Goal: Information Seeking & Learning: Compare options

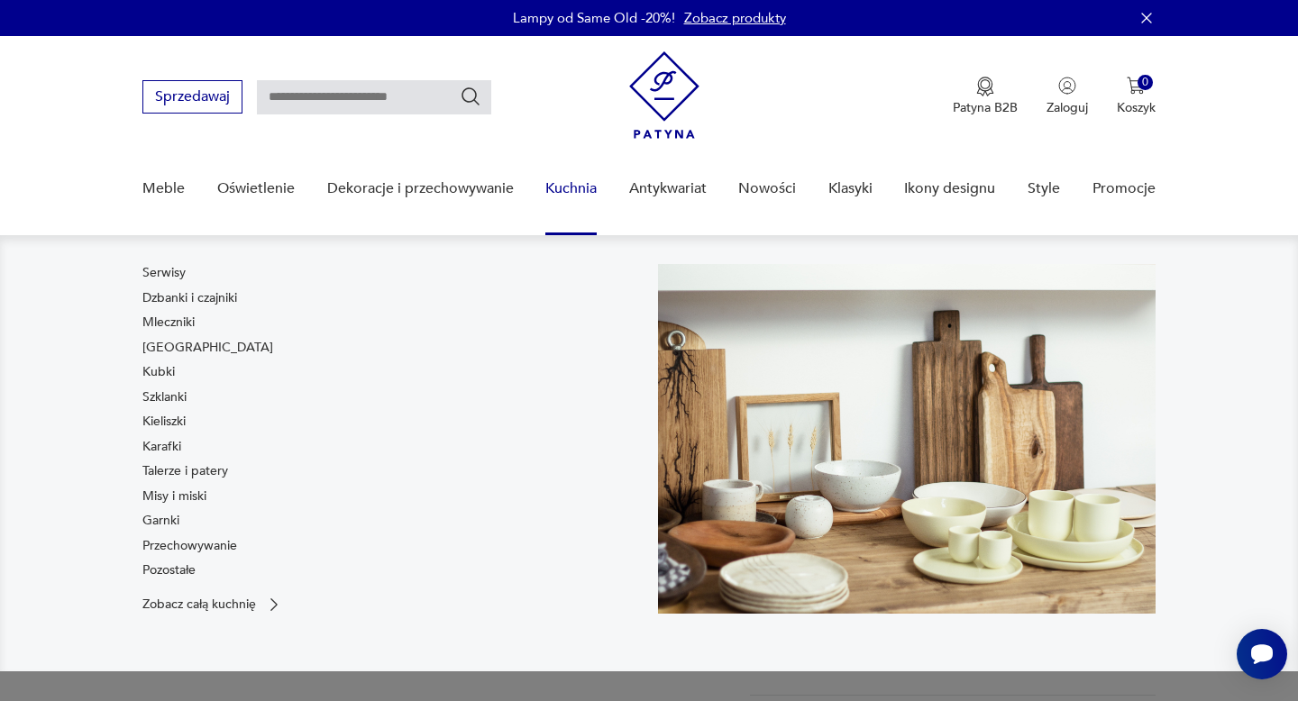
click at [579, 186] on link "Kuchnia" at bounding box center [570, 188] width 51 height 69
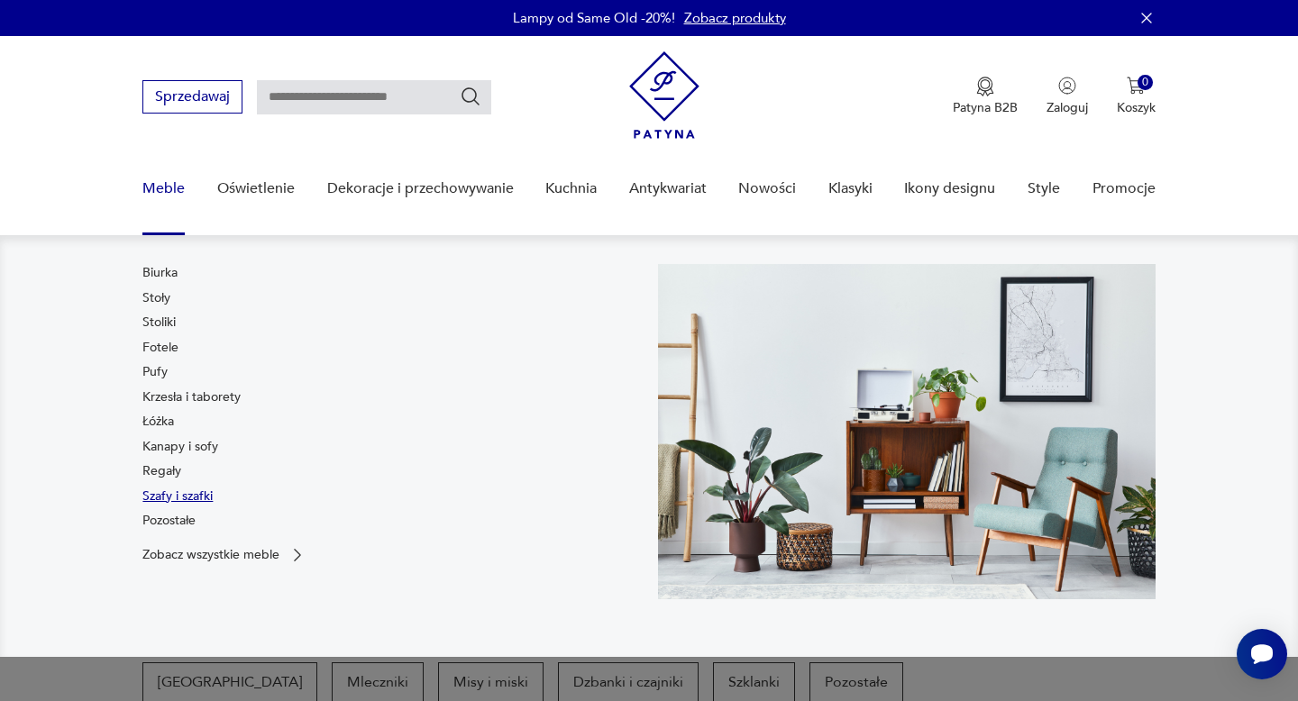
click at [204, 497] on link "Szafy i szafki" at bounding box center [177, 497] width 70 height 18
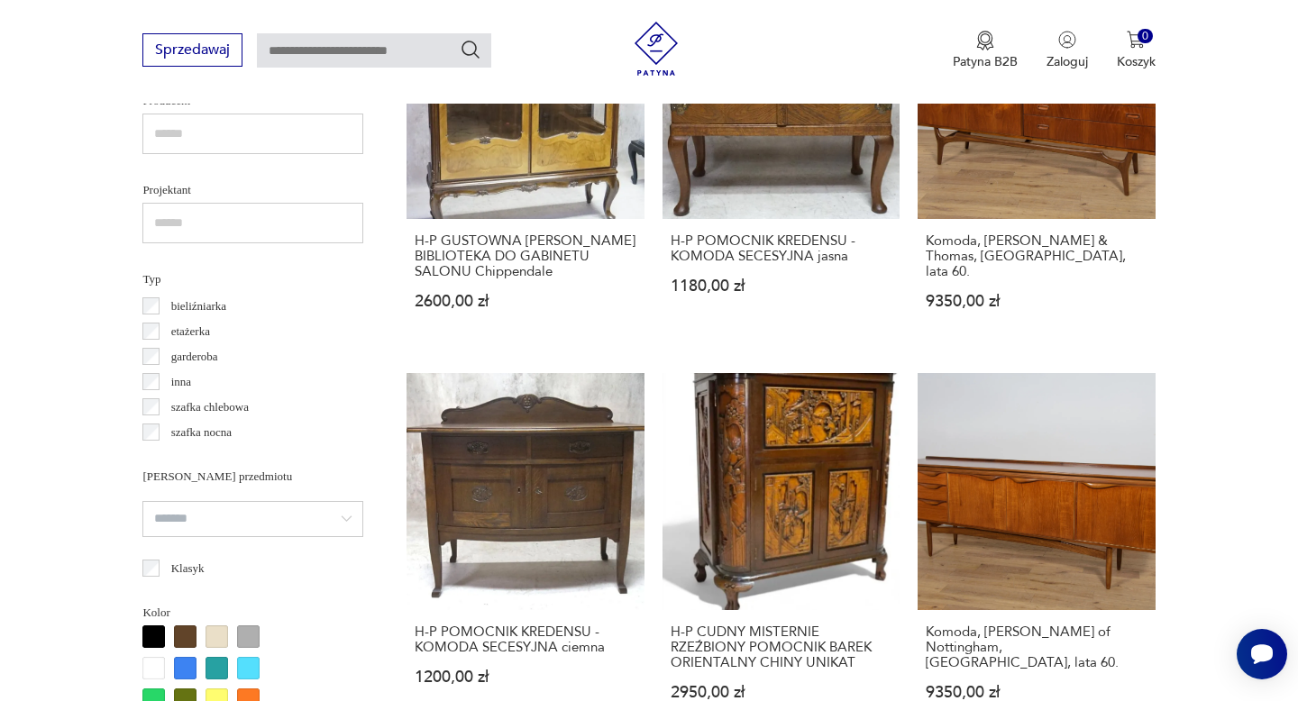
scroll to position [1226, 0]
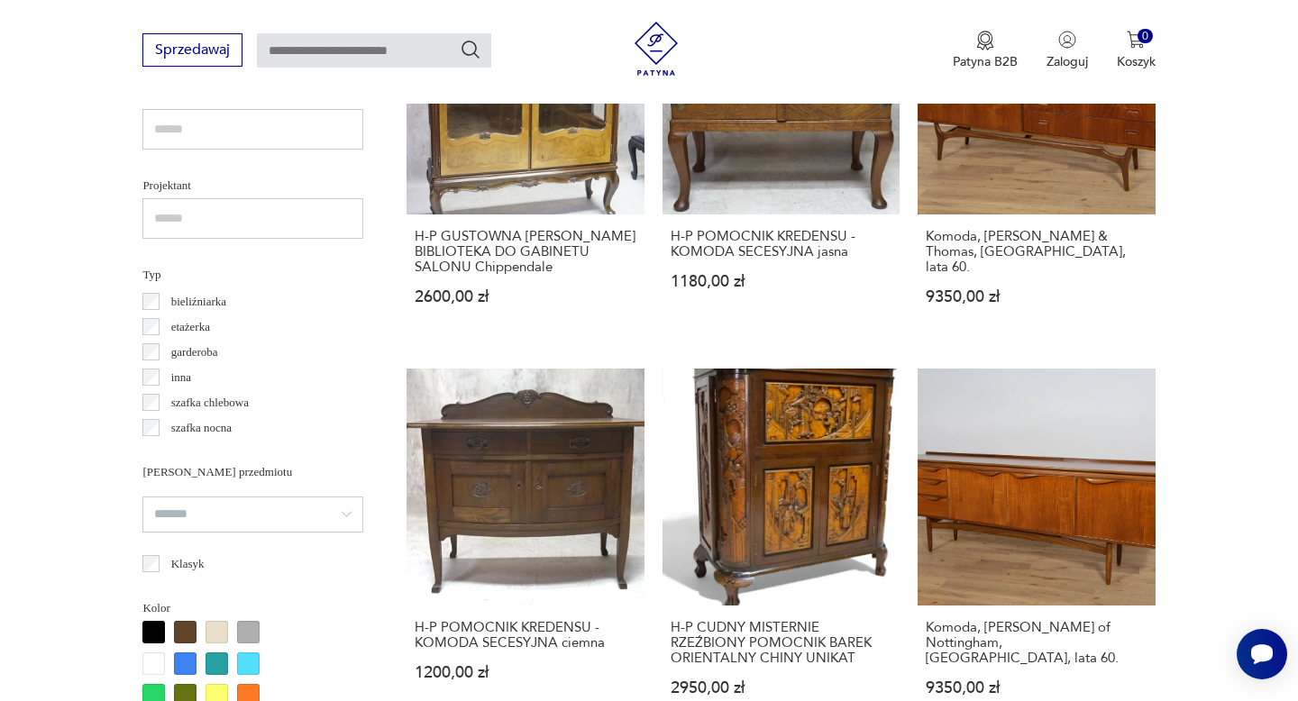
click at [234, 400] on p "szafka chlebowa" at bounding box center [209, 403] width 77 height 20
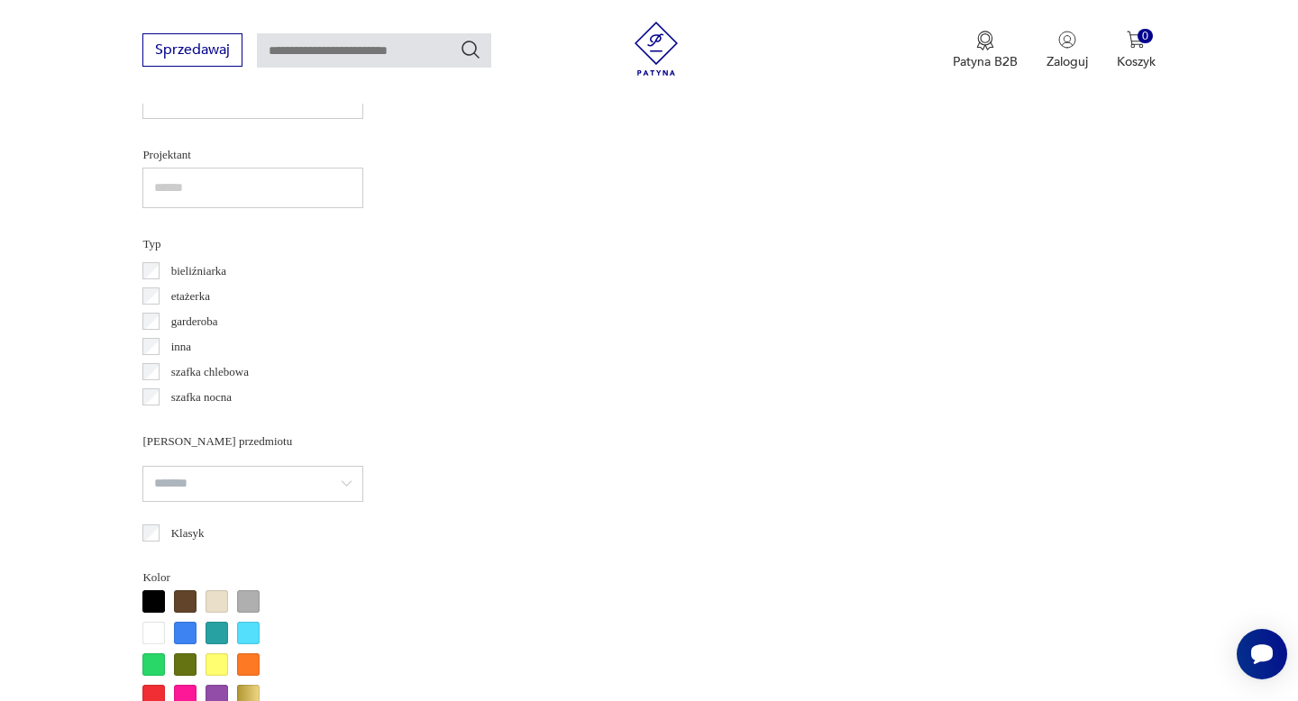
scroll to position [1265, 0]
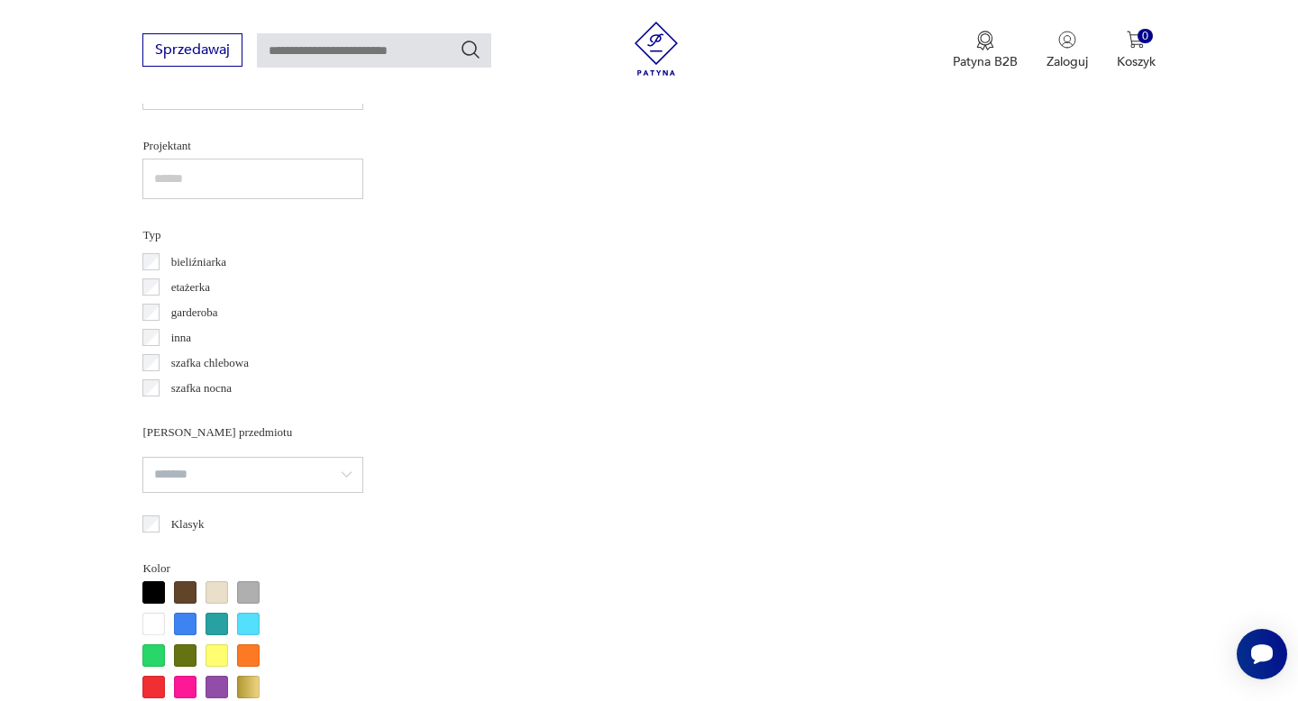
click at [183, 366] on p "szafka chlebowa" at bounding box center [209, 363] width 77 height 20
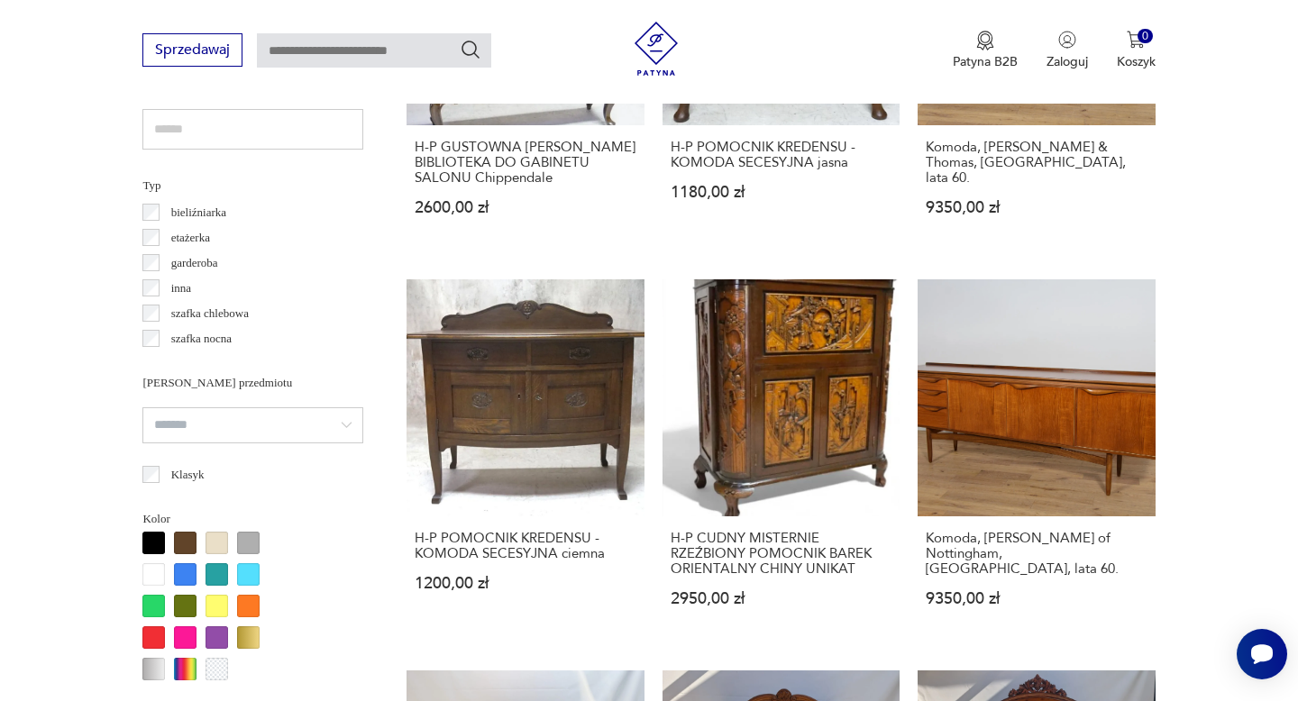
scroll to position [1316, 0]
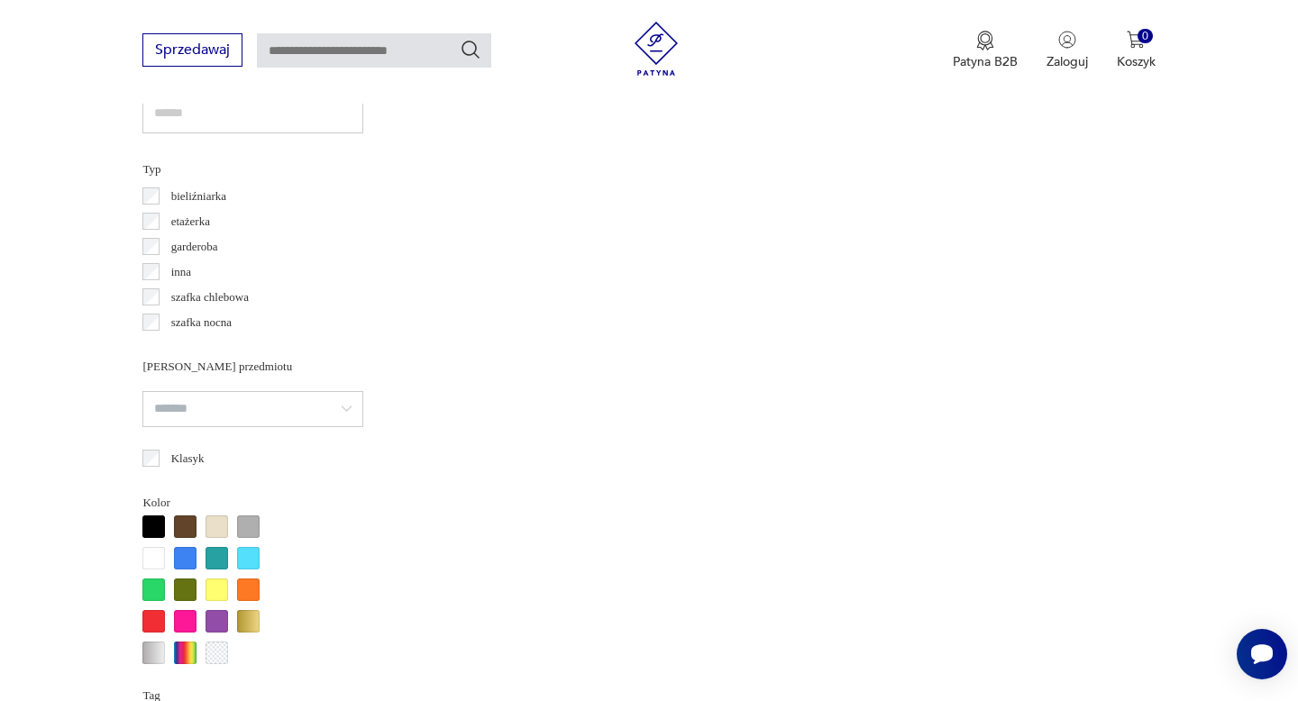
scroll to position [1235, 0]
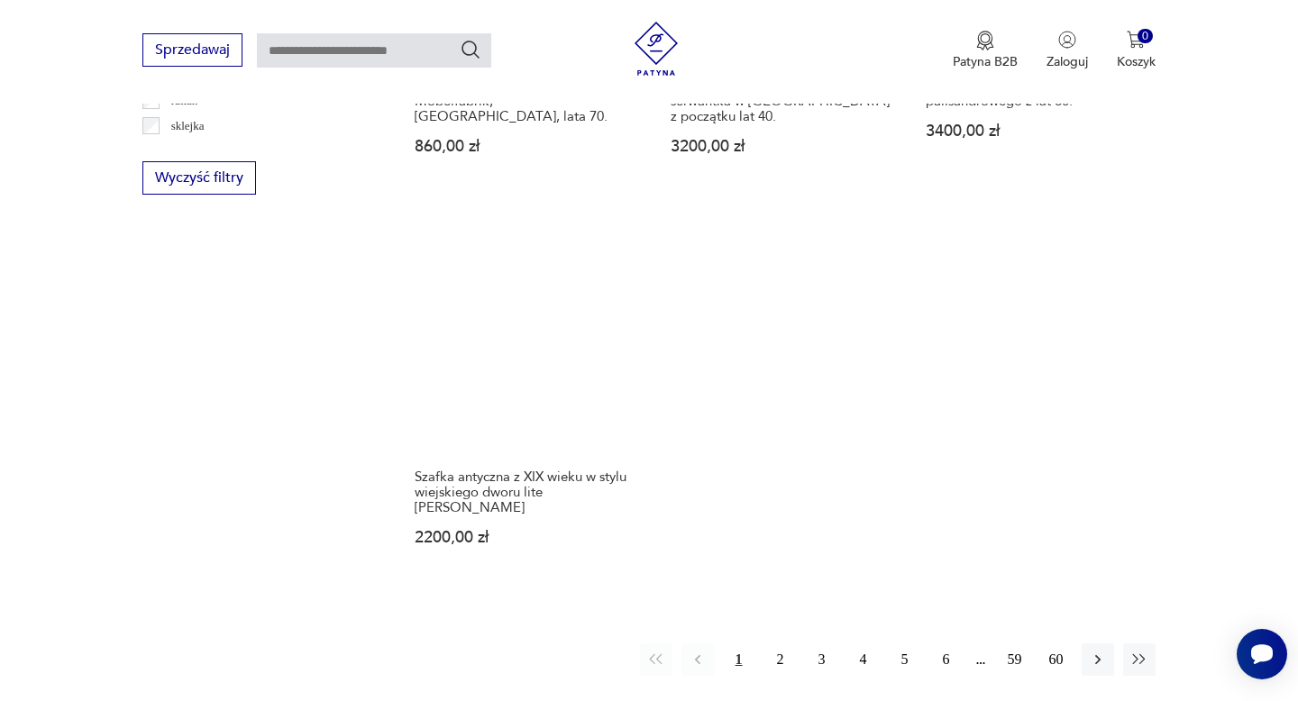
scroll to position [2567, 0]
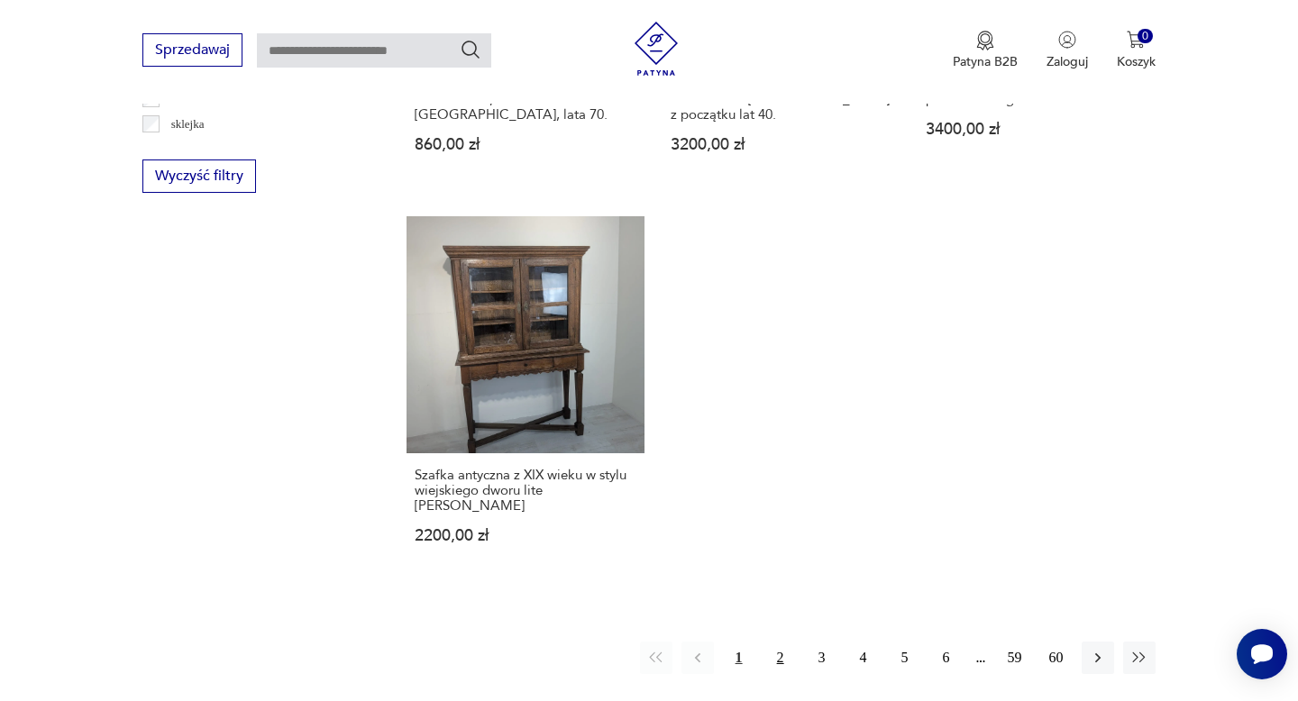
click at [782, 642] on button "2" at bounding box center [780, 658] width 32 height 32
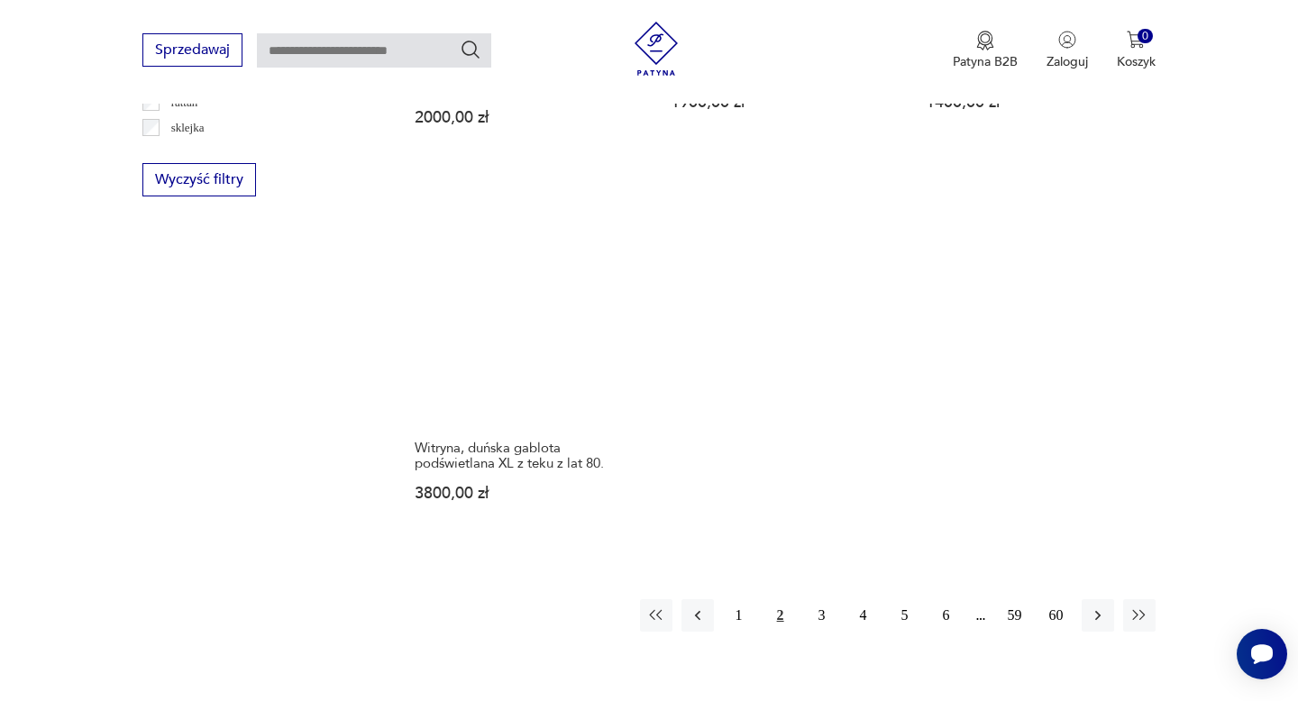
scroll to position [2591, 0]
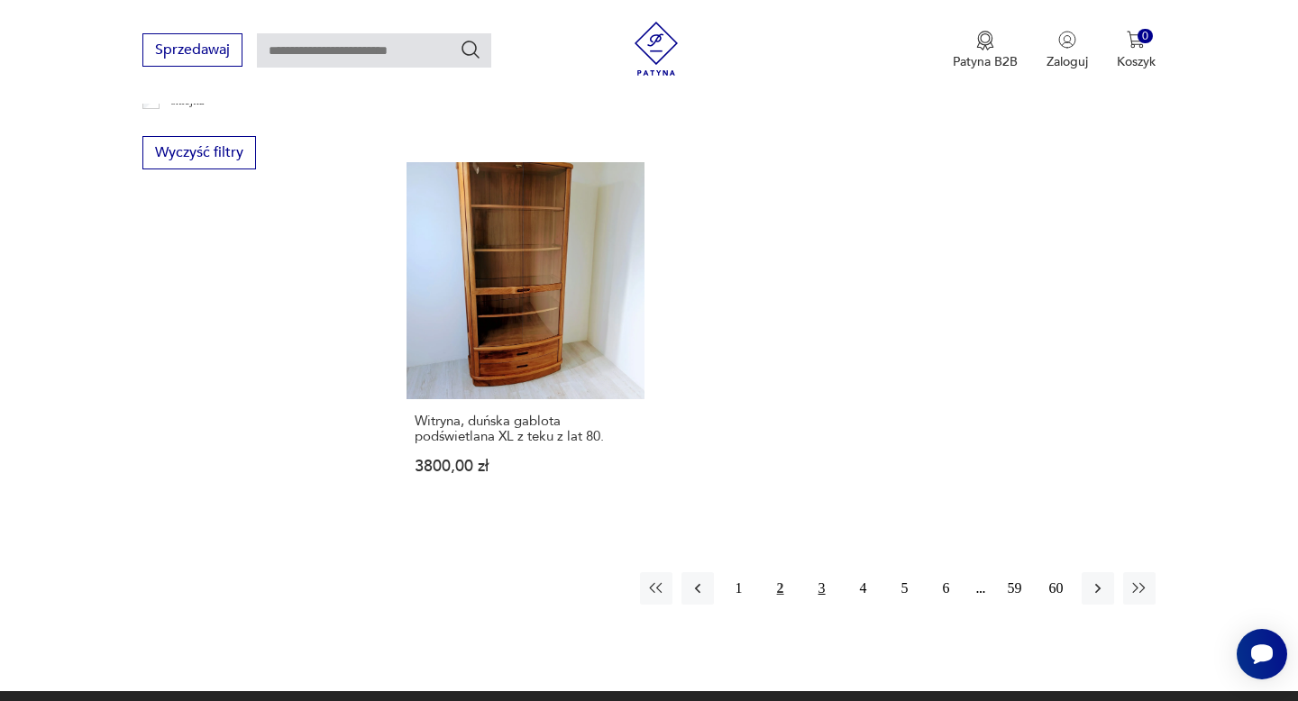
click at [818, 572] on button "3" at bounding box center [822, 588] width 32 height 32
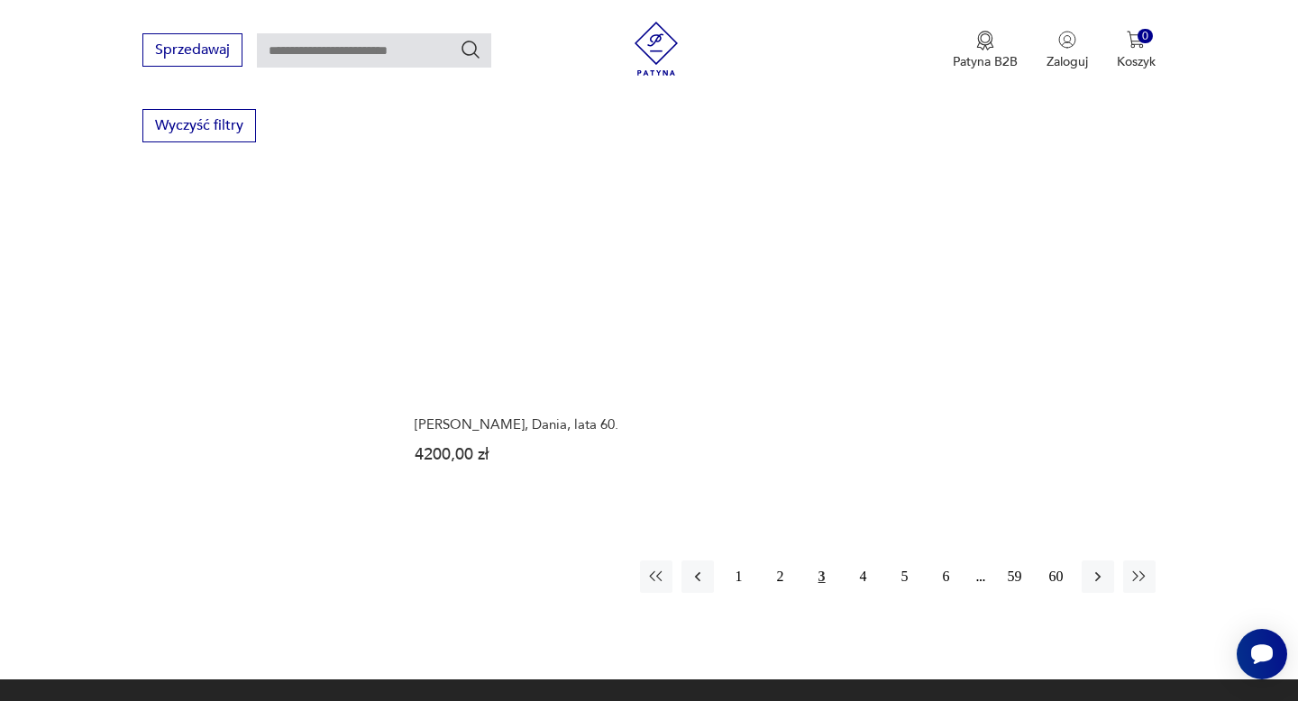
scroll to position [2619, 0]
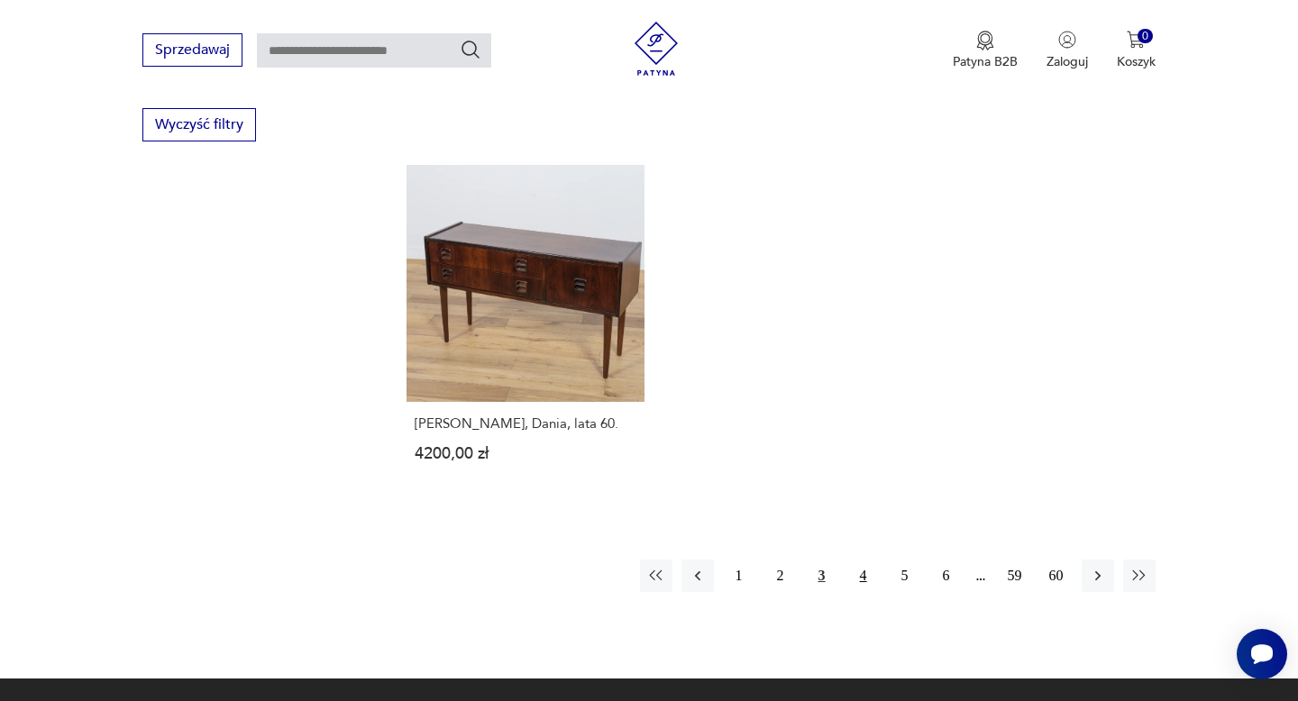
click at [859, 577] on button "4" at bounding box center [863, 576] width 32 height 32
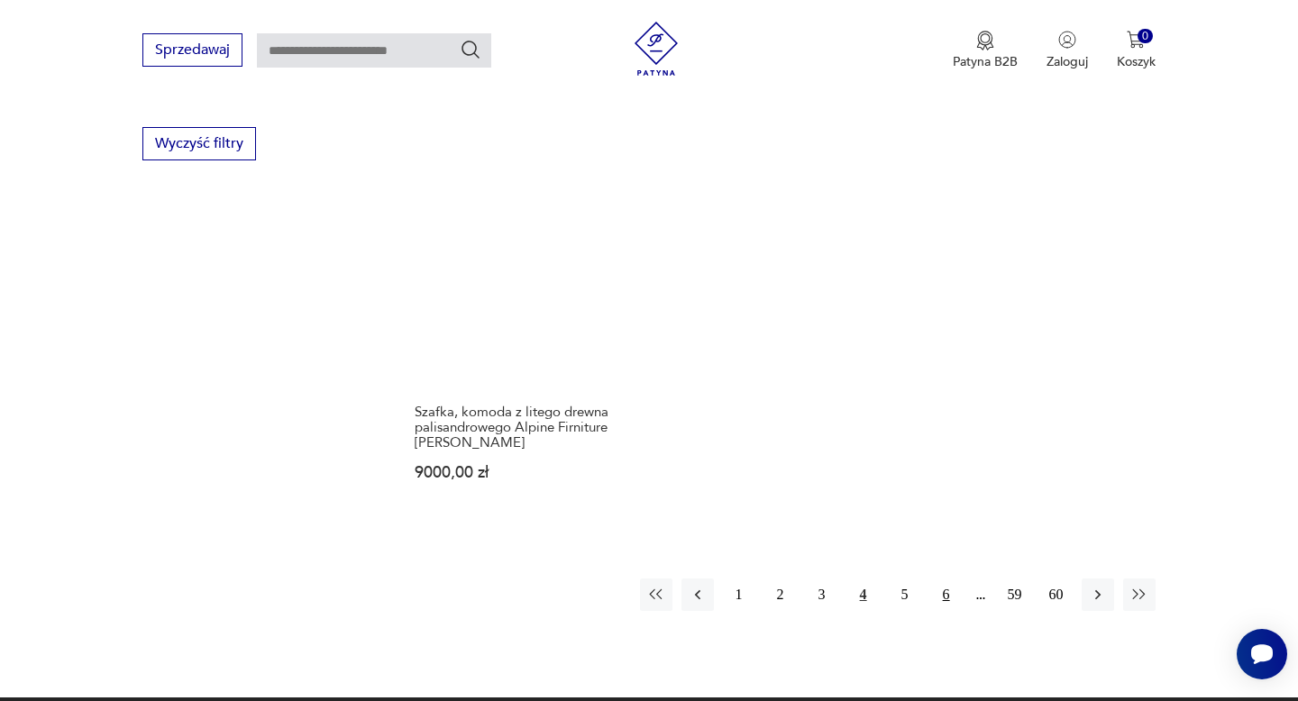
scroll to position [2620, 0]
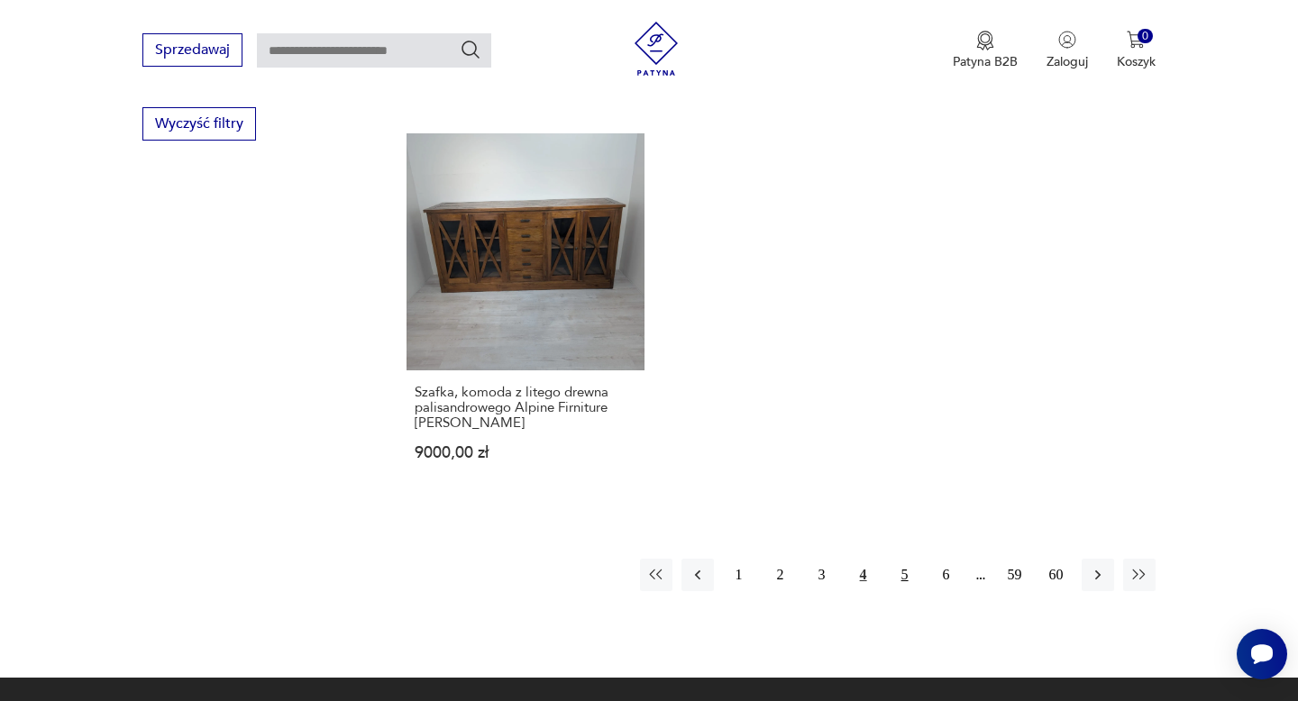
click at [903, 559] on button "5" at bounding box center [904, 575] width 32 height 32
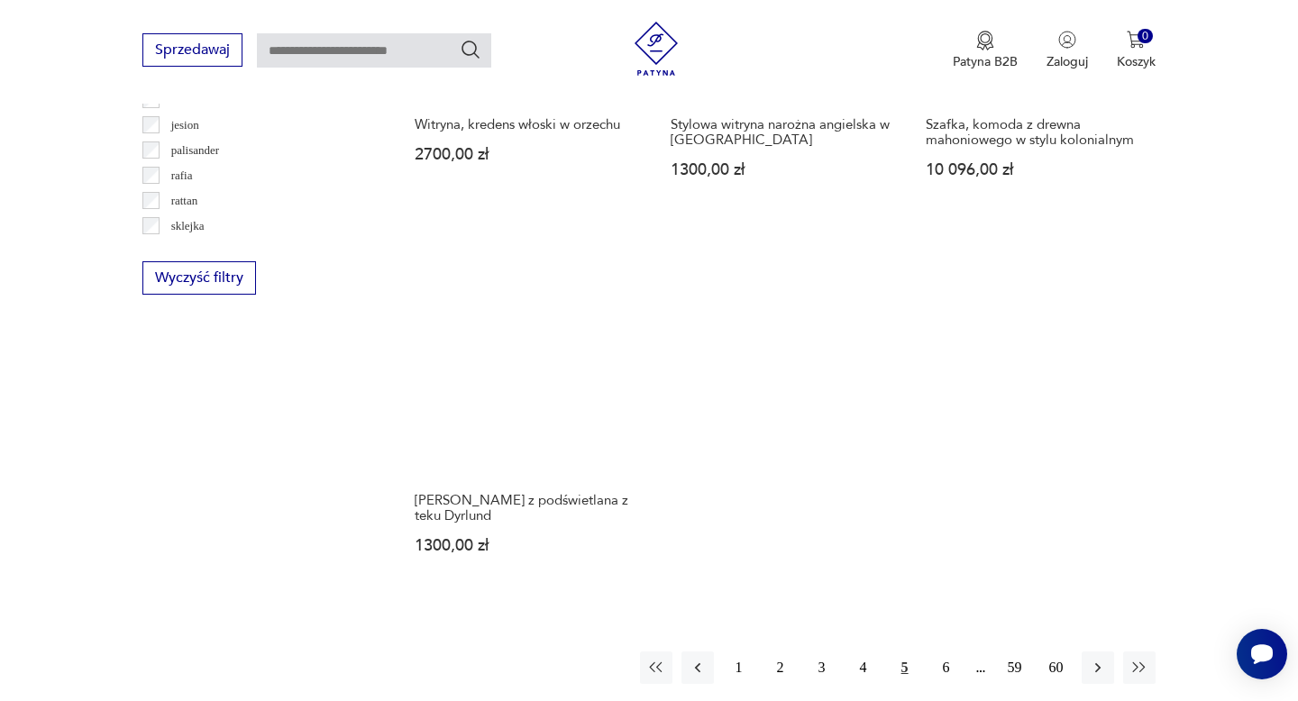
scroll to position [2473, 0]
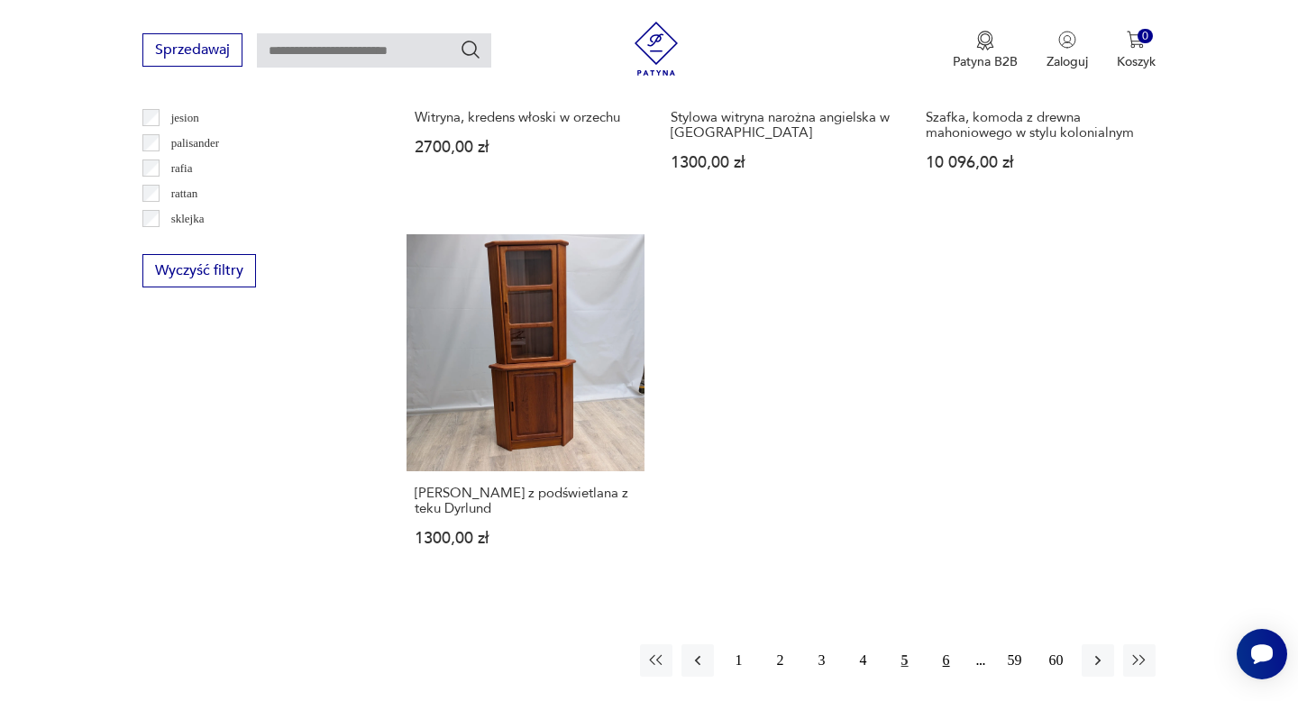
click at [941, 658] on button "6" at bounding box center [946, 660] width 32 height 32
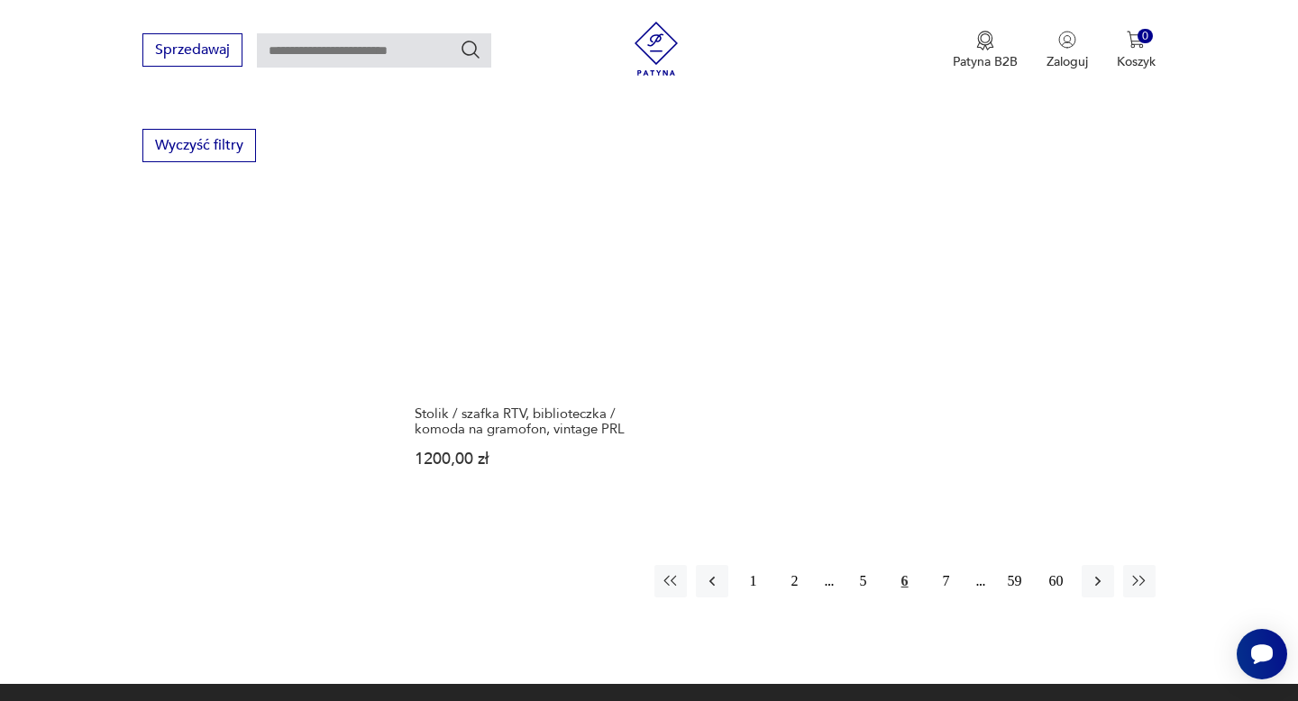
scroll to position [2607, 0]
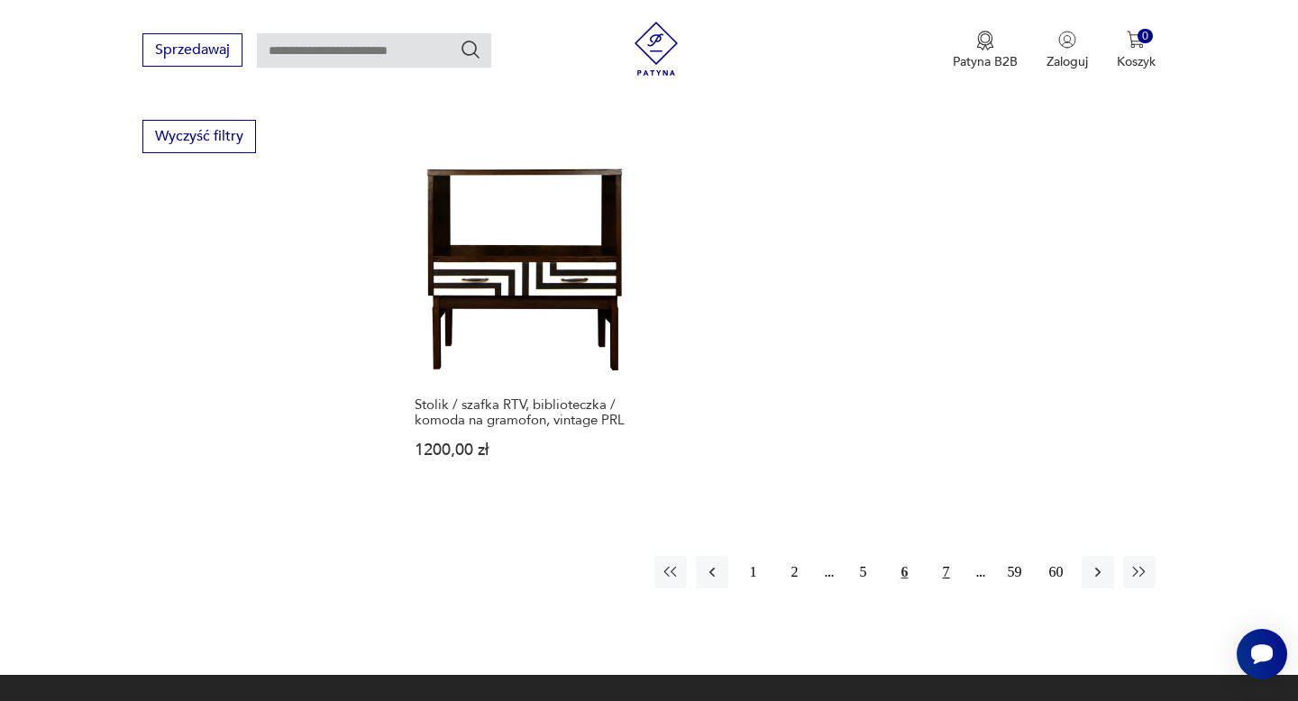
click at [948, 556] on button "7" at bounding box center [946, 572] width 32 height 32
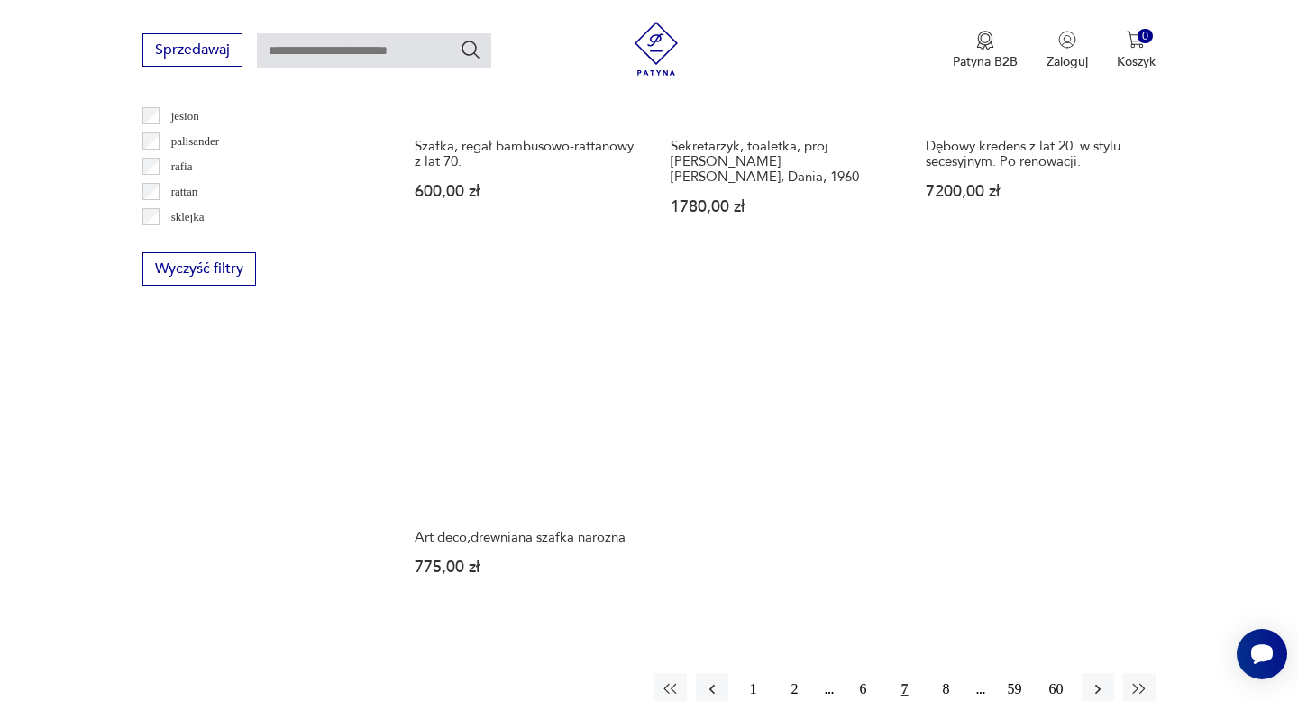
scroll to position [2485, 0]
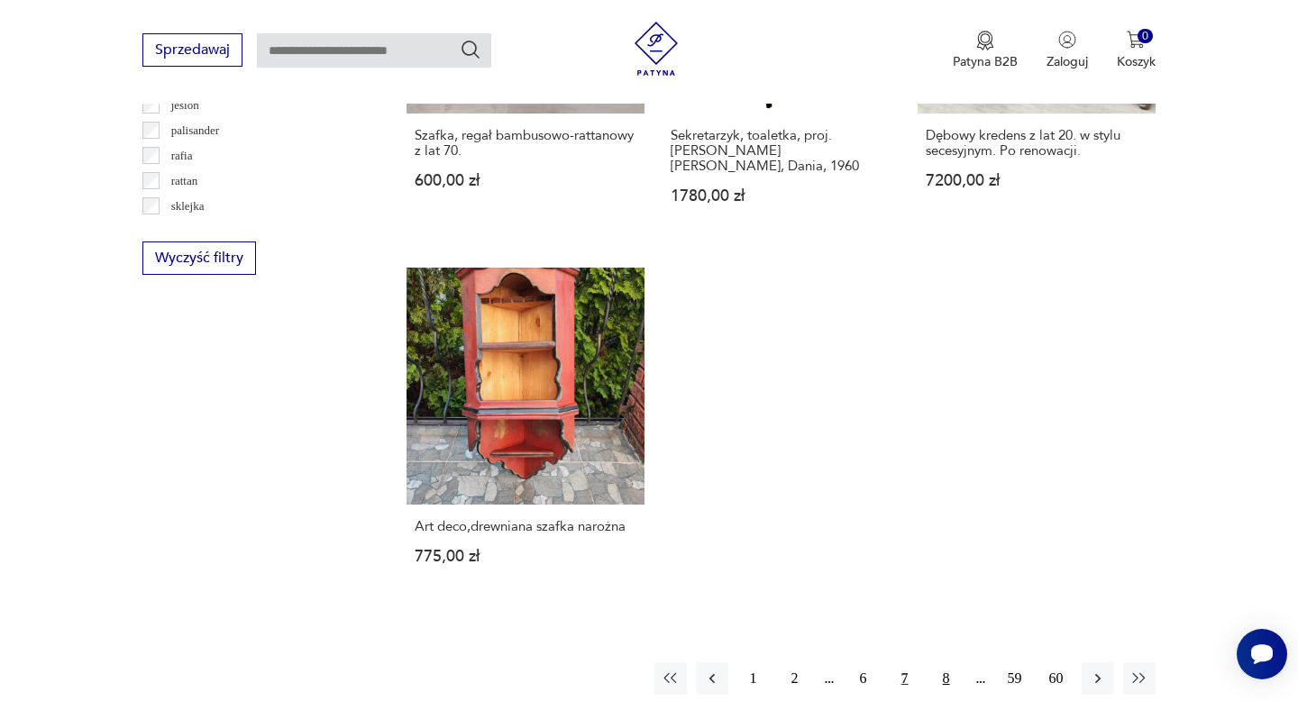
click at [950, 662] on button "8" at bounding box center [946, 678] width 32 height 32
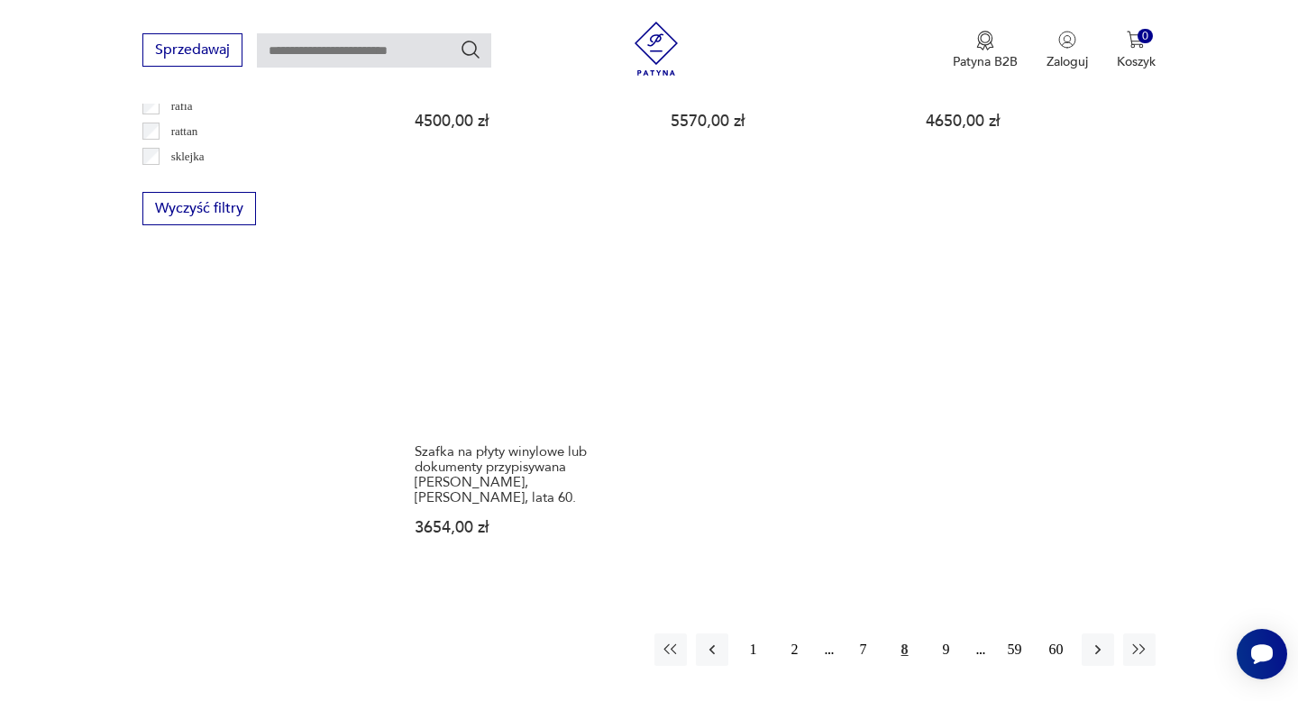
scroll to position [2539, 0]
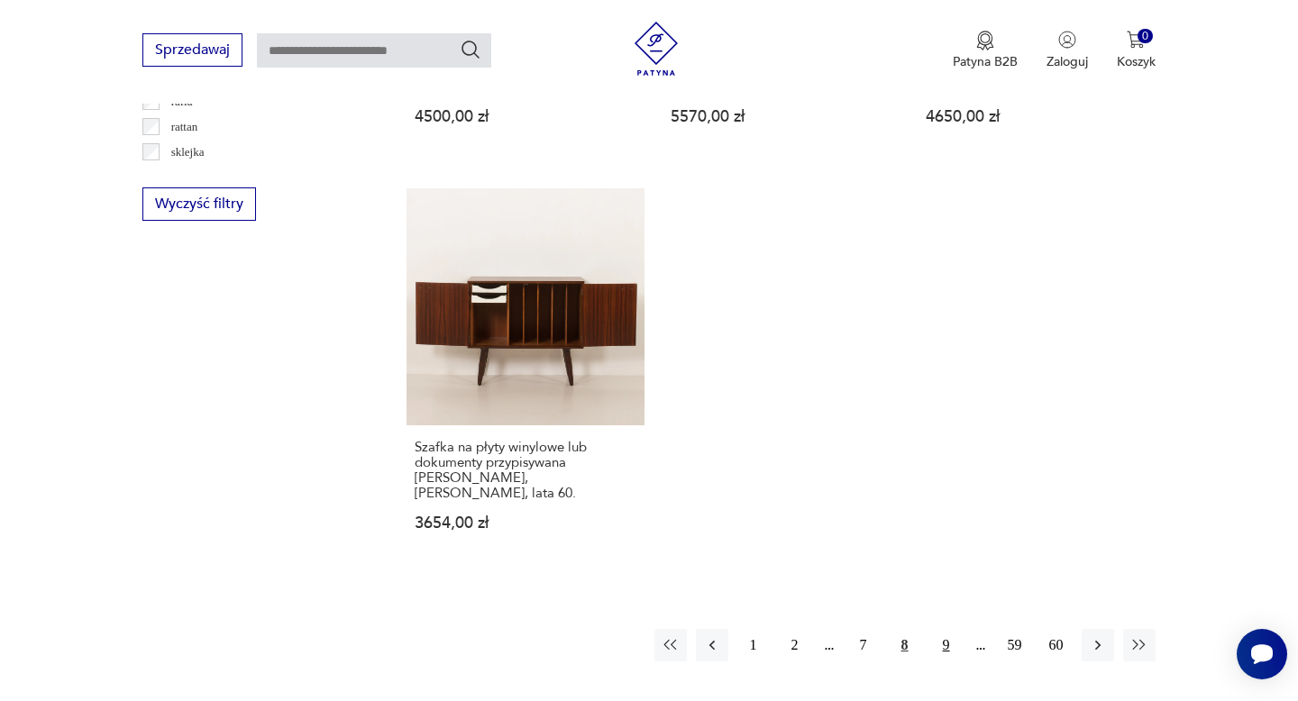
click at [939, 629] on button "9" at bounding box center [946, 645] width 32 height 32
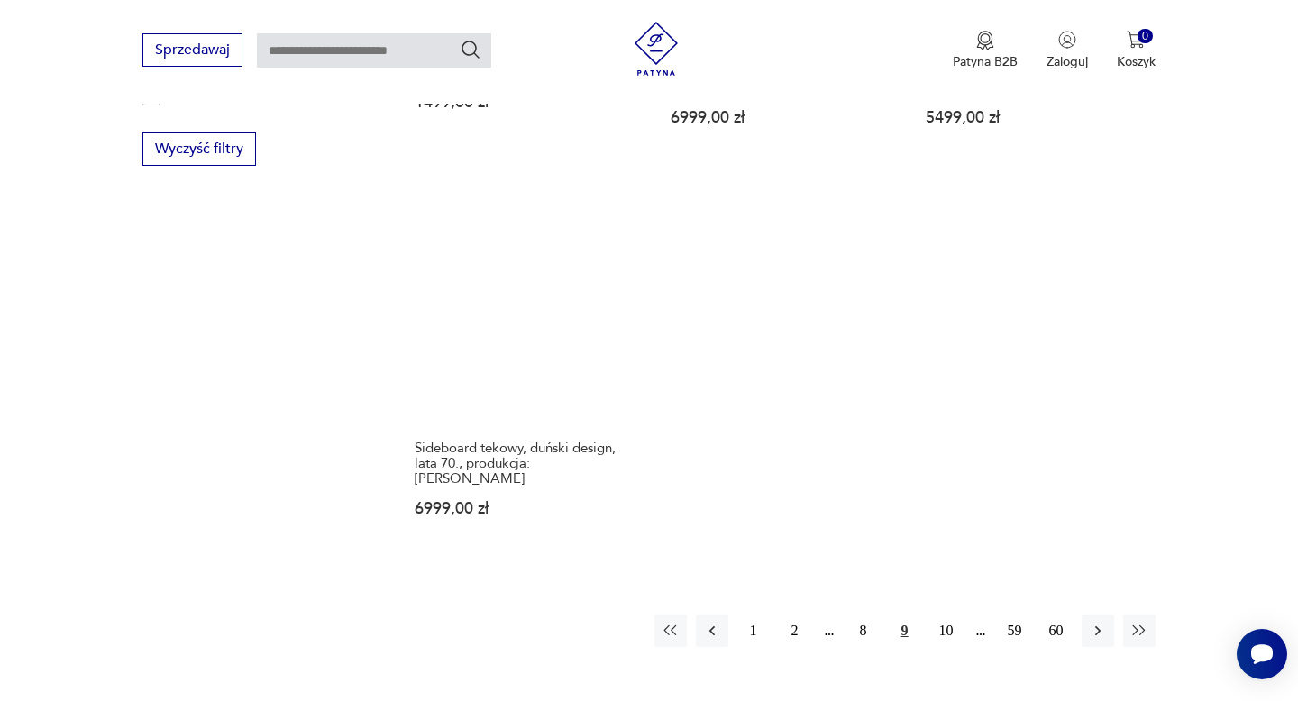
scroll to position [2647, 0]
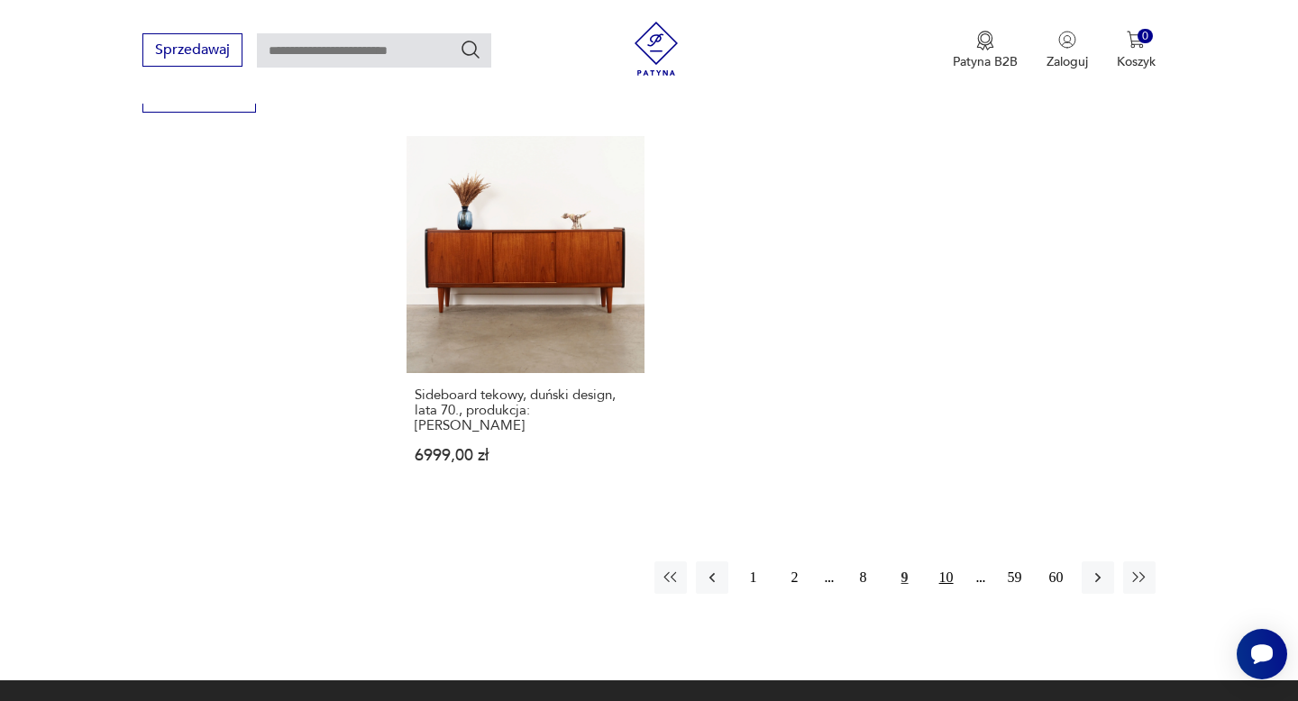
click at [946, 561] on button "10" at bounding box center [946, 577] width 32 height 32
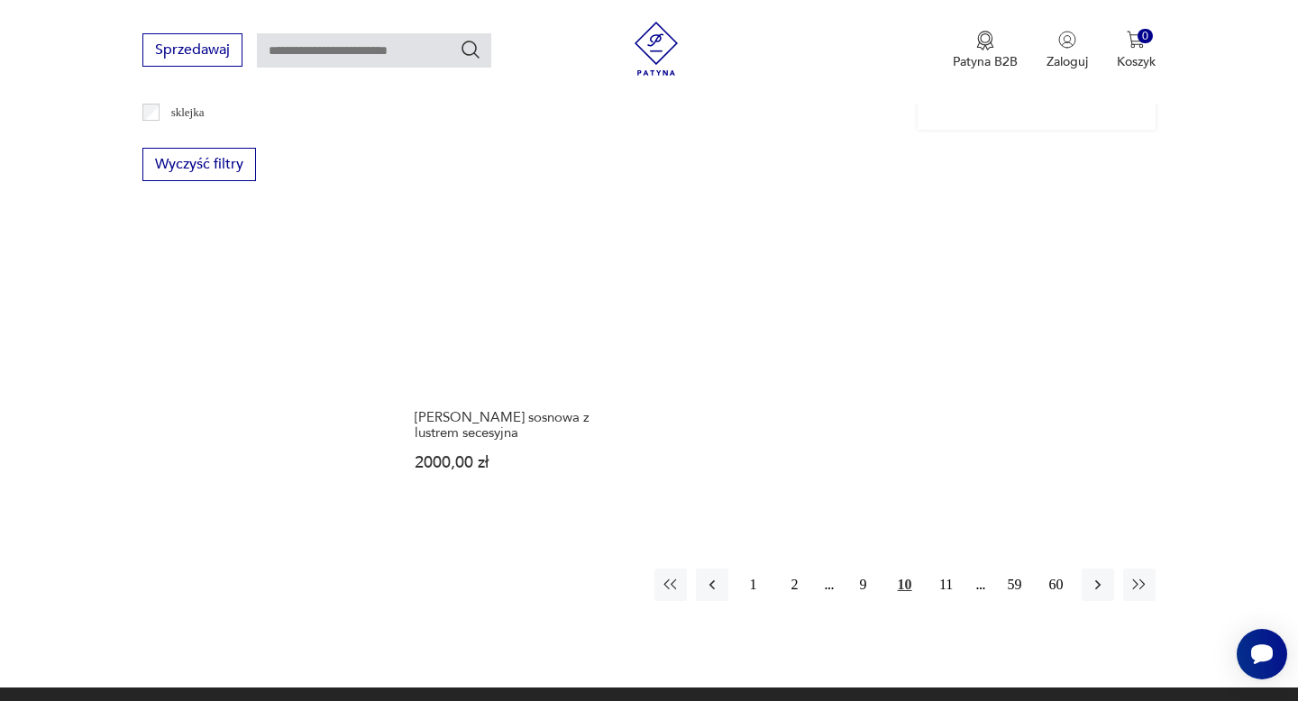
scroll to position [2582, 0]
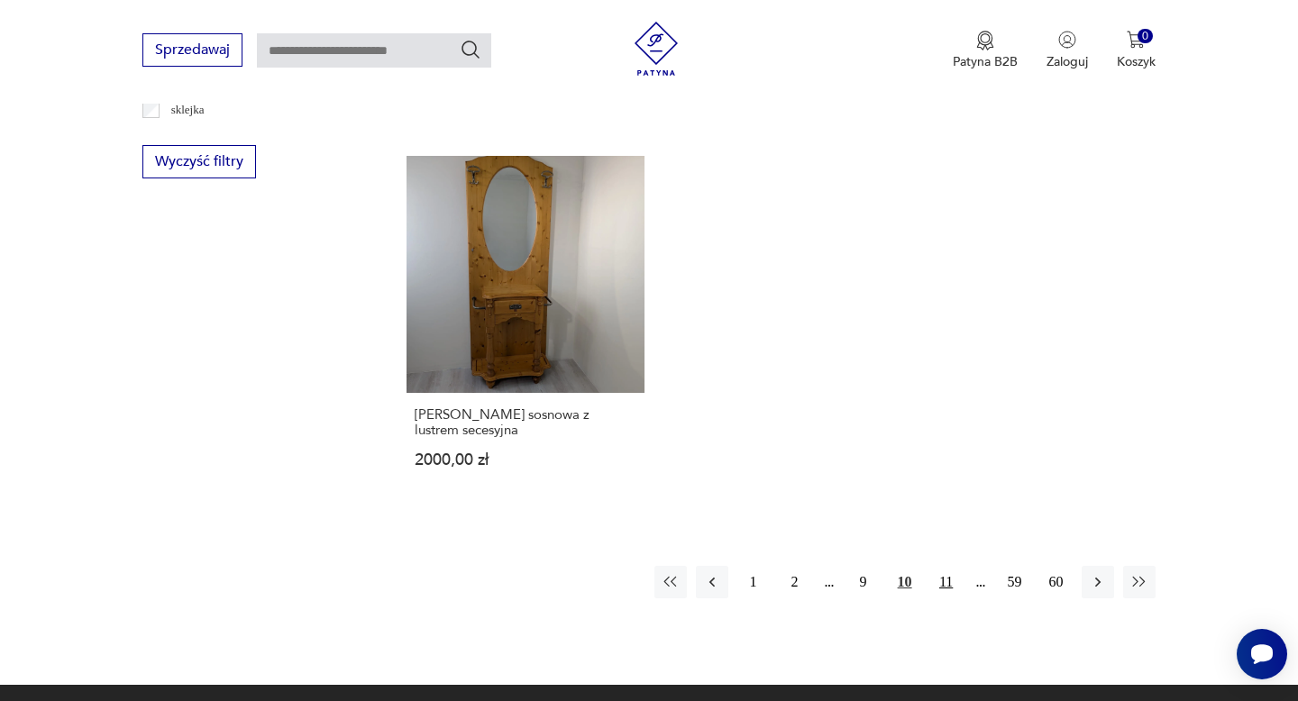
click at [943, 566] on button "11" at bounding box center [946, 582] width 32 height 32
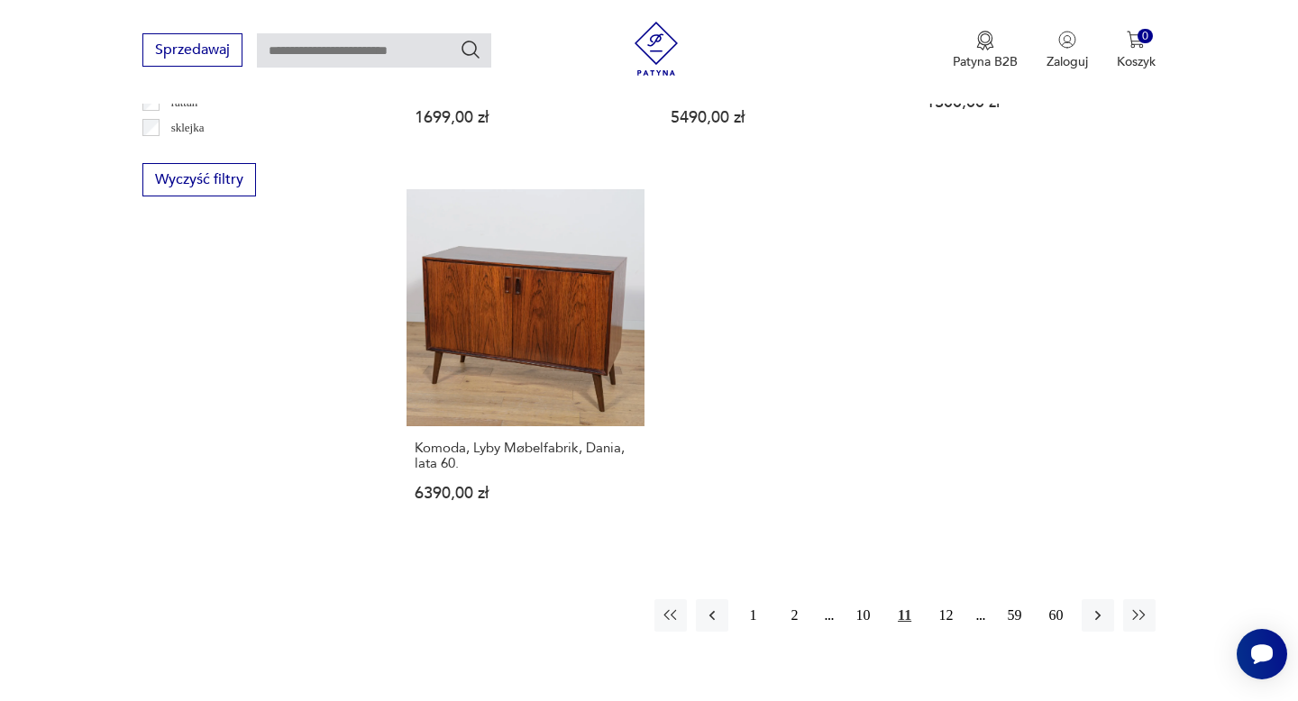
scroll to position [2577, 0]
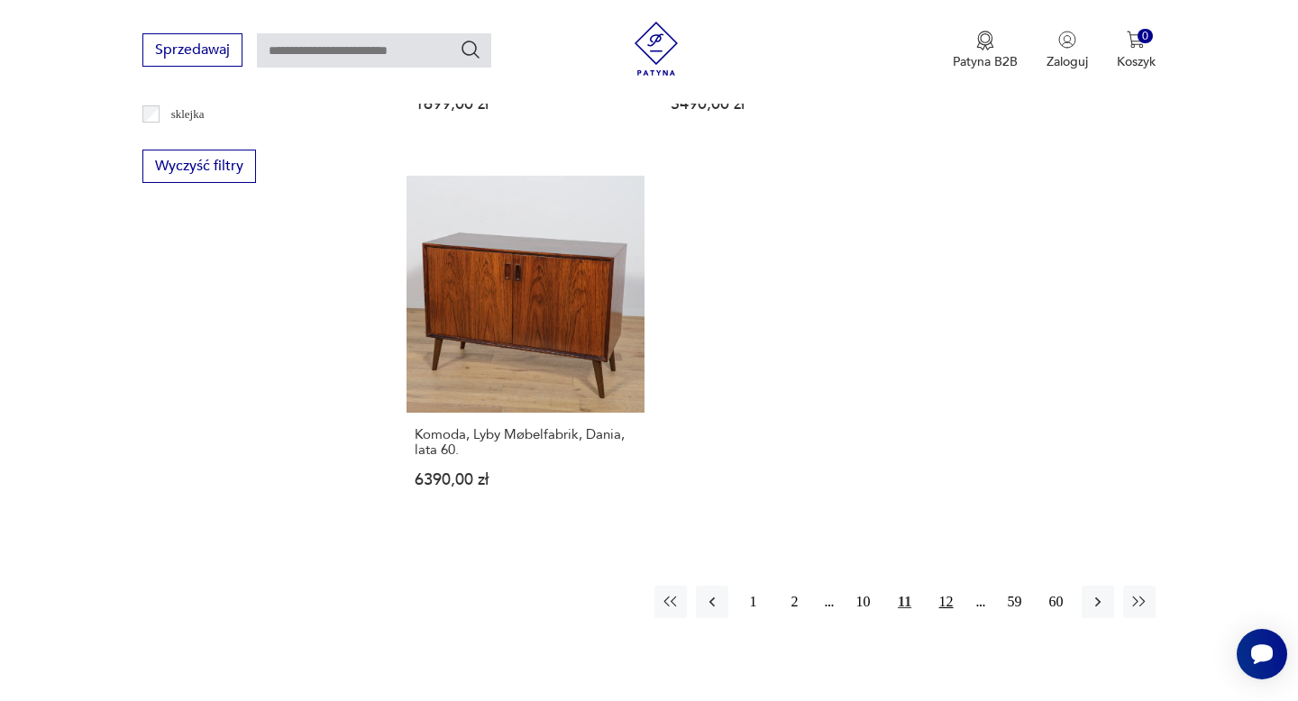
click at [939, 586] on button "12" at bounding box center [946, 602] width 32 height 32
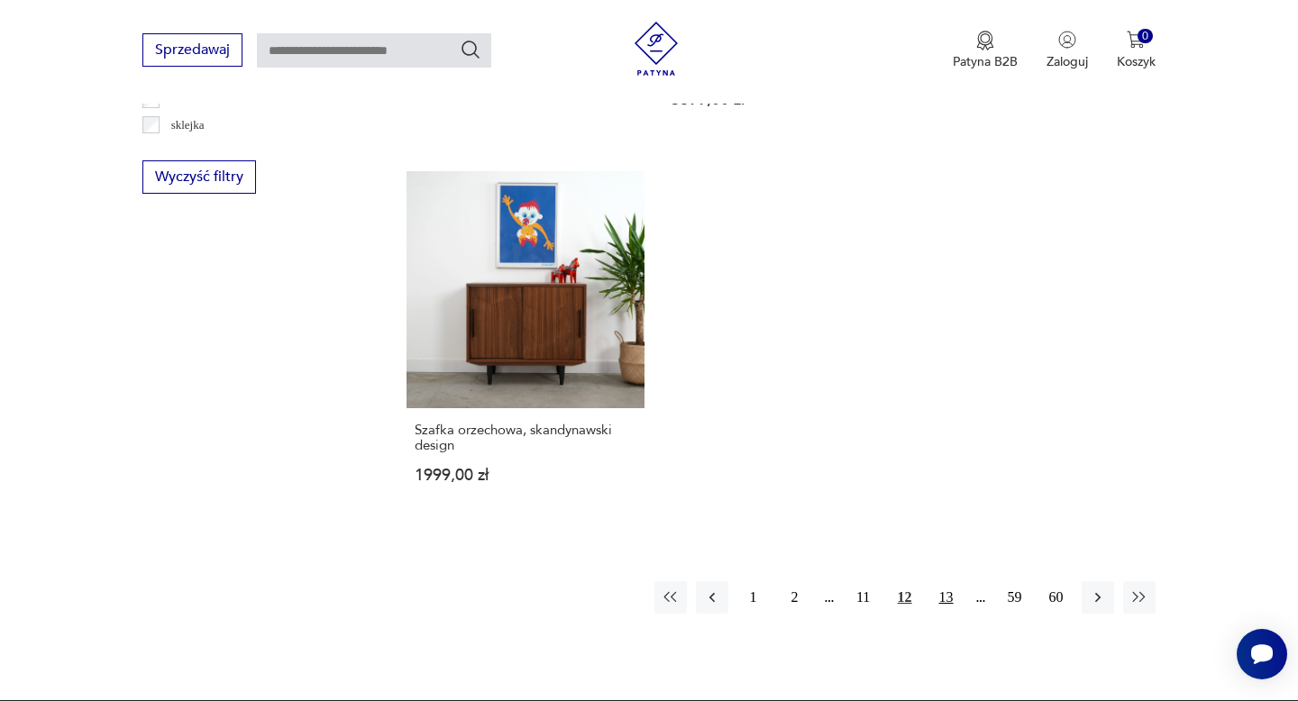
click at [943, 585] on button "13" at bounding box center [946, 597] width 32 height 32
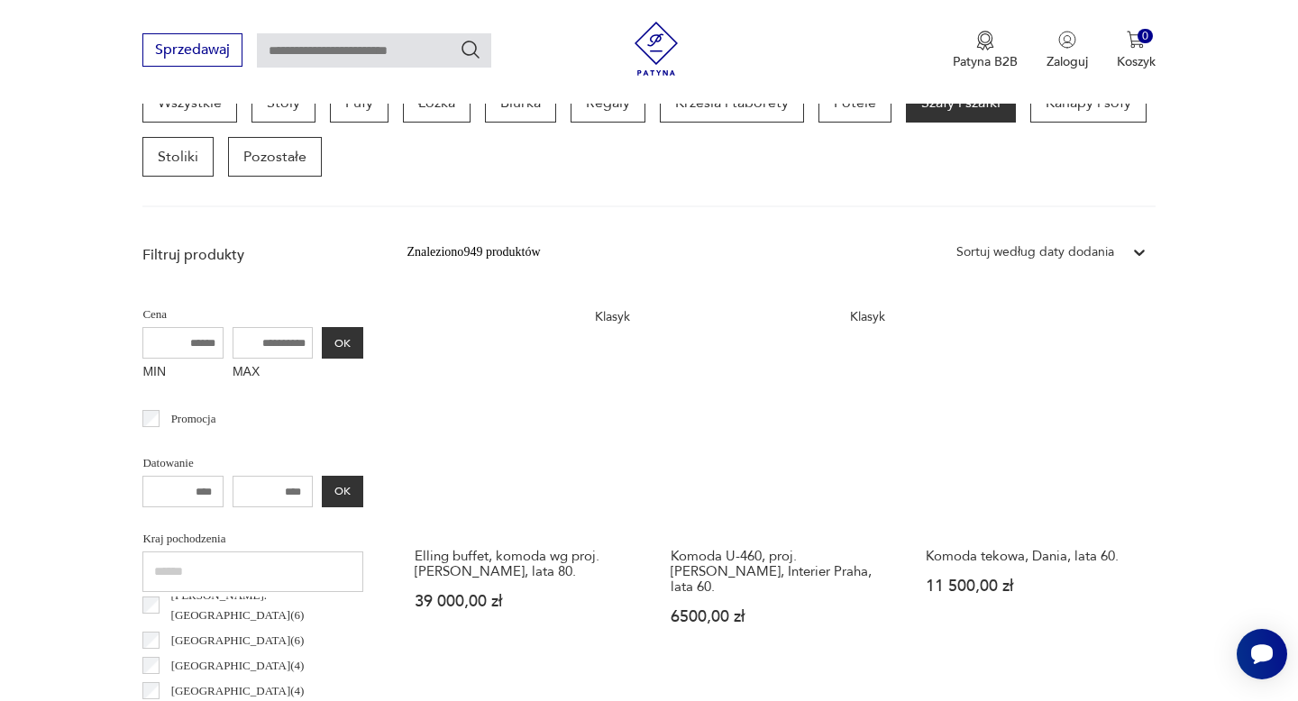
scroll to position [478, 0]
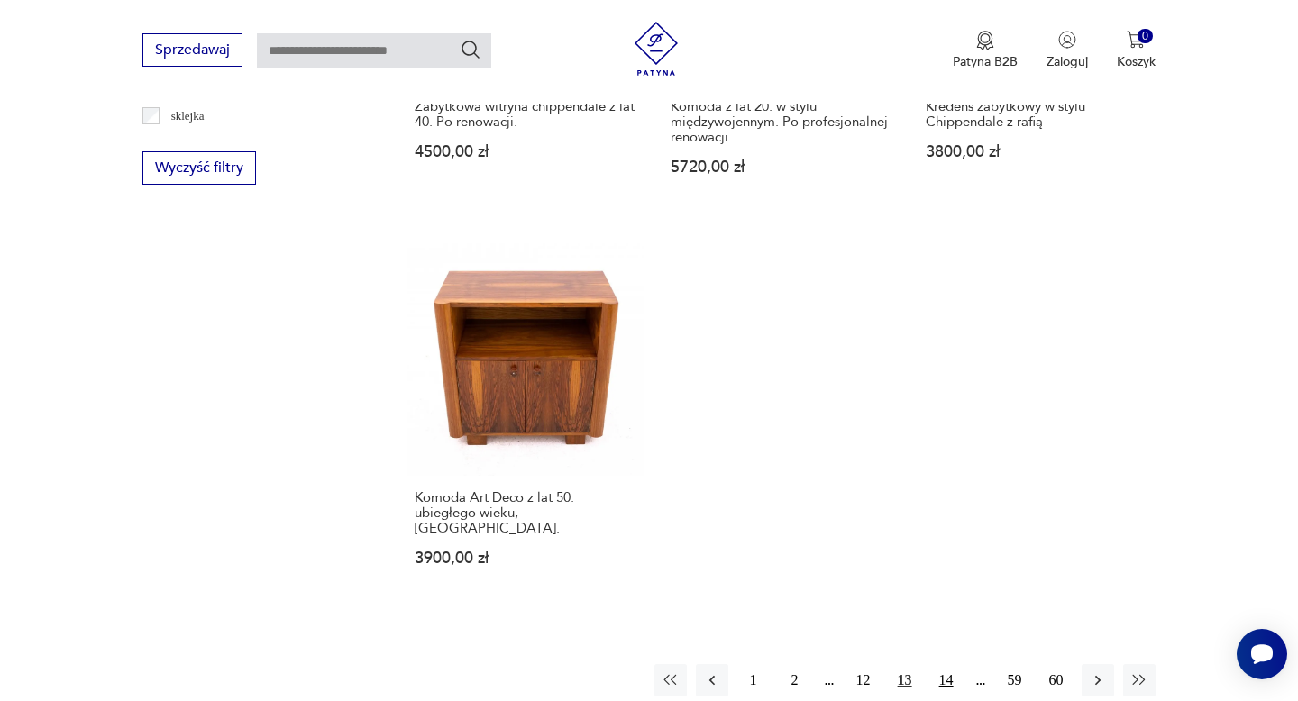
click at [945, 664] on button "14" at bounding box center [946, 680] width 32 height 32
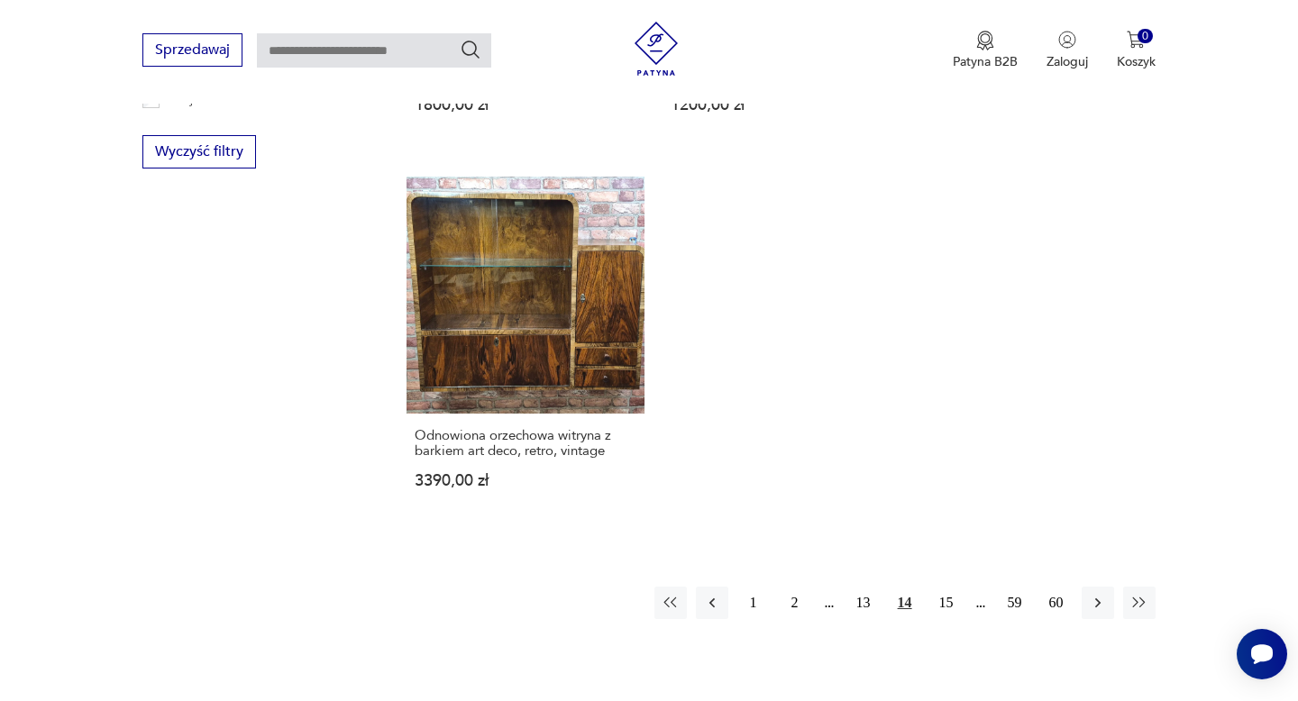
scroll to position [2626, 0]
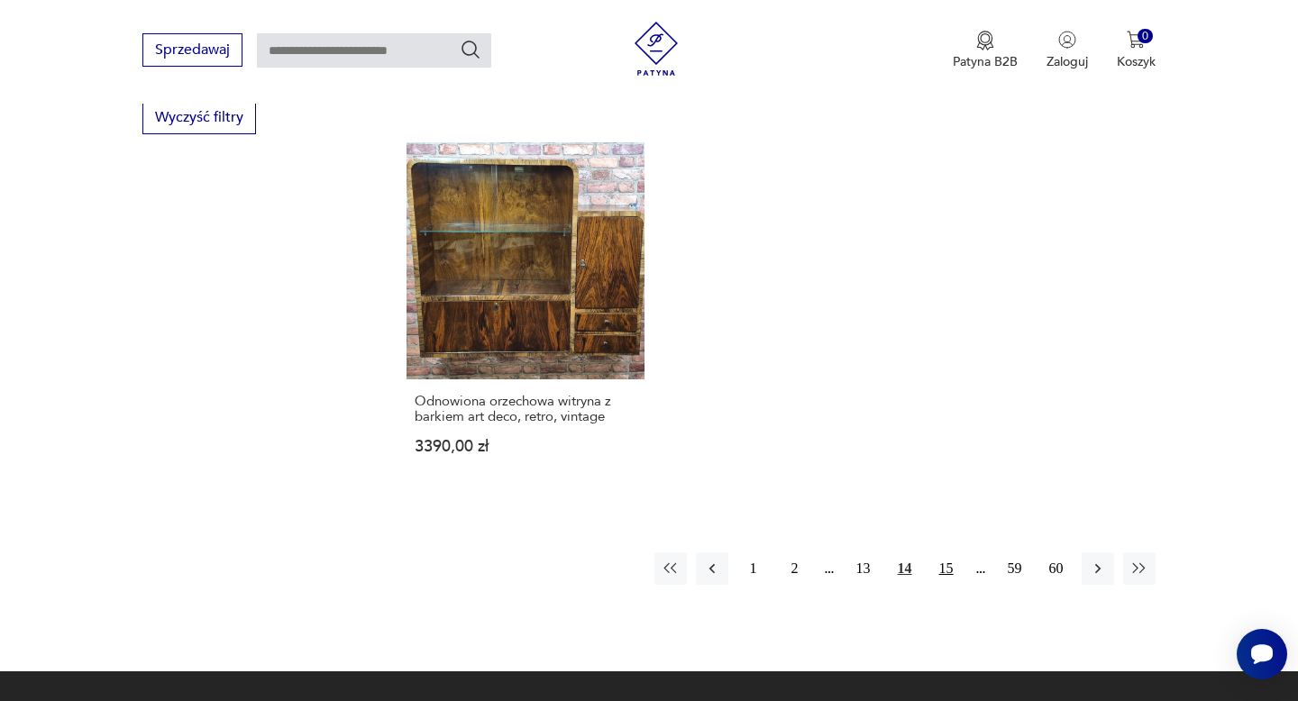
click at [940, 552] on button "15" at bounding box center [946, 568] width 32 height 32
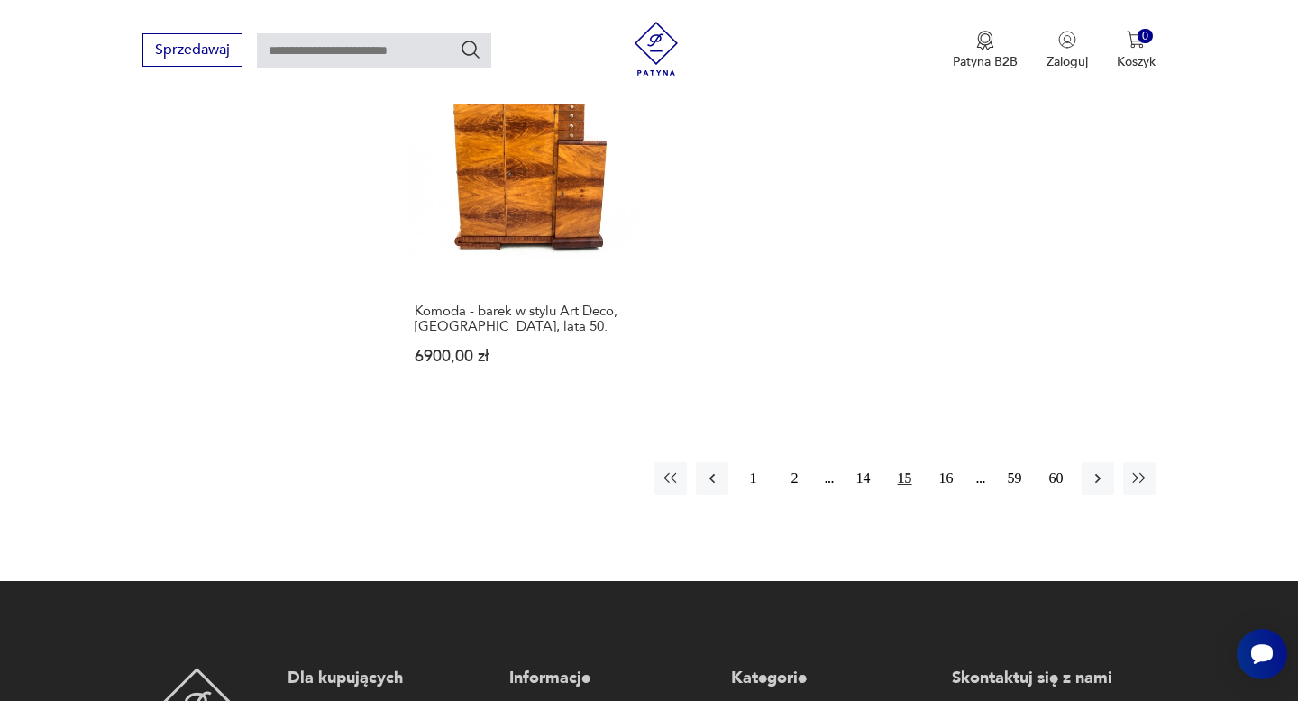
scroll to position [2715, 0]
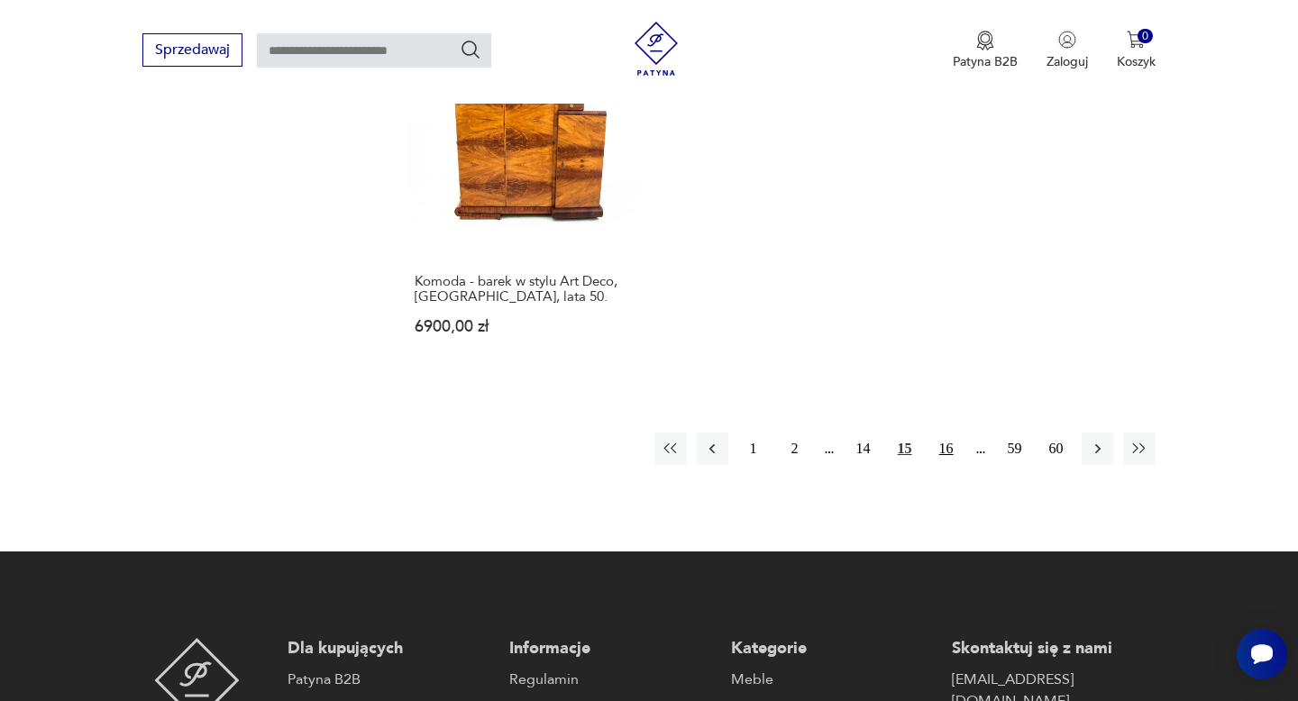
click at [949, 433] on button "16" at bounding box center [946, 449] width 32 height 32
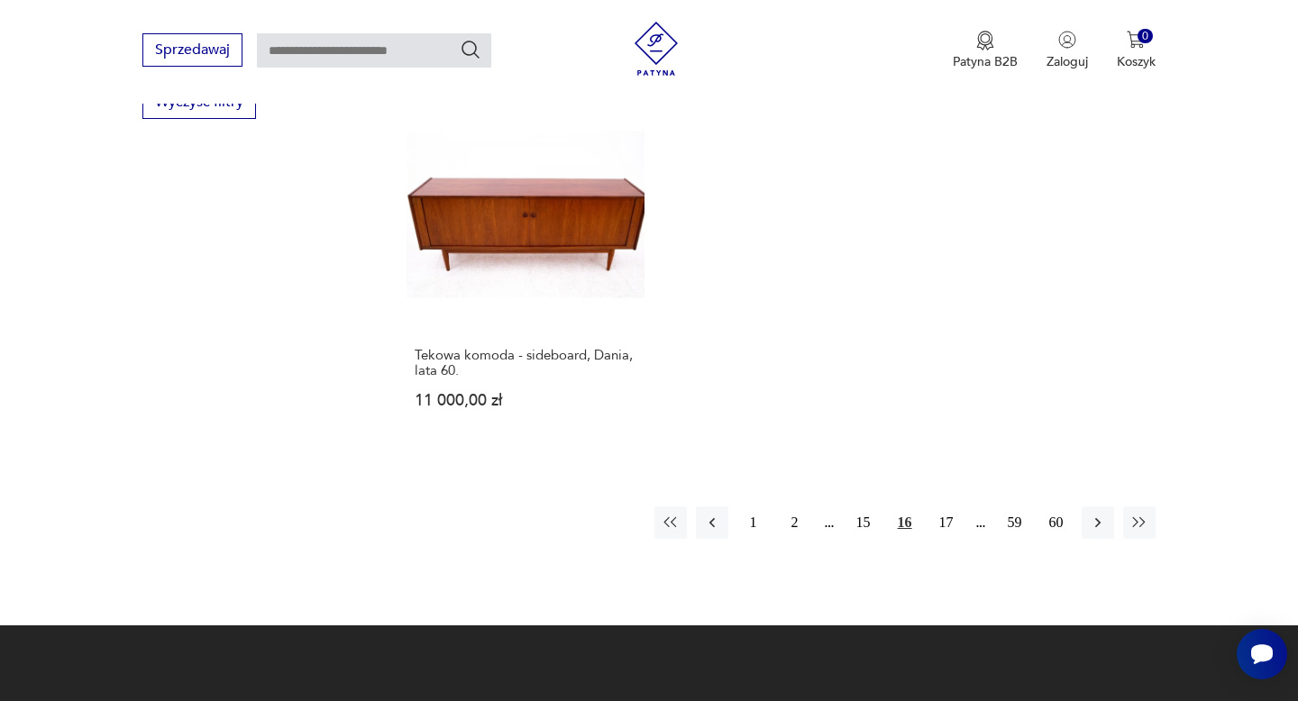
scroll to position [2647, 0]
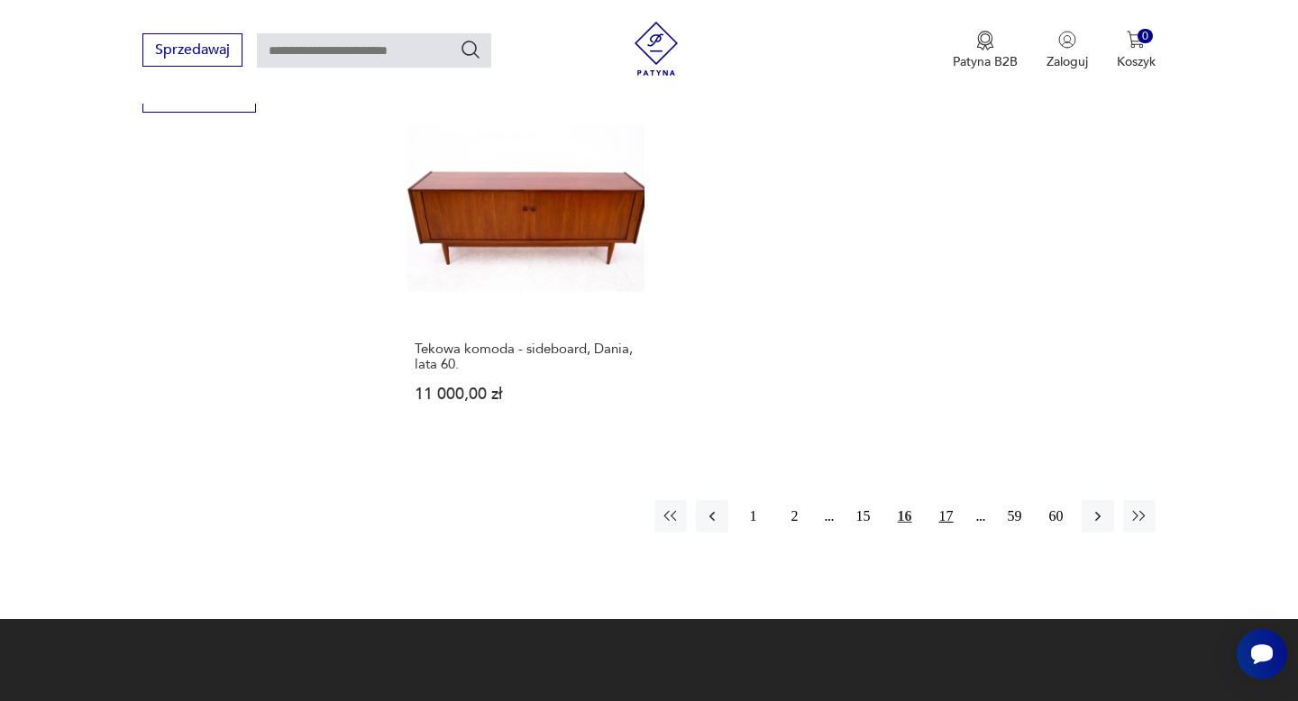
click at [941, 500] on button "17" at bounding box center [946, 516] width 32 height 32
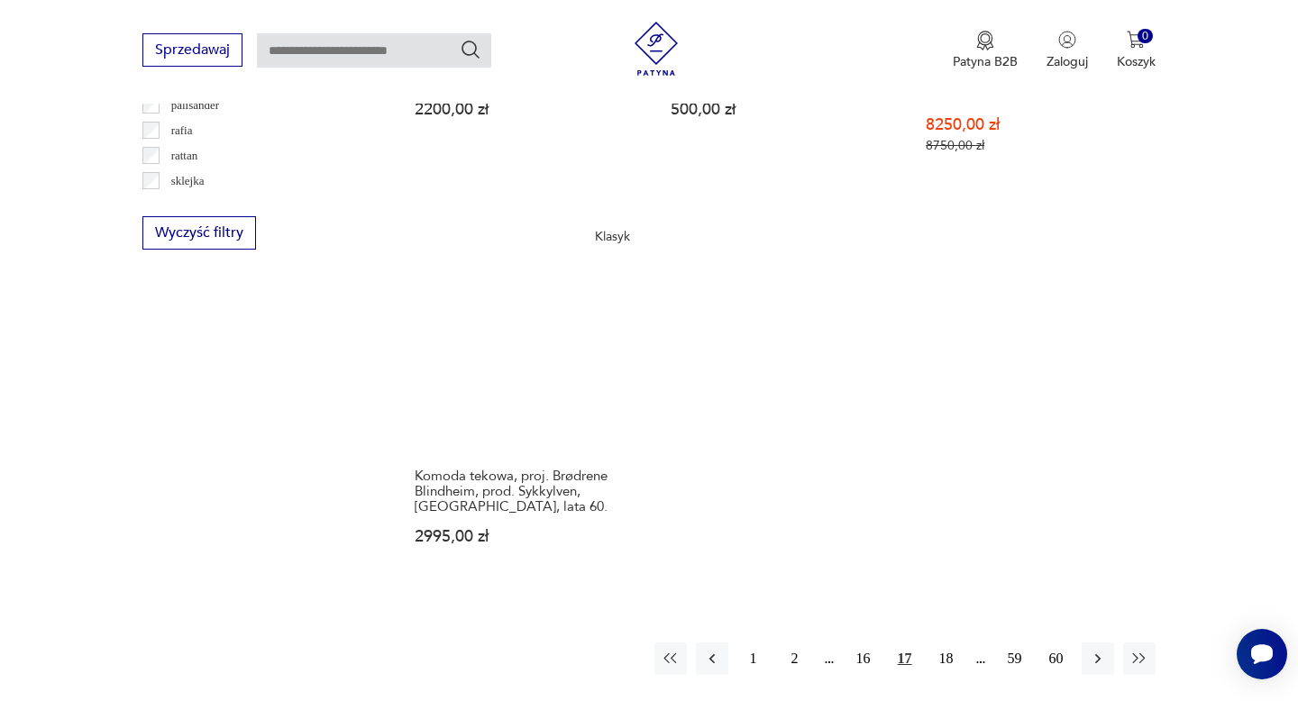
scroll to position [2529, 0]
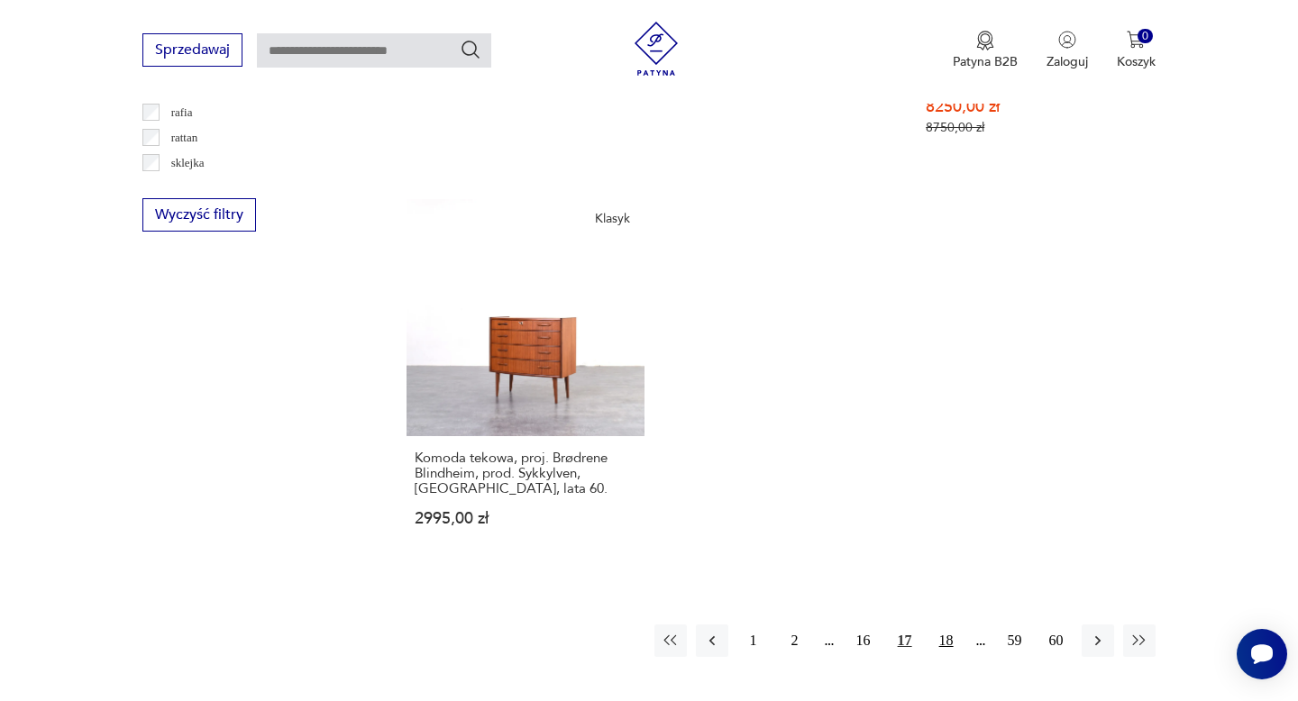
click at [951, 639] on button "18" at bounding box center [946, 640] width 32 height 32
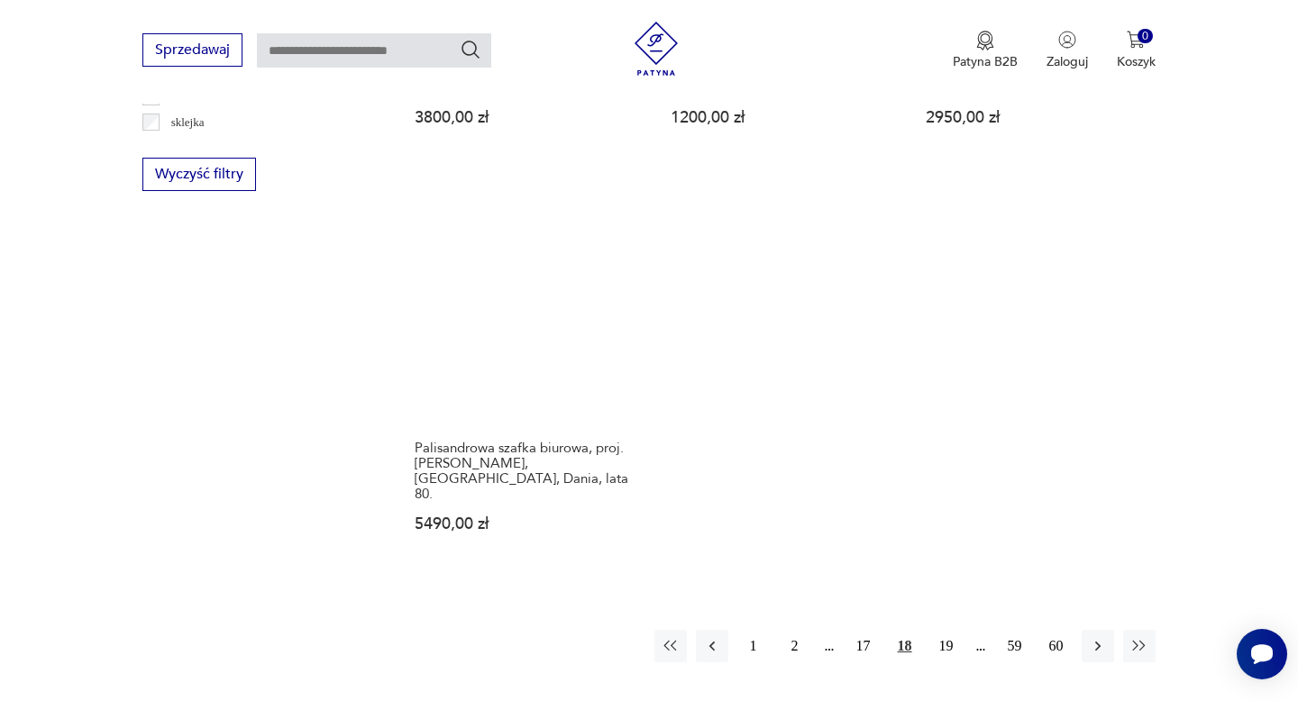
scroll to position [2579, 0]
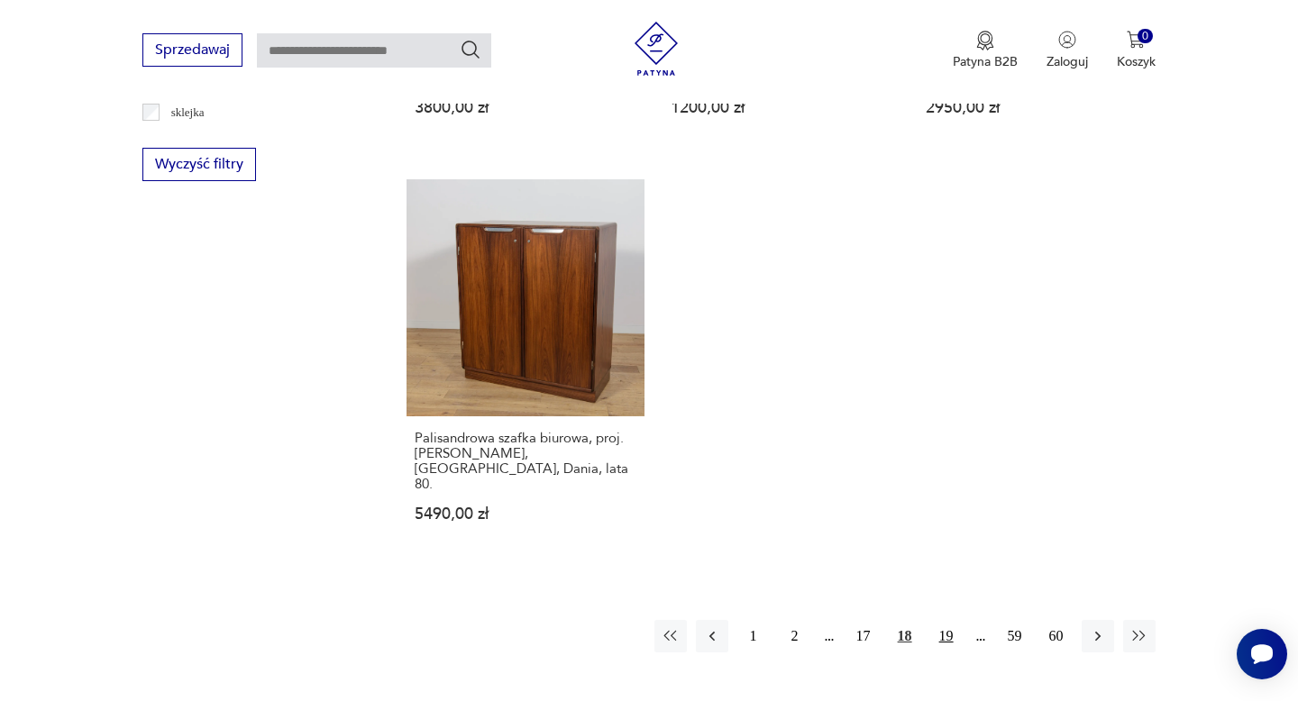
click at [953, 620] on button "19" at bounding box center [946, 636] width 32 height 32
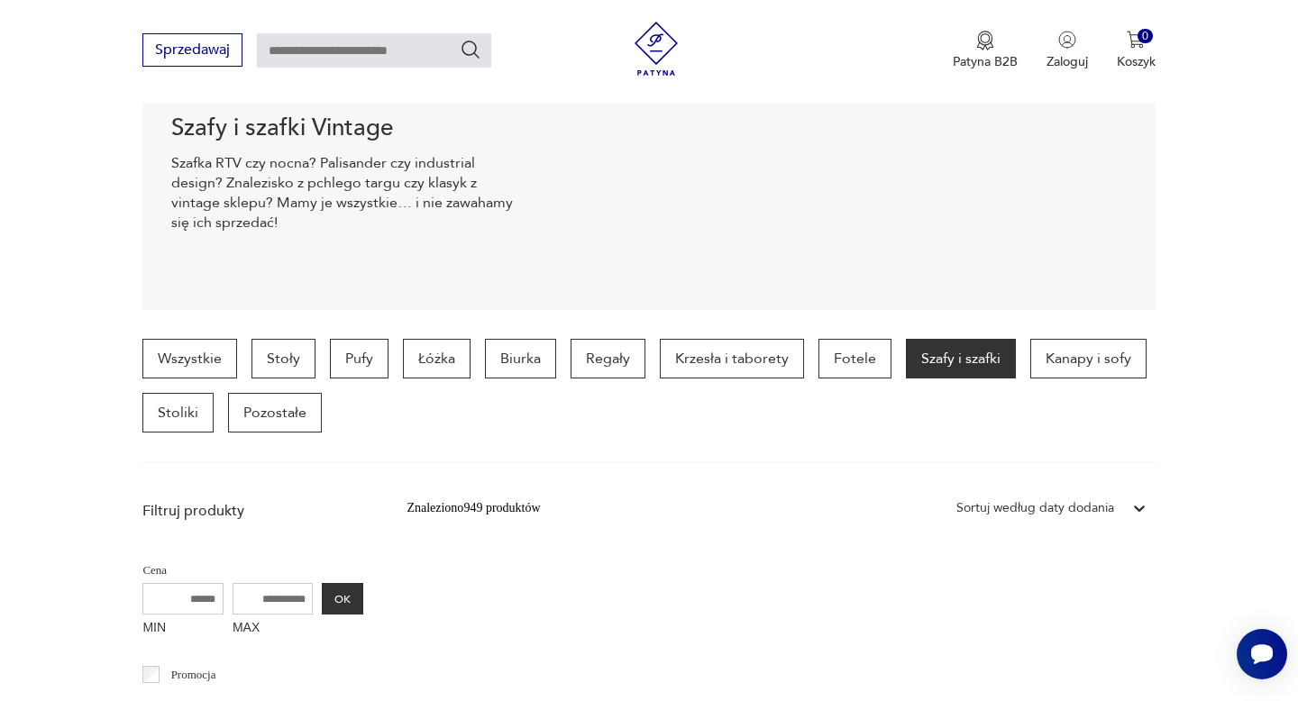
scroll to position [260, 0]
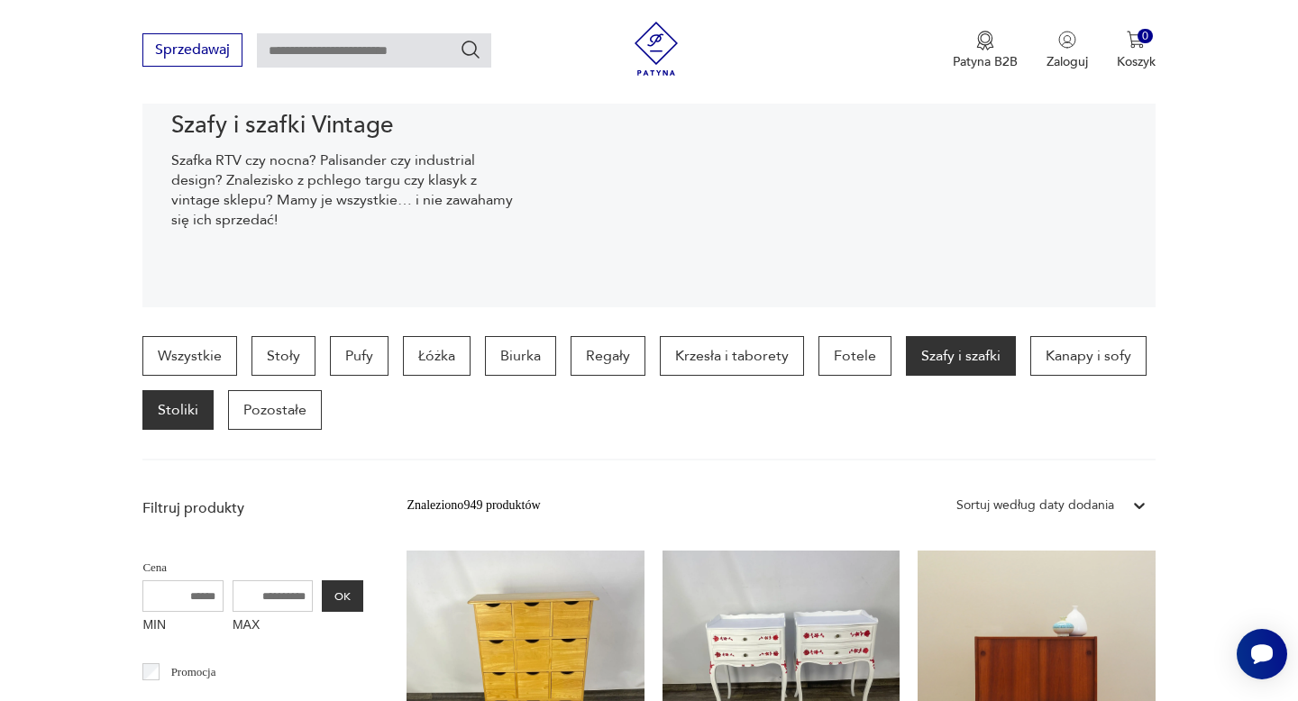
click at [175, 407] on p "Stoliki" at bounding box center [177, 410] width 71 height 40
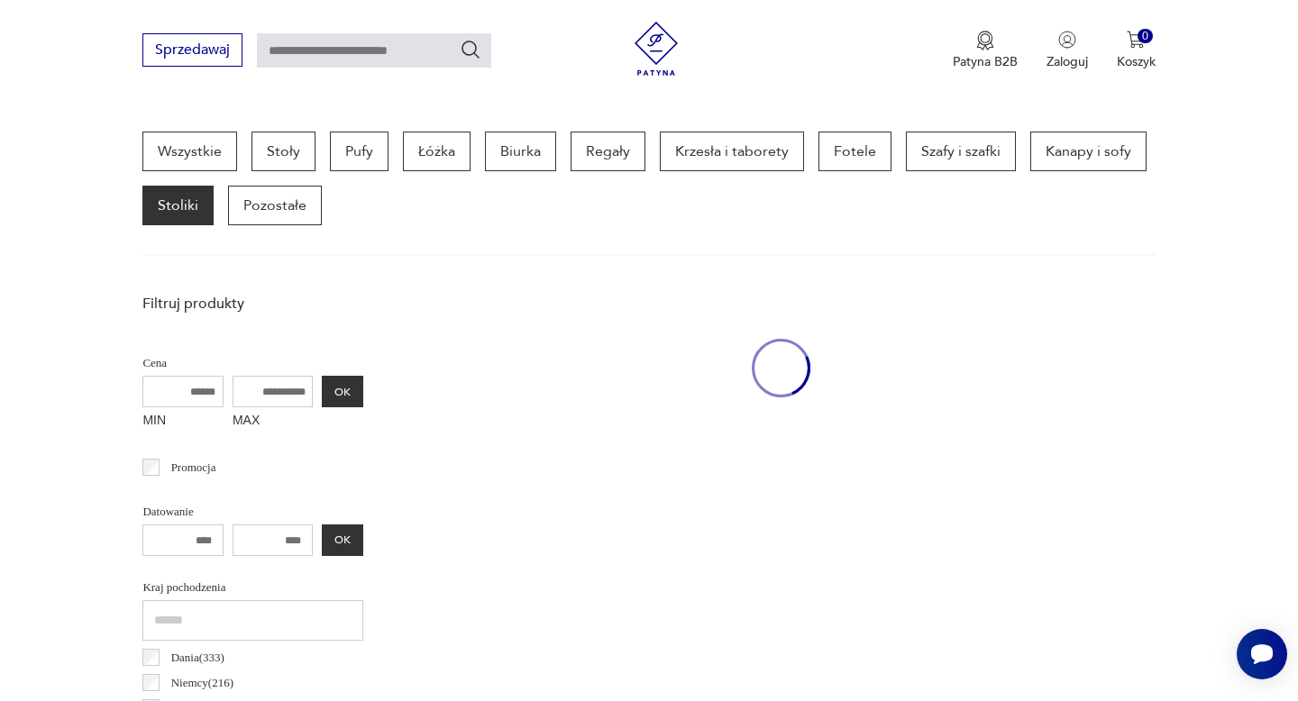
scroll to position [478, 0]
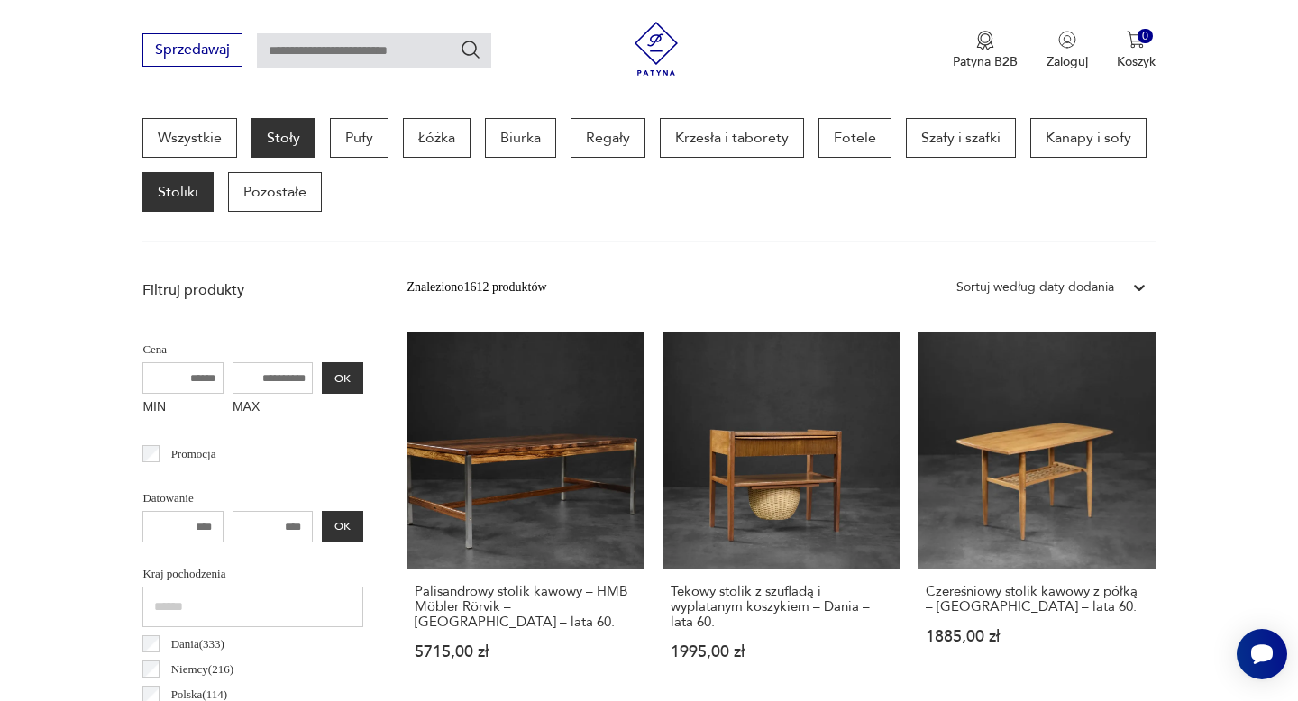
click at [268, 132] on p "Stoły" at bounding box center [283, 138] width 64 height 40
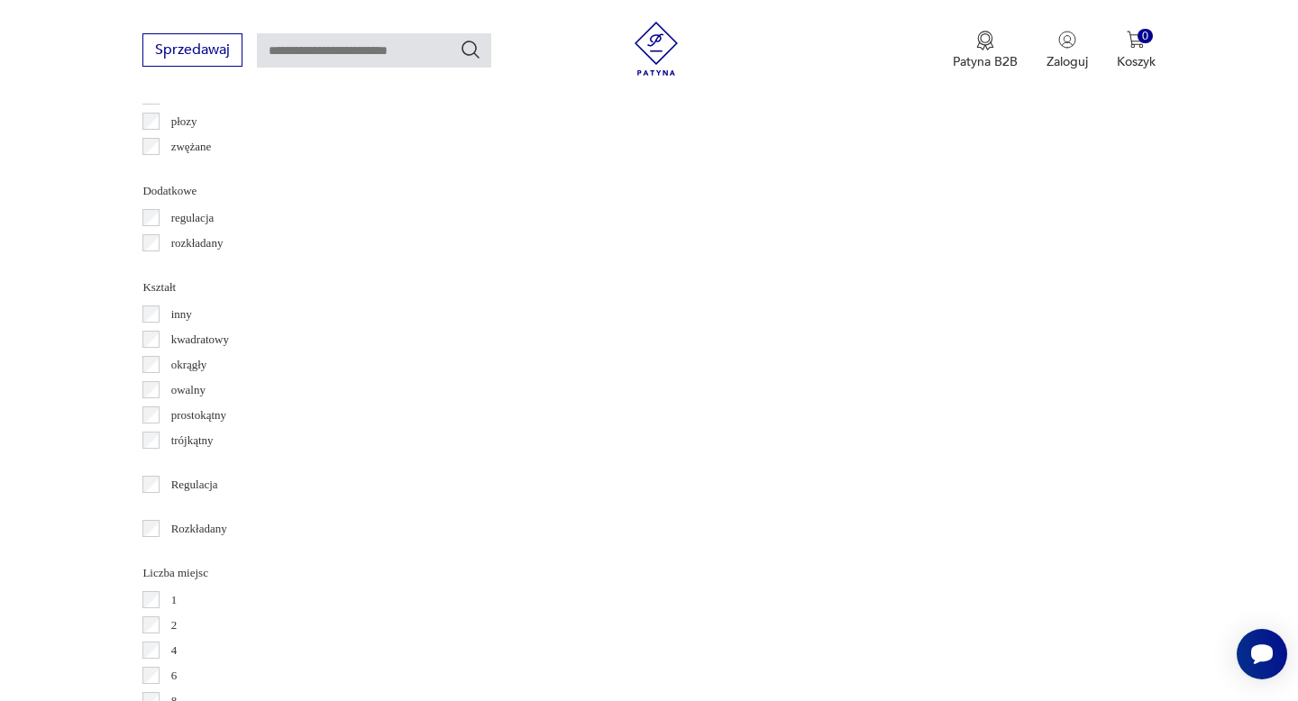
scroll to position [2184, 0]
click at [186, 362] on p "okrągły" at bounding box center [189, 364] width 36 height 20
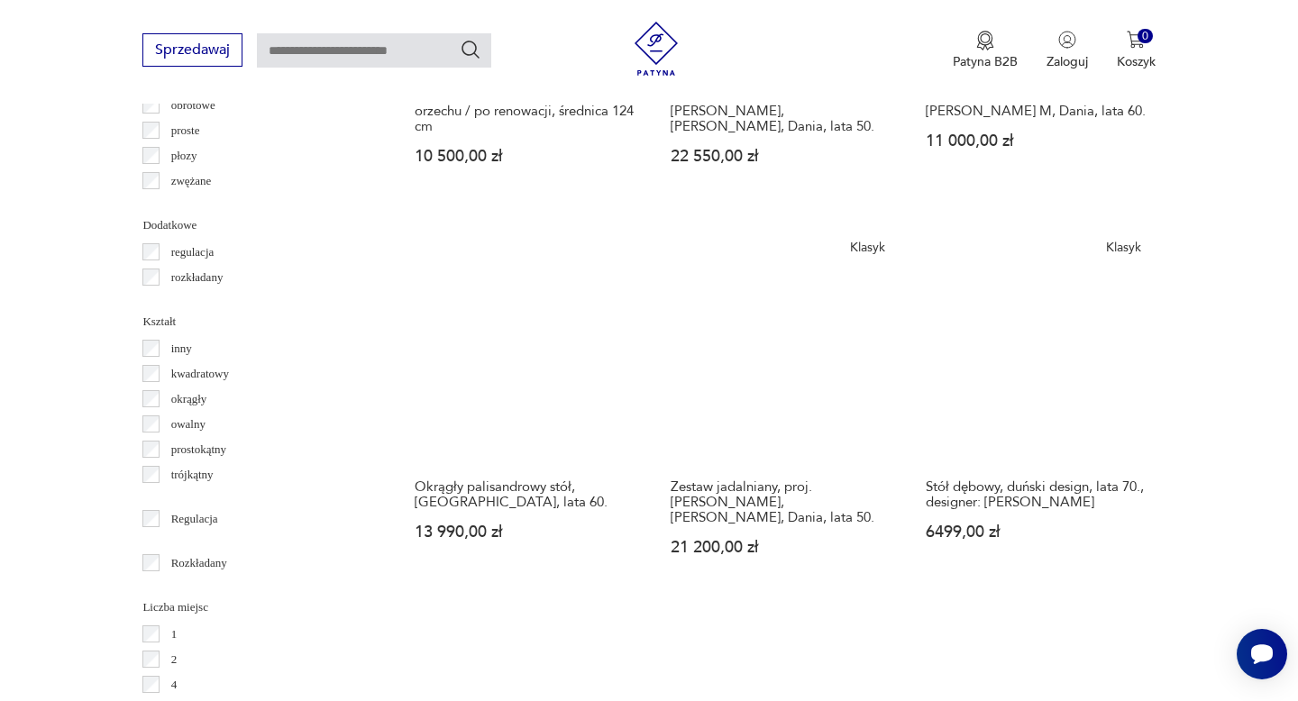
scroll to position [2167, 0]
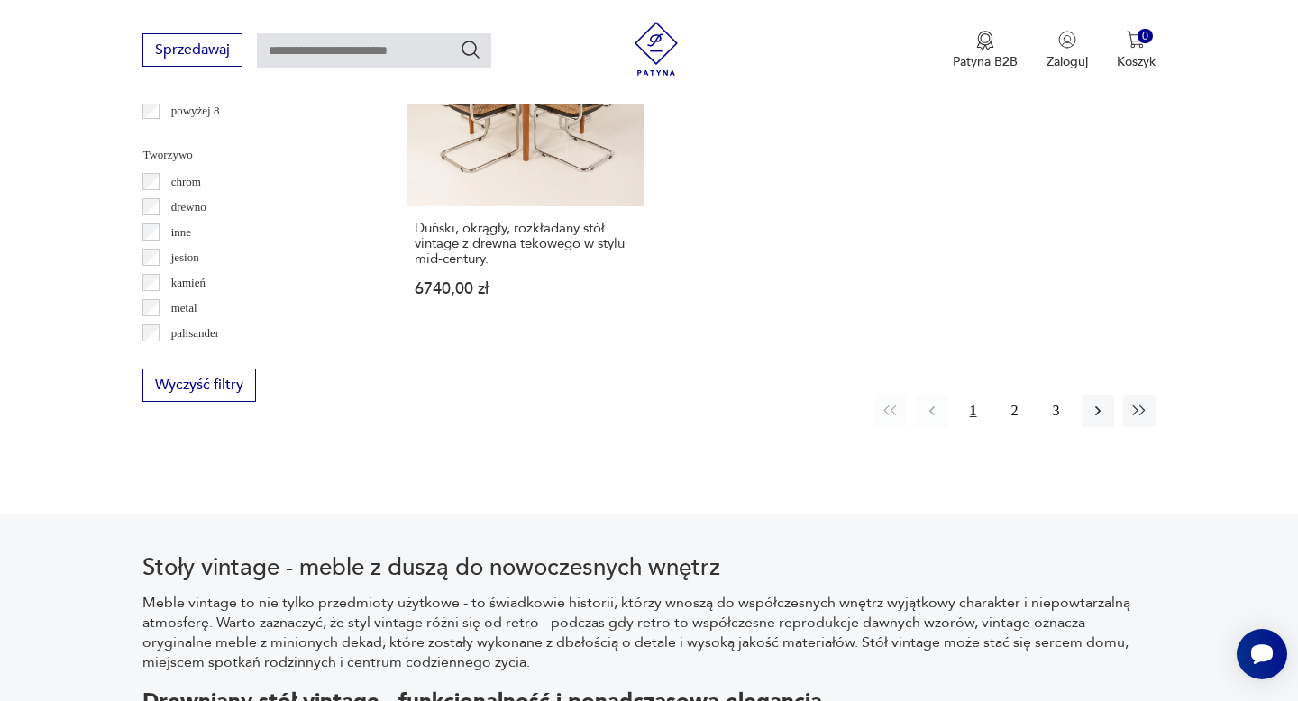
scroll to position [2805, 0]
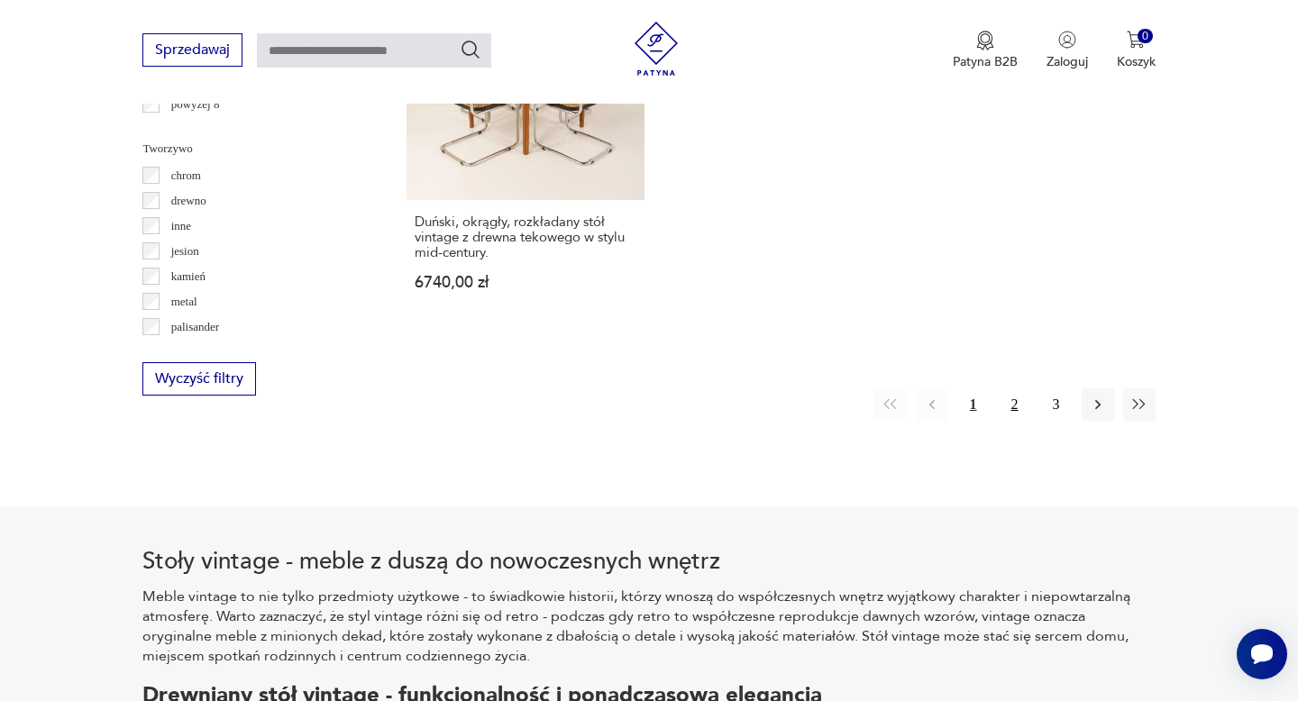
click at [1010, 392] on button "2" at bounding box center [1014, 404] width 32 height 32
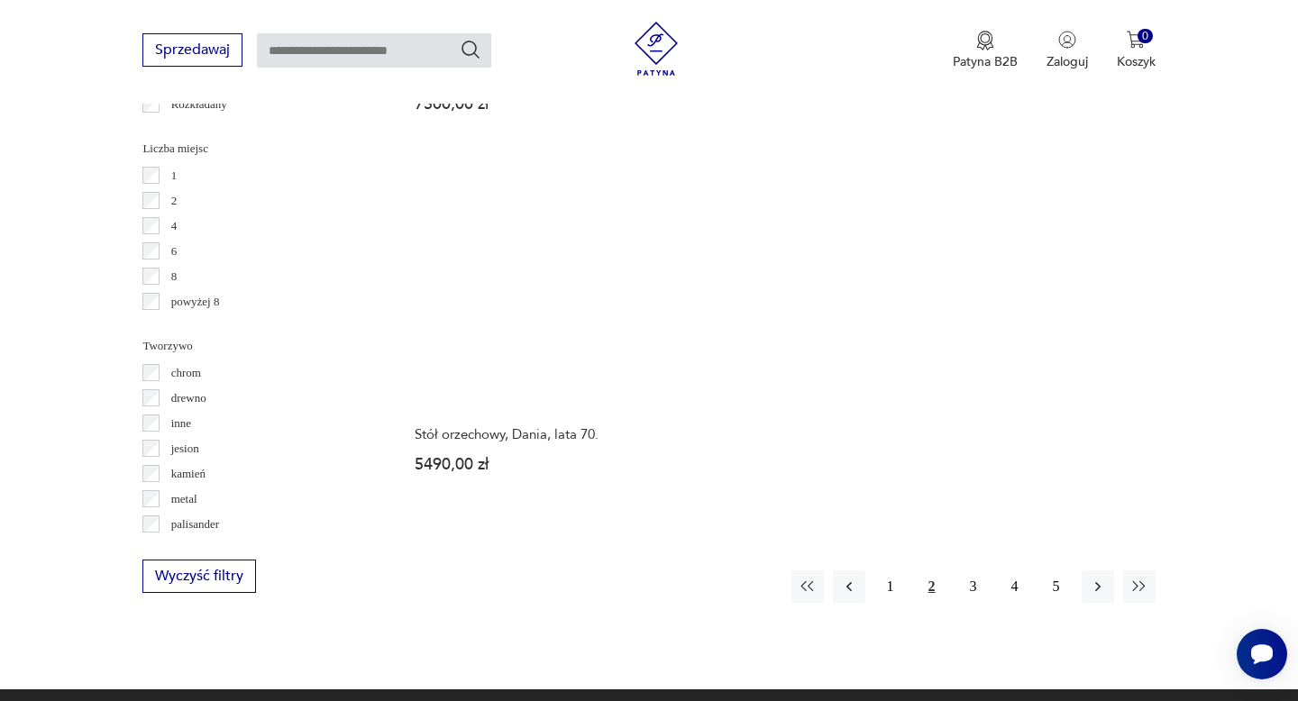
scroll to position [2660, 0]
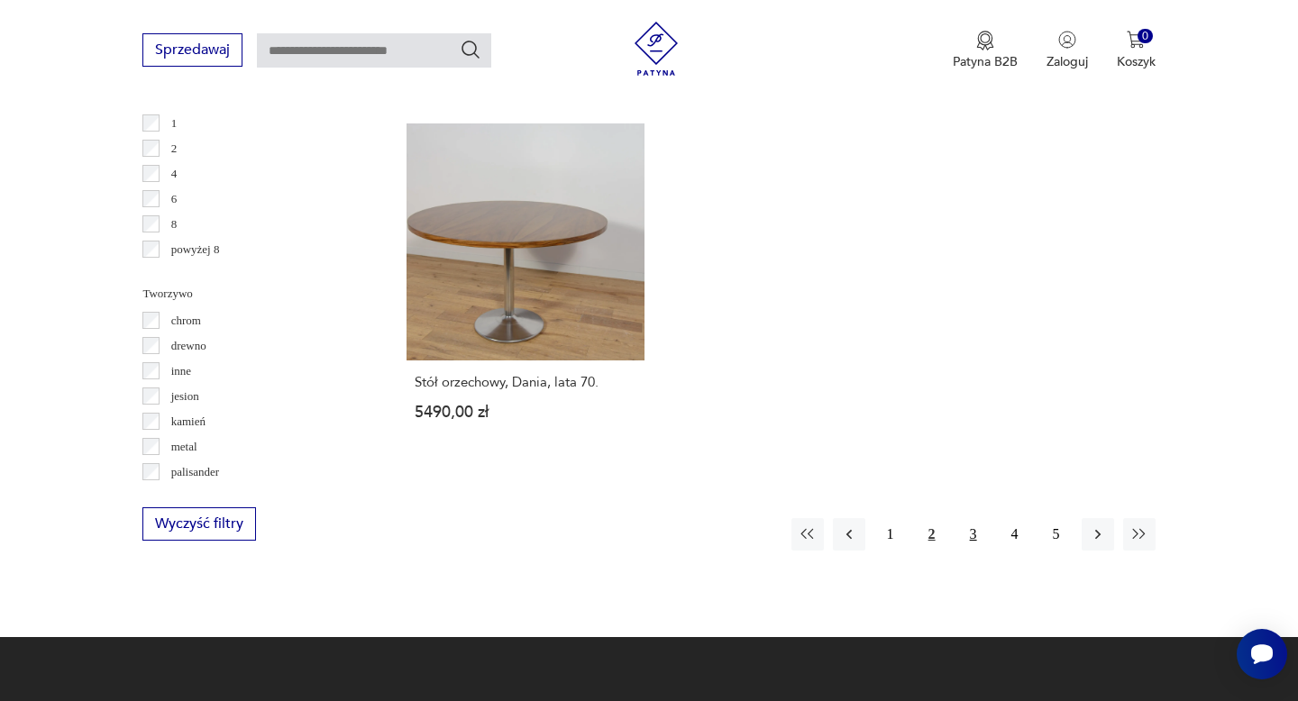
click at [972, 518] on button "3" at bounding box center [973, 534] width 32 height 32
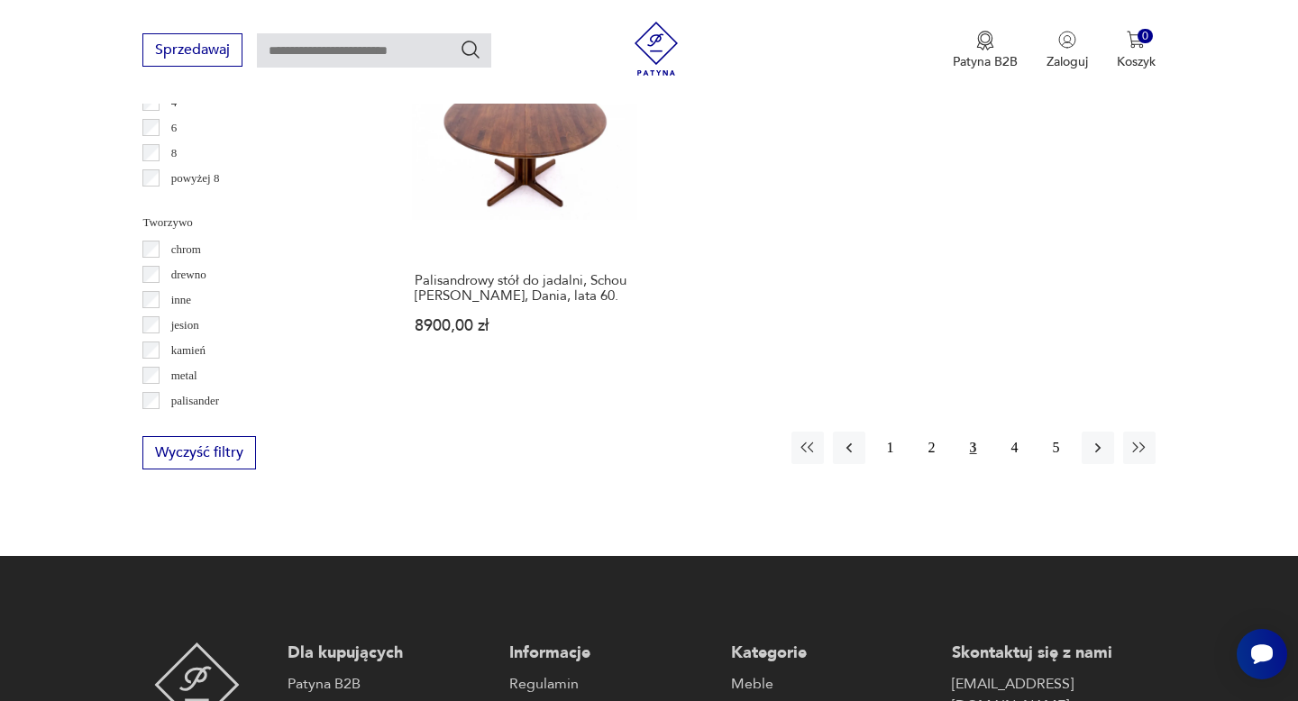
scroll to position [2736, 0]
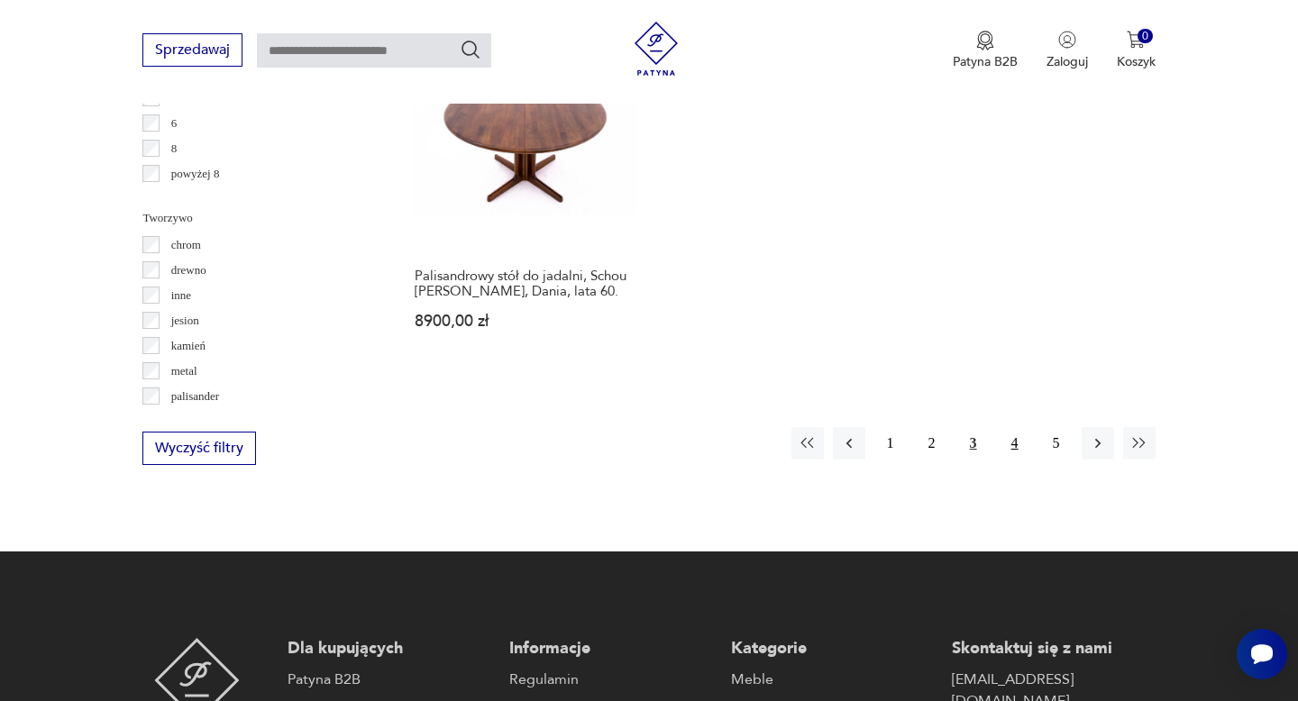
click at [1007, 427] on button "4" at bounding box center [1014, 443] width 32 height 32
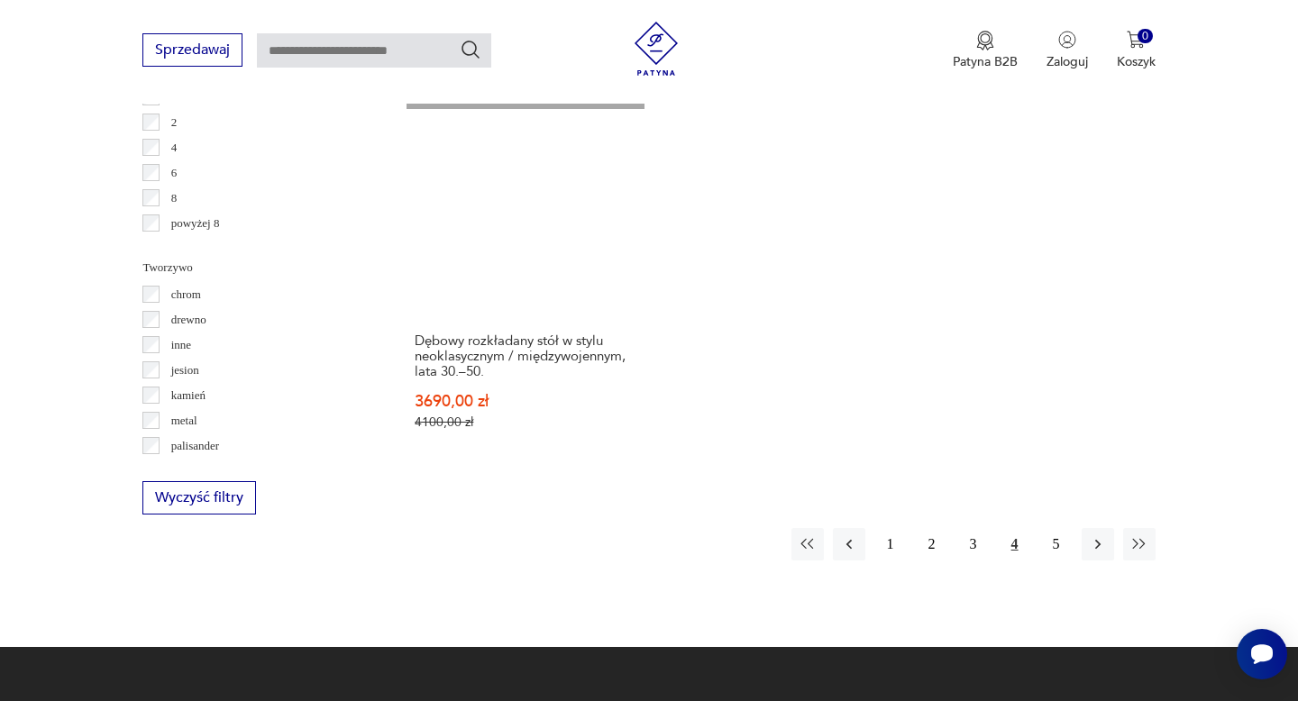
scroll to position [2689, 0]
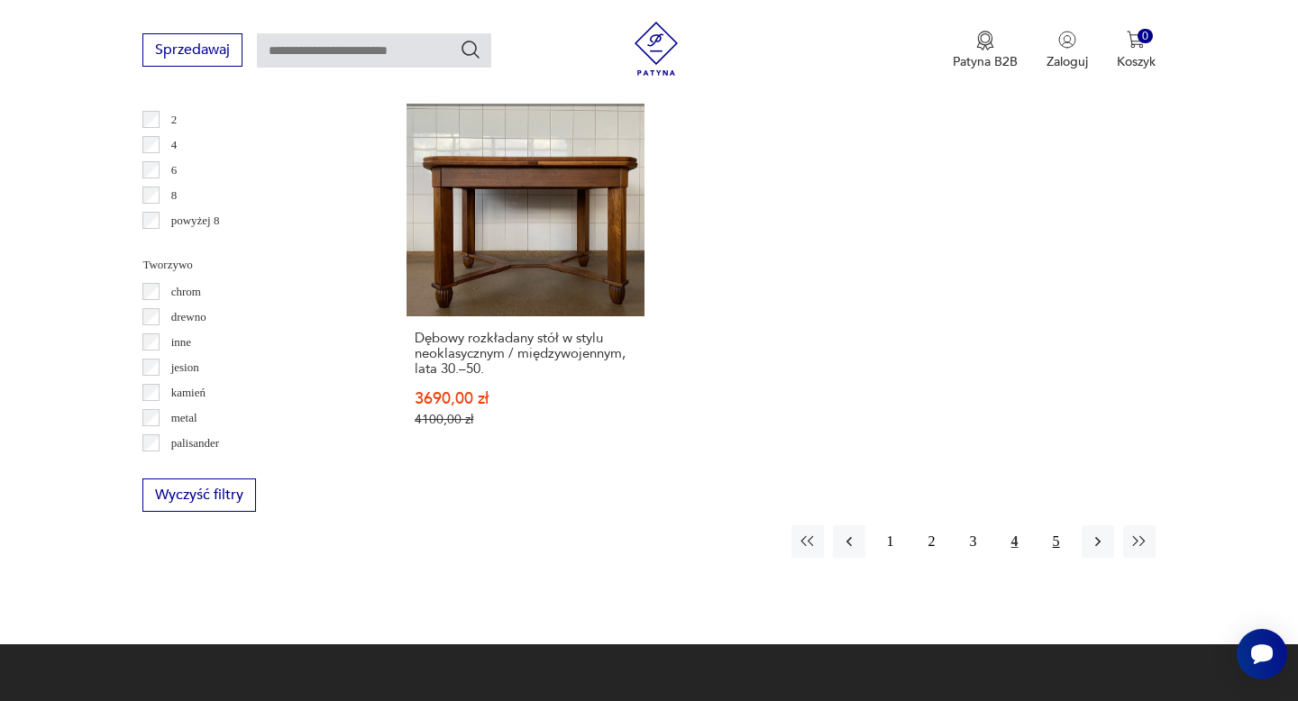
click at [1052, 525] on button "5" at bounding box center [1056, 541] width 32 height 32
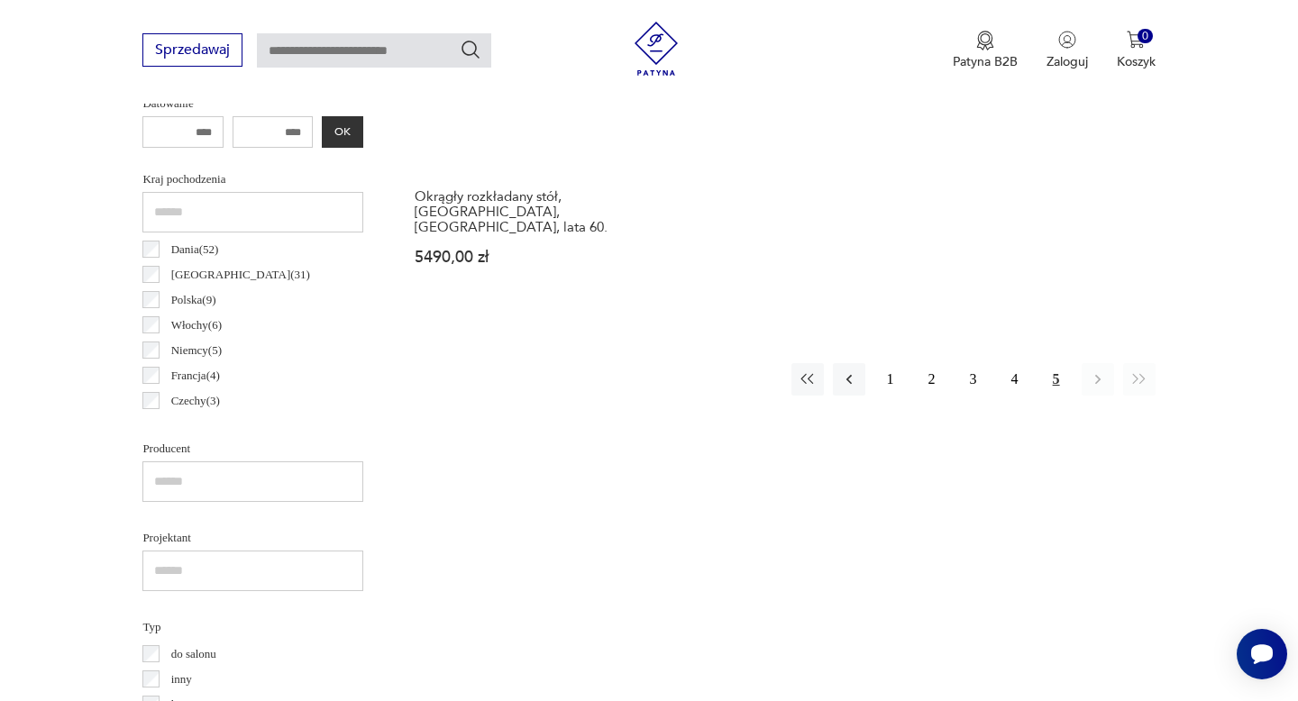
scroll to position [866, 0]
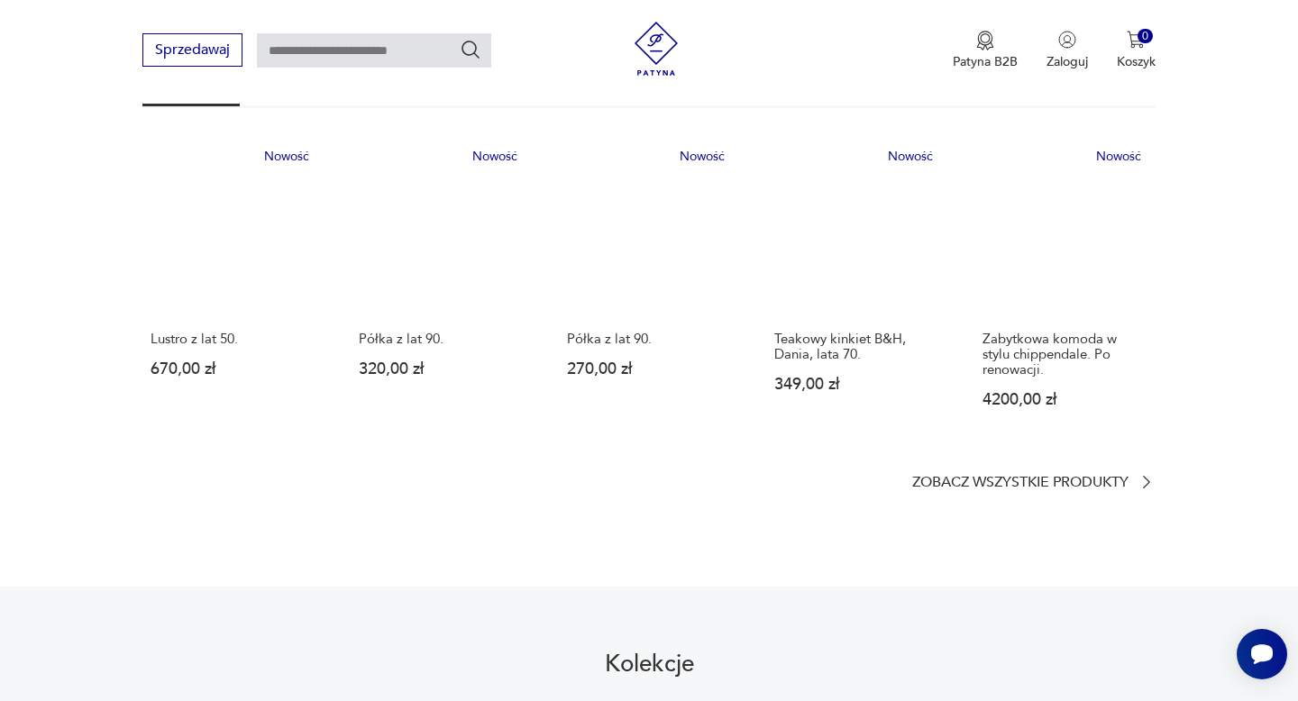
scroll to position [1102, 0]
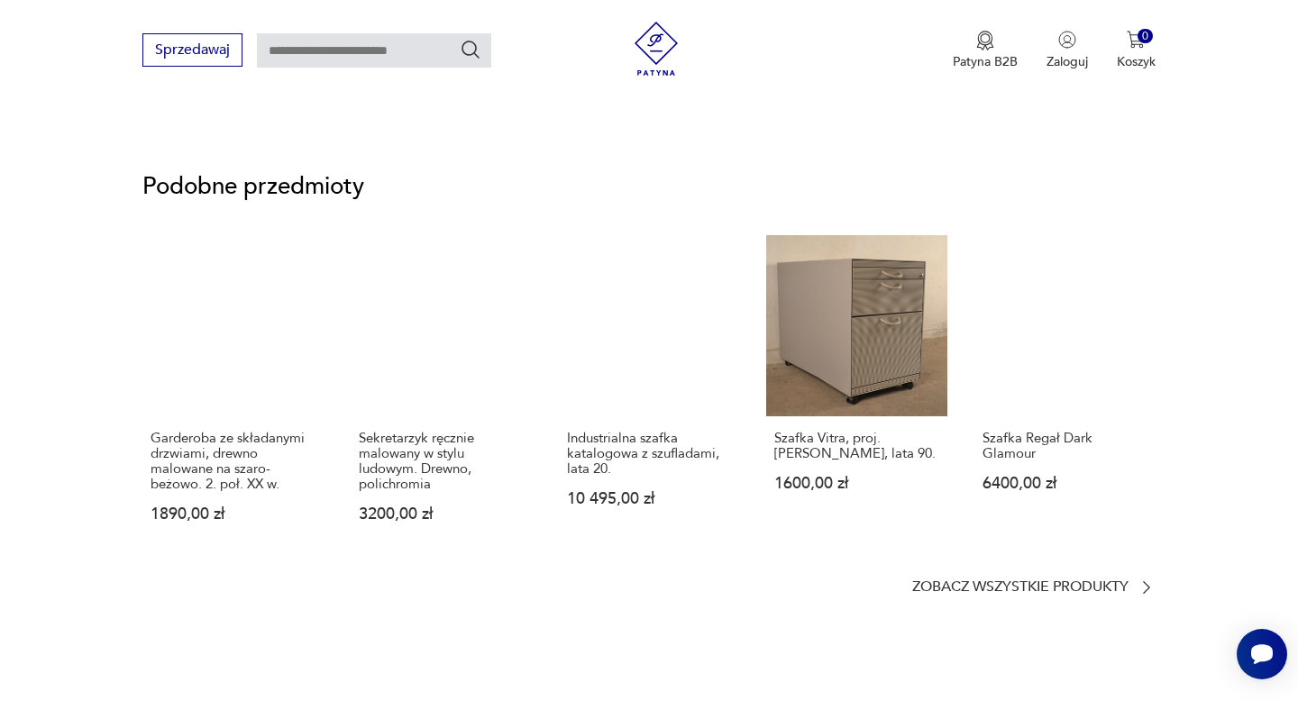
scroll to position [1363, 0]
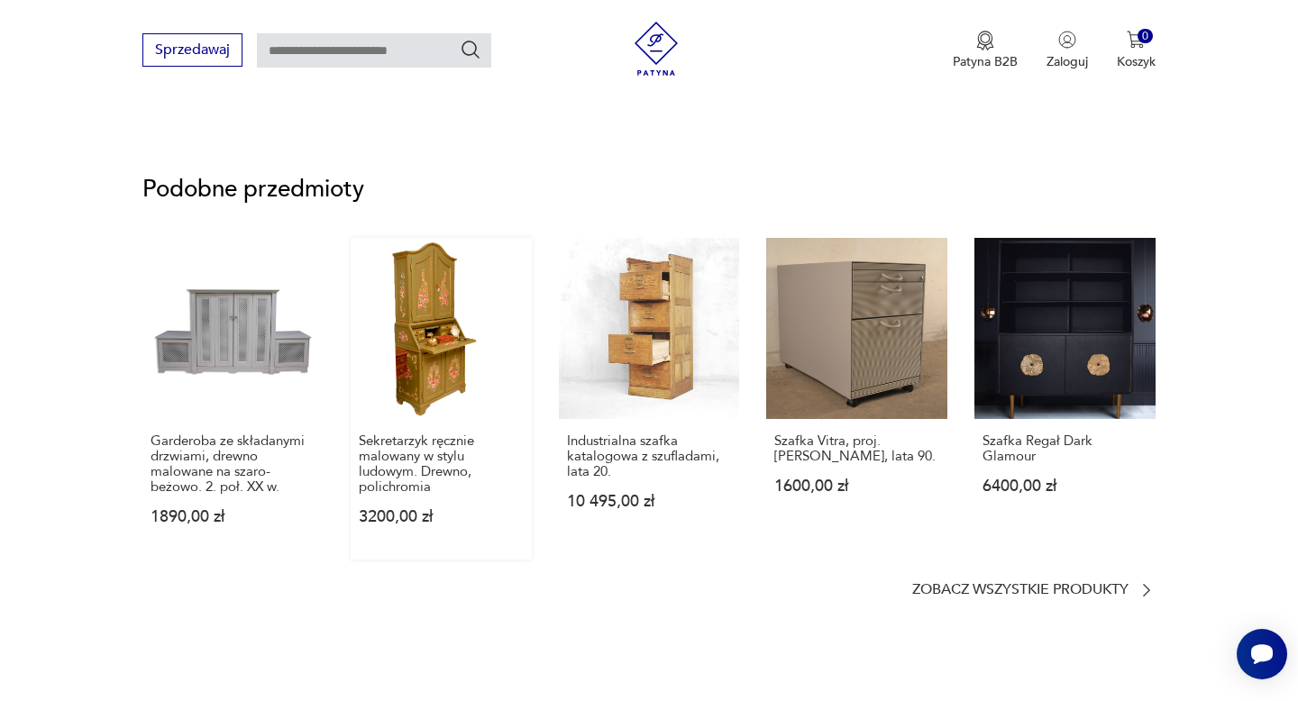
click at [439, 309] on link "Sekretarzyk ręcznie malowany w stylu ludowym. Drewno, polichromia 3200,00 zł" at bounding box center [441, 399] width 181 height 322
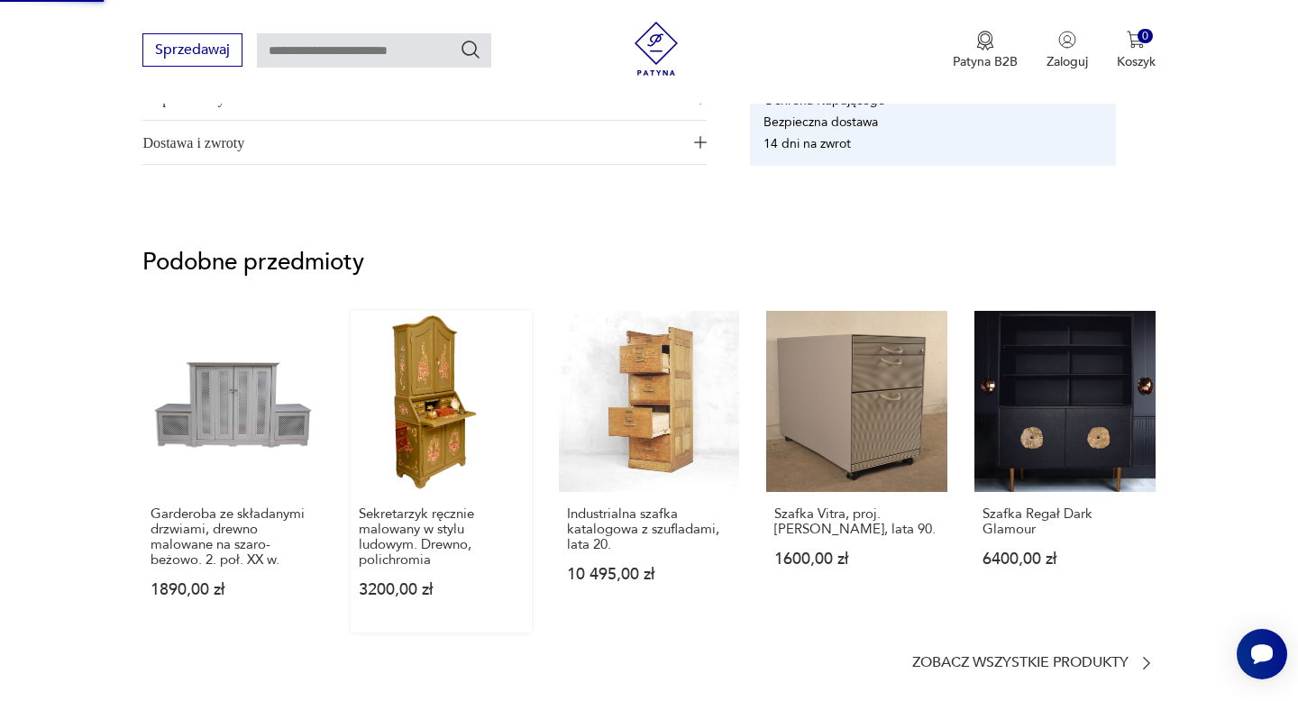
scroll to position [1085, 0]
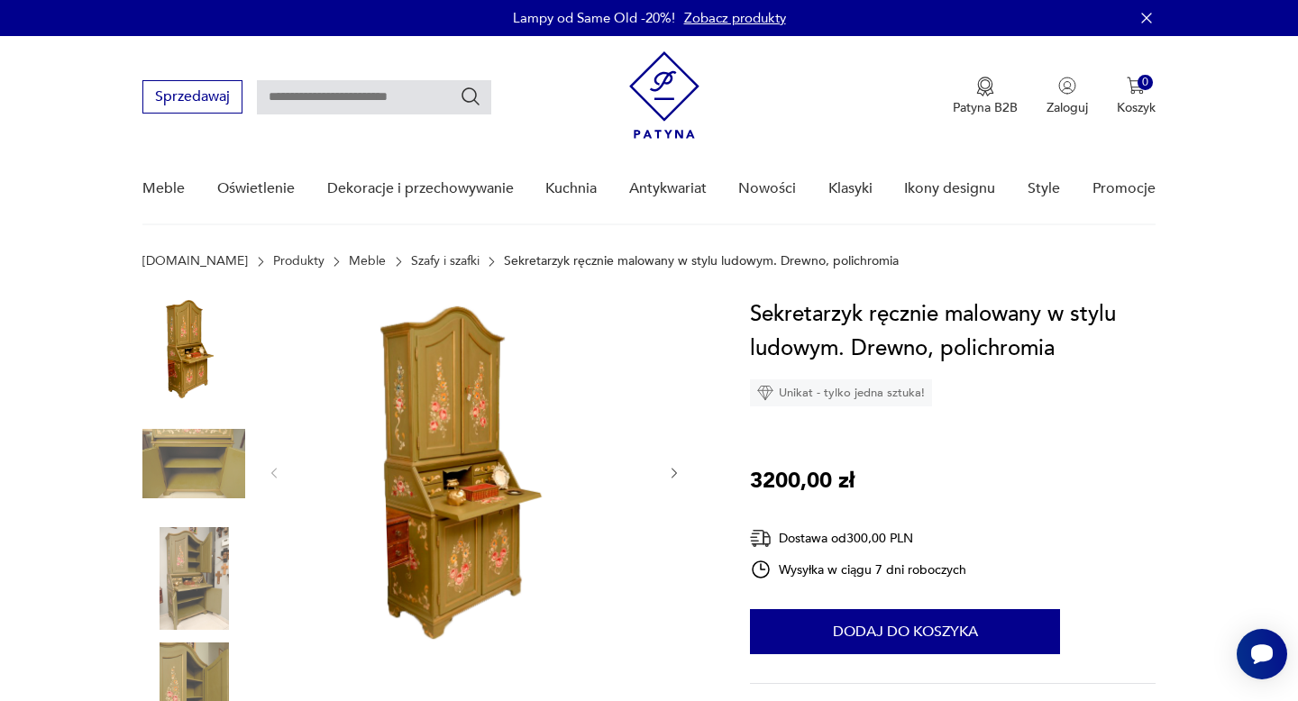
click at [489, 473] on img at bounding box center [474, 471] width 348 height 348
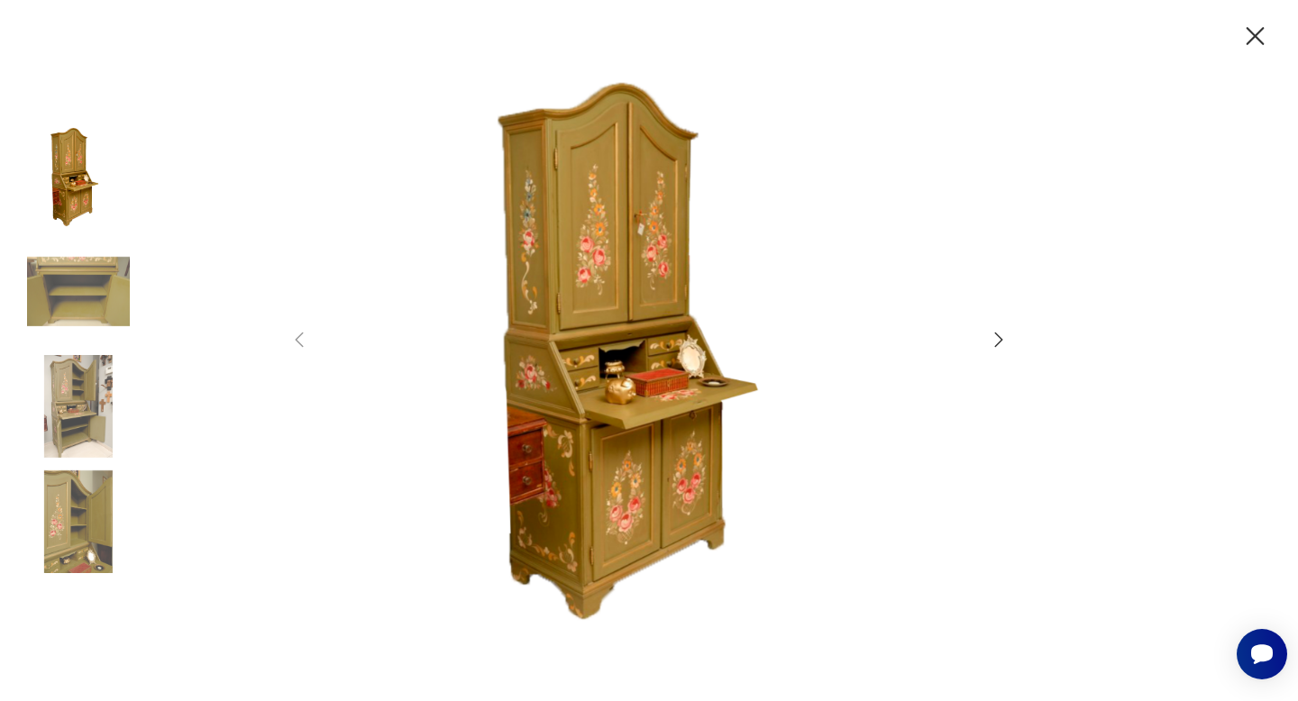
click at [997, 336] on icon "button" at bounding box center [999, 340] width 22 height 22
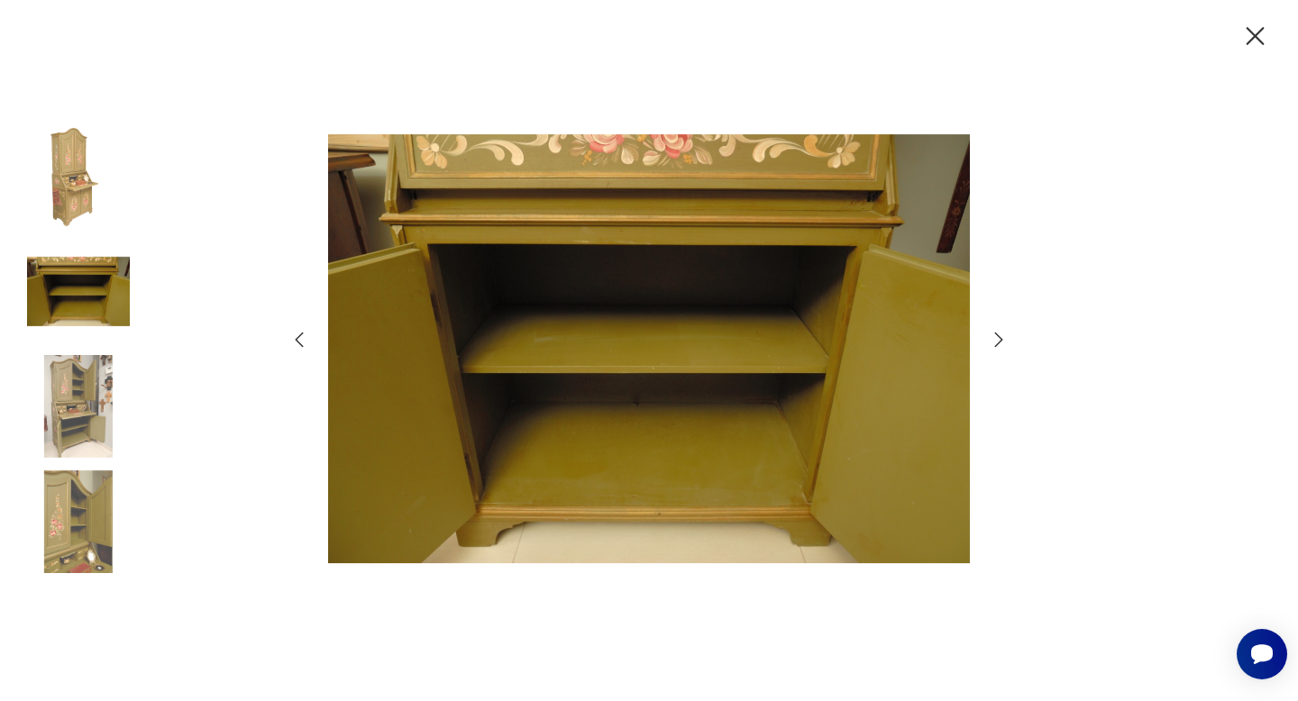
click at [997, 337] on icon "button" at bounding box center [999, 340] width 22 height 22
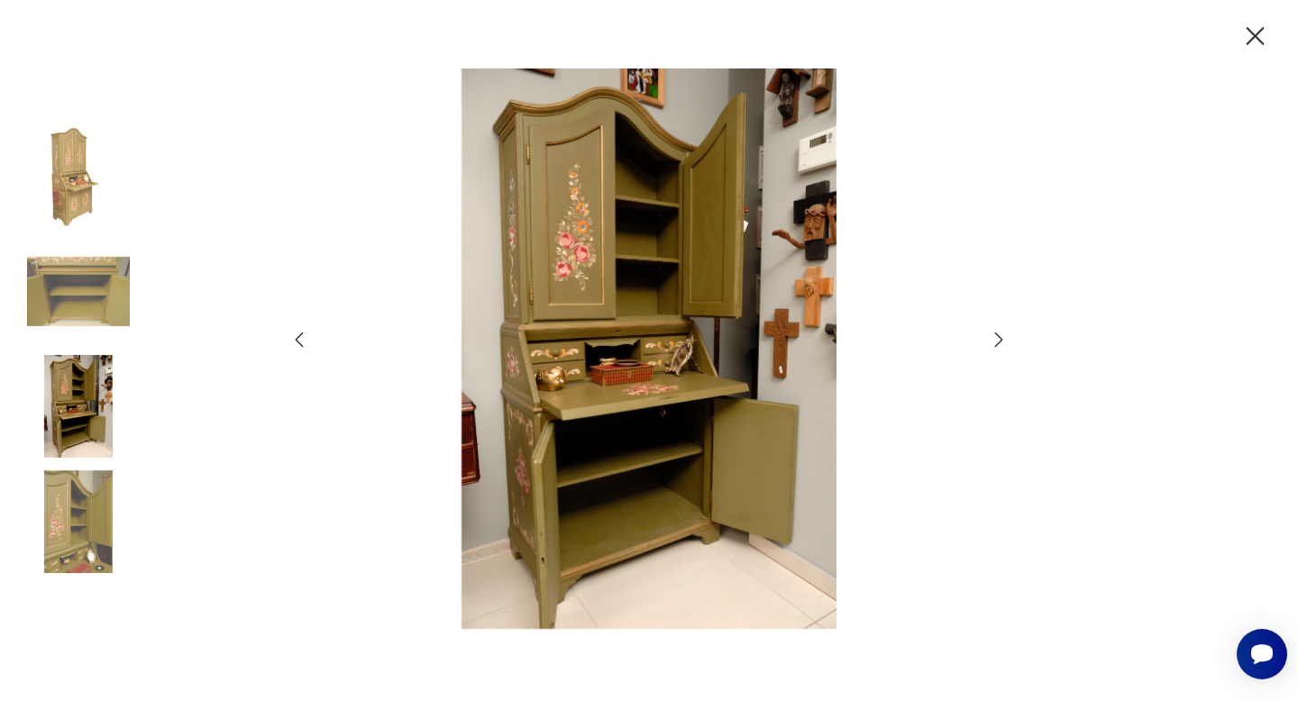
click at [996, 337] on icon "button" at bounding box center [999, 340] width 22 height 22
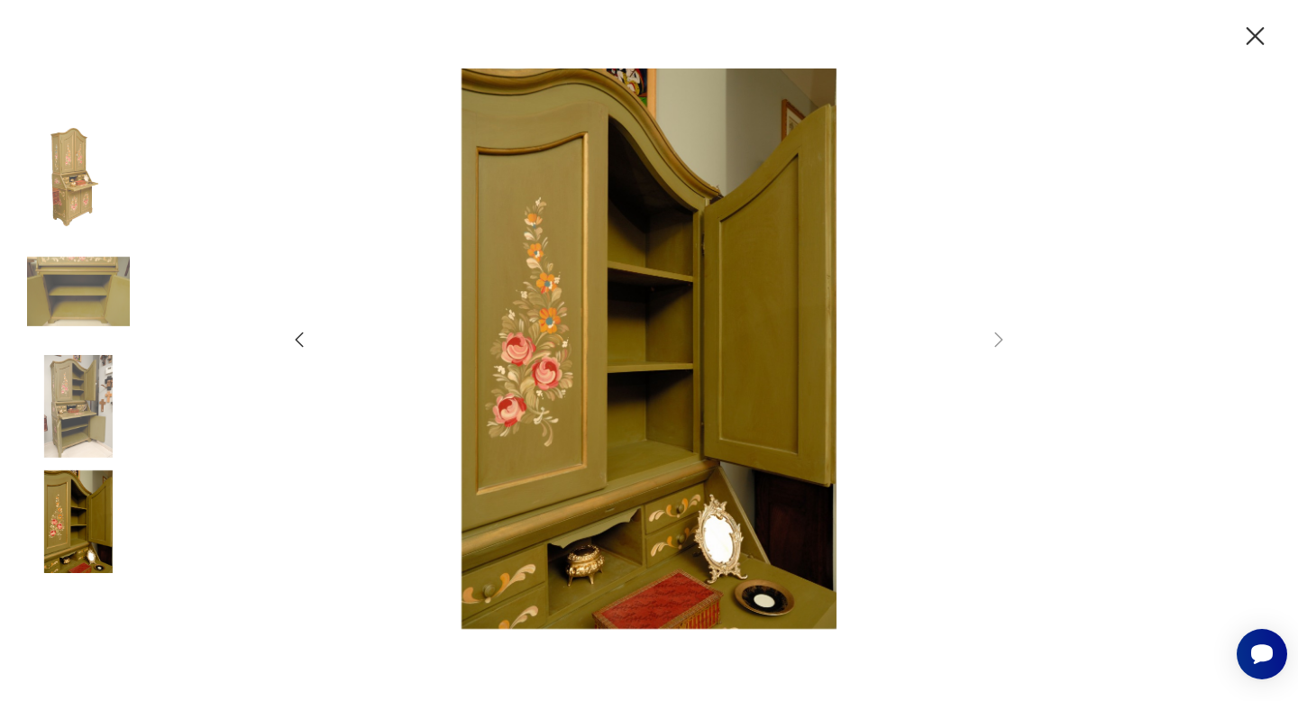
click at [1243, 33] on icon "button" at bounding box center [1255, 37] width 32 height 32
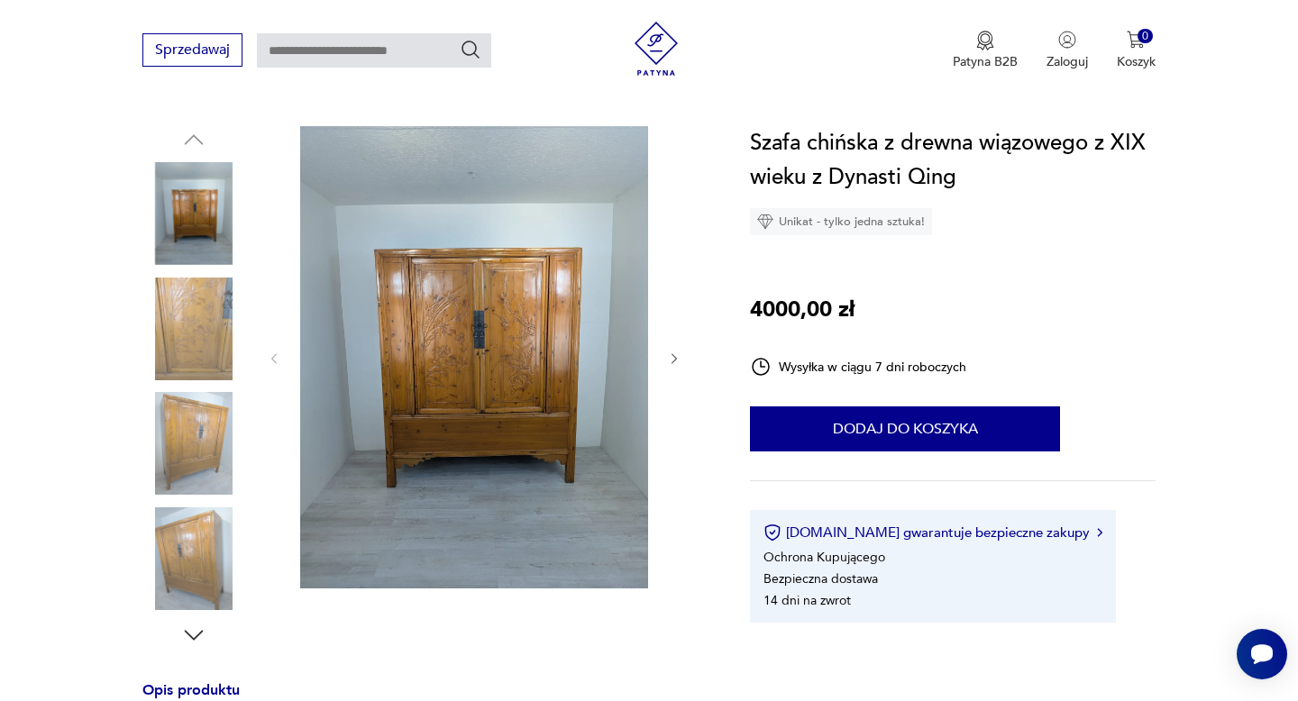
scroll to position [186, 0]
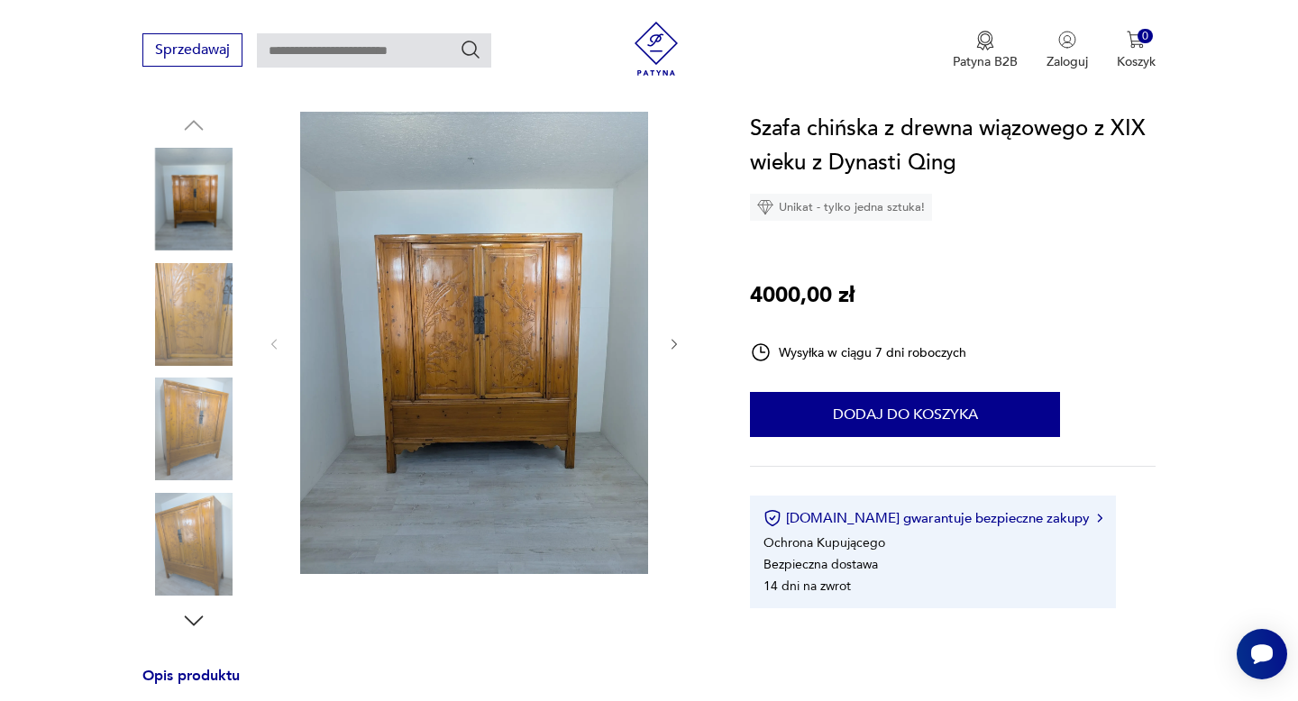
click at [193, 609] on icon "button" at bounding box center [193, 620] width 27 height 27
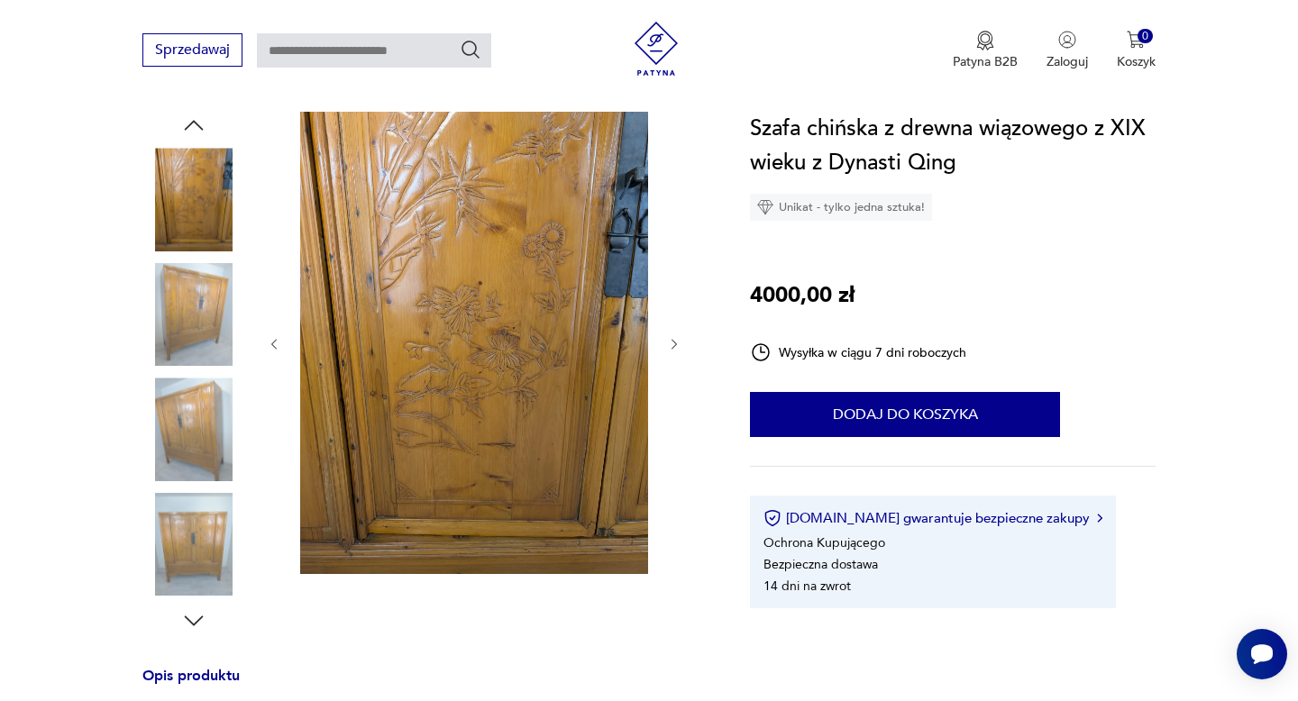
click at [193, 611] on icon "button" at bounding box center [193, 620] width 27 height 27
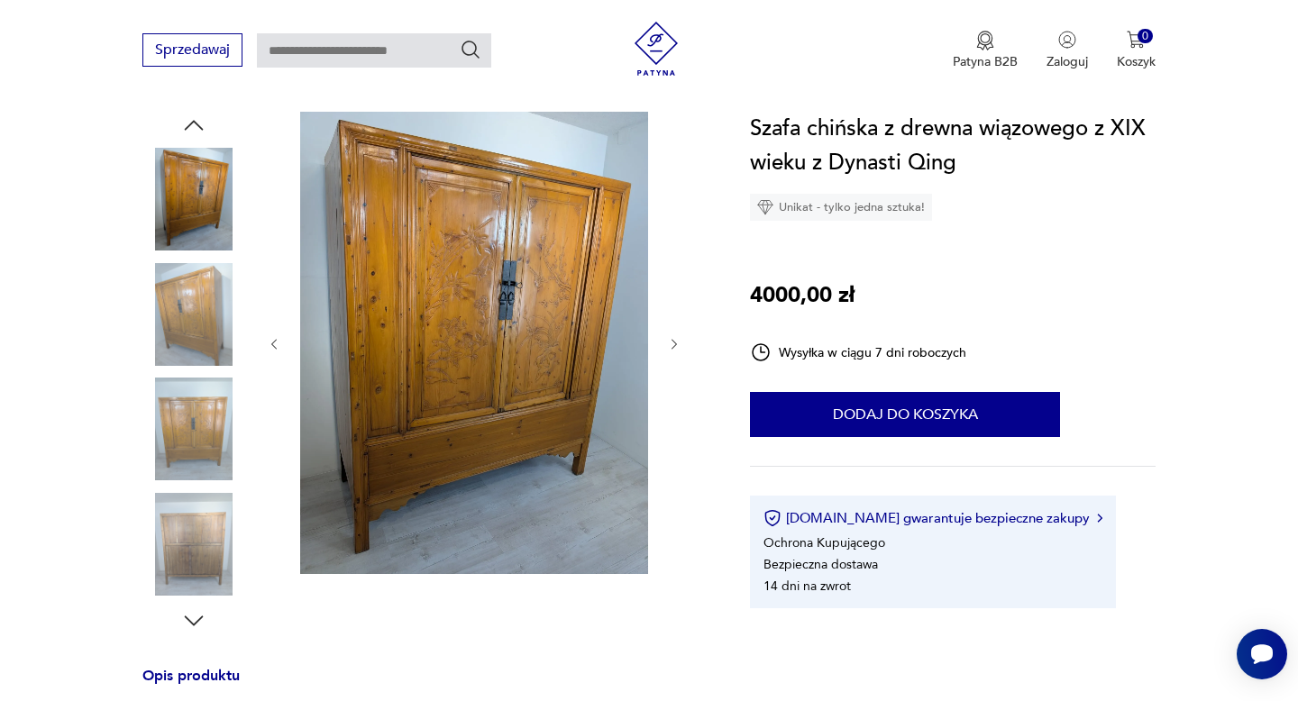
click at [193, 613] on icon "button" at bounding box center [193, 620] width 27 height 27
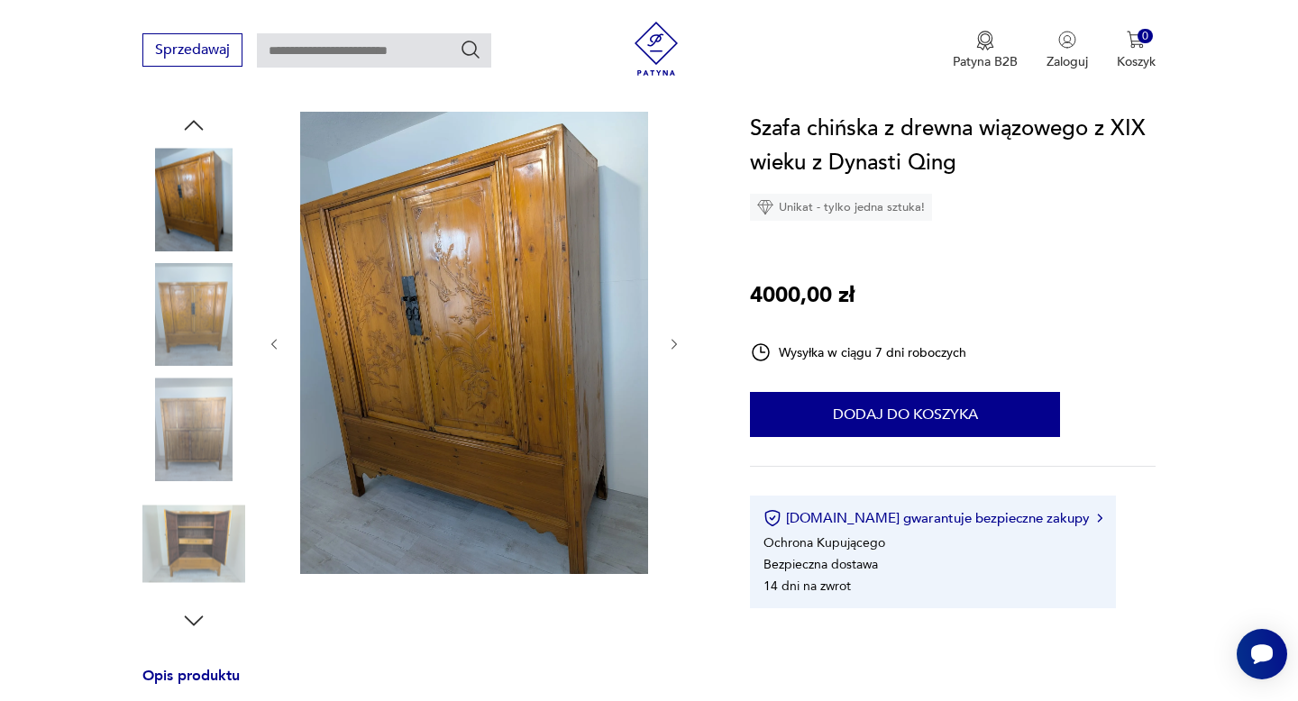
click at [193, 613] on icon "button" at bounding box center [193, 620] width 27 height 27
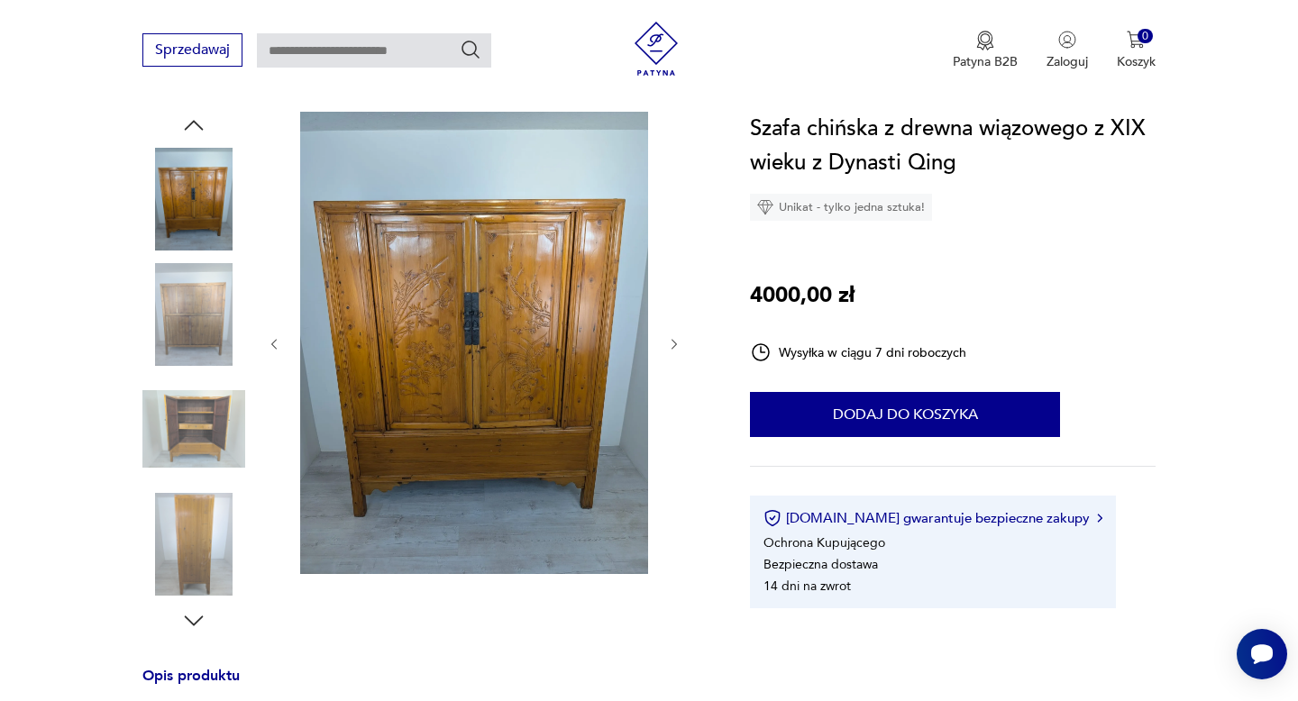
click at [176, 322] on img at bounding box center [193, 314] width 103 height 103
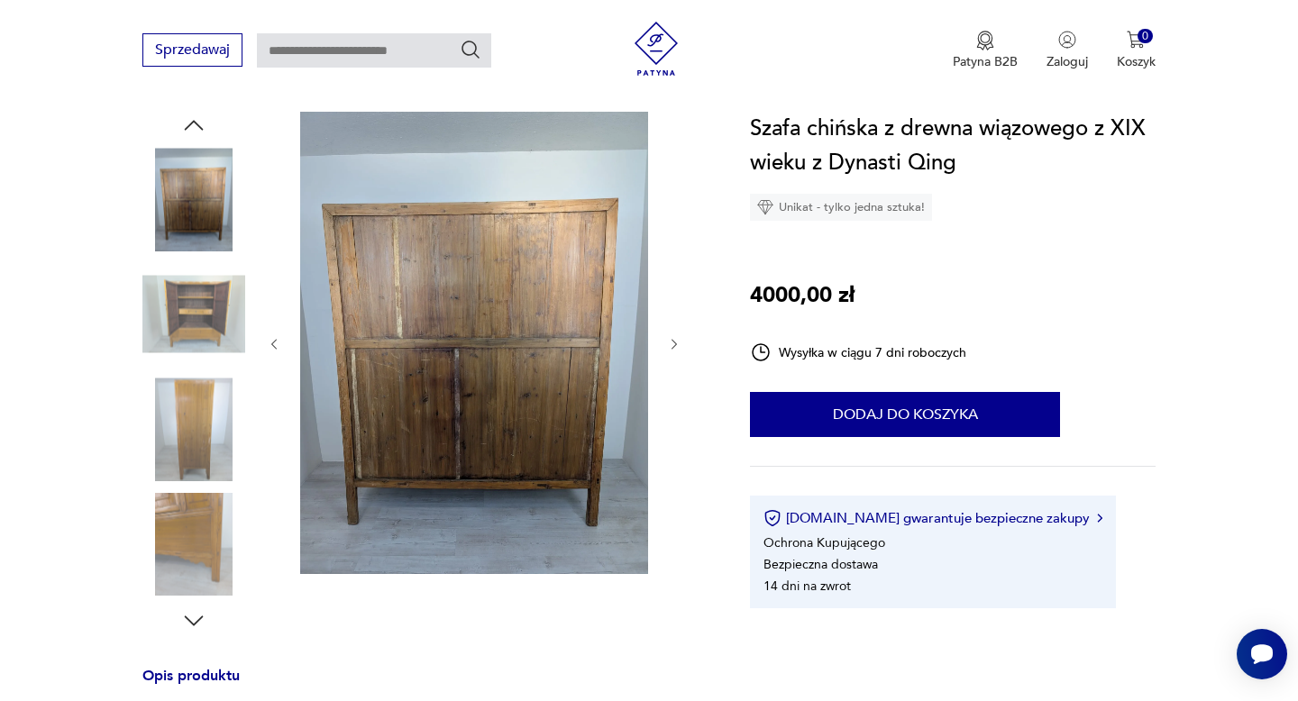
click at [194, 416] on img at bounding box center [193, 429] width 103 height 103
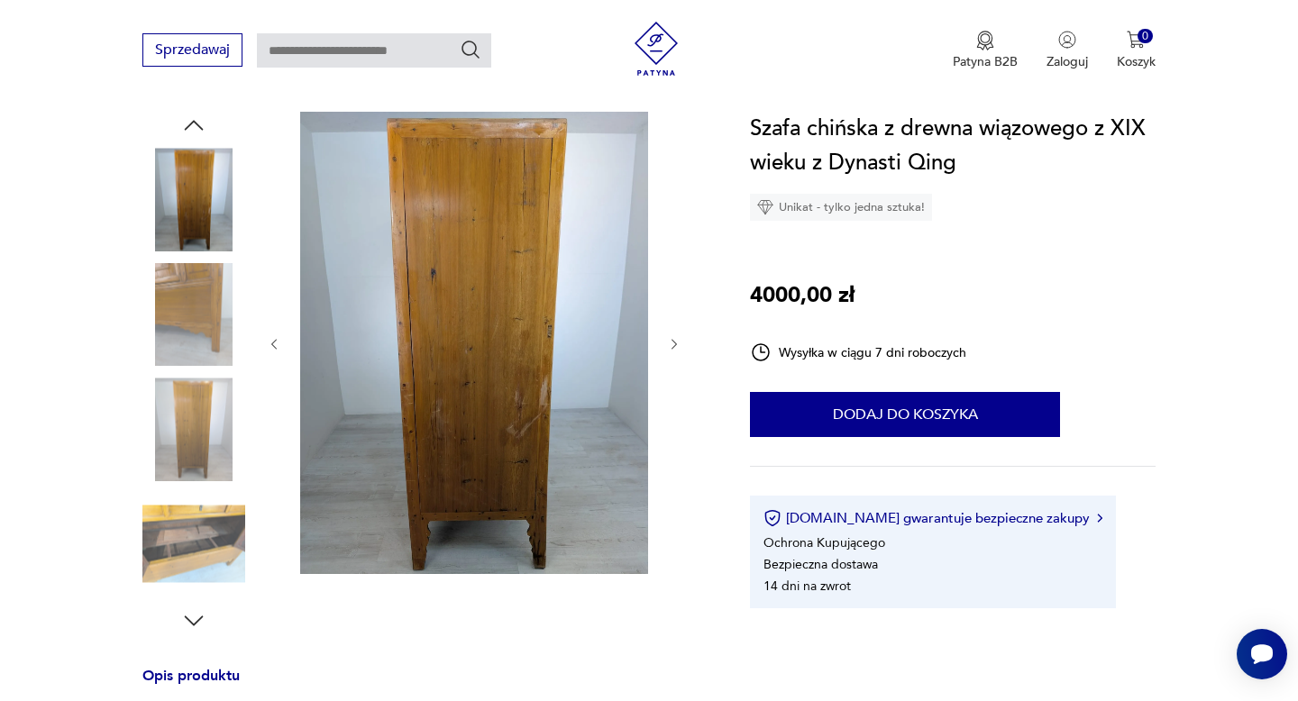
click at [217, 517] on img at bounding box center [193, 544] width 103 height 103
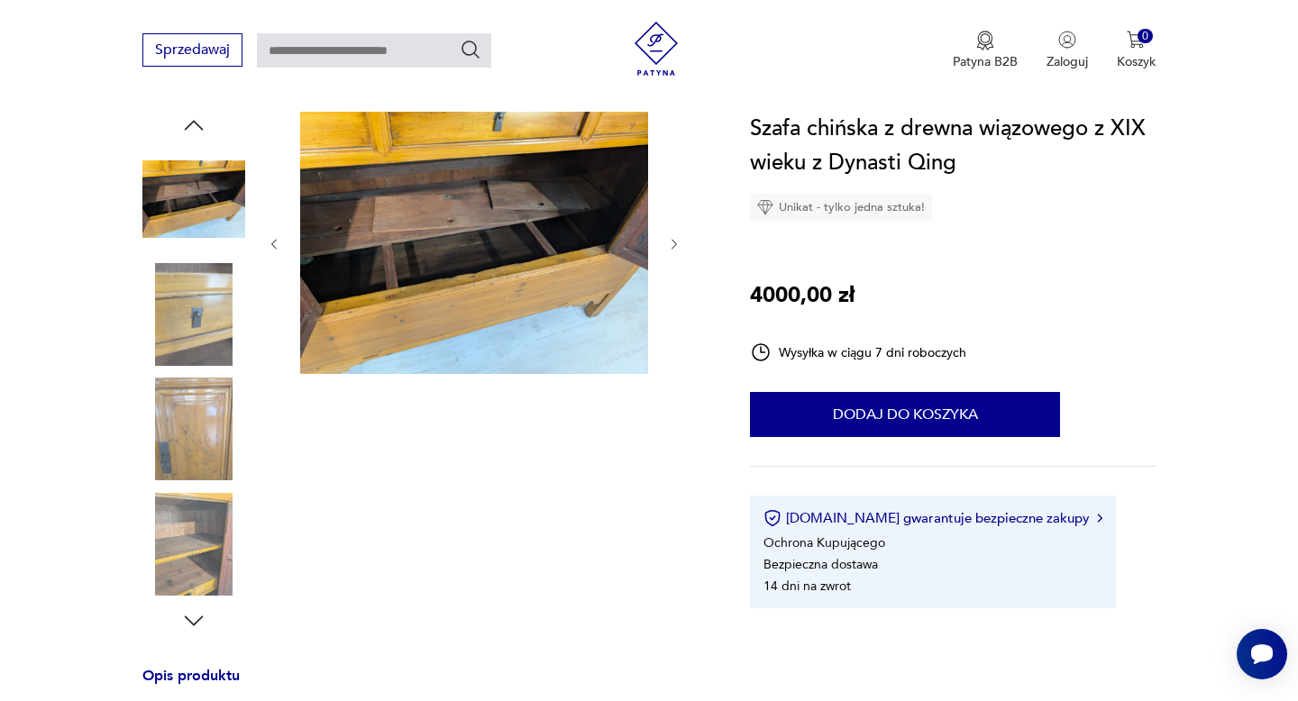
click at [214, 508] on img at bounding box center [193, 544] width 103 height 103
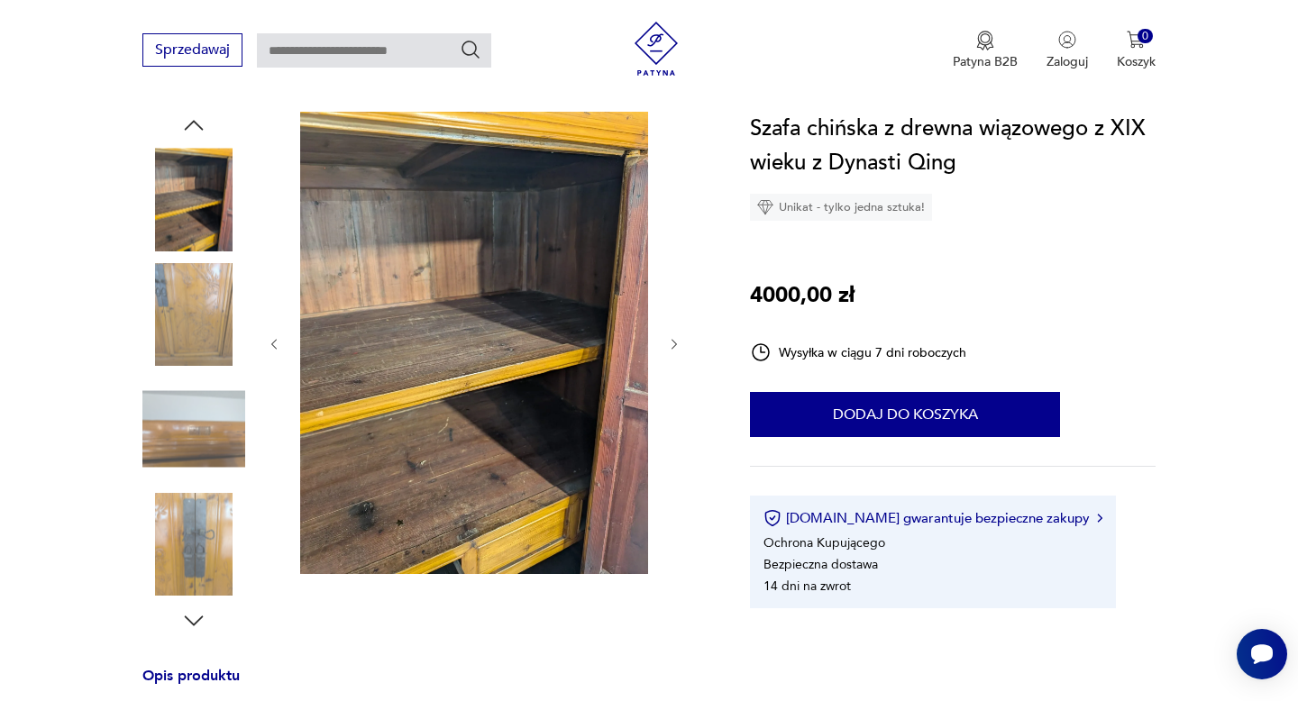
click at [166, 333] on img at bounding box center [193, 314] width 103 height 103
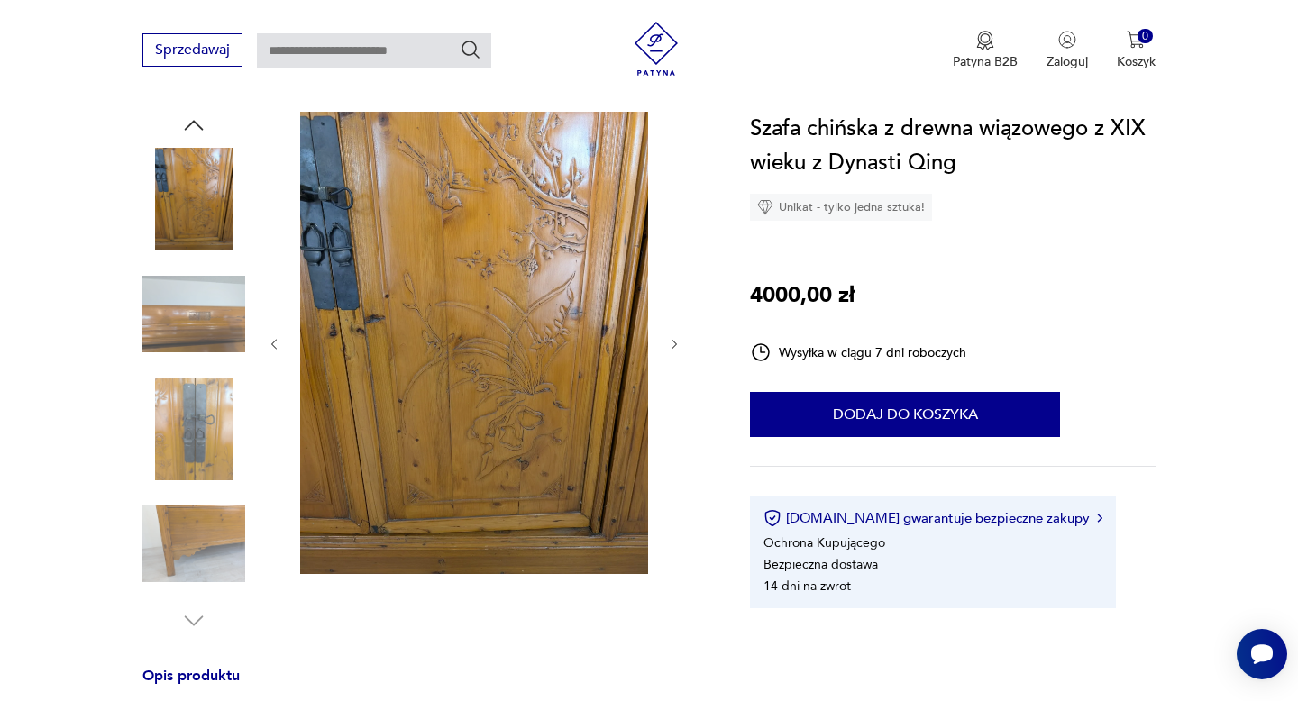
click at [176, 472] on img at bounding box center [193, 429] width 103 height 103
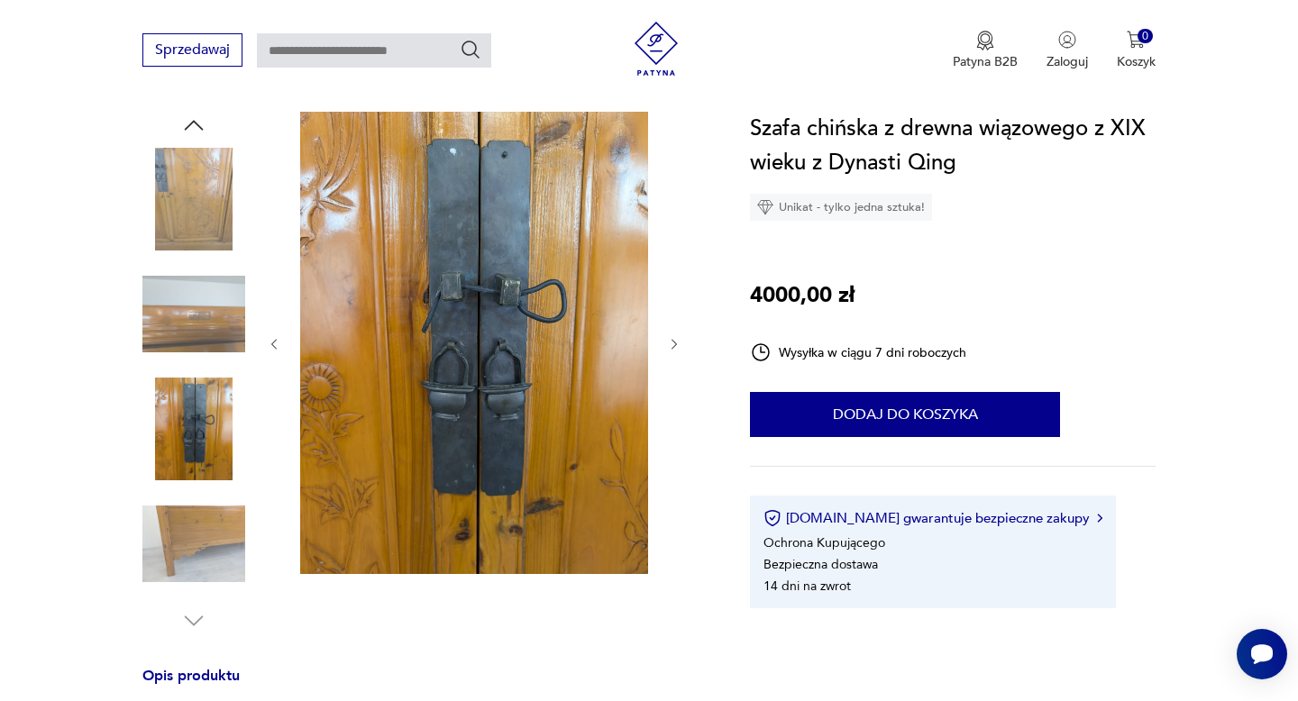
click at [200, 513] on img at bounding box center [193, 544] width 103 height 103
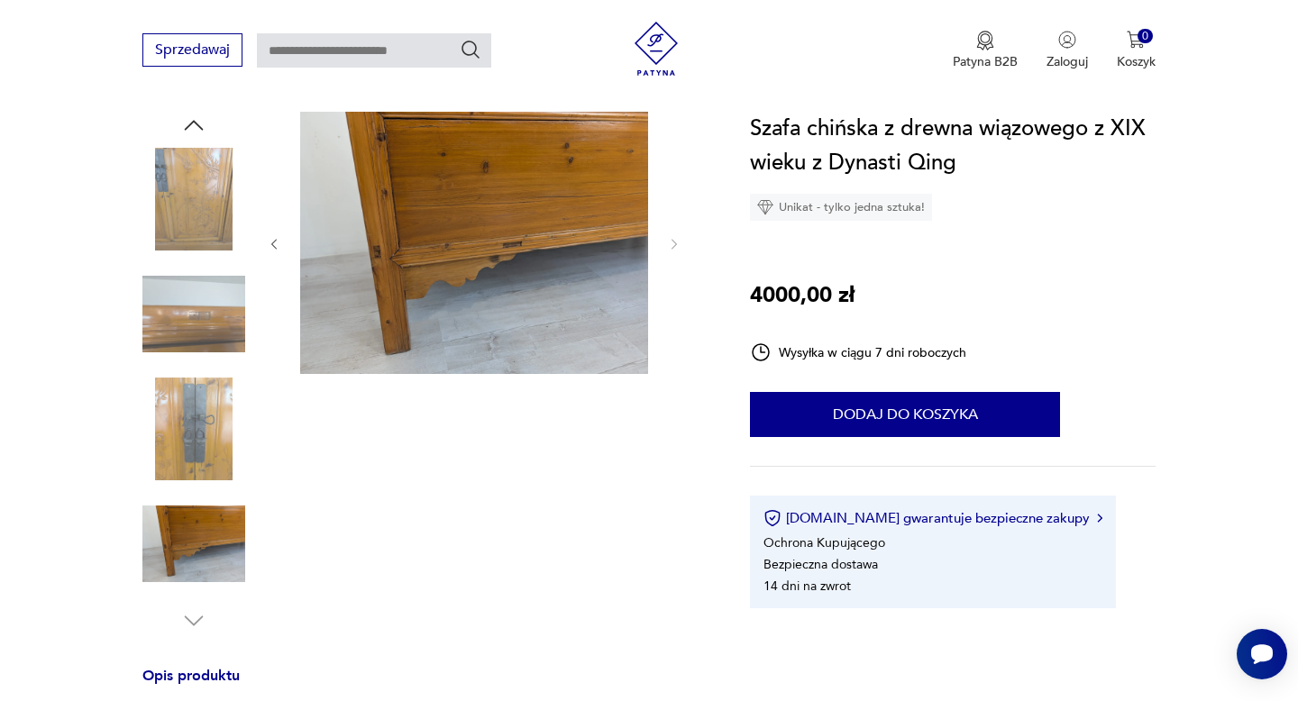
click at [205, 127] on icon "button" at bounding box center [193, 125] width 27 height 27
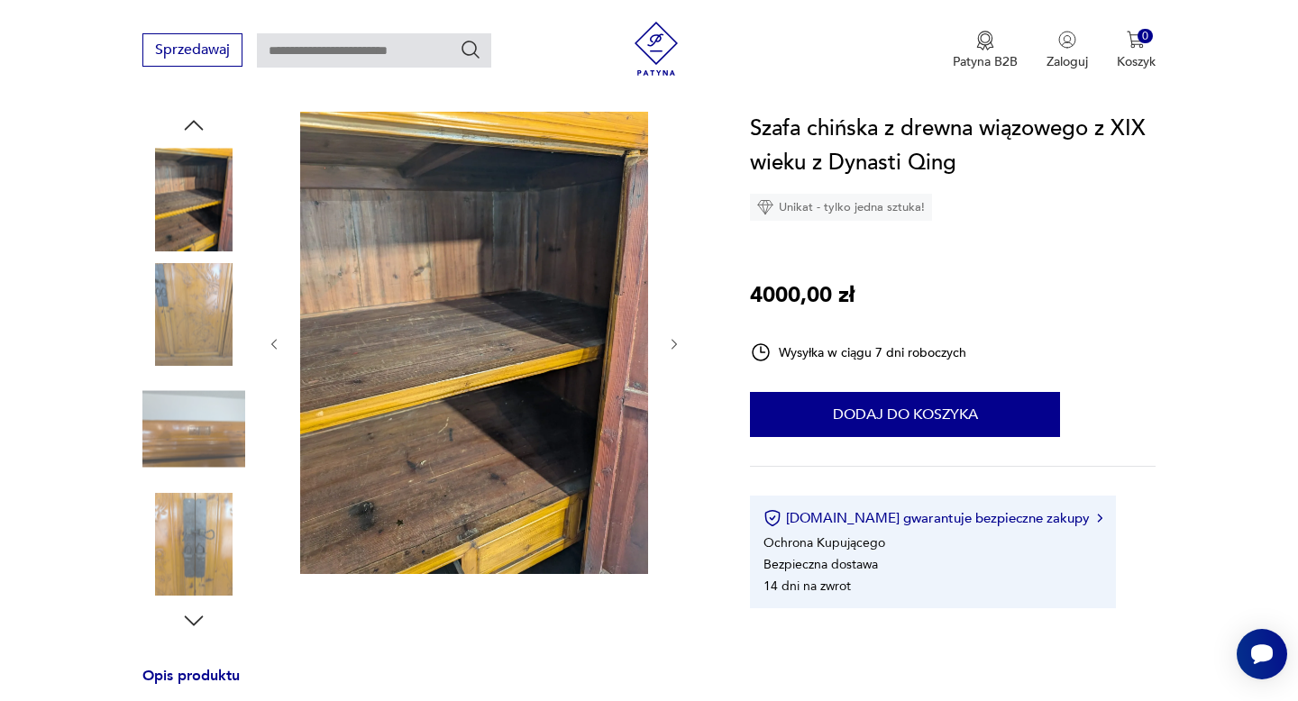
click at [205, 127] on icon "button" at bounding box center [193, 125] width 27 height 27
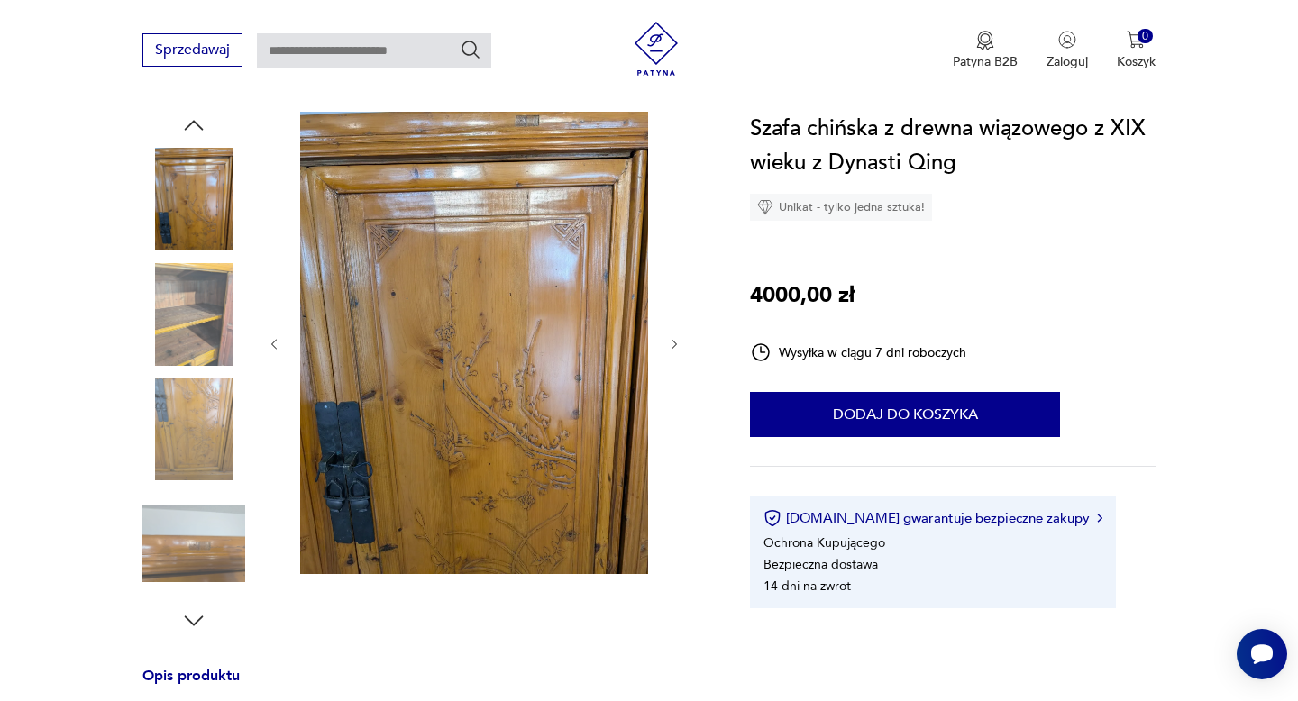
click at [205, 127] on icon "button" at bounding box center [193, 125] width 27 height 27
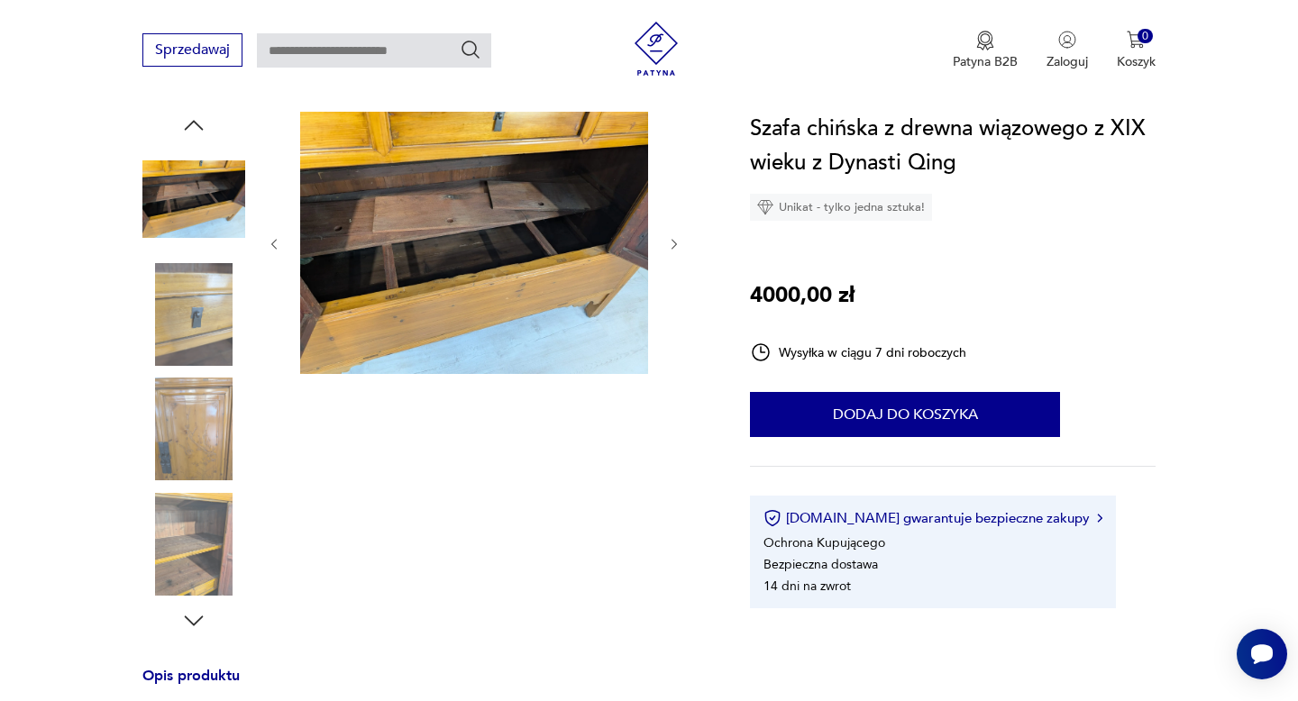
click at [205, 127] on icon "button" at bounding box center [193, 125] width 27 height 27
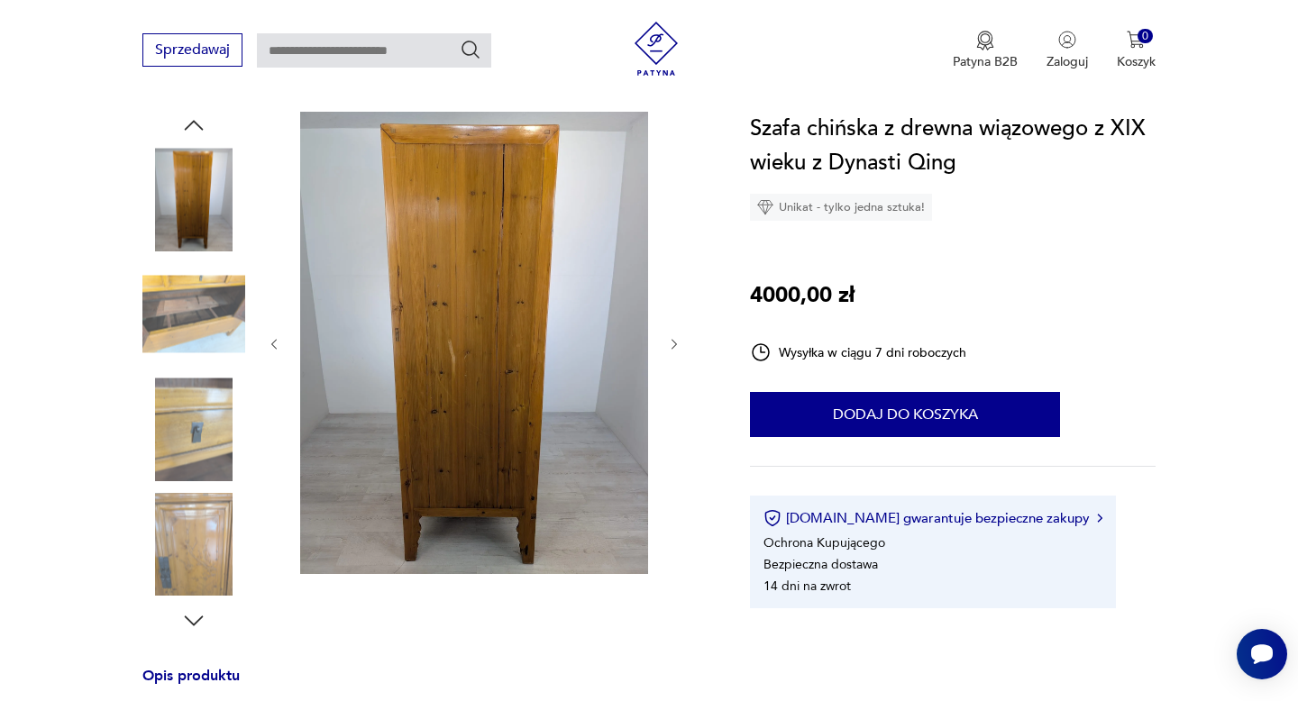
click at [205, 127] on icon "button" at bounding box center [193, 125] width 27 height 27
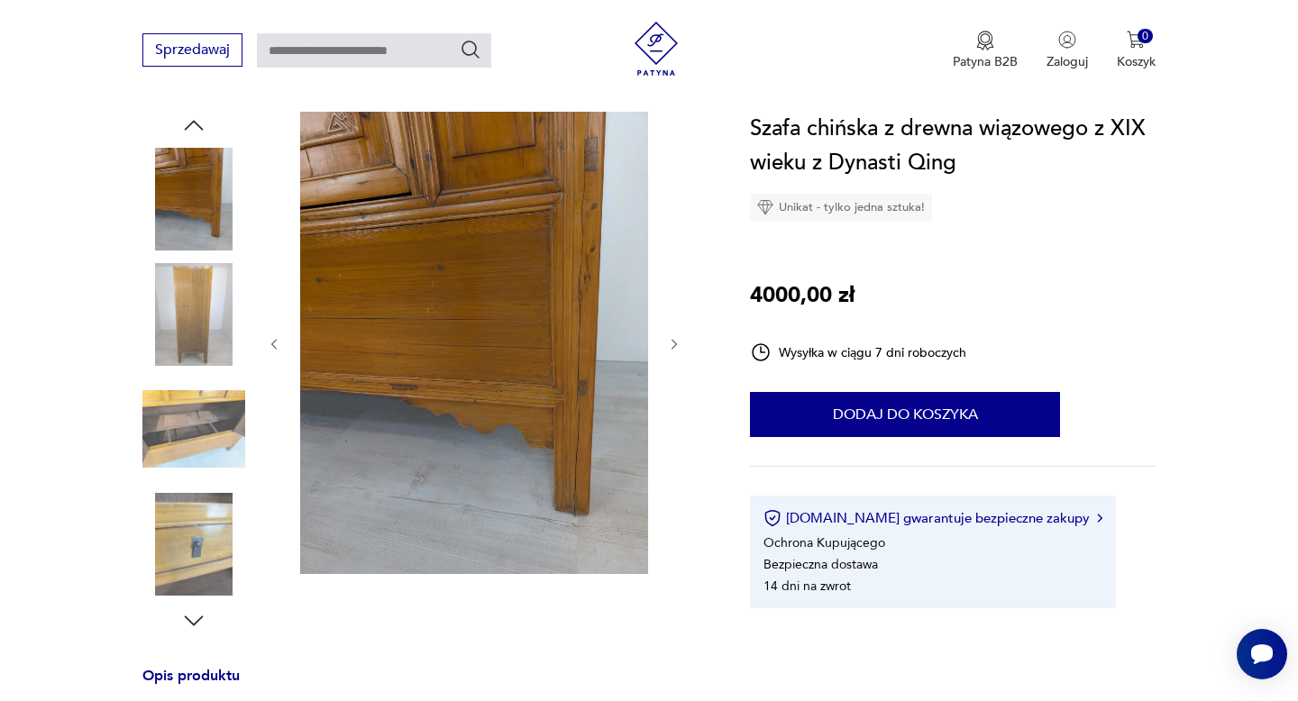
click at [205, 127] on icon "button" at bounding box center [193, 125] width 27 height 27
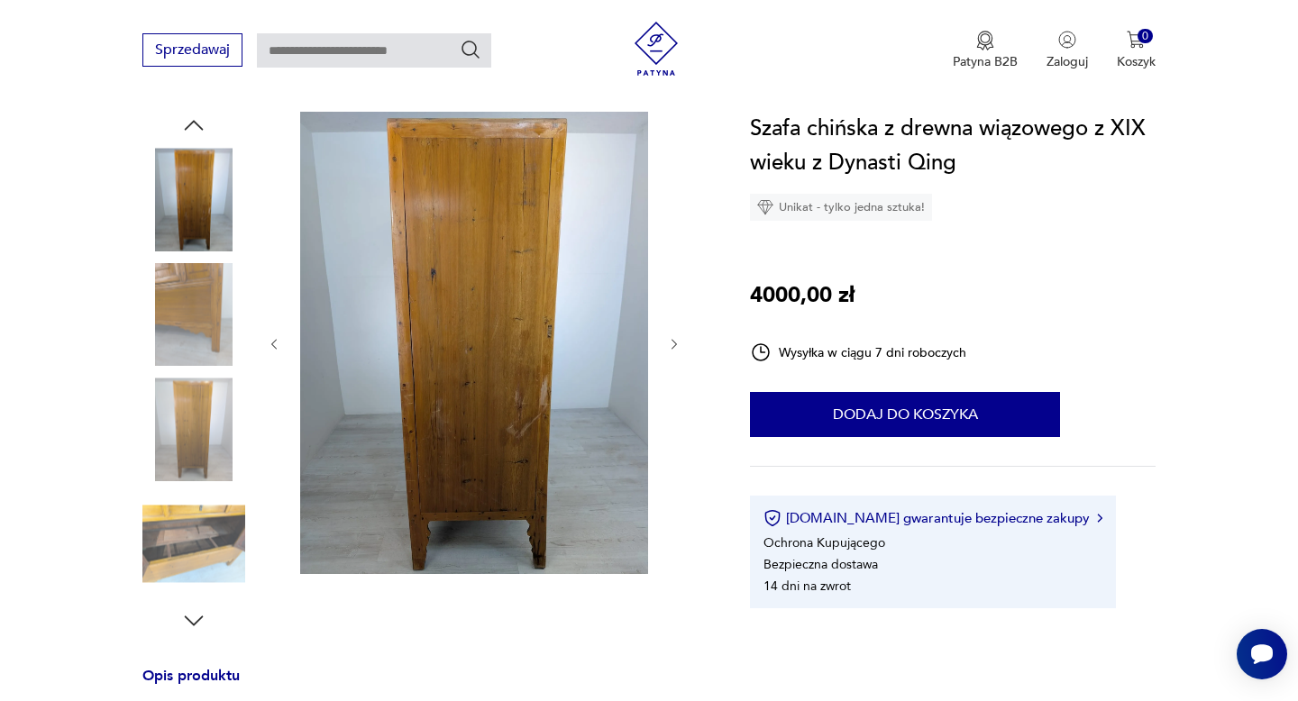
click at [205, 127] on icon "button" at bounding box center [193, 125] width 27 height 27
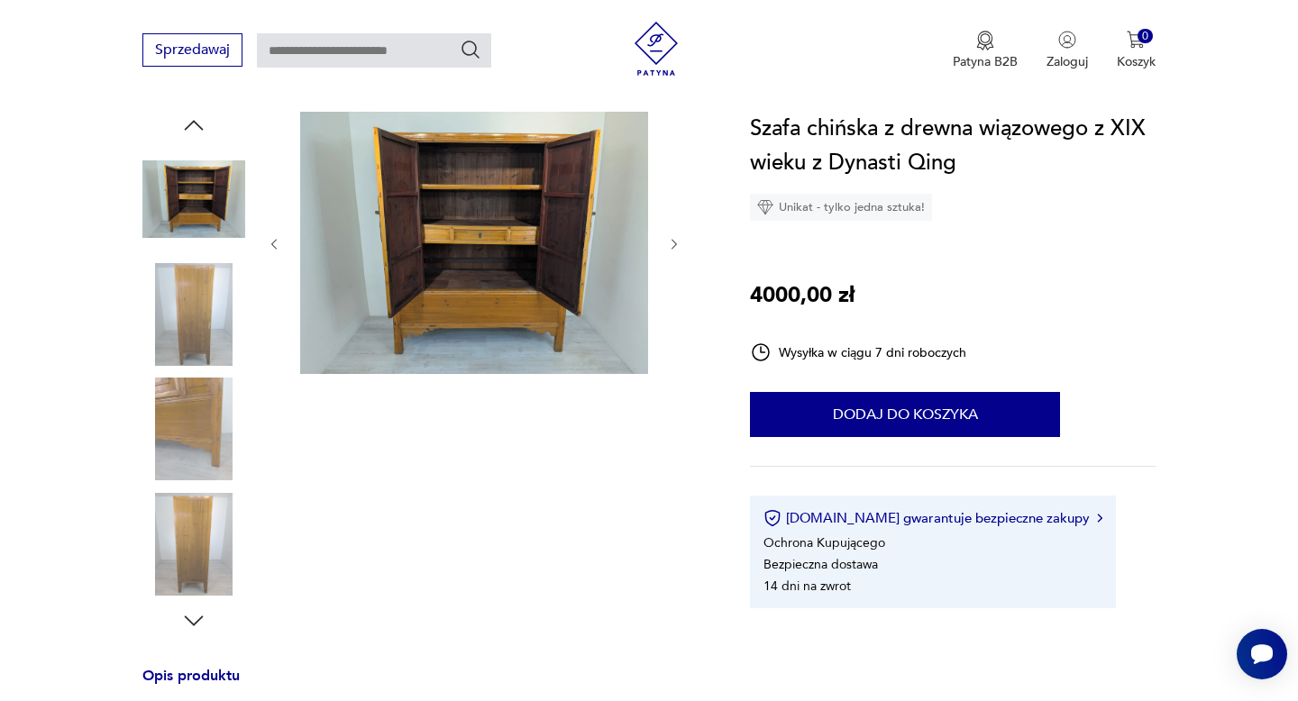
click at [206, 270] on img at bounding box center [193, 314] width 103 height 103
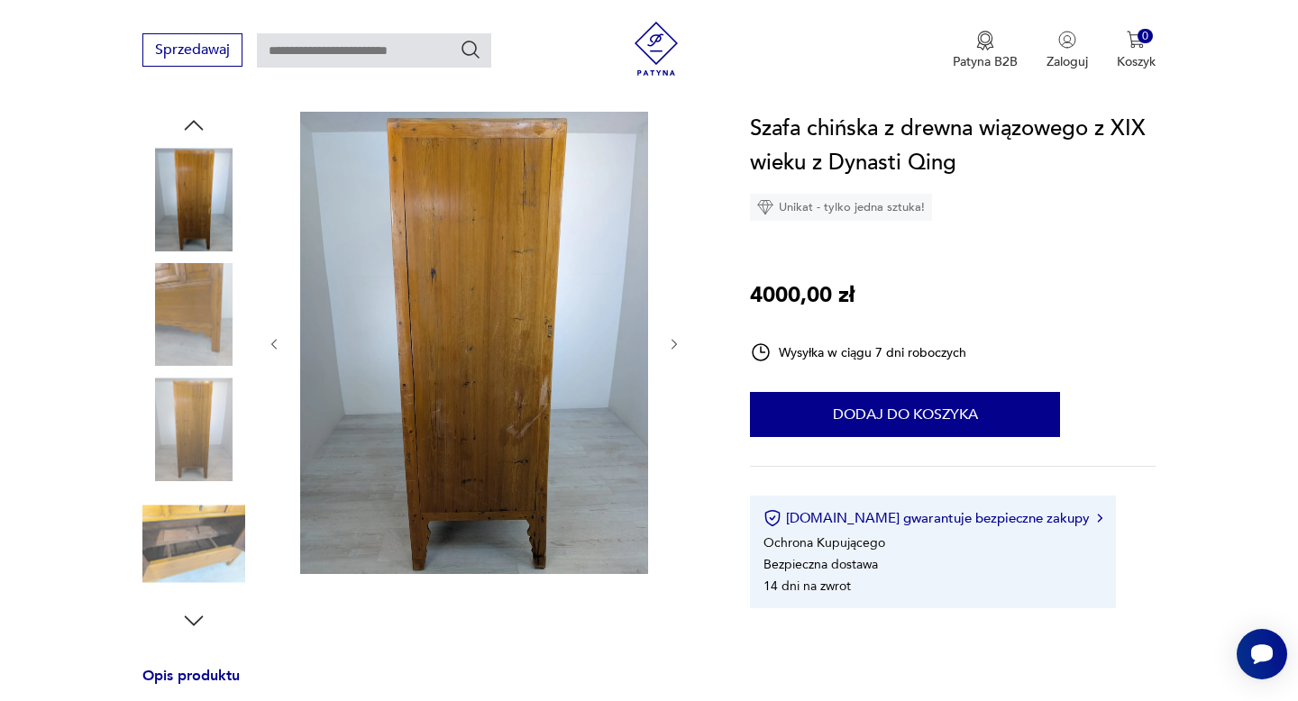
click at [206, 214] on img at bounding box center [193, 199] width 103 height 103
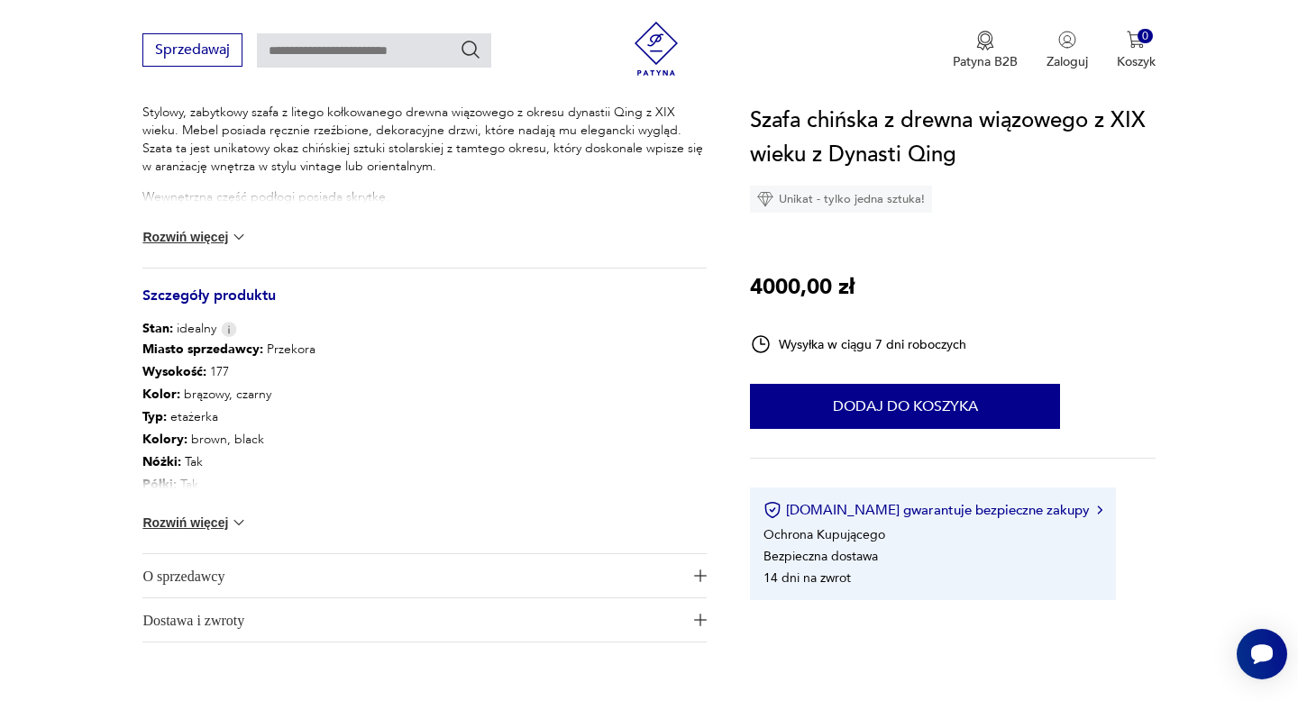
scroll to position [805, 0]
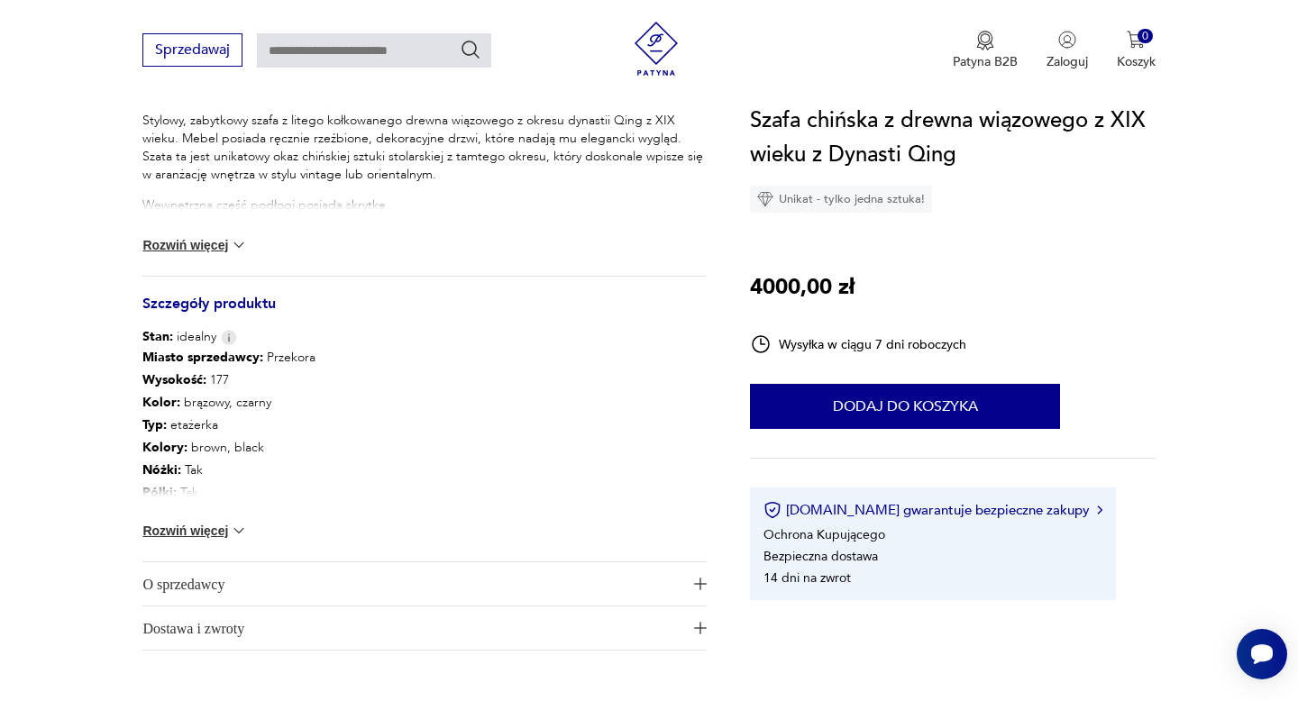
click at [883, 66] on div "Patyna B2B Zaloguj 0 Koszyk Twój koszyk ( 0 ) Brak produktów w koszyku IDŹ DO K…" at bounding box center [892, 51] width 526 height 58
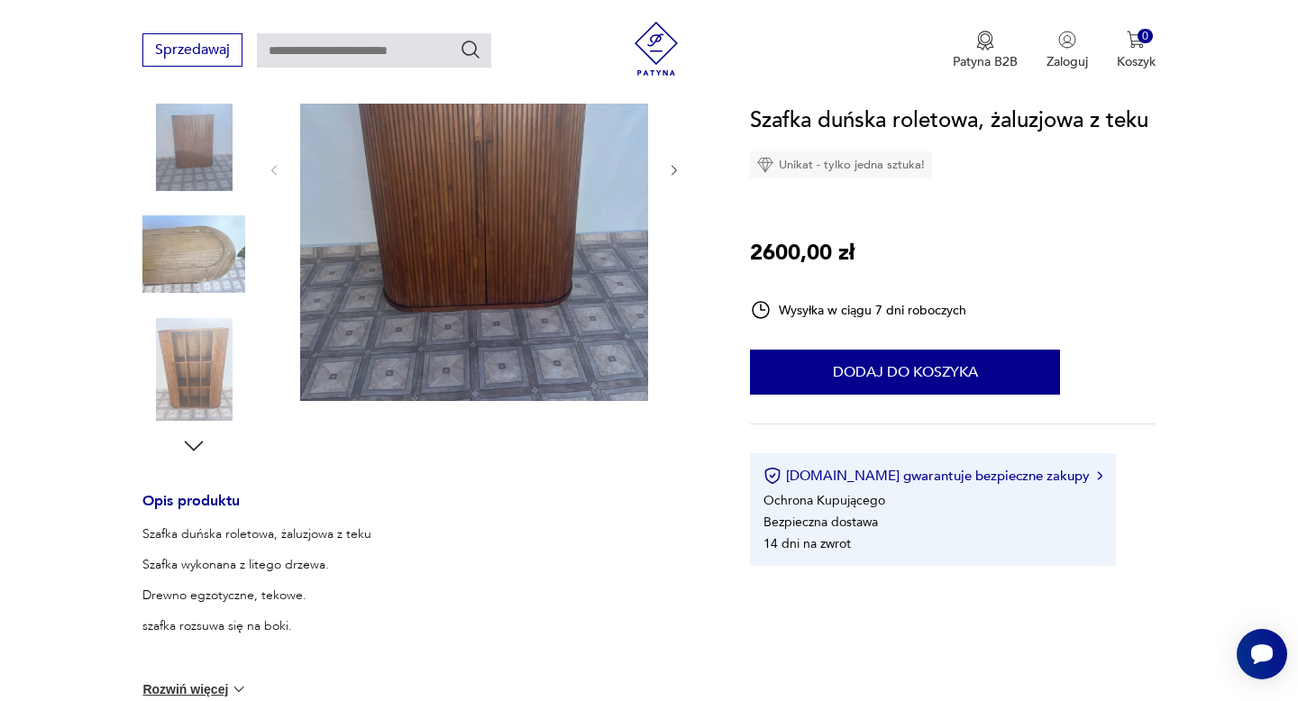
scroll to position [379, 0]
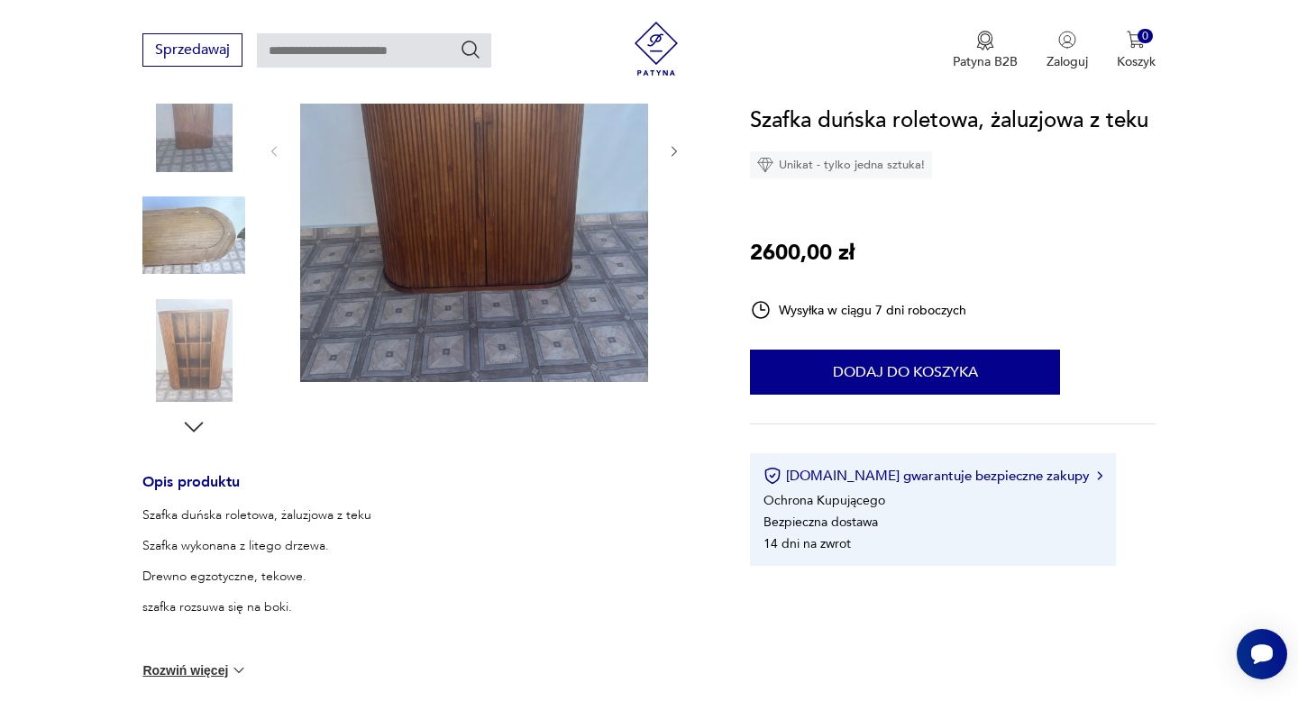
click at [200, 368] on img at bounding box center [193, 350] width 103 height 103
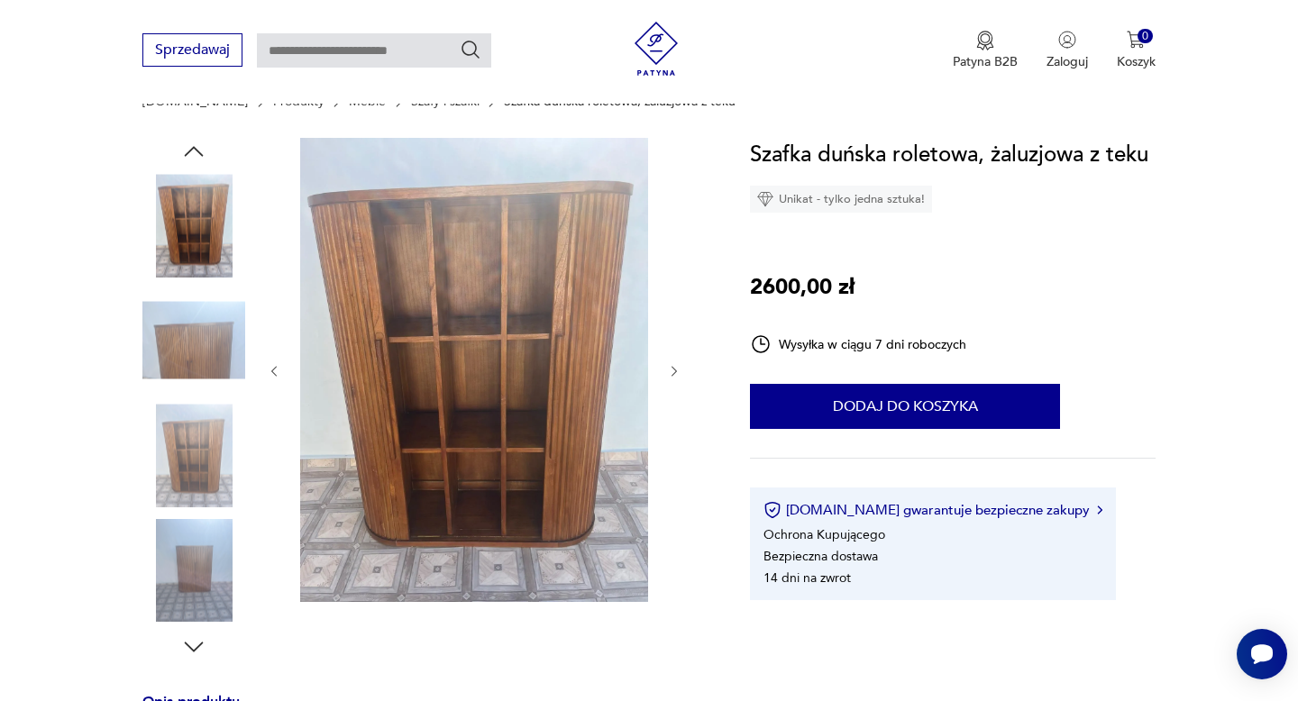
scroll to position [161, 0]
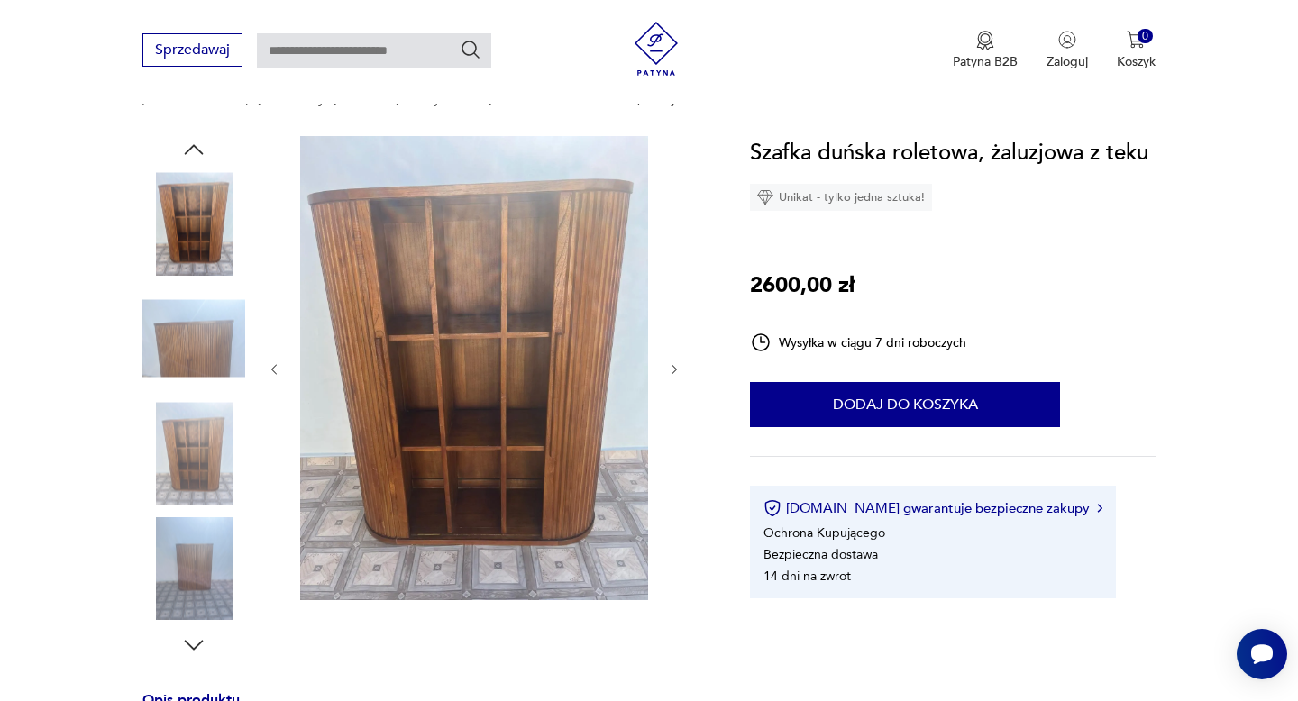
click at [205, 549] on img at bounding box center [193, 568] width 103 height 103
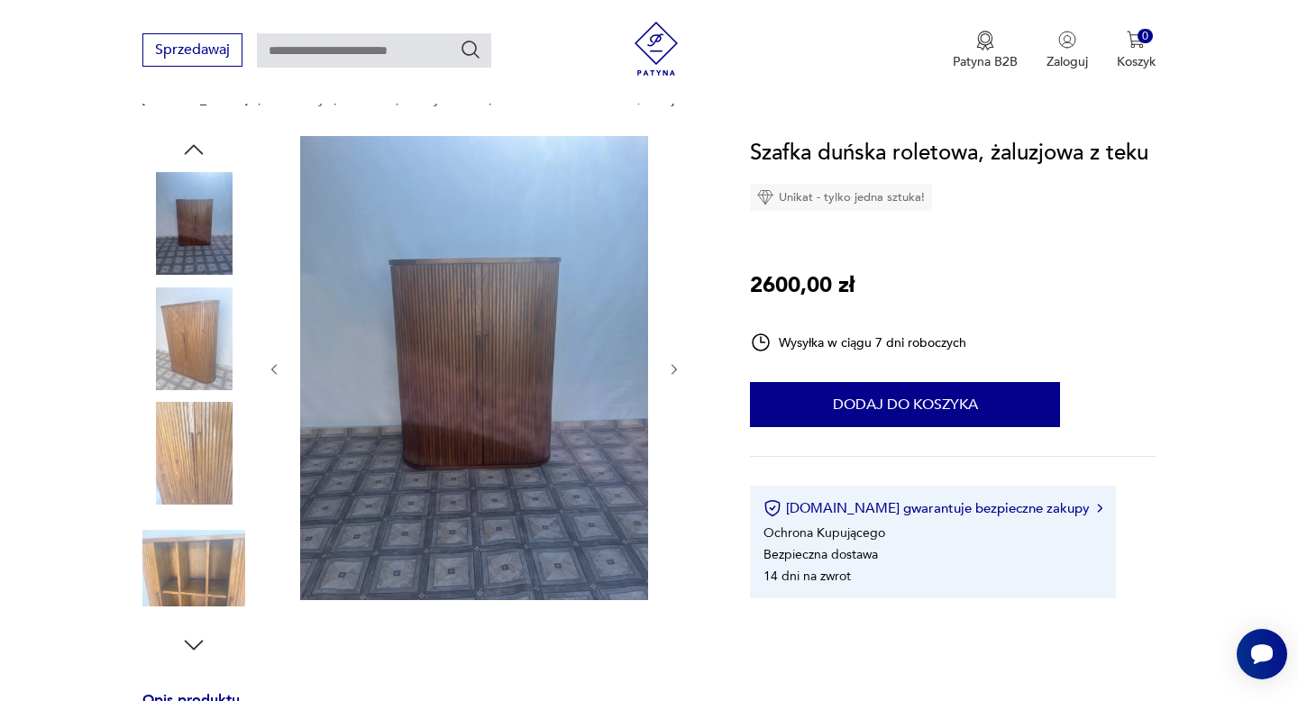
click at [222, 602] on img at bounding box center [193, 568] width 103 height 103
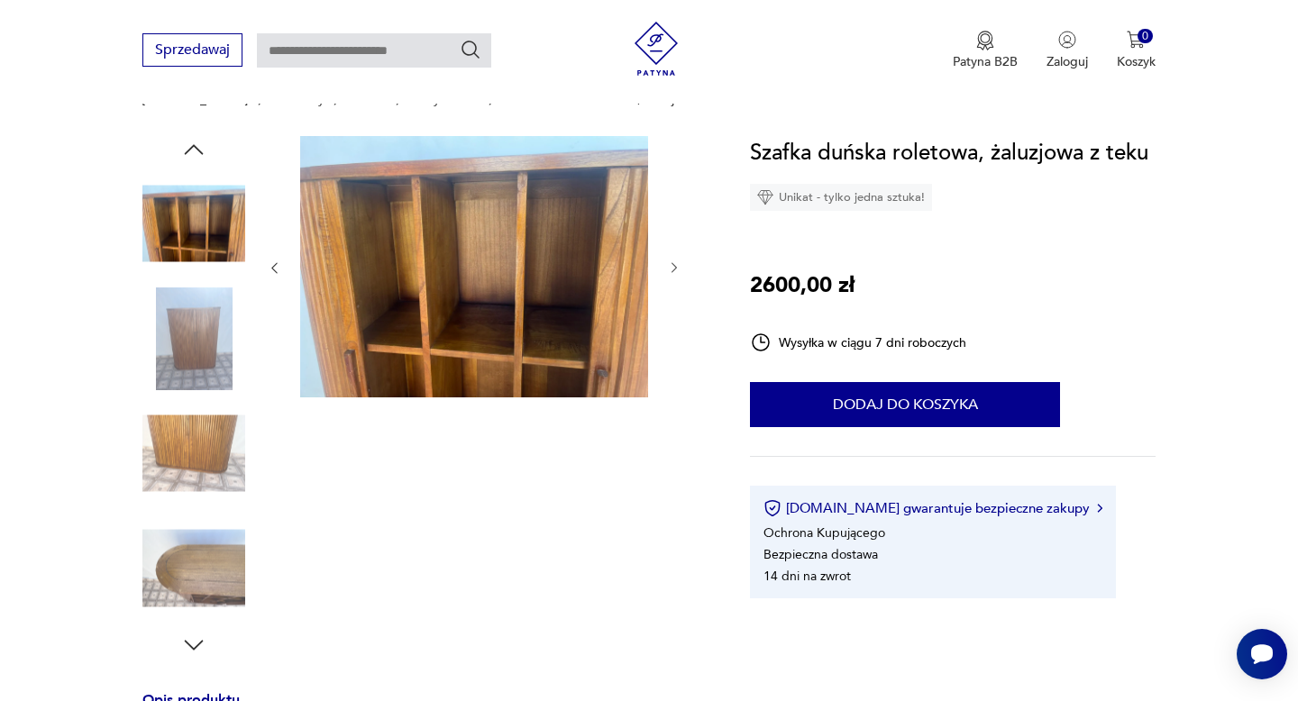
click at [205, 525] on img at bounding box center [193, 568] width 103 height 103
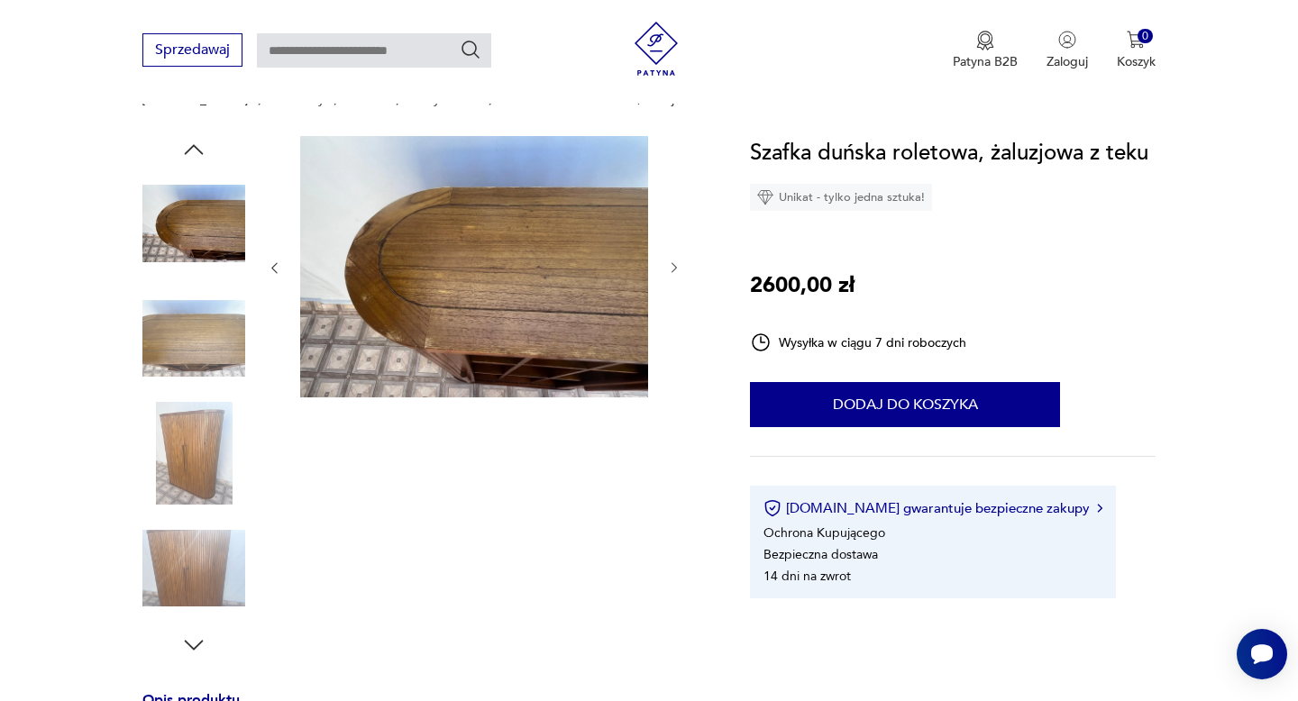
click at [205, 537] on img at bounding box center [193, 568] width 103 height 103
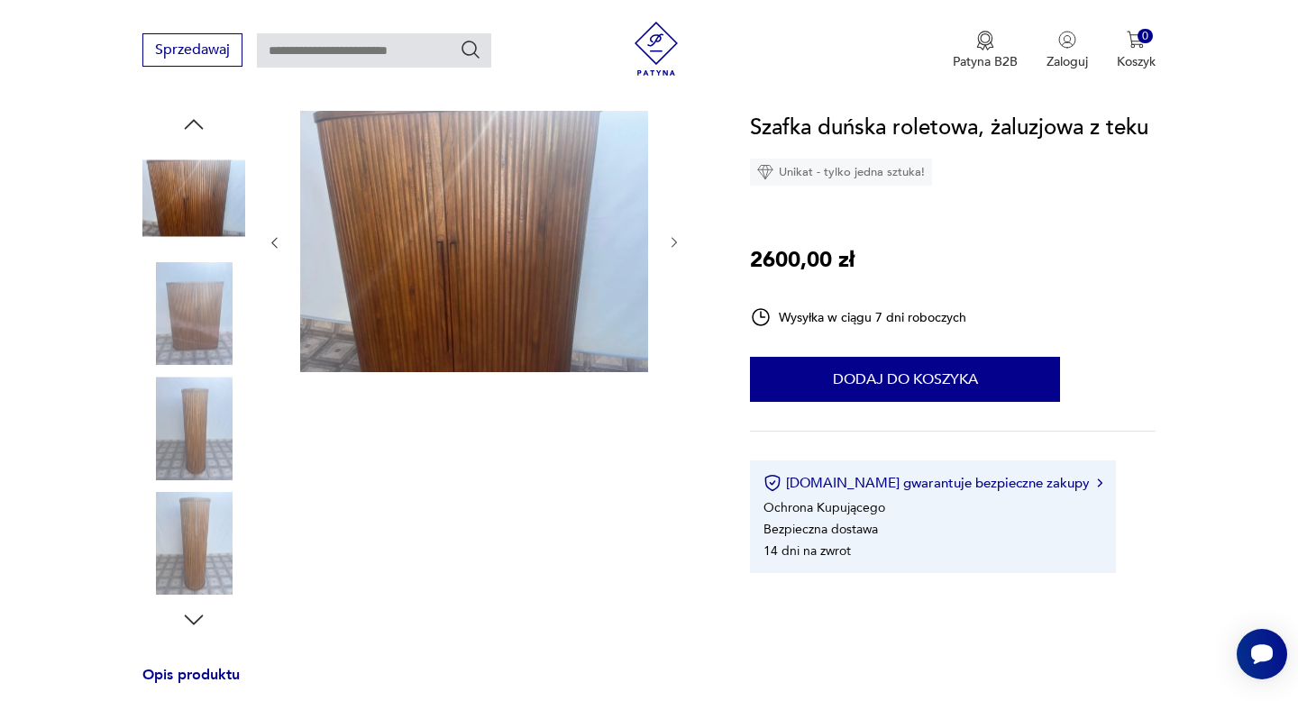
scroll to position [188, 0]
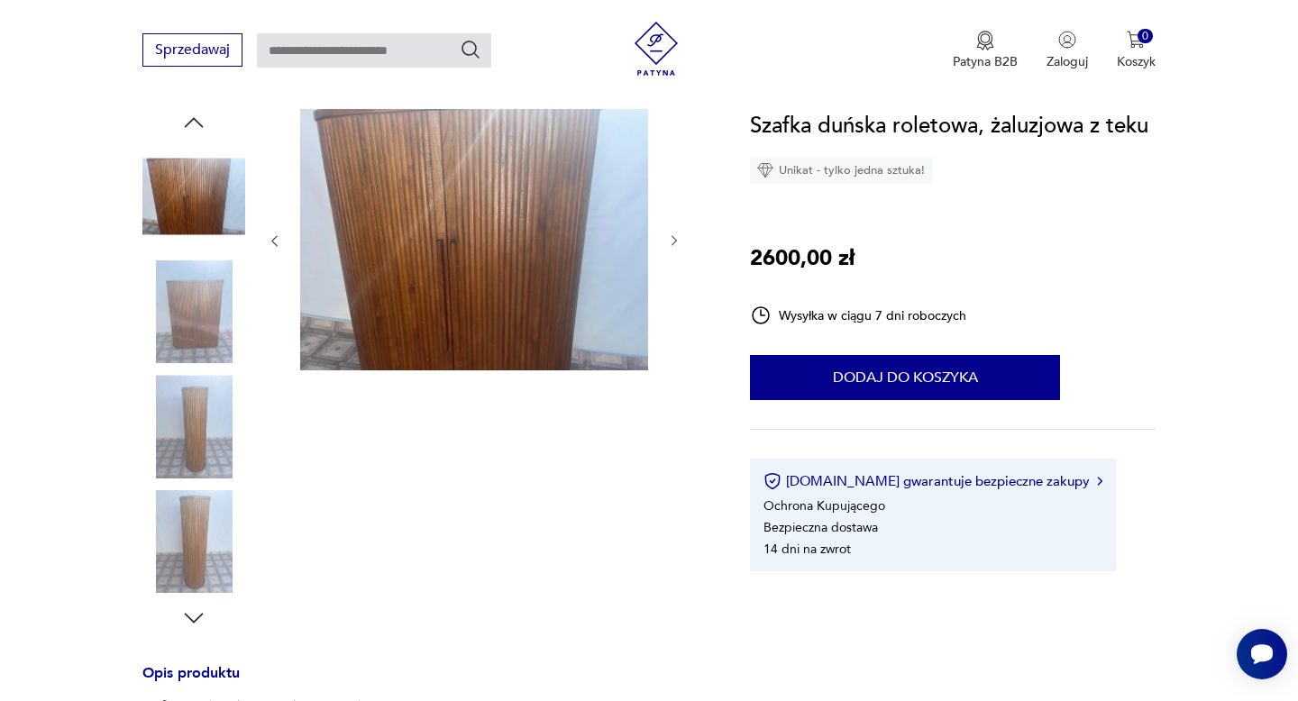
click at [205, 537] on img at bounding box center [193, 541] width 103 height 103
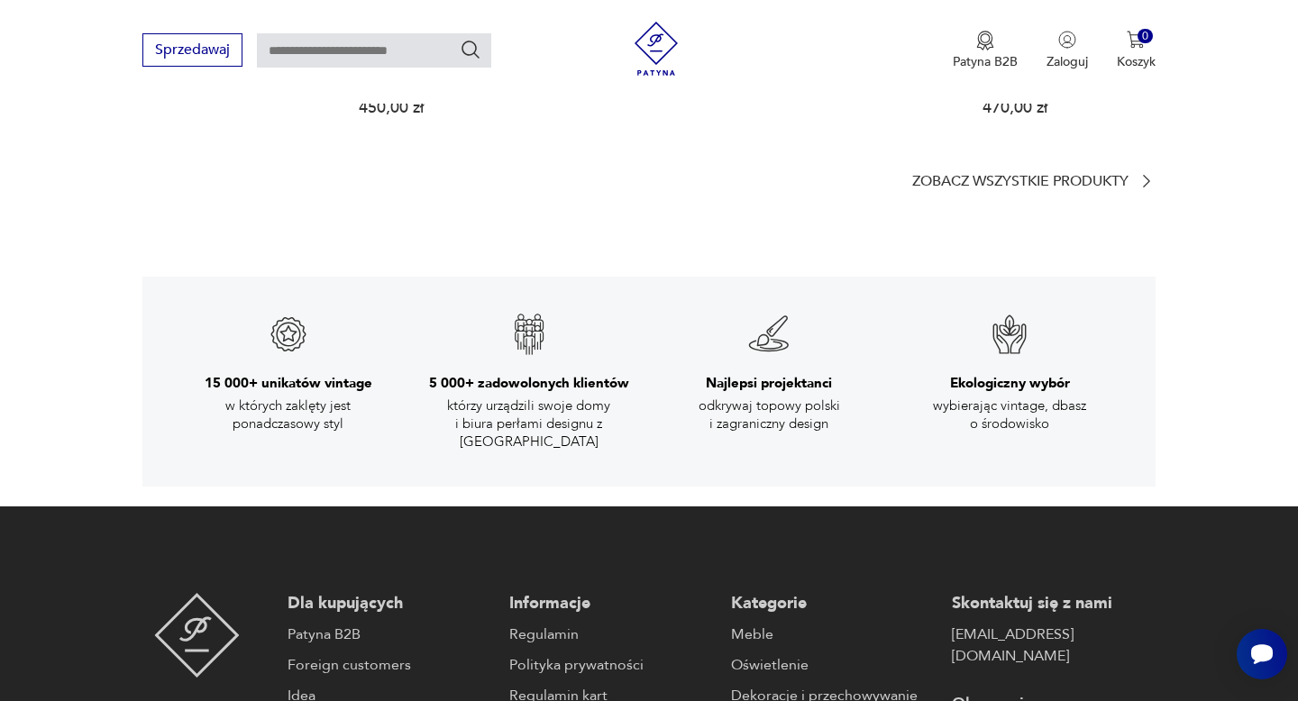
scroll to position [3069, 0]
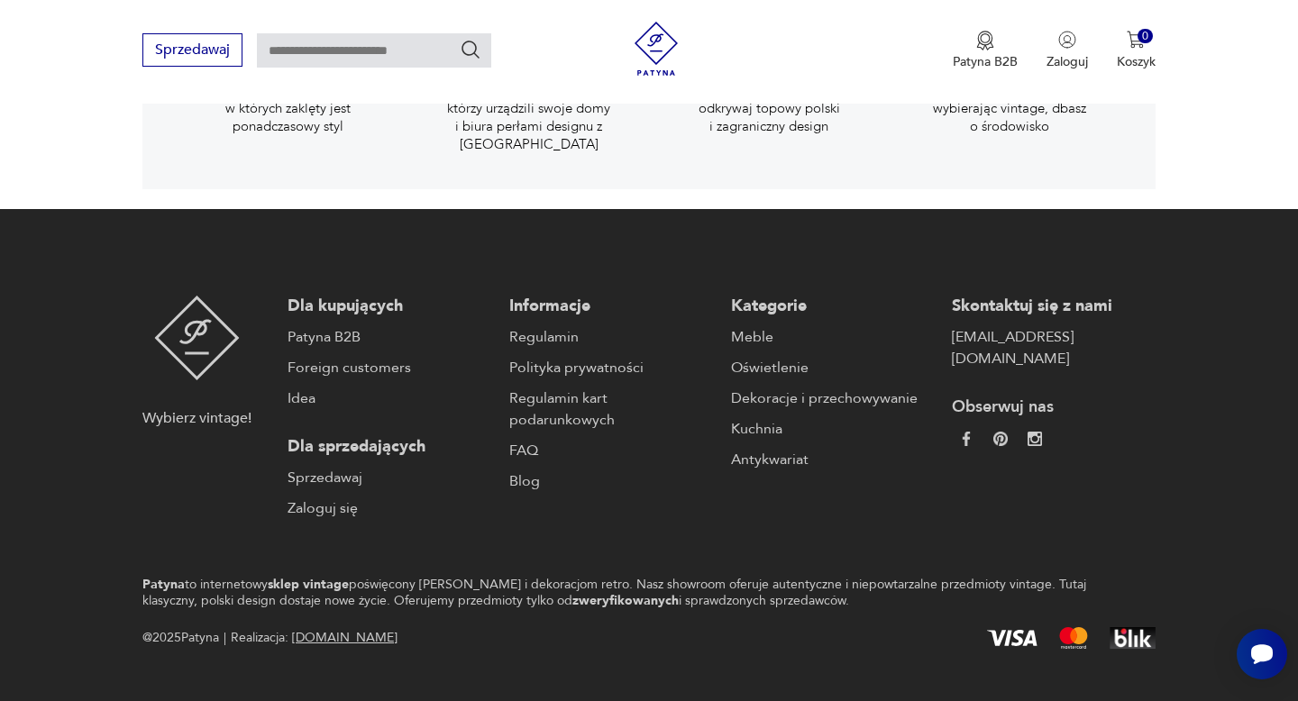
click at [1042, 432] on div at bounding box center [1054, 441] width 204 height 18
click at [1039, 432] on img at bounding box center [1034, 439] width 15 height 15
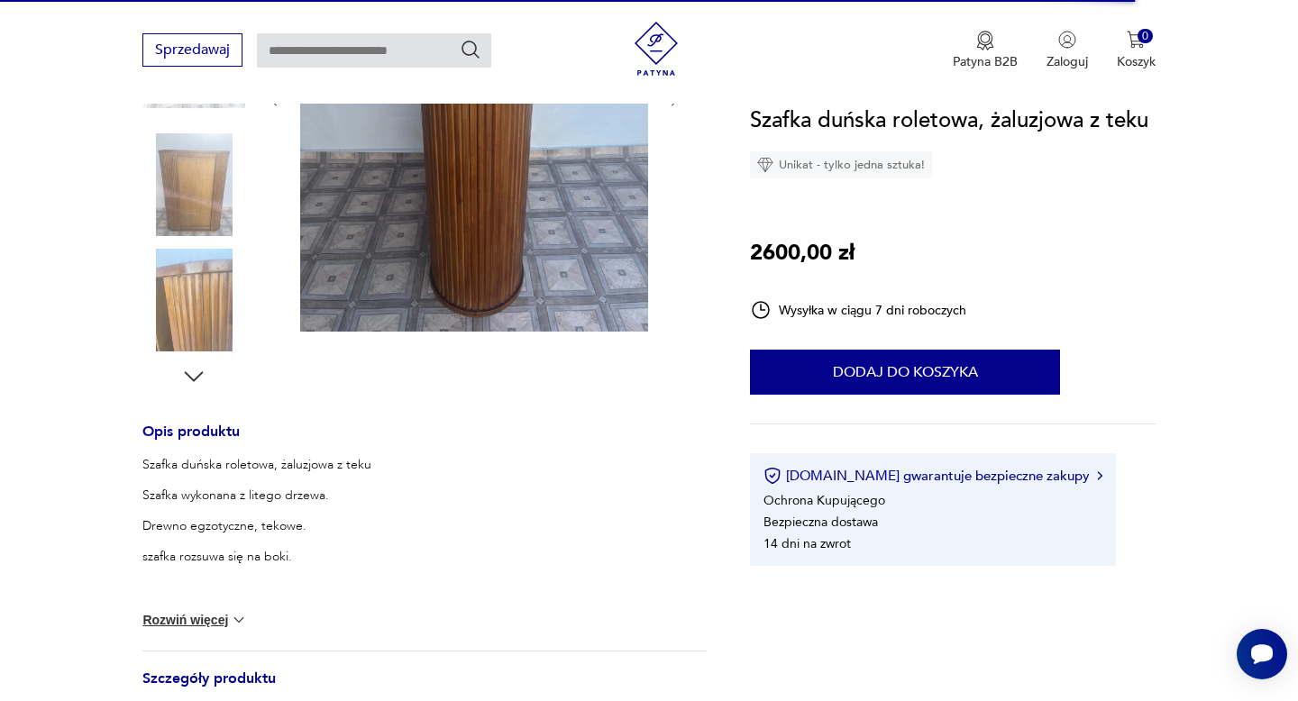
scroll to position [0, 0]
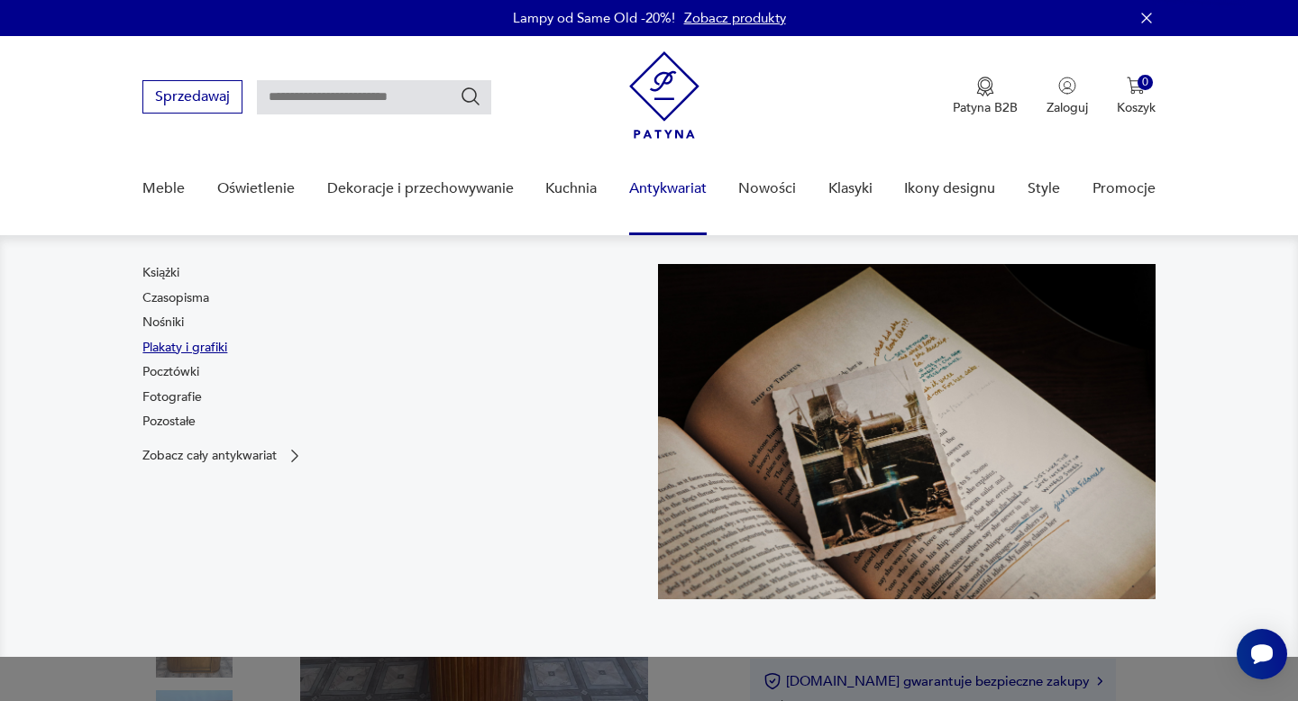
click at [225, 350] on link "Plakaty i grafiki" at bounding box center [184, 348] width 85 height 18
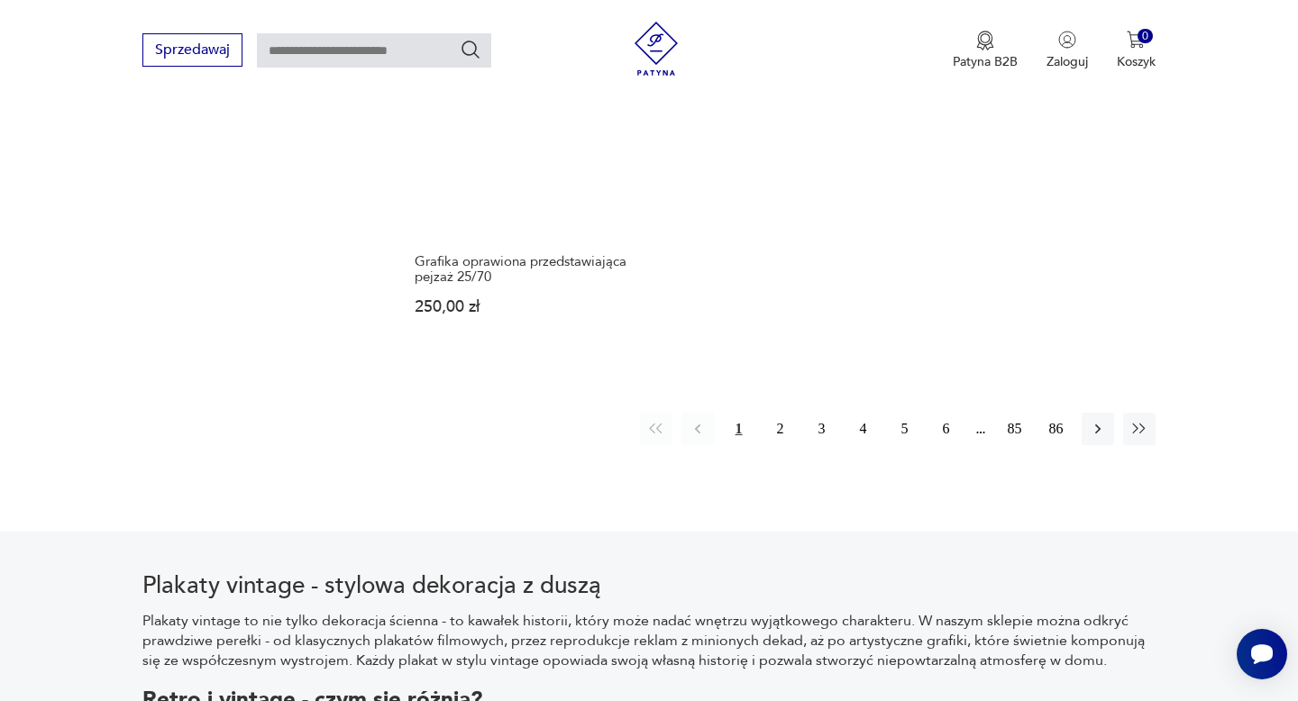
scroll to position [2717, 0]
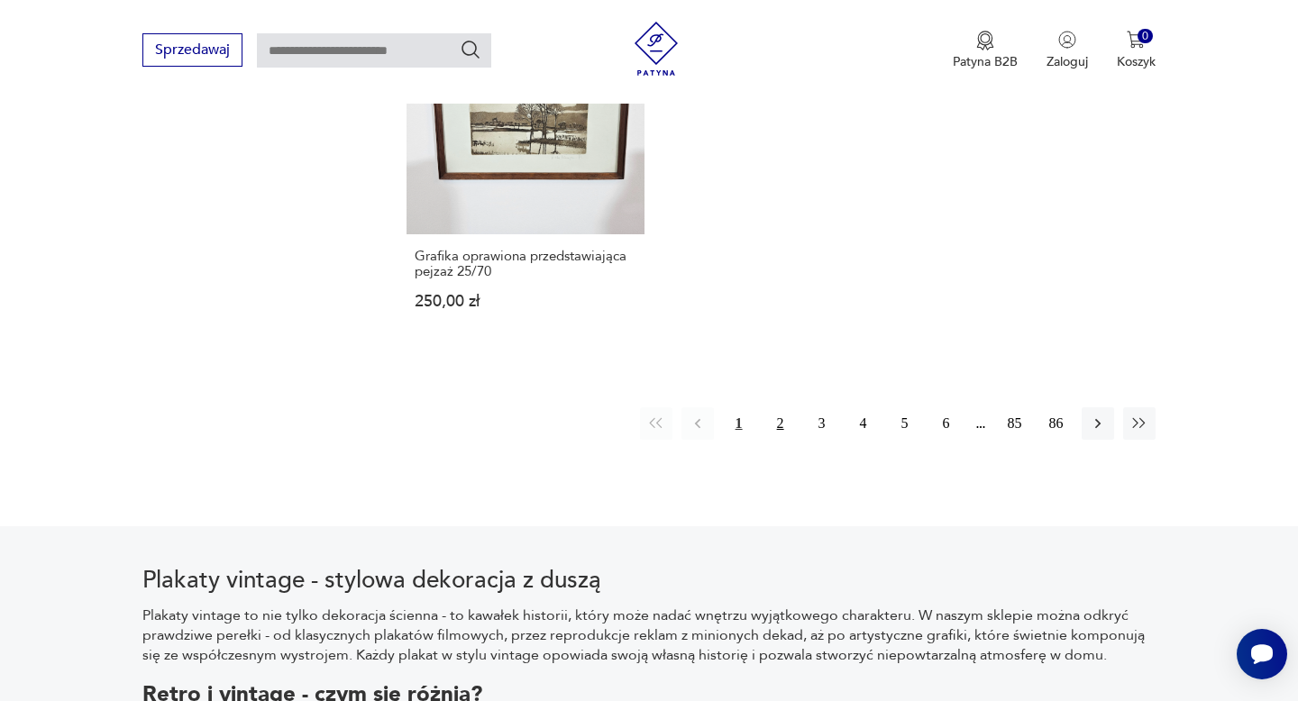
click at [779, 411] on button "2" at bounding box center [780, 423] width 32 height 32
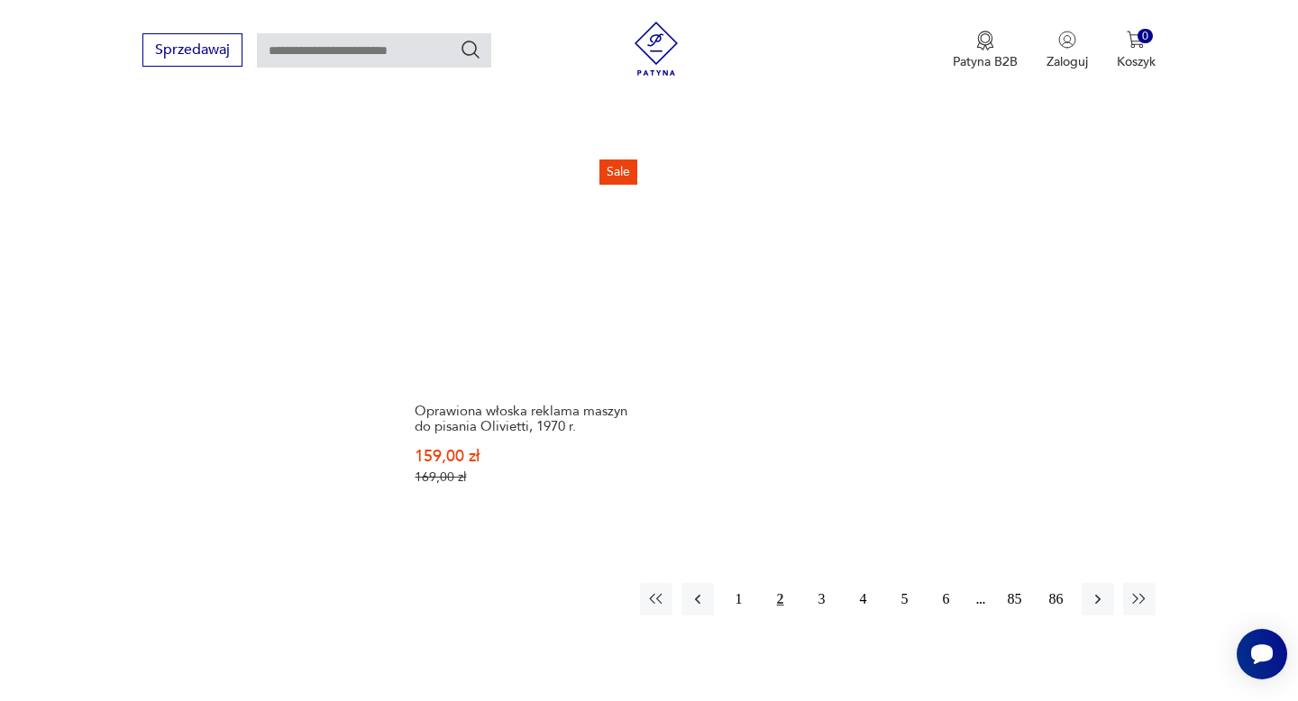
scroll to position [2599, 0]
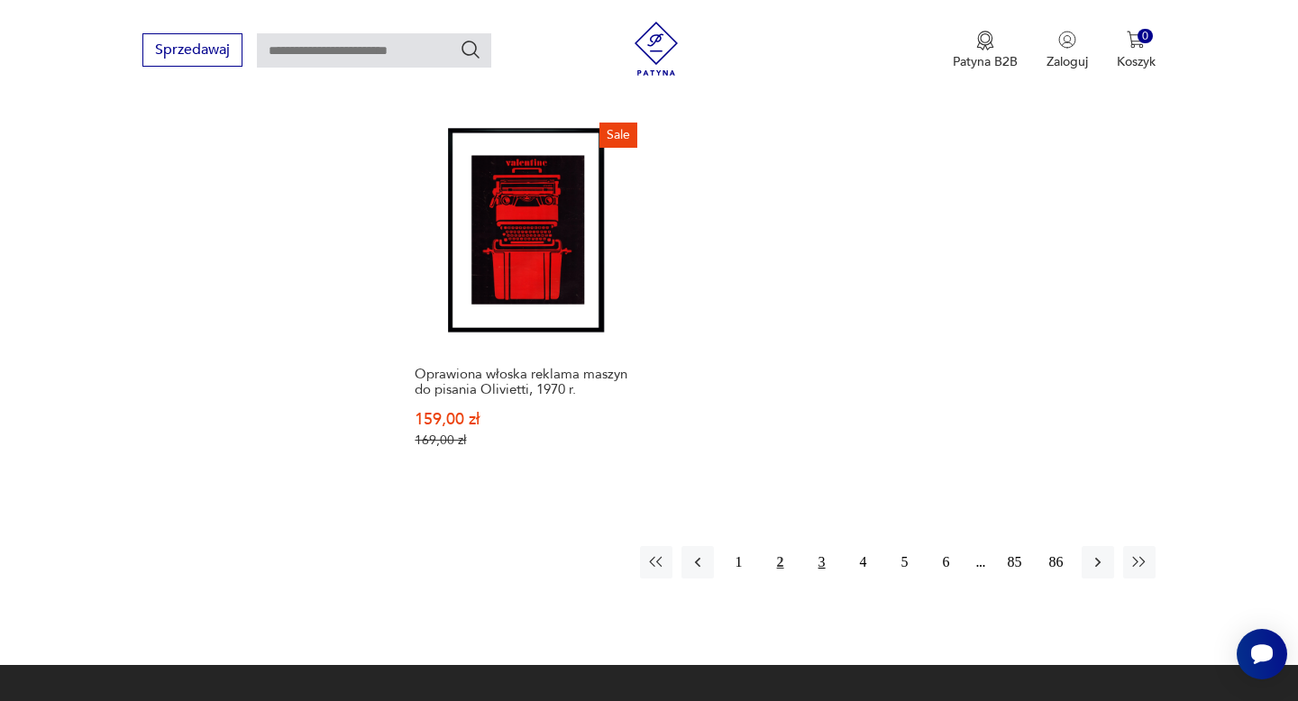
click at [816, 546] on button "3" at bounding box center [822, 562] width 32 height 32
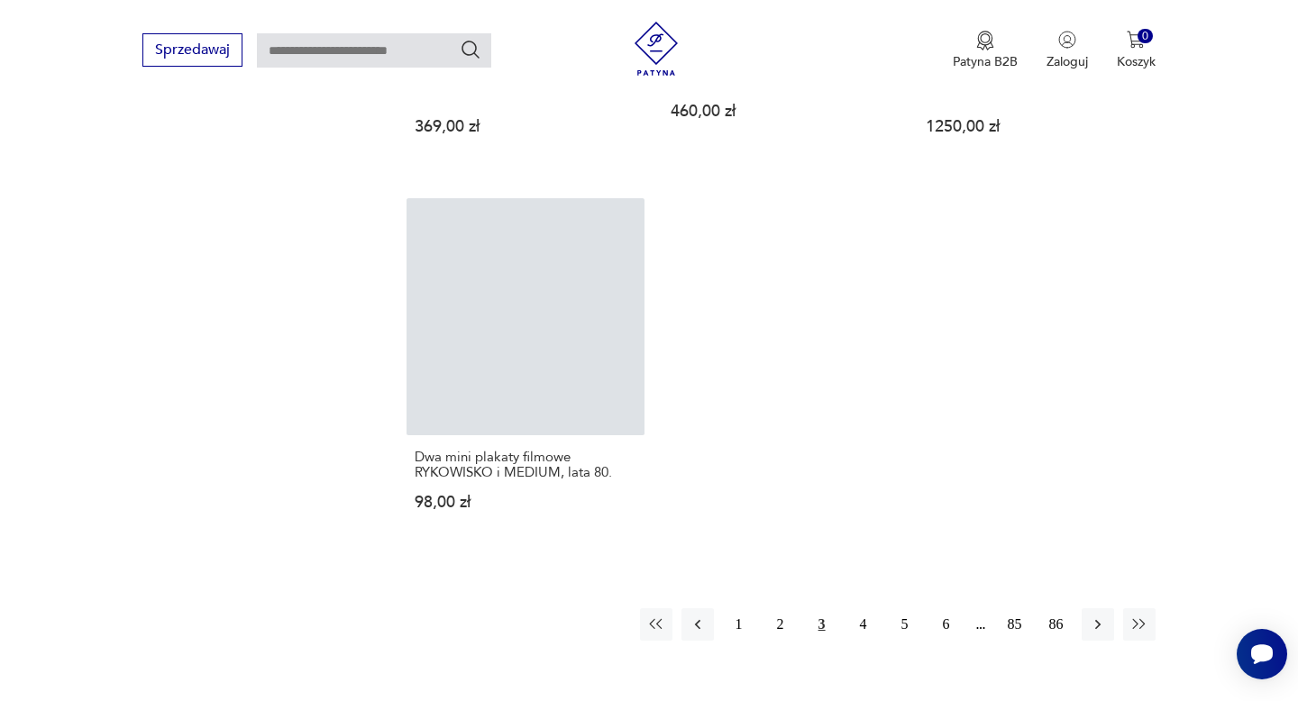
scroll to position [2544, 0]
click at [865, 606] on button "4" at bounding box center [863, 622] width 32 height 32
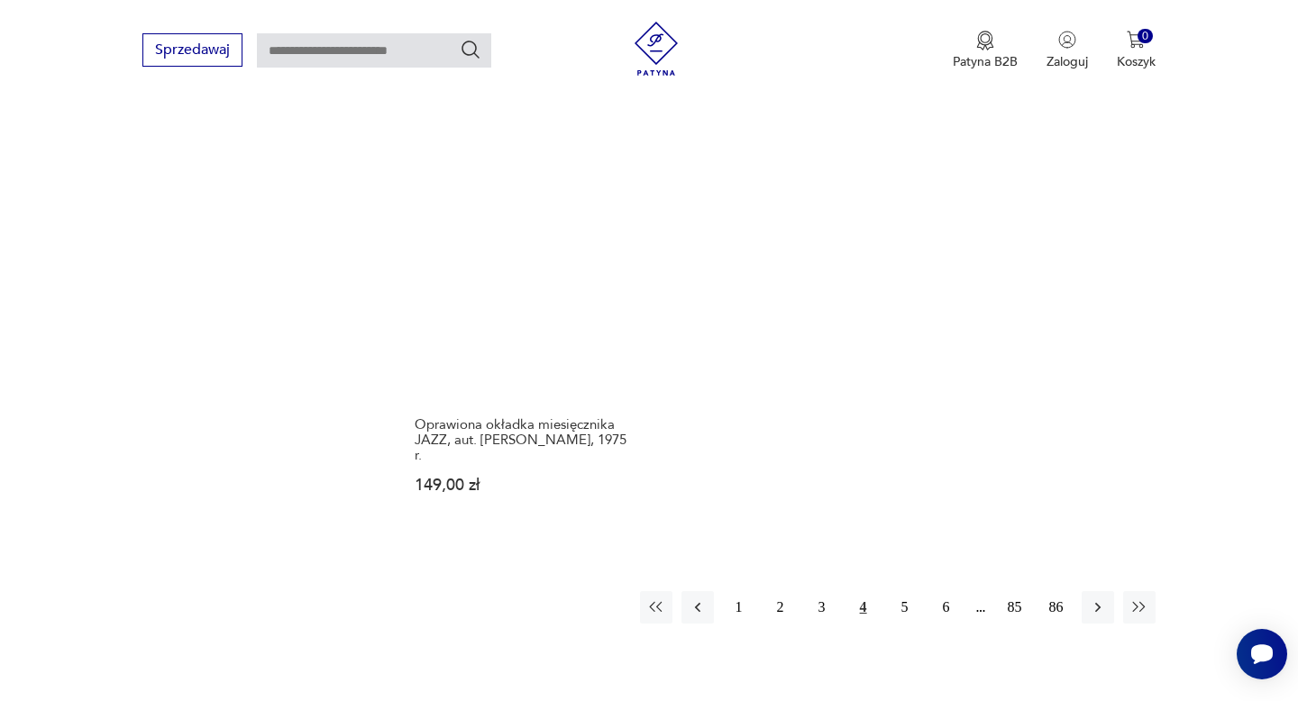
scroll to position [2616, 0]
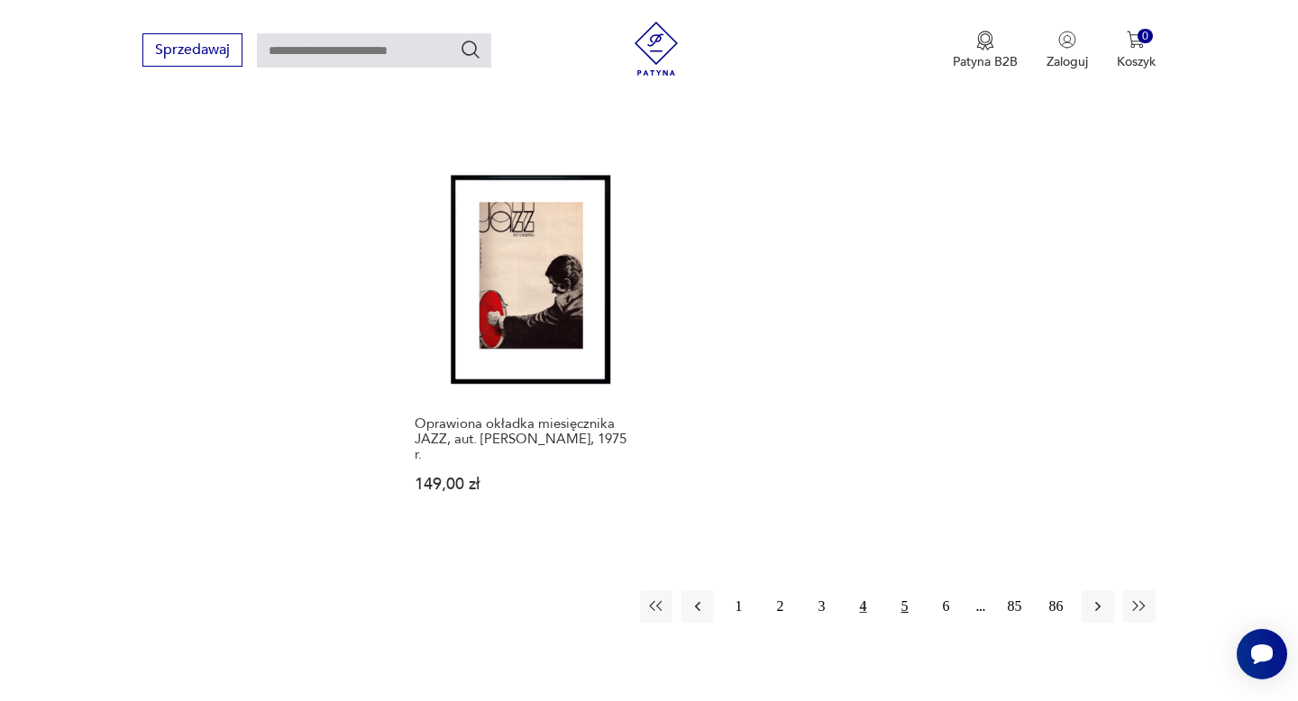
click at [900, 590] on button "5" at bounding box center [904, 606] width 32 height 32
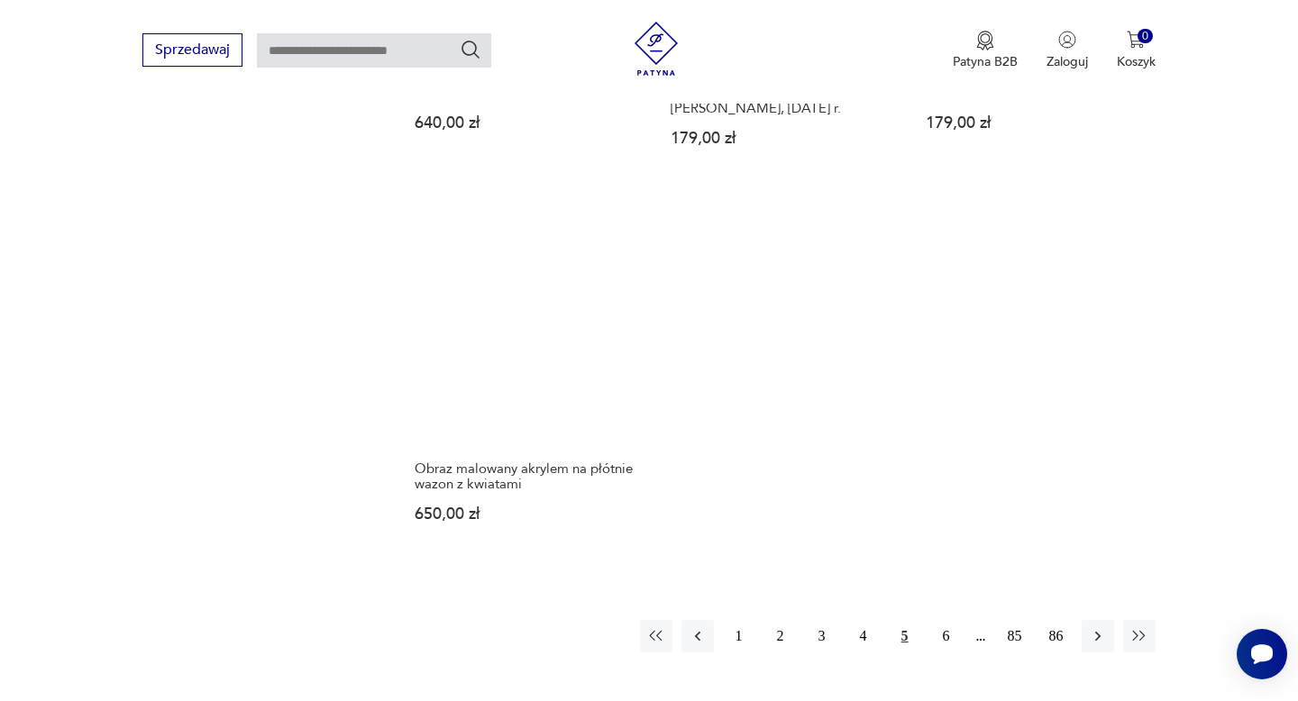
scroll to position [2534, 0]
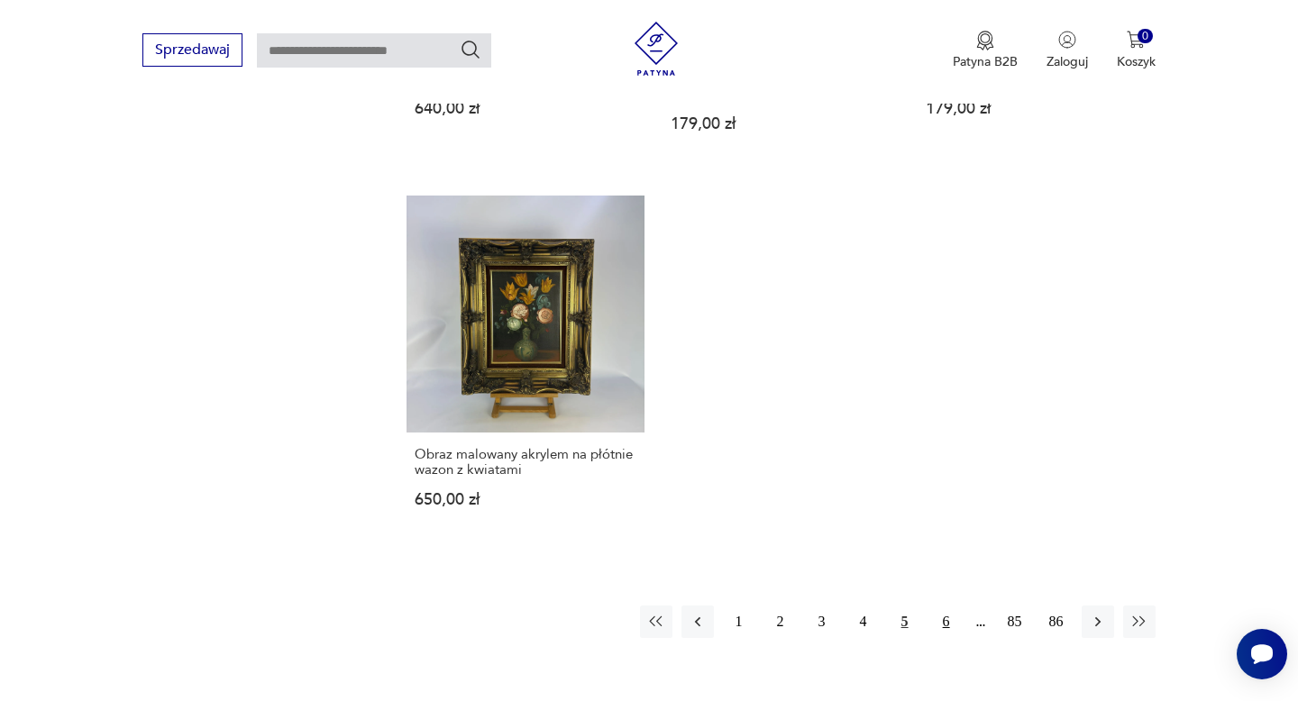
click at [951, 606] on button "6" at bounding box center [946, 622] width 32 height 32
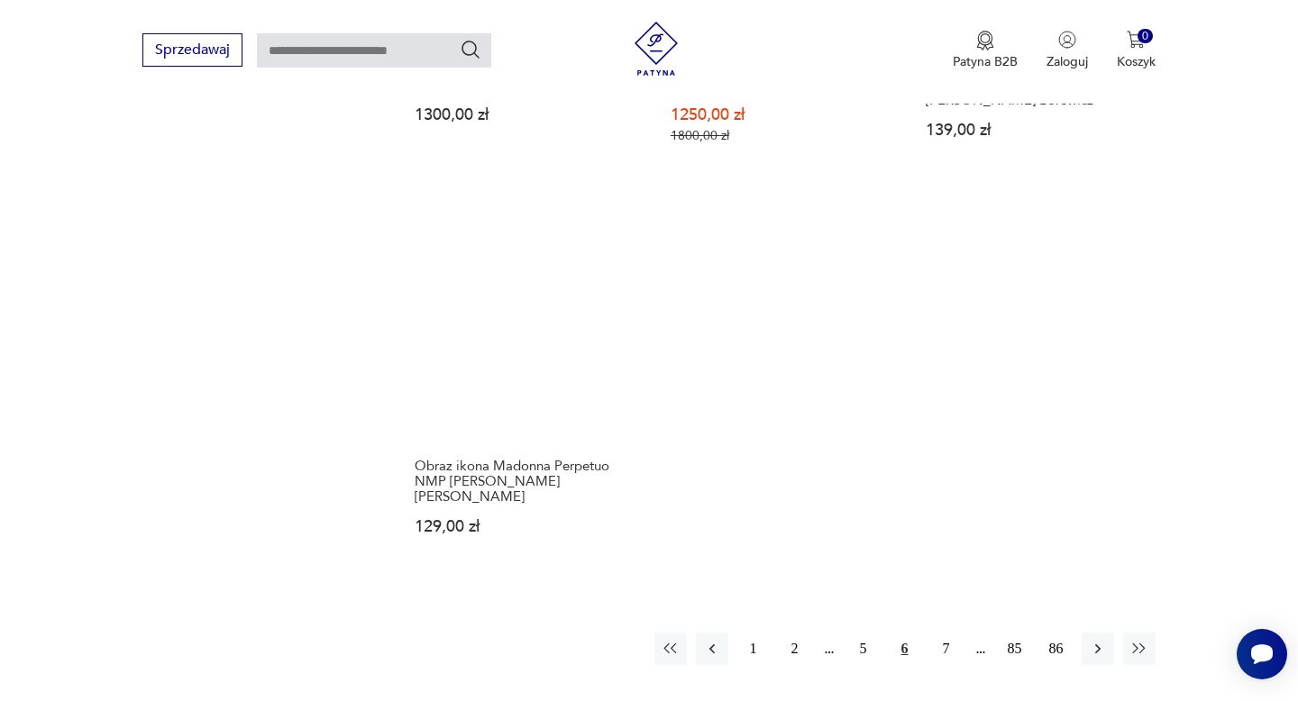
scroll to position [2531, 0]
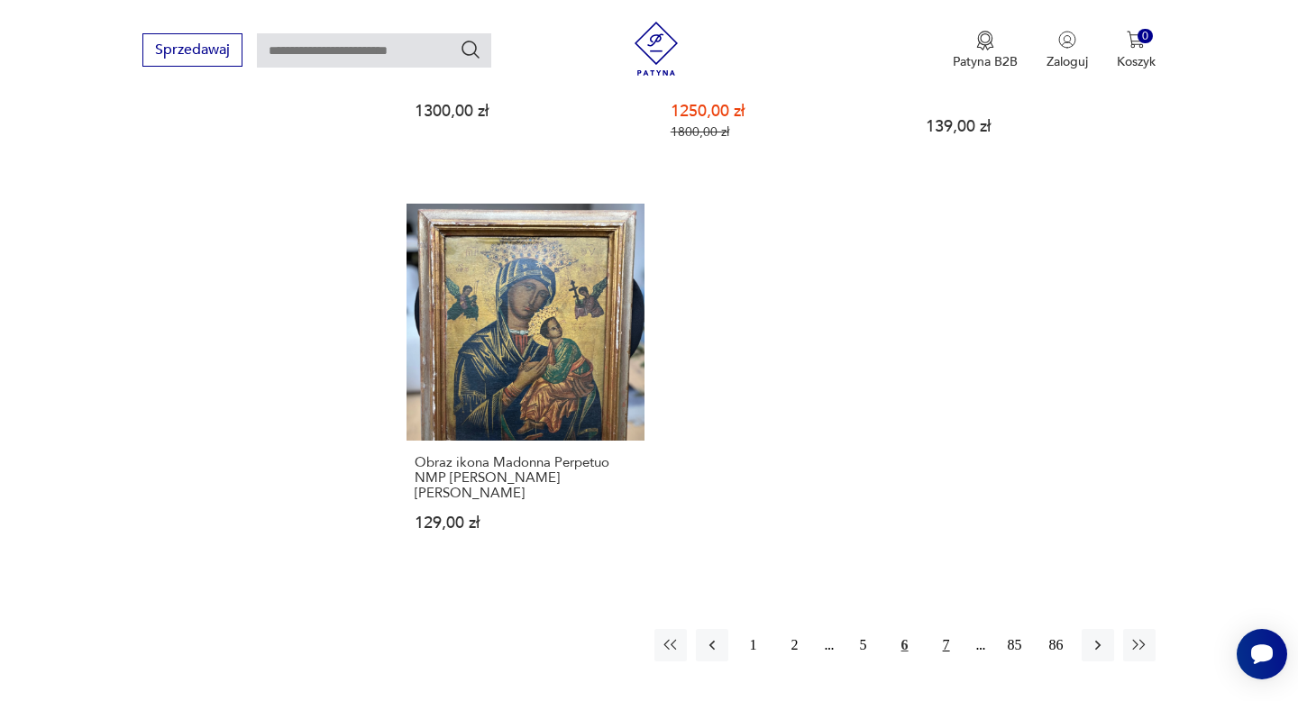
click at [950, 629] on button "7" at bounding box center [946, 645] width 32 height 32
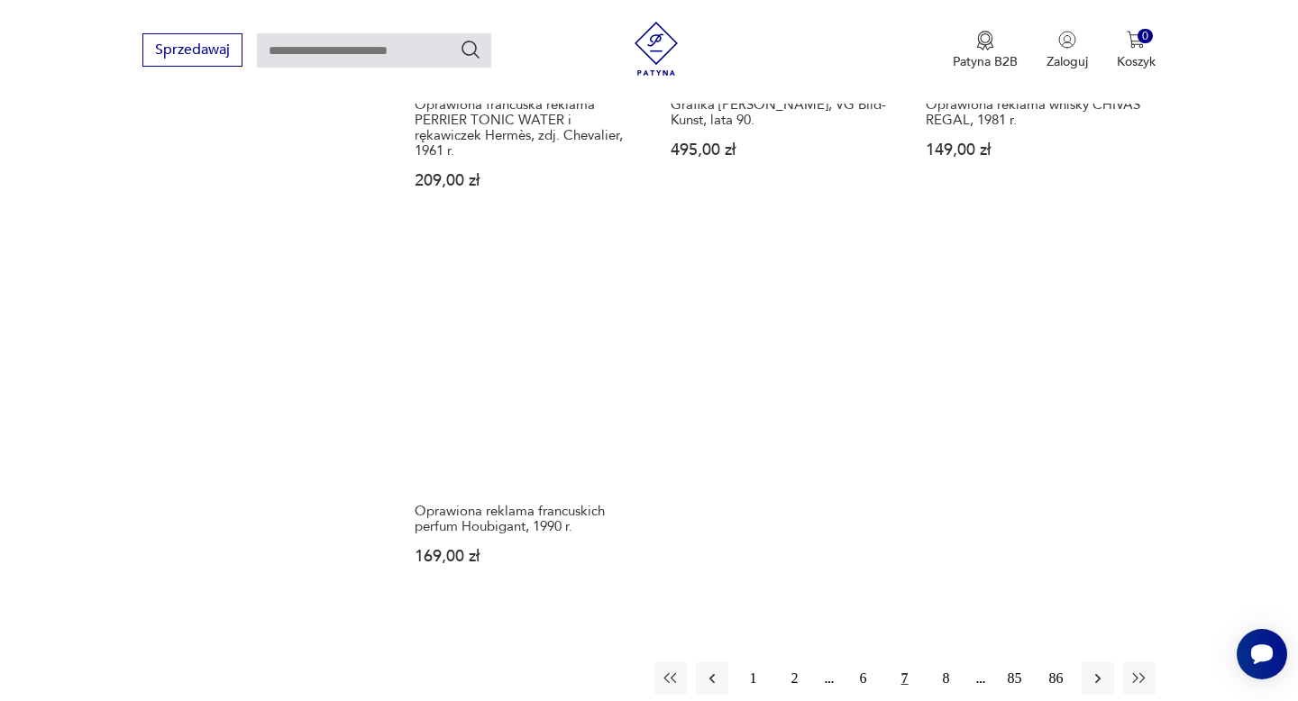
scroll to position [2583, 0]
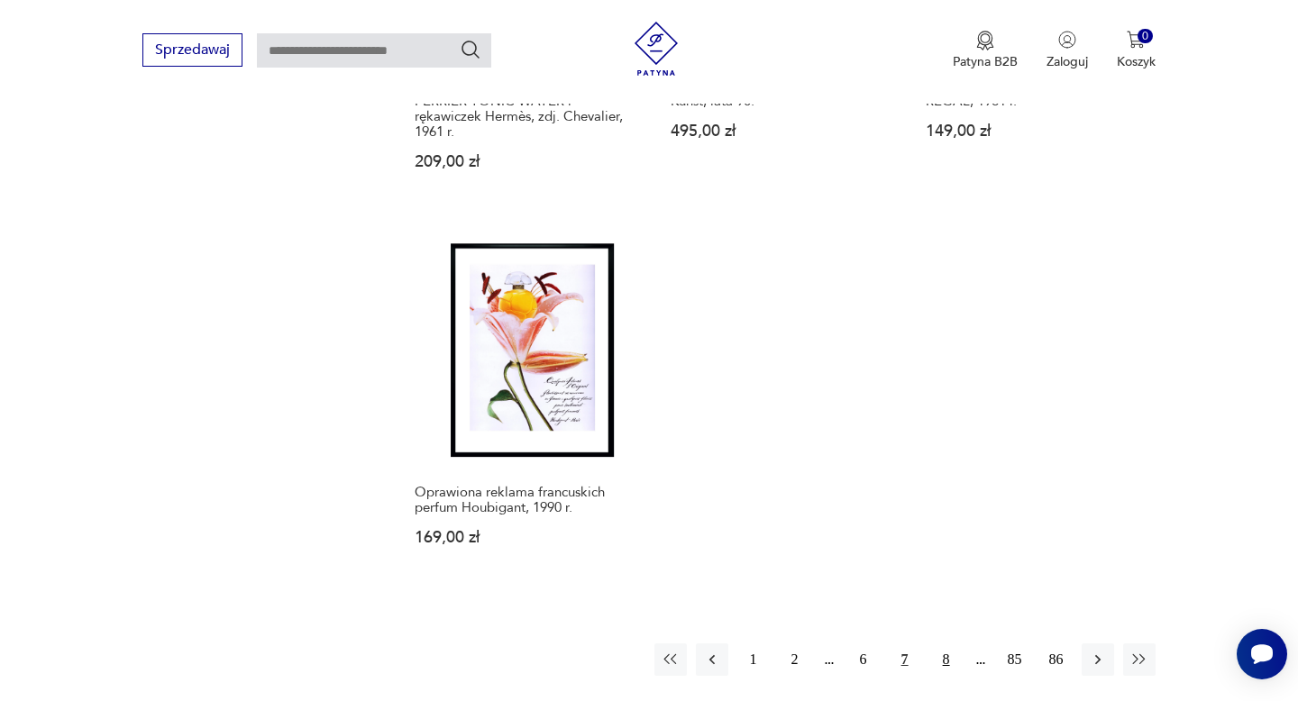
click at [938, 645] on button "8" at bounding box center [946, 659] width 32 height 32
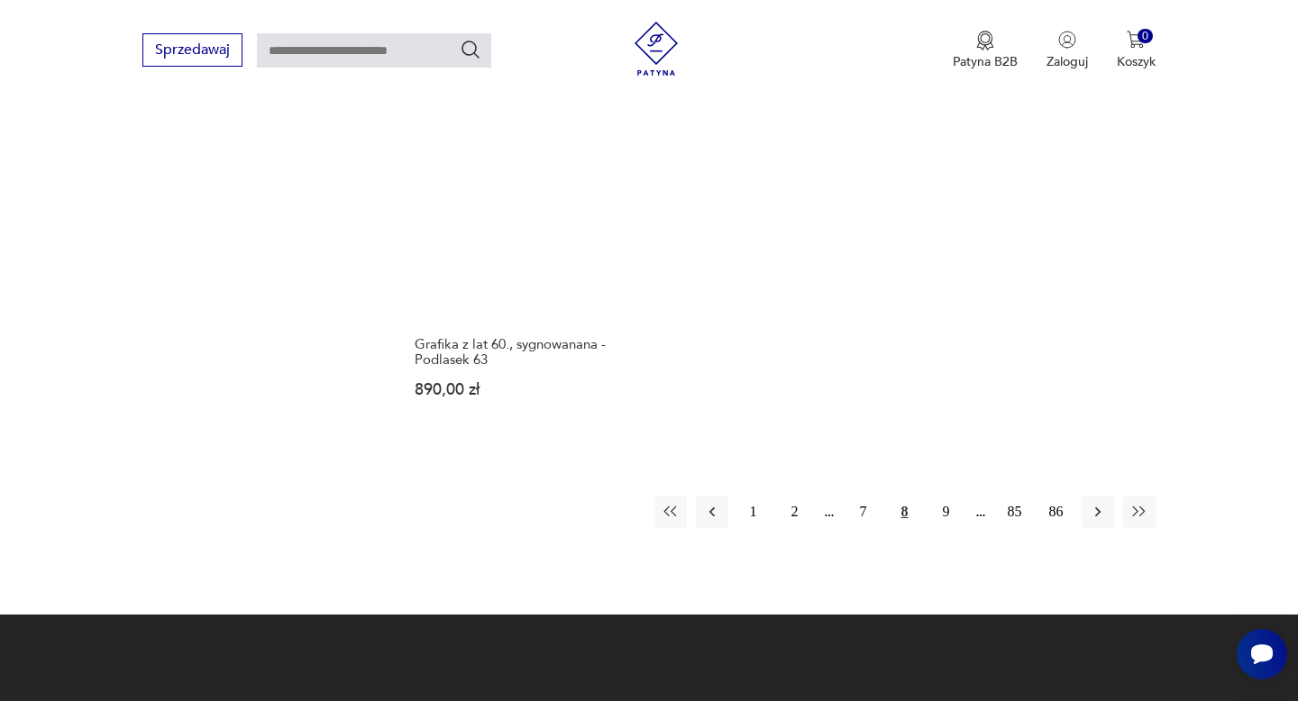
scroll to position [2657, 0]
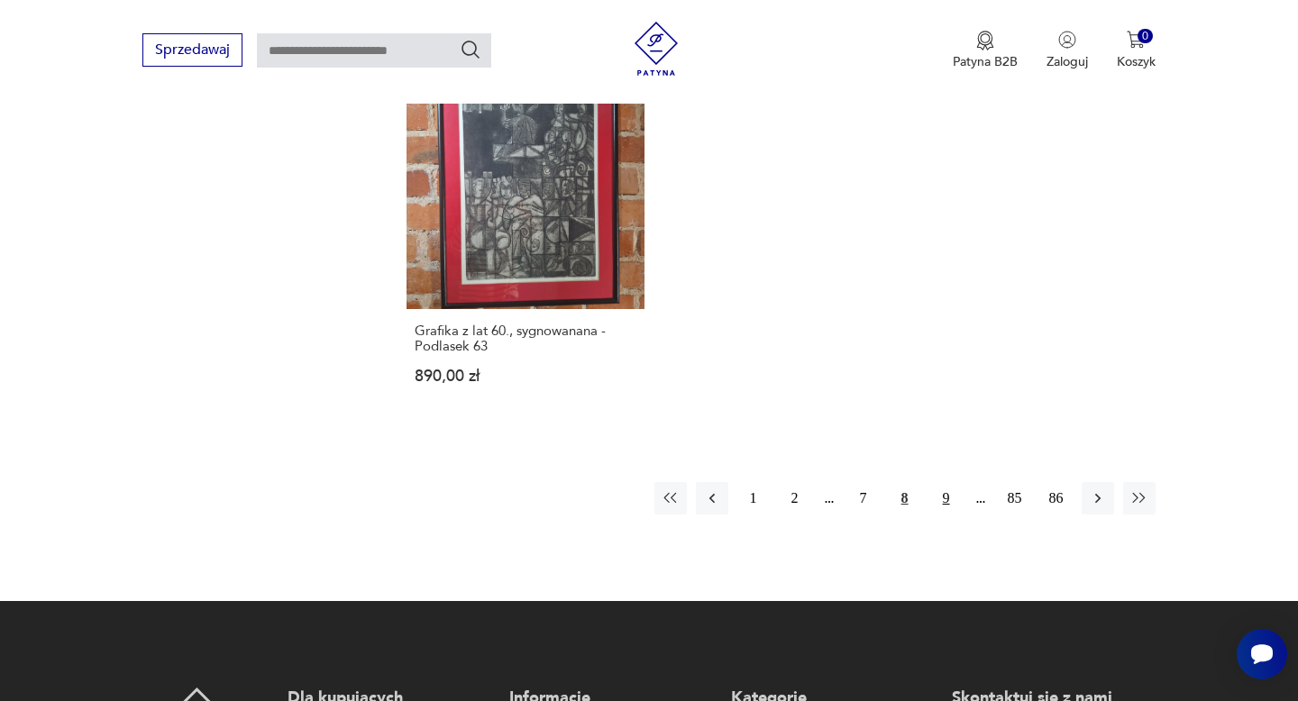
click at [946, 486] on button "9" at bounding box center [946, 498] width 32 height 32
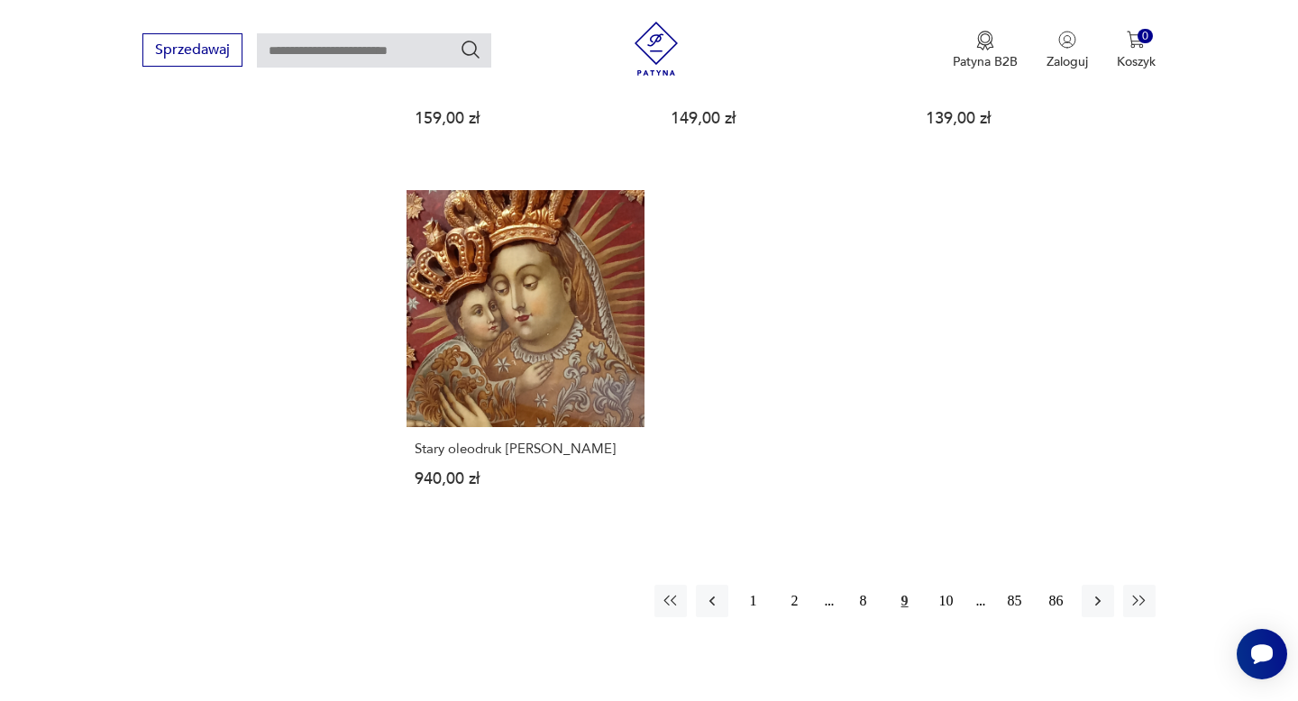
scroll to position [2520, 0]
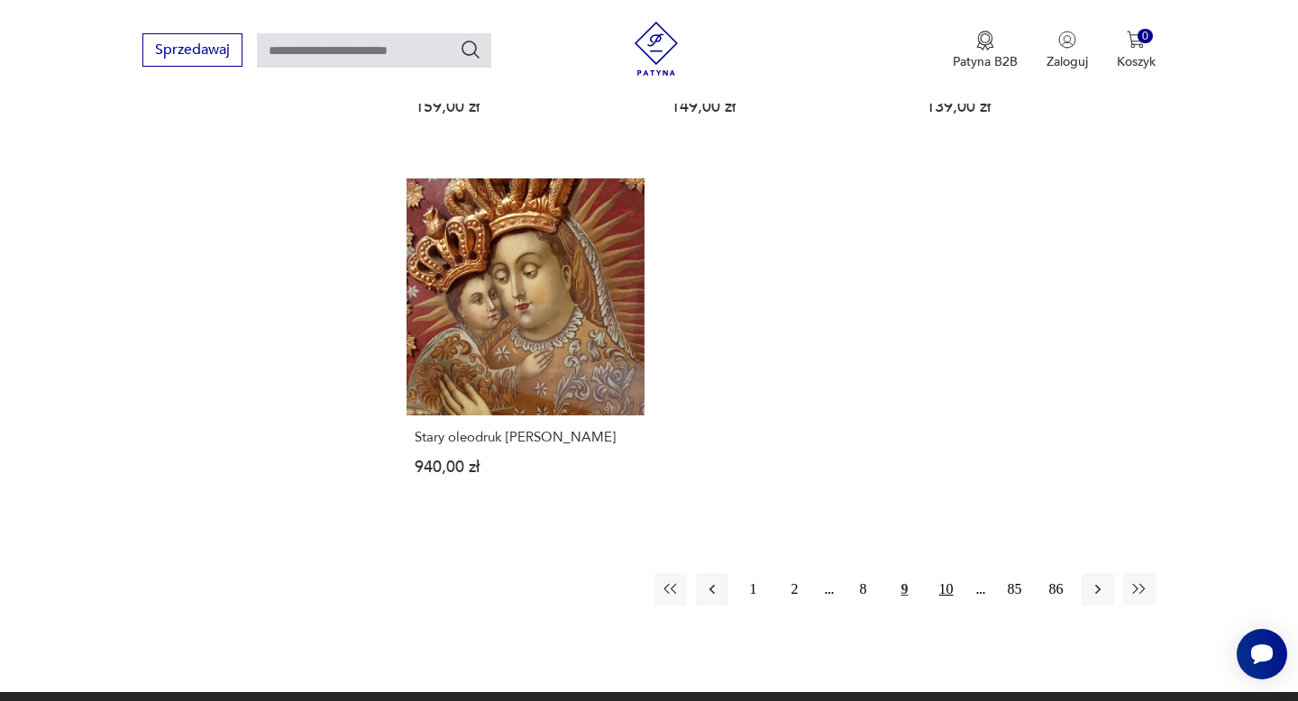
click at [944, 577] on button "10" at bounding box center [946, 589] width 32 height 32
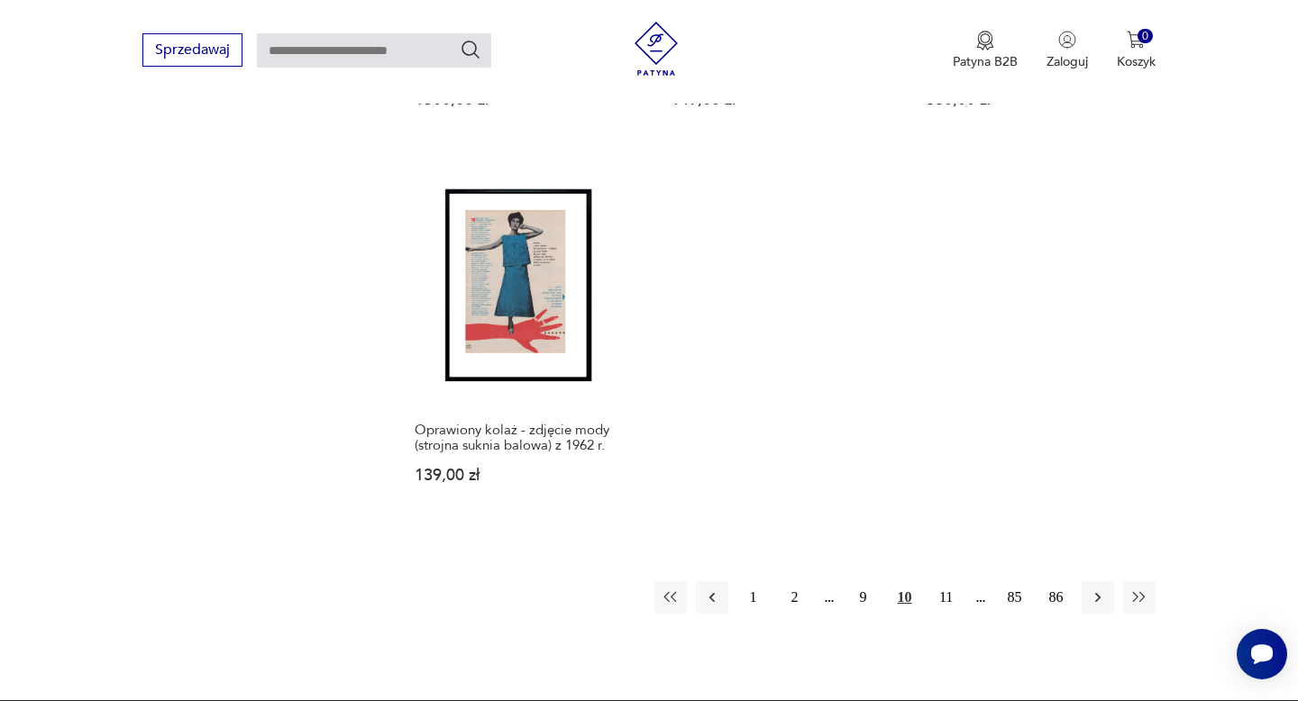
scroll to position [2549, 0]
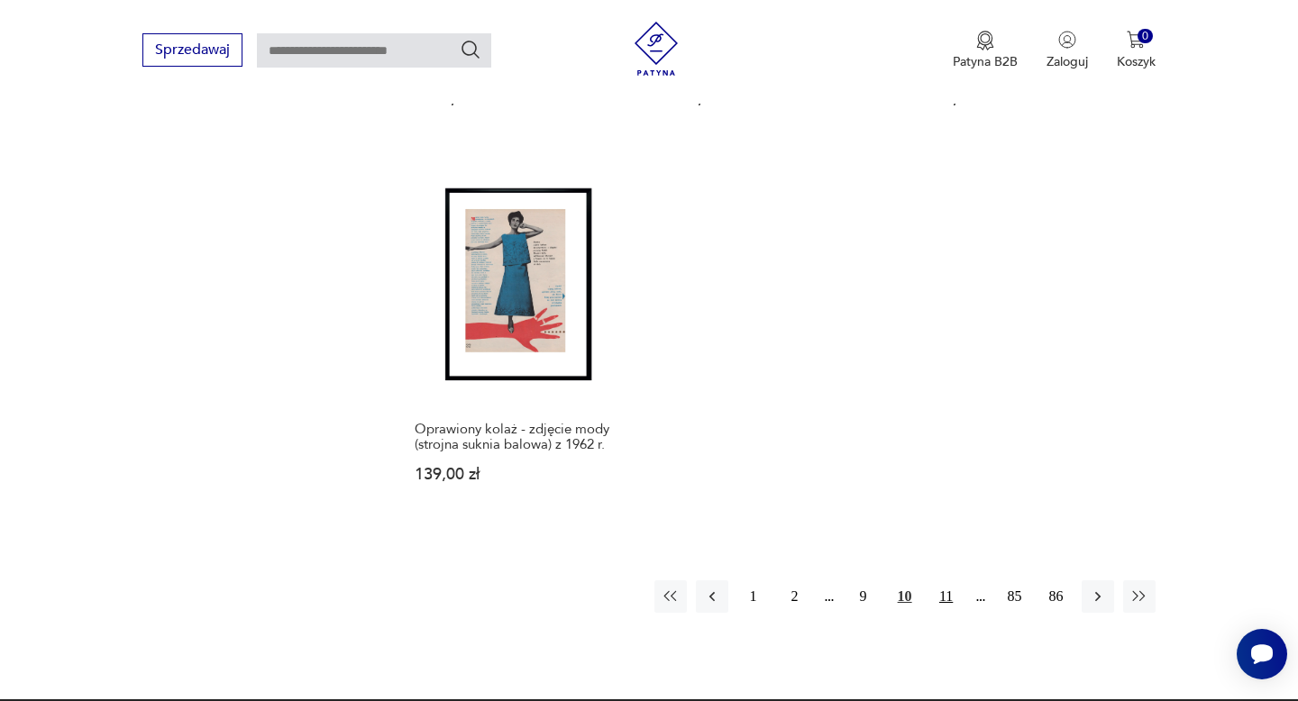
click at [951, 581] on button "11" at bounding box center [946, 596] width 32 height 32
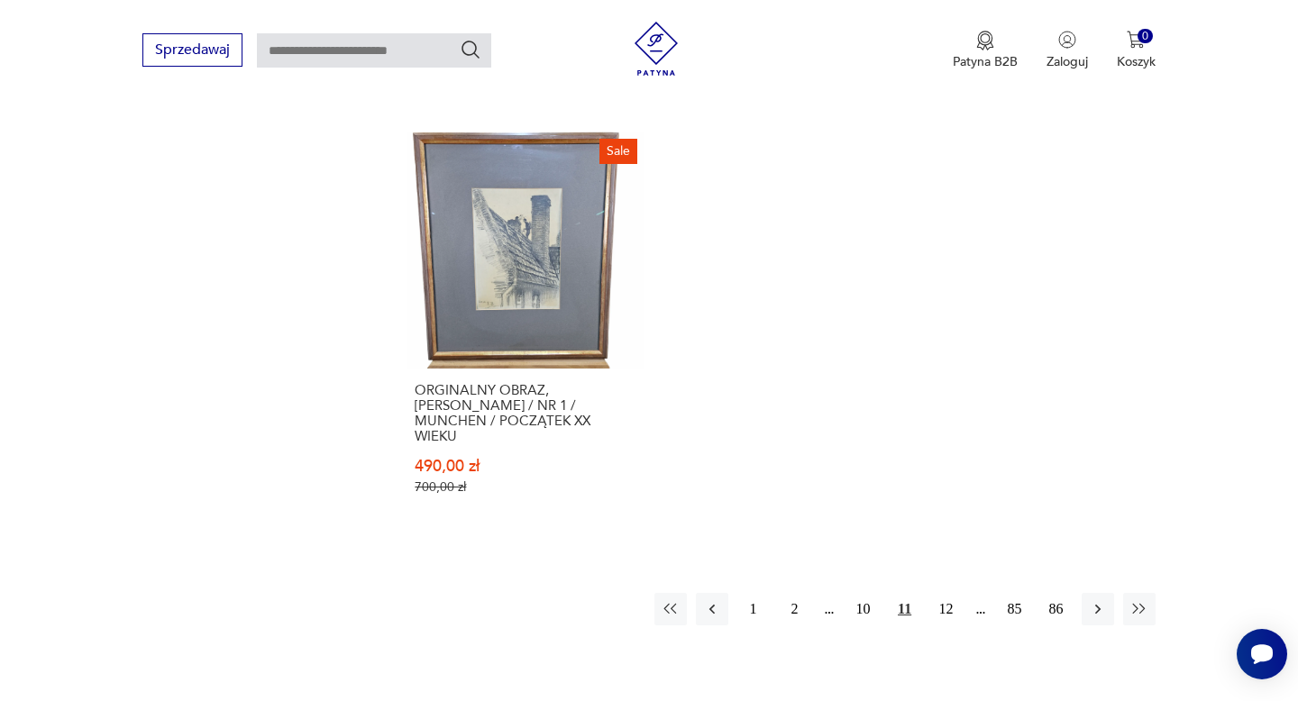
scroll to position [2645, 0]
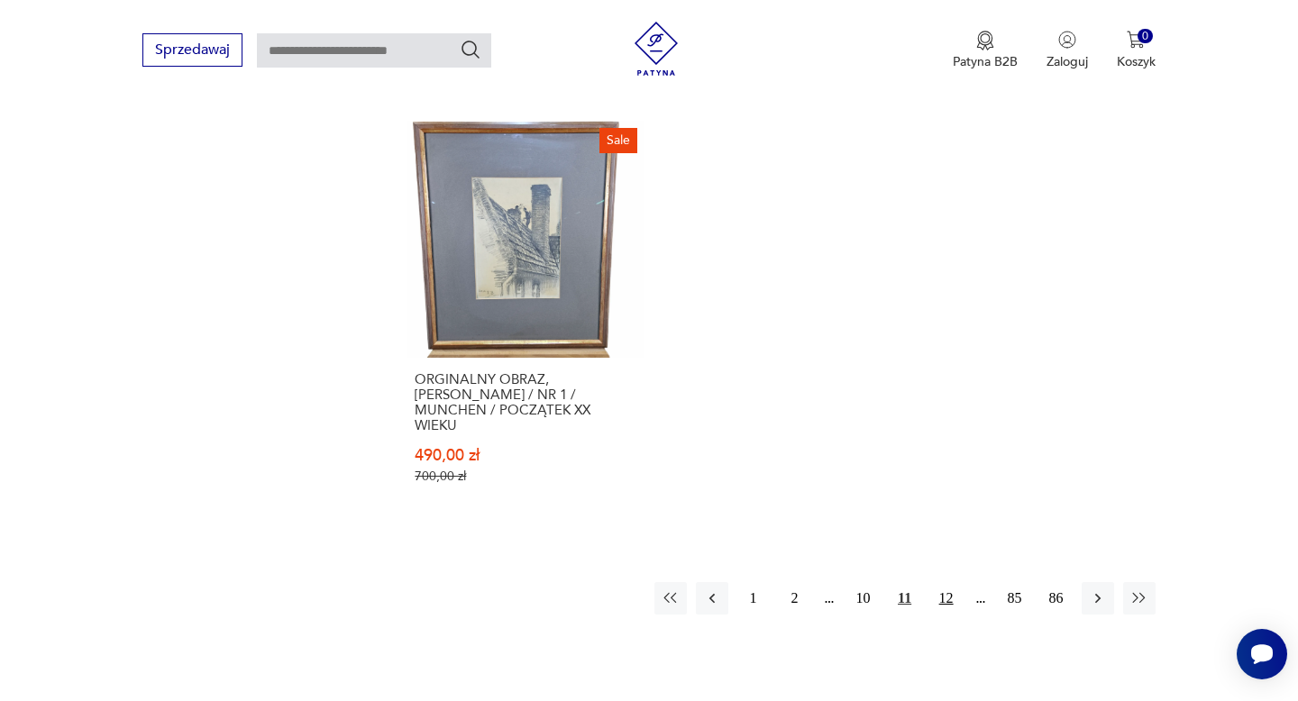
click at [943, 582] on button "12" at bounding box center [946, 598] width 32 height 32
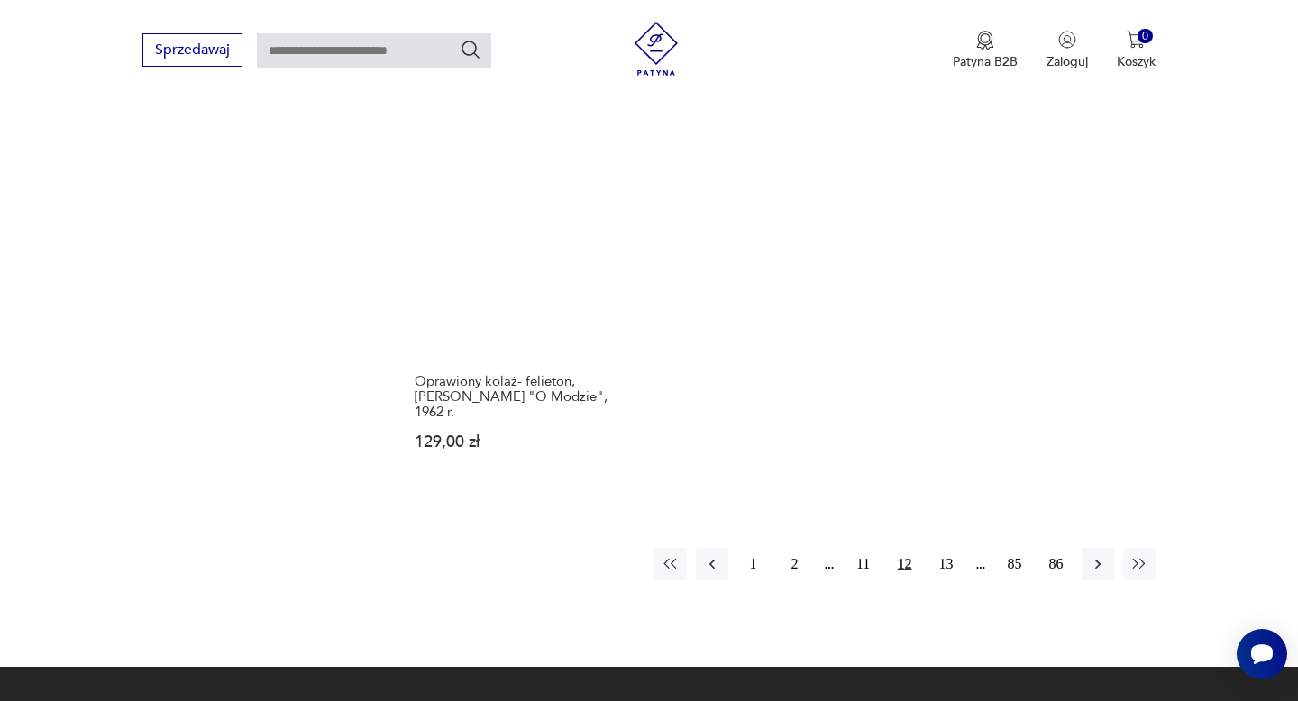
scroll to position [2710, 0]
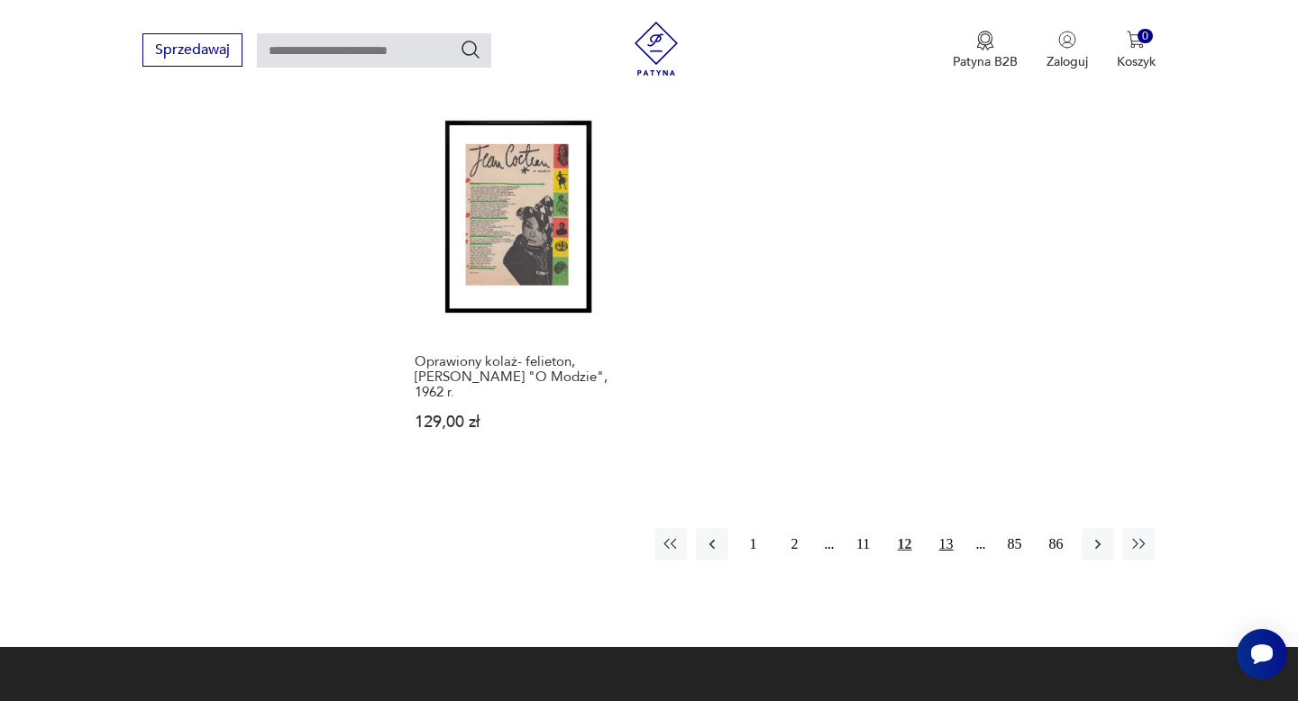
click at [944, 528] on button "13" at bounding box center [946, 544] width 32 height 32
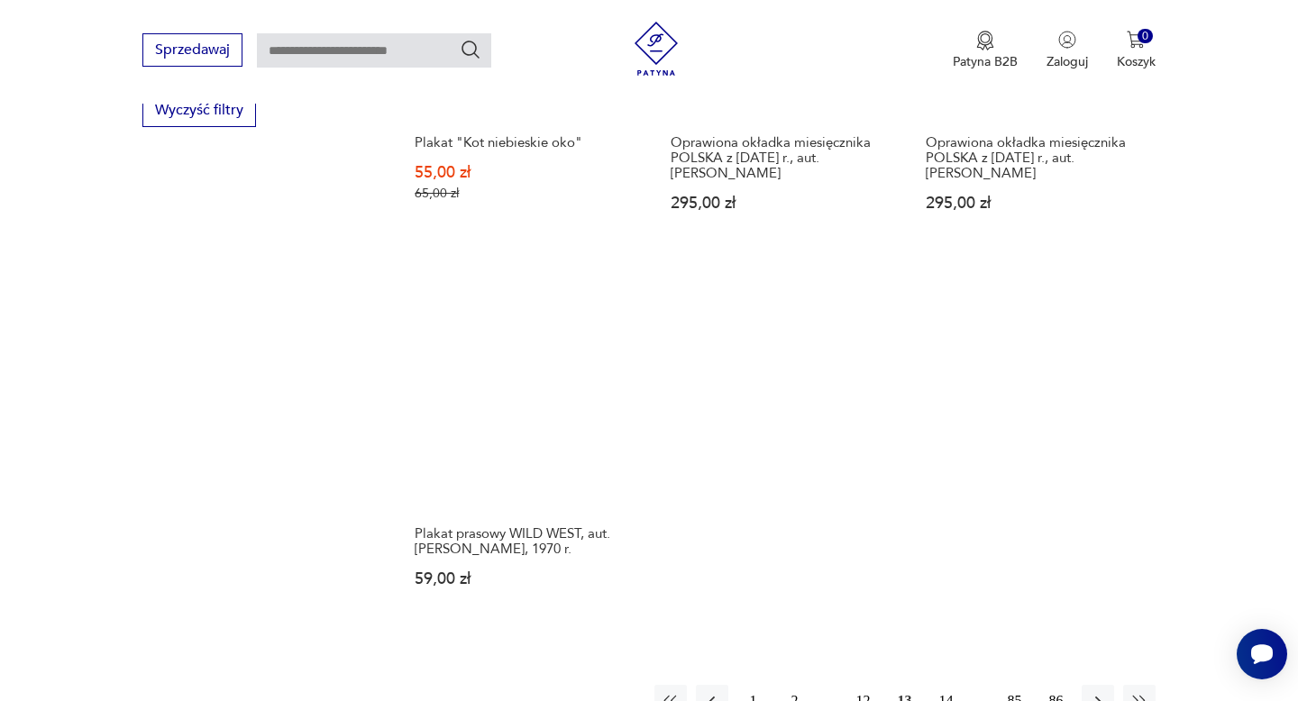
scroll to position [2464, 0]
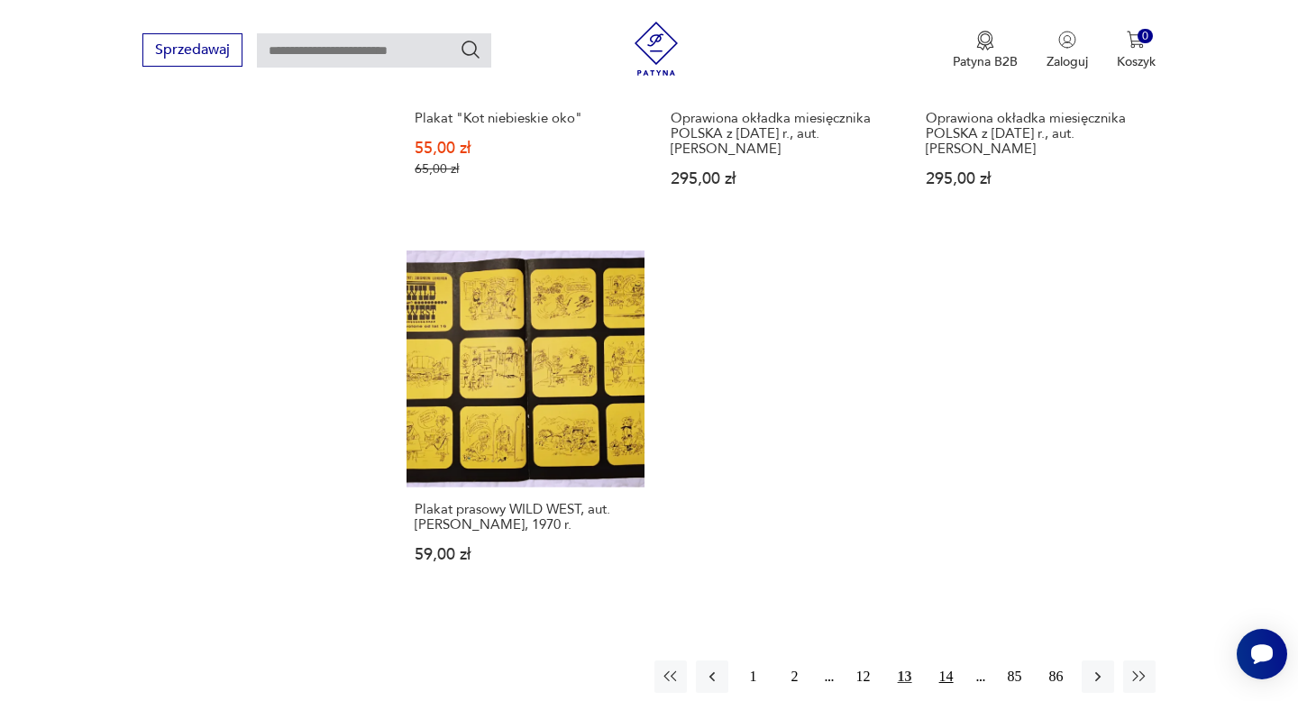
click at [949, 661] on button "14" at bounding box center [946, 677] width 32 height 32
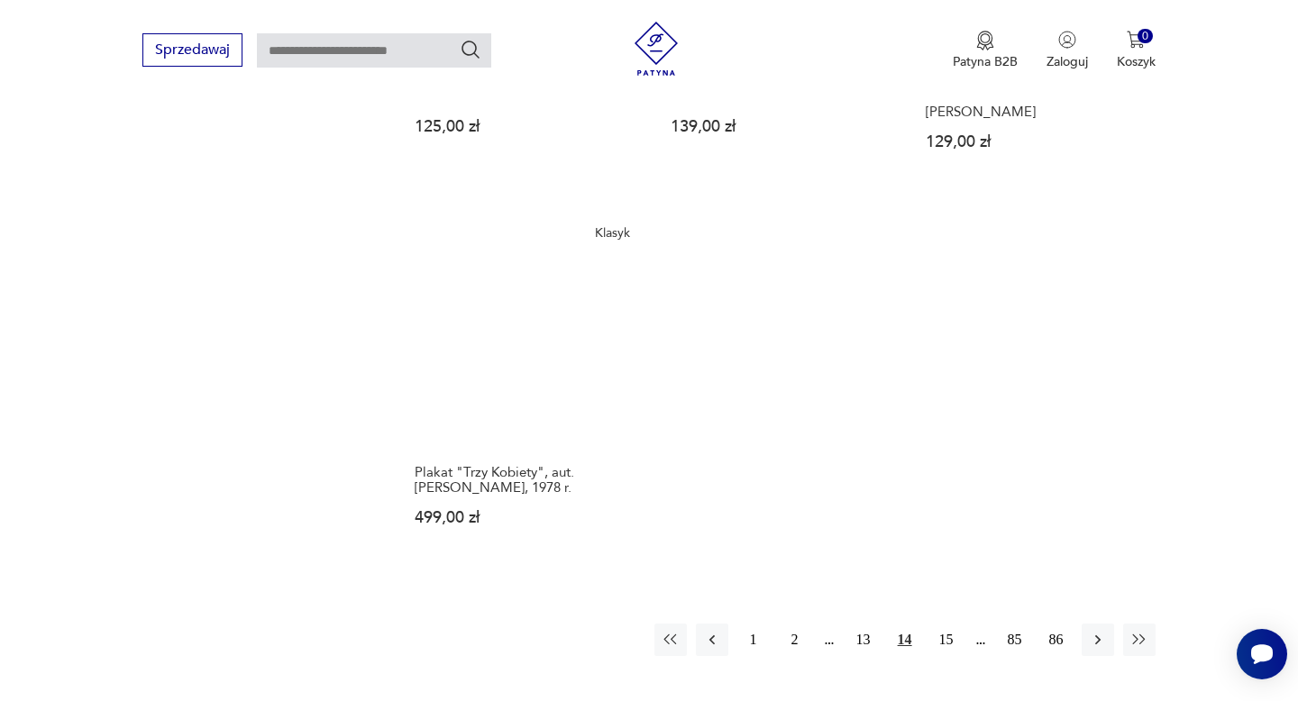
scroll to position [2583, 0]
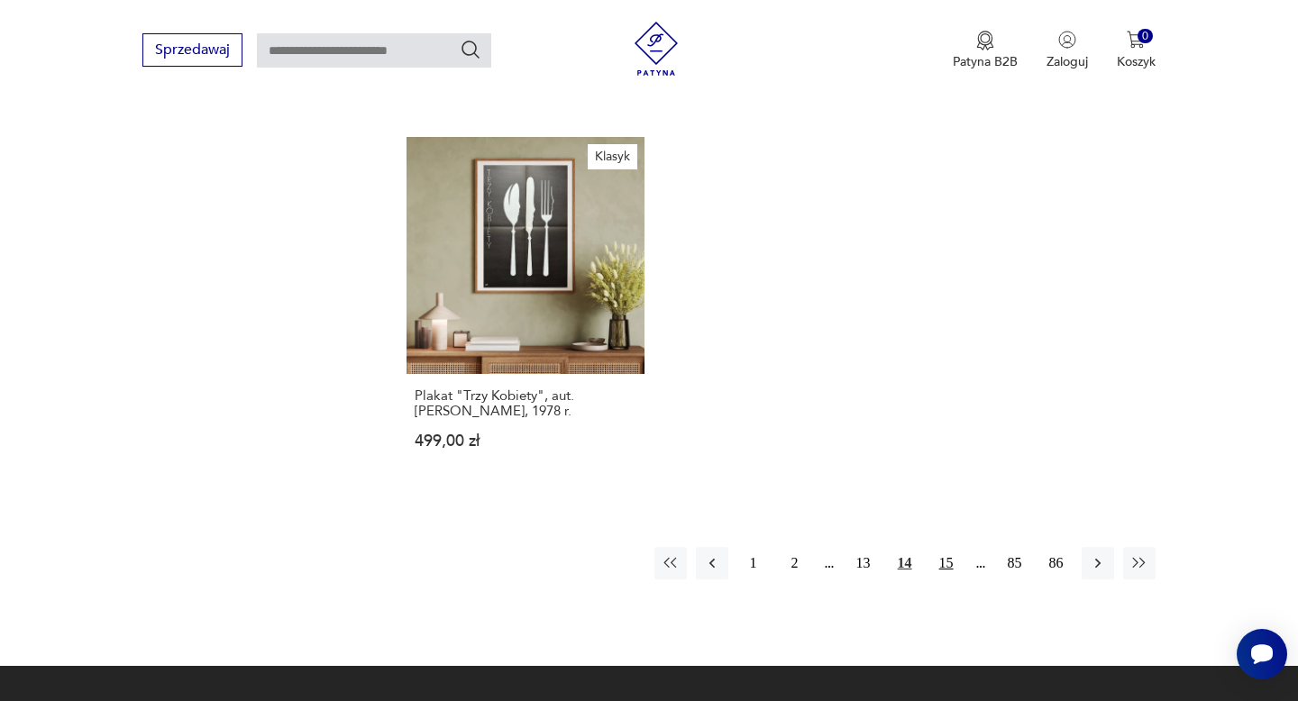
click at [950, 568] on button "15" at bounding box center [946, 563] width 32 height 32
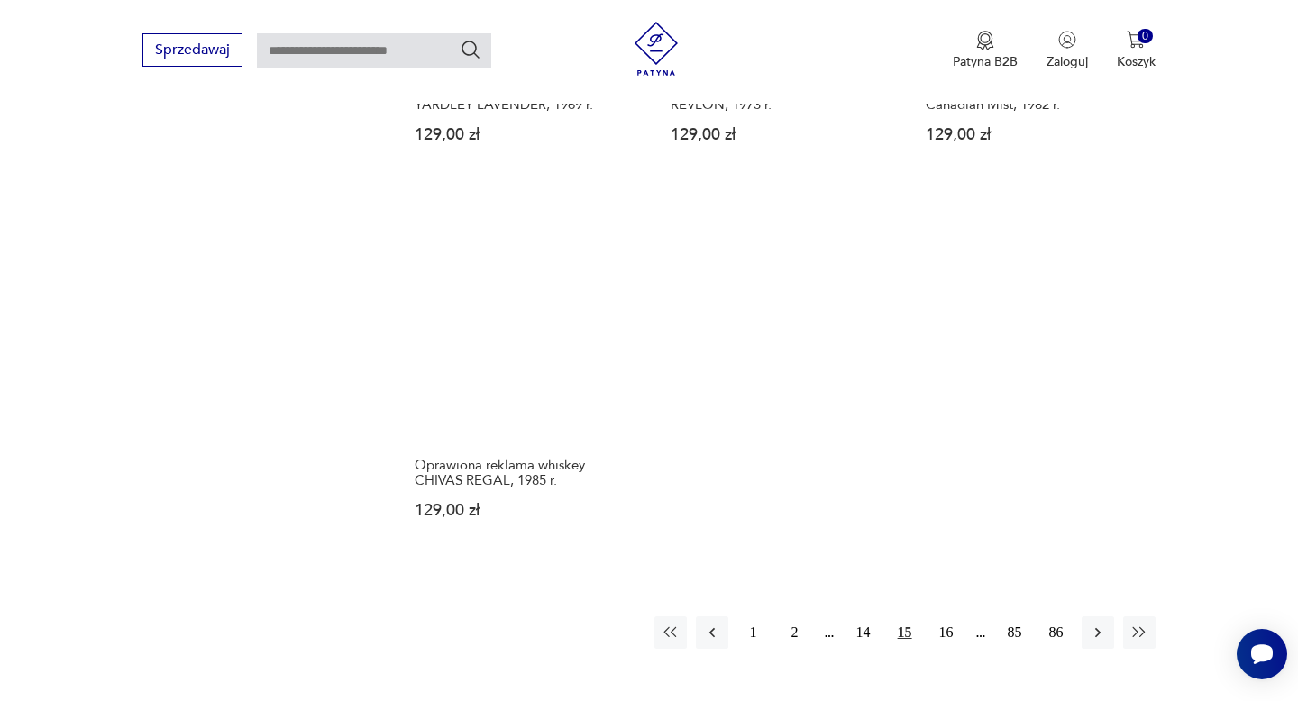
scroll to position [2530, 0]
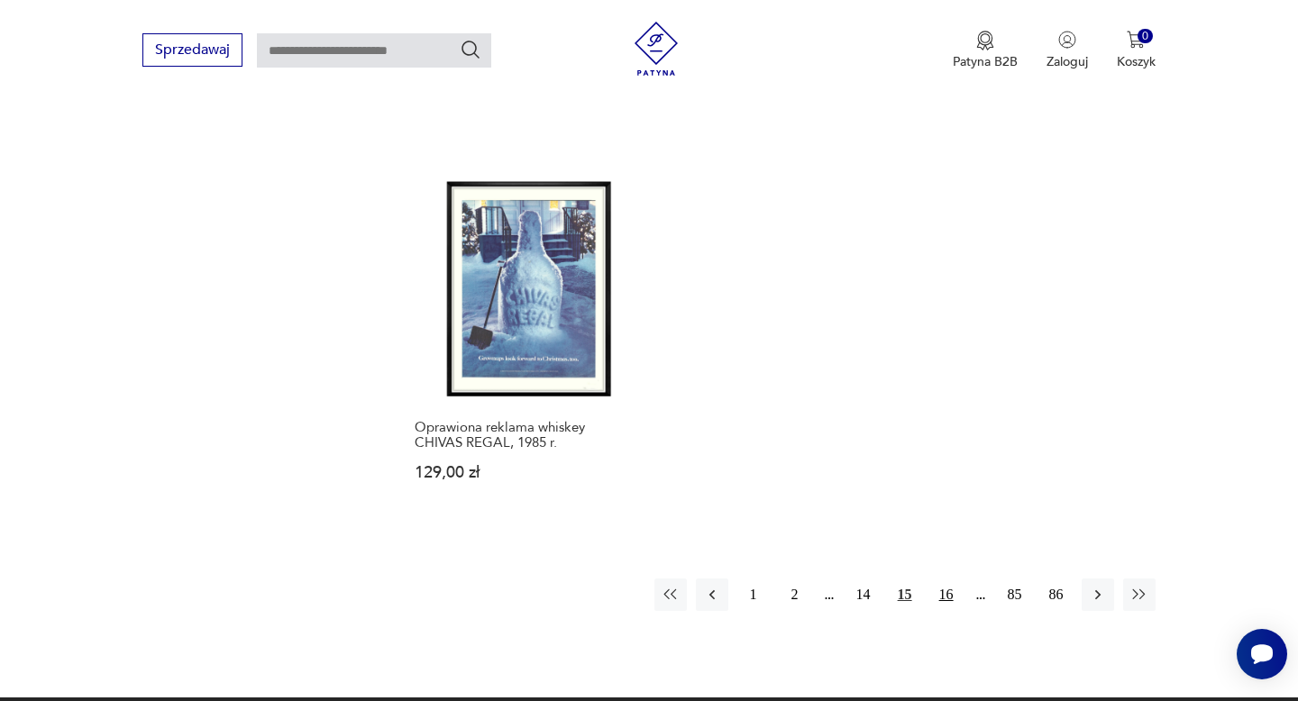
click at [942, 579] on button "16" at bounding box center [946, 595] width 32 height 32
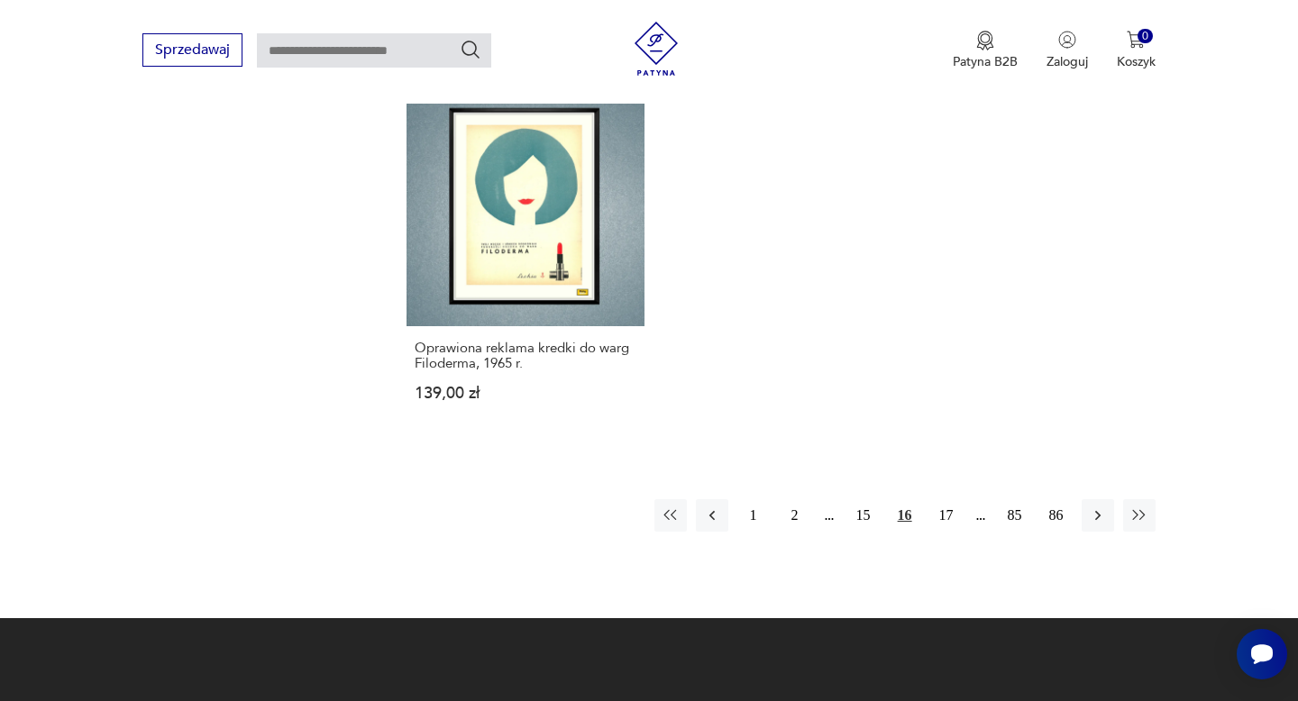
scroll to position [2689, 0]
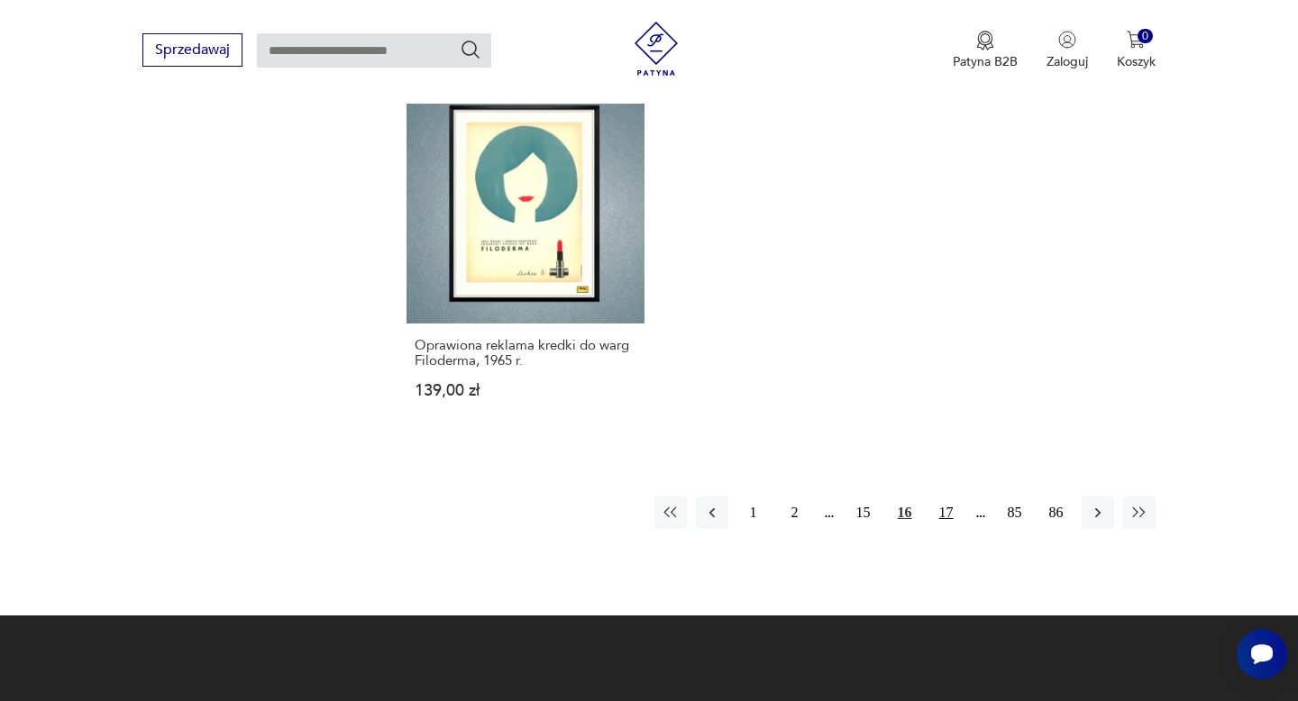
click at [943, 497] on button "17" at bounding box center [946, 513] width 32 height 32
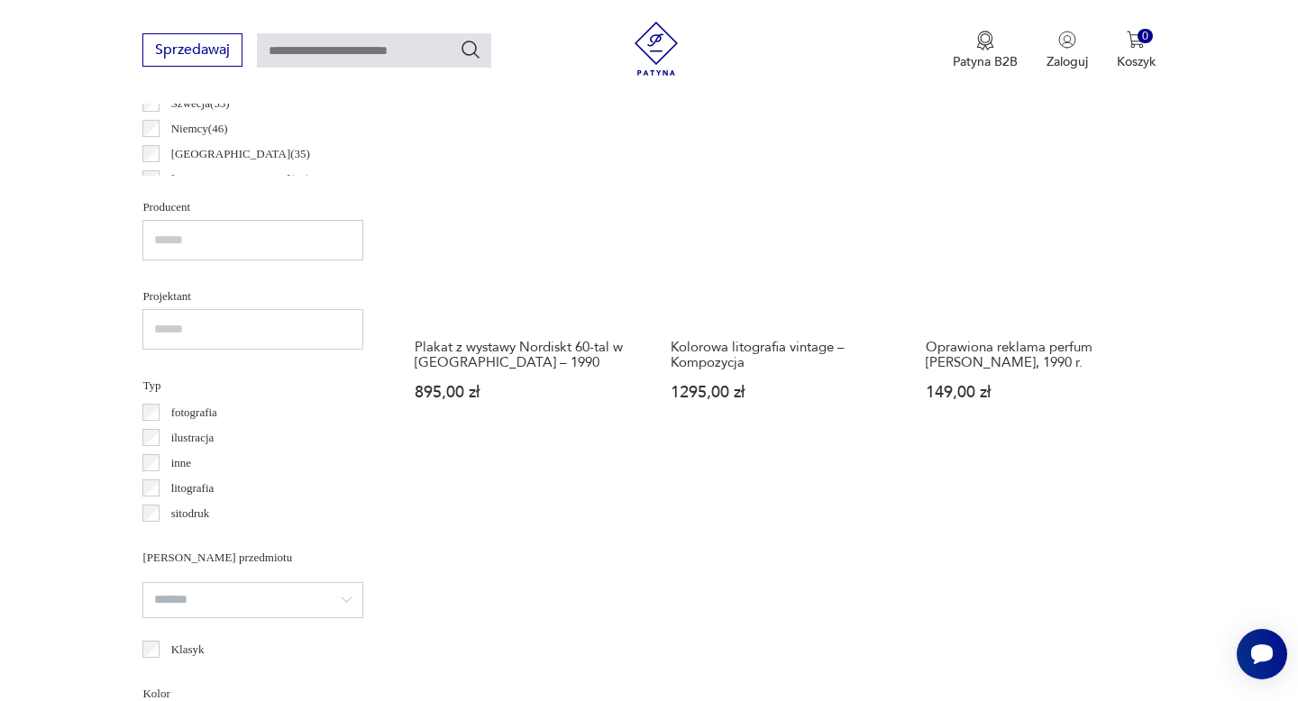
scroll to position [1065, 0]
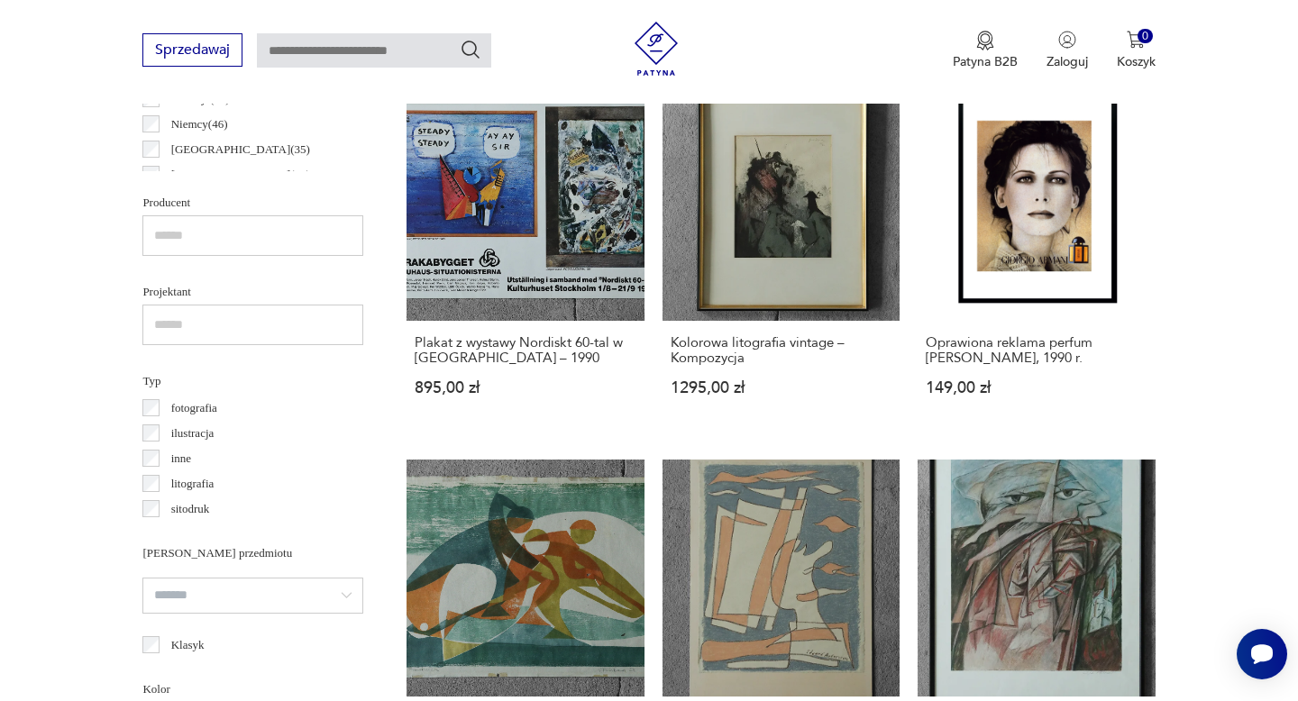
scroll to position [2689, 0]
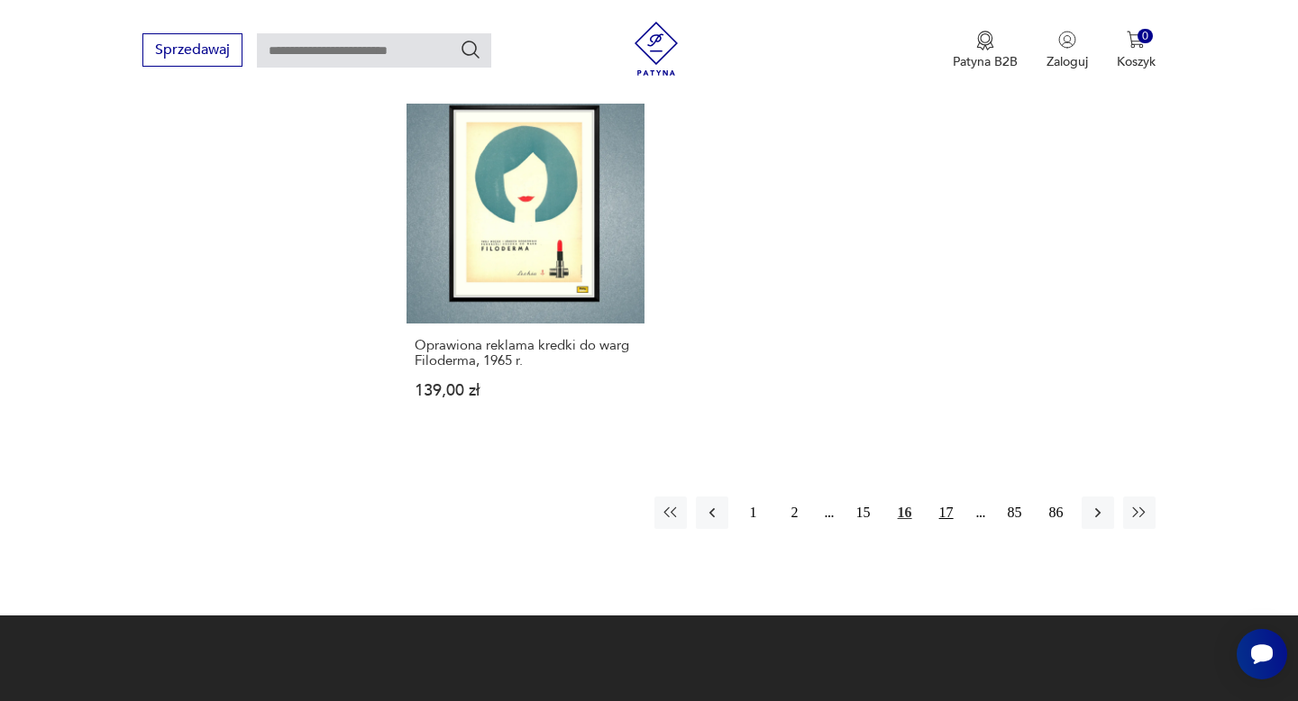
click at [952, 497] on button "17" at bounding box center [946, 513] width 32 height 32
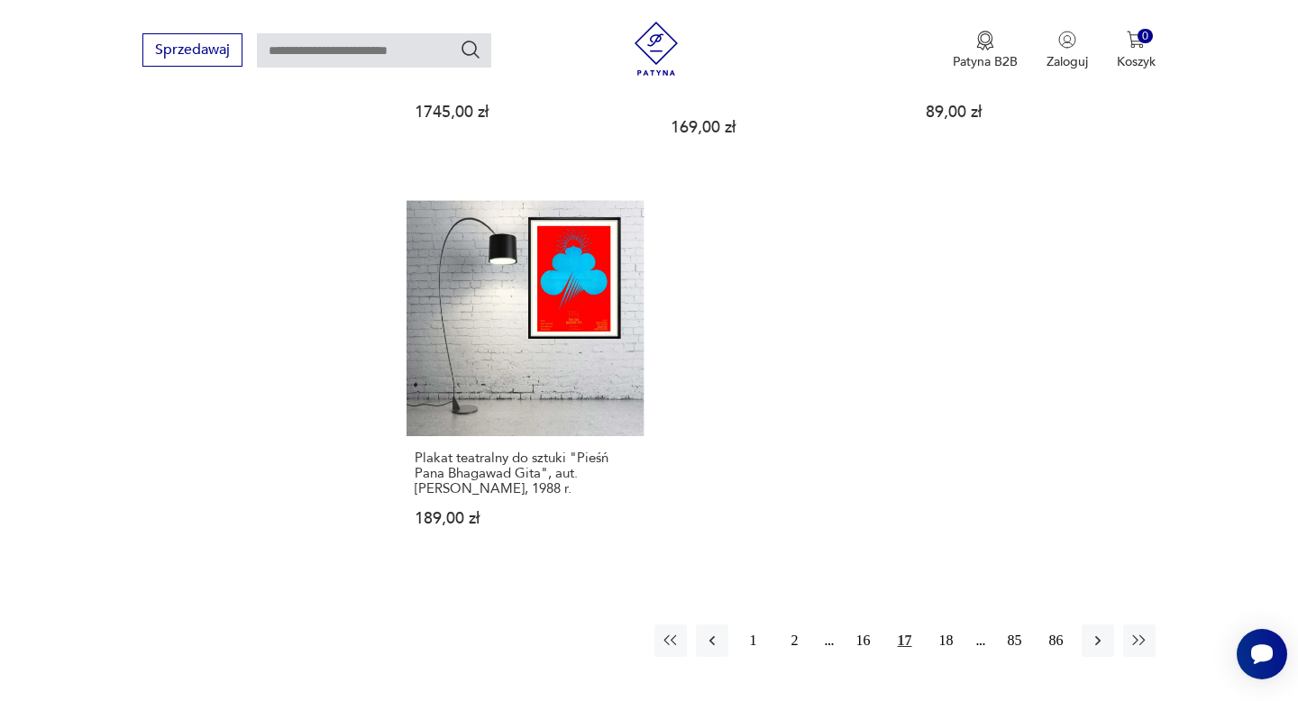
scroll to position [2555, 0]
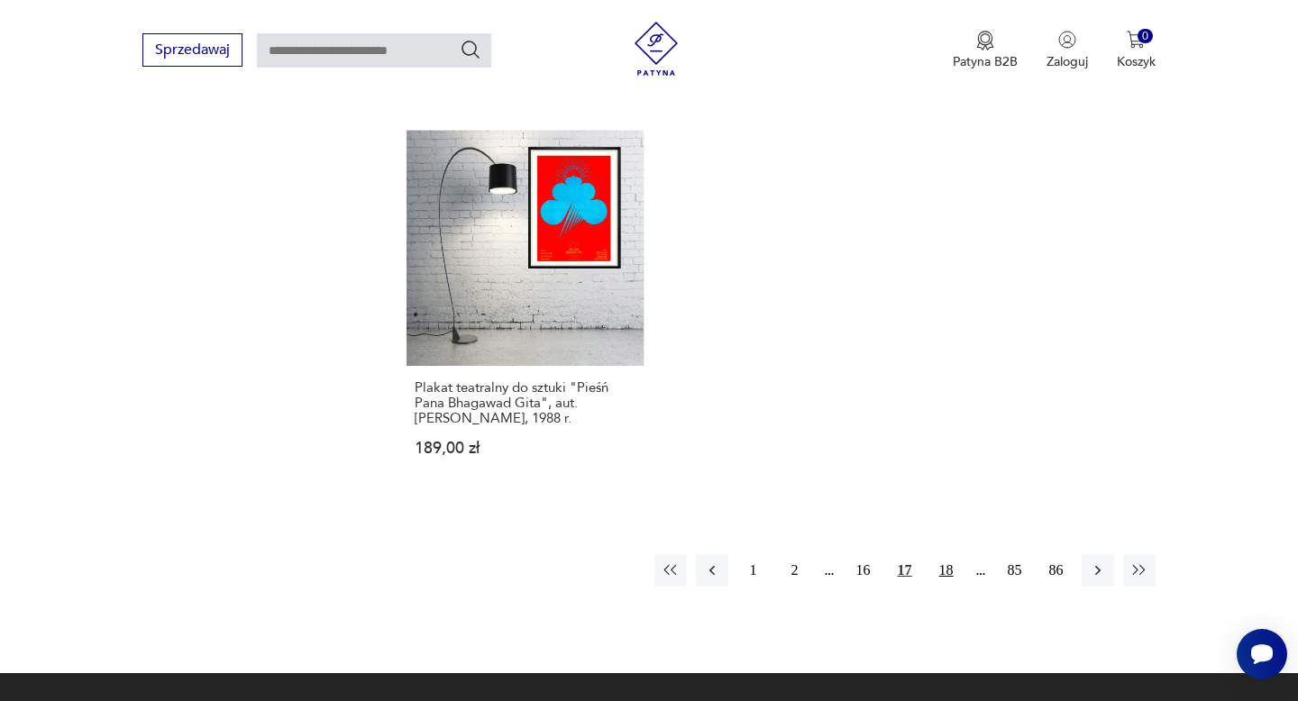
click at [949, 554] on button "18" at bounding box center [946, 570] width 32 height 32
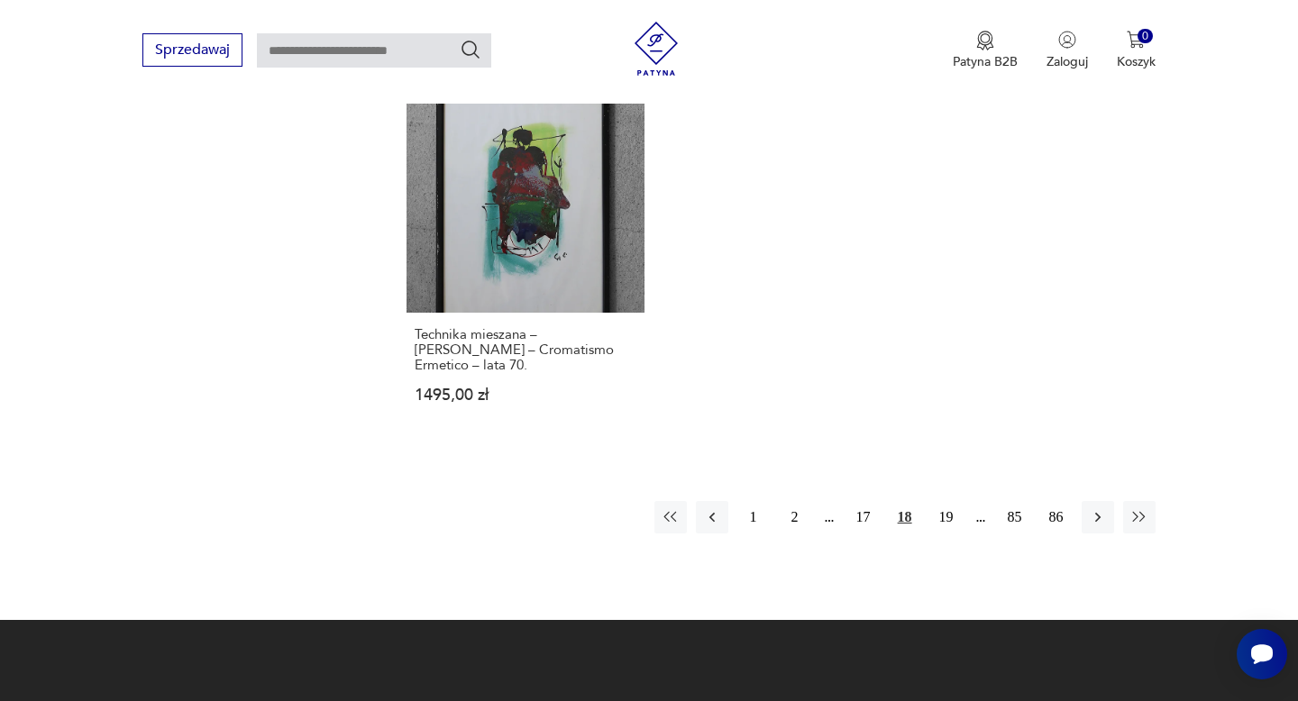
scroll to position [2637, 0]
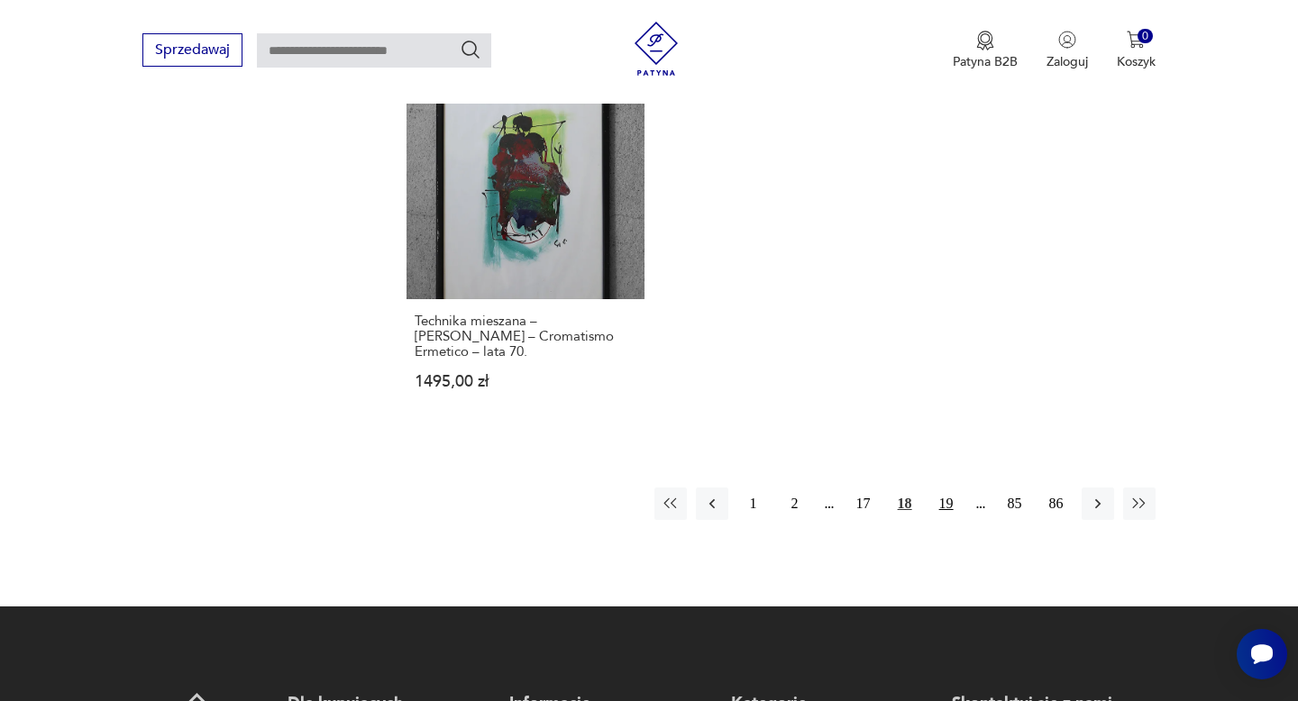
click at [943, 488] on button "19" at bounding box center [946, 504] width 32 height 32
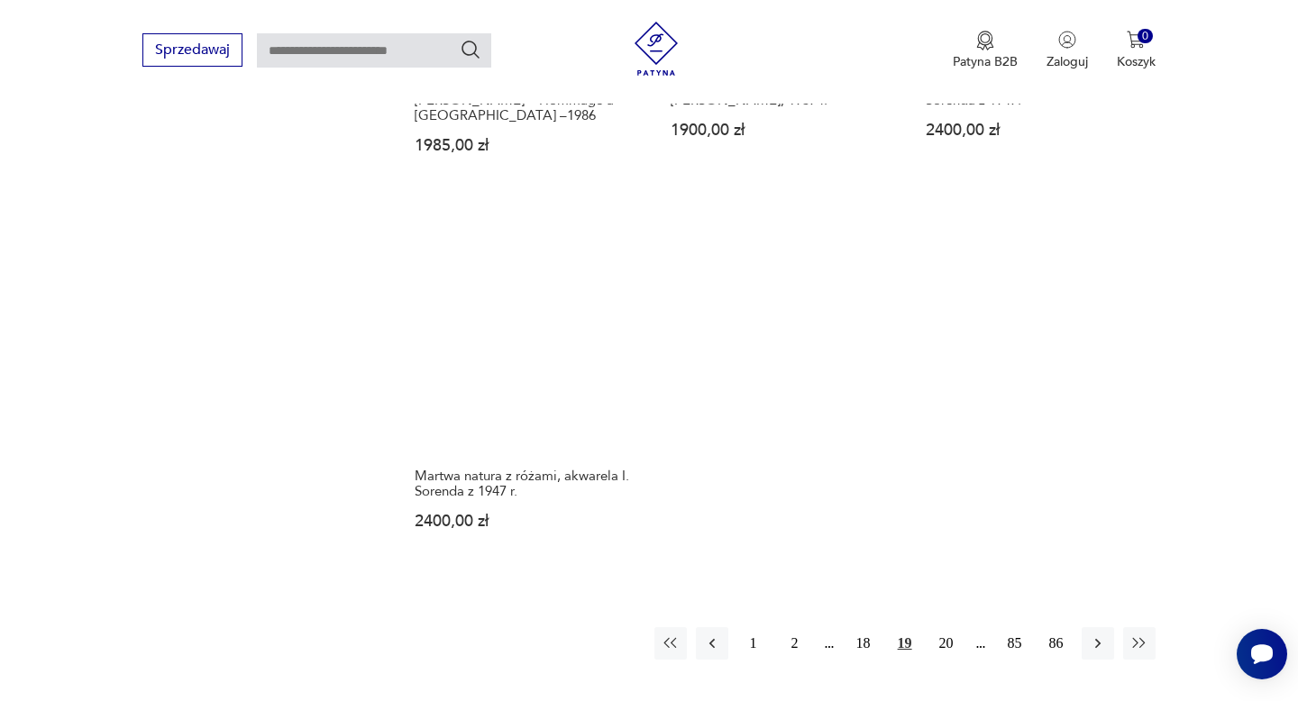
scroll to position [2588, 0]
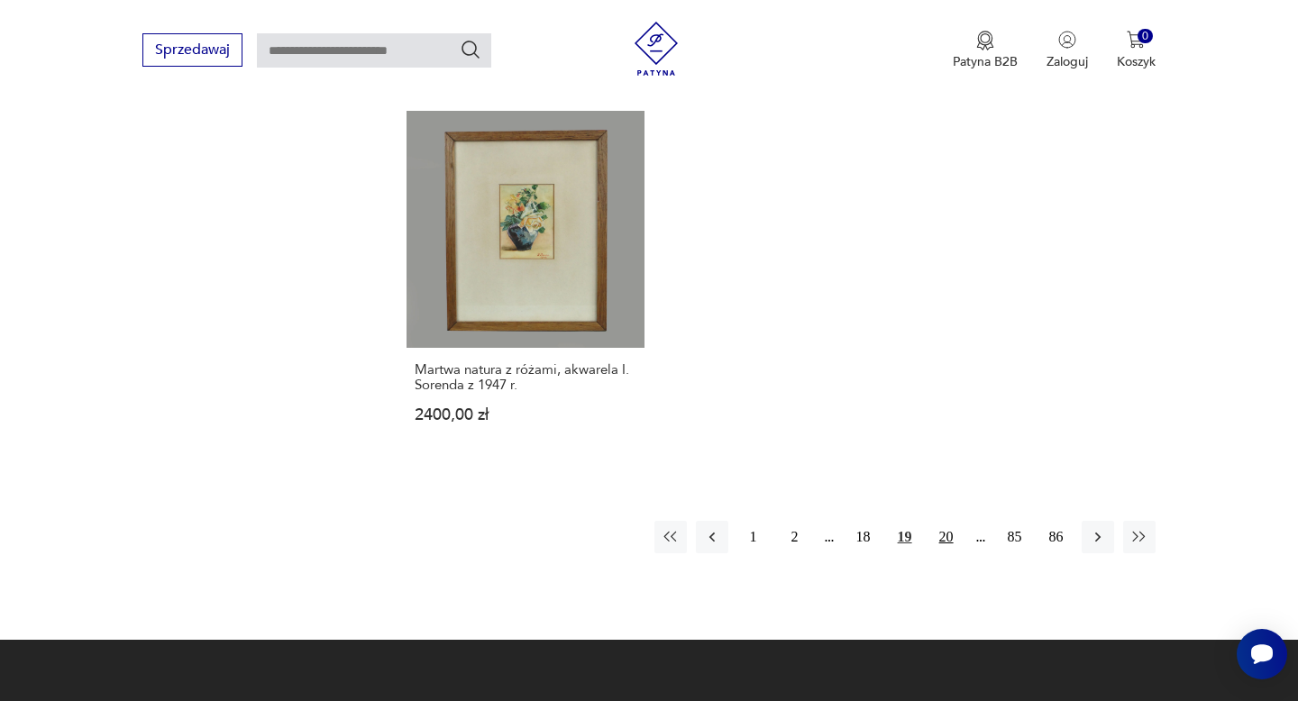
click at [945, 521] on button "20" at bounding box center [946, 537] width 32 height 32
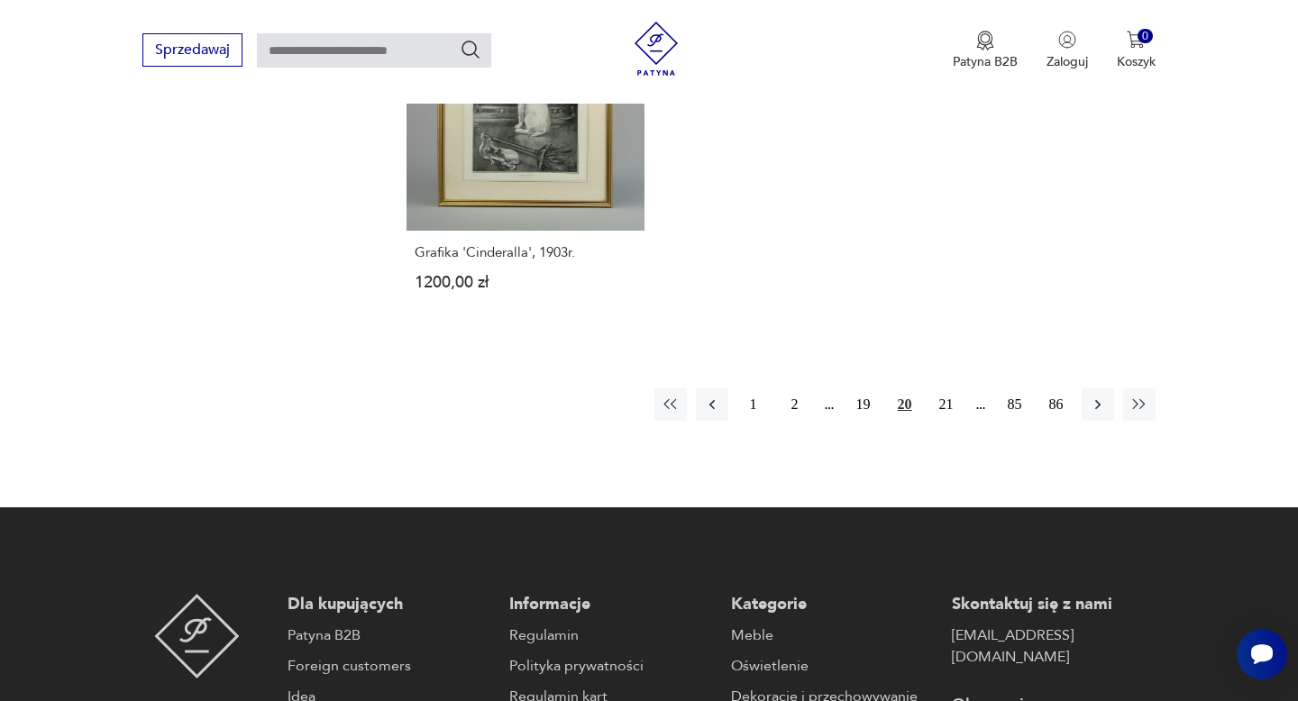
scroll to position [2716, 0]
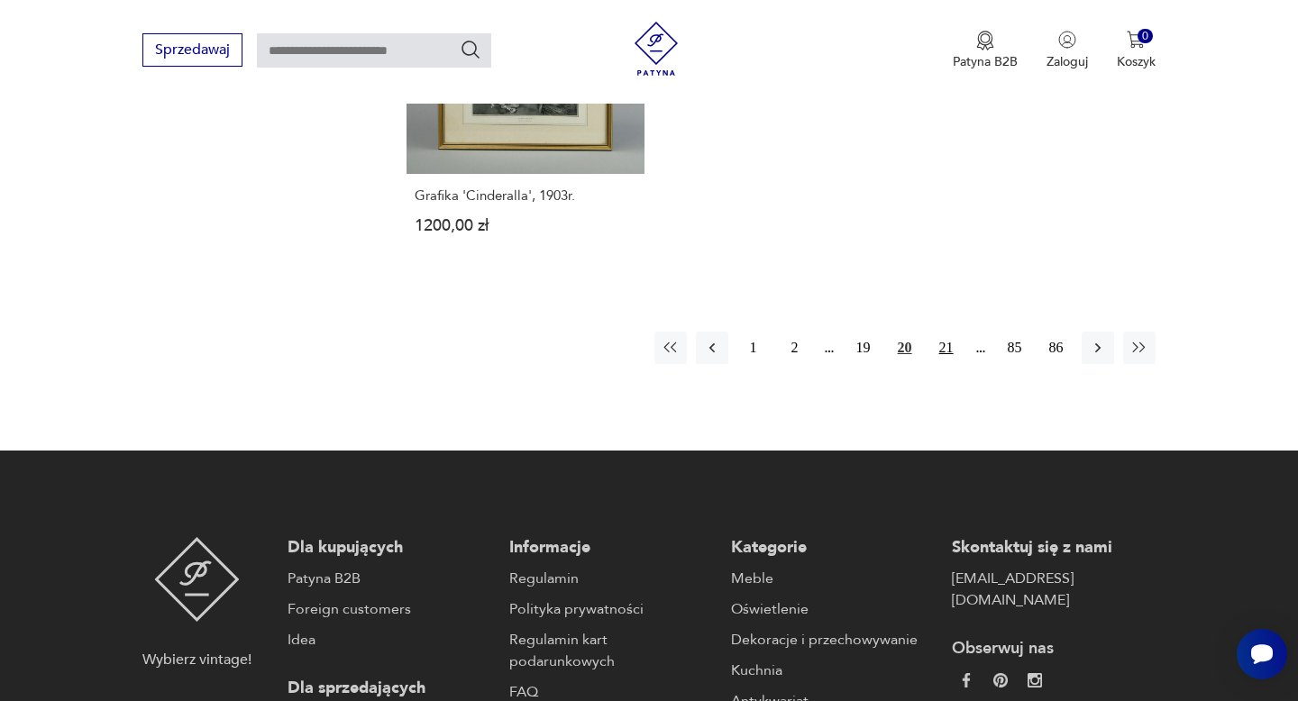
click at [942, 351] on button "21" at bounding box center [946, 348] width 32 height 32
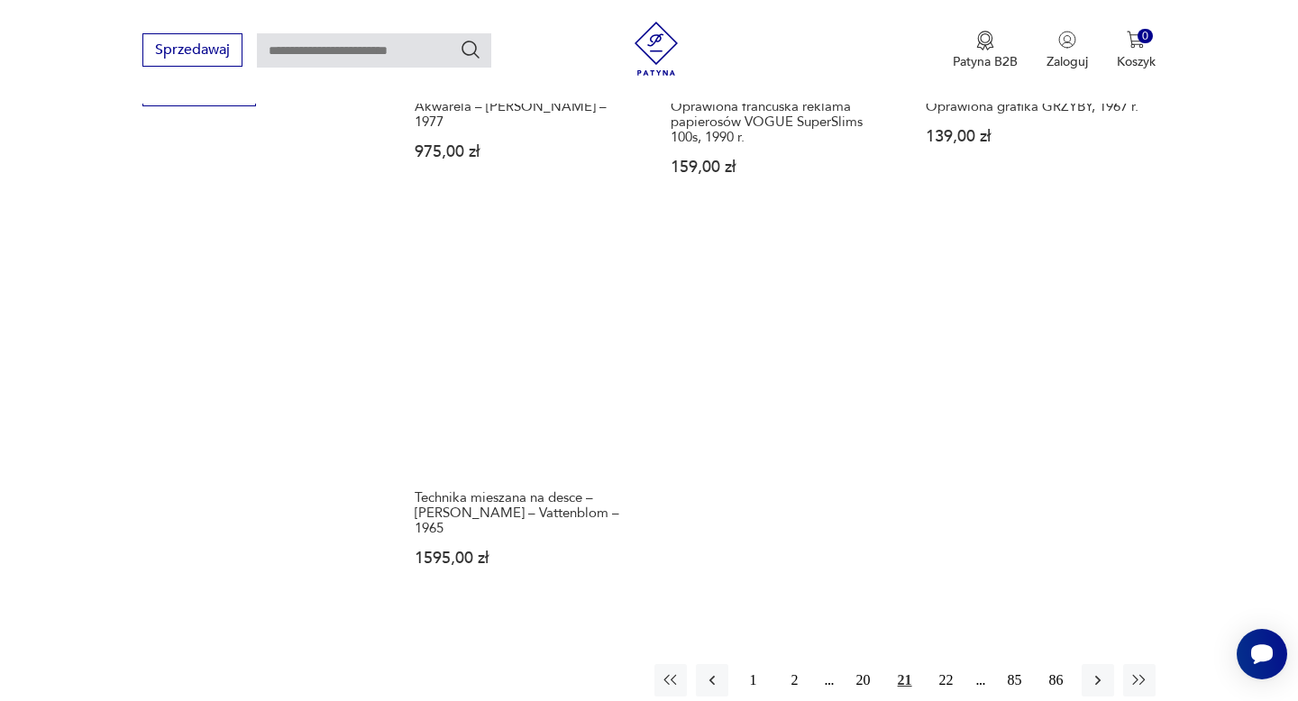
scroll to position [2462, 0]
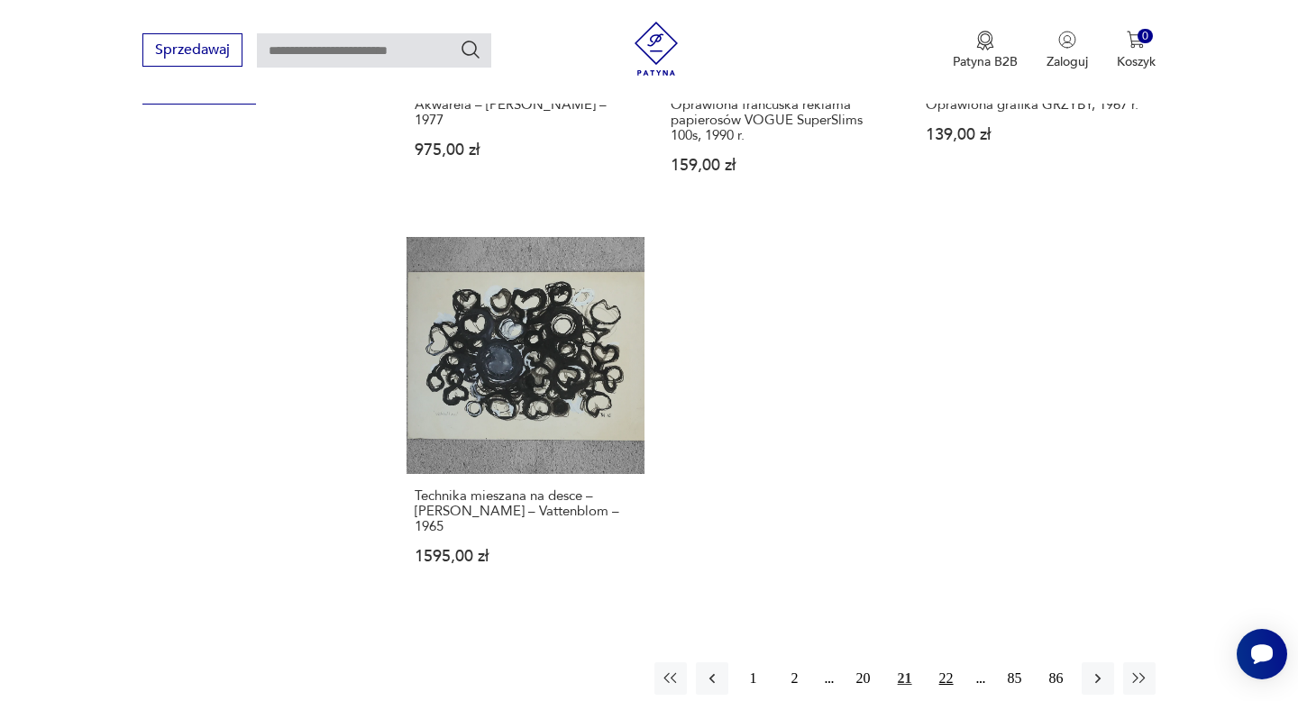
click at [944, 662] on button "22" at bounding box center [946, 678] width 32 height 32
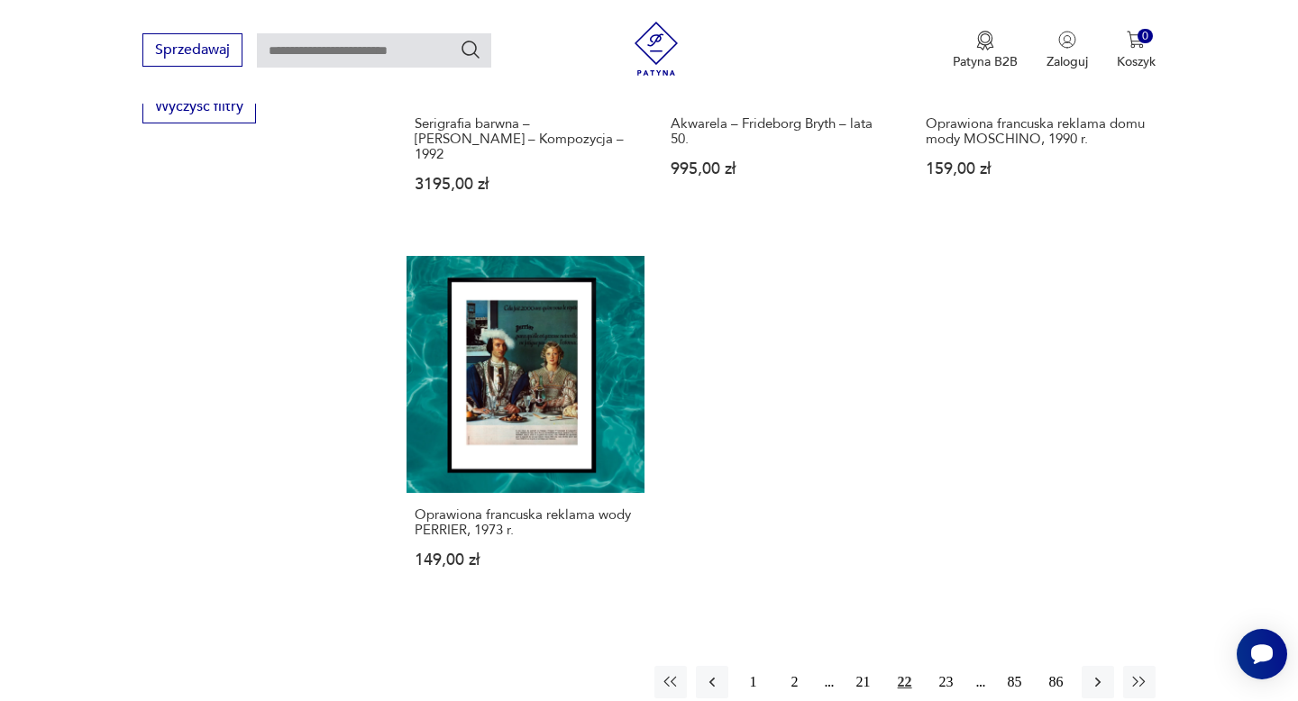
scroll to position [2454, 0]
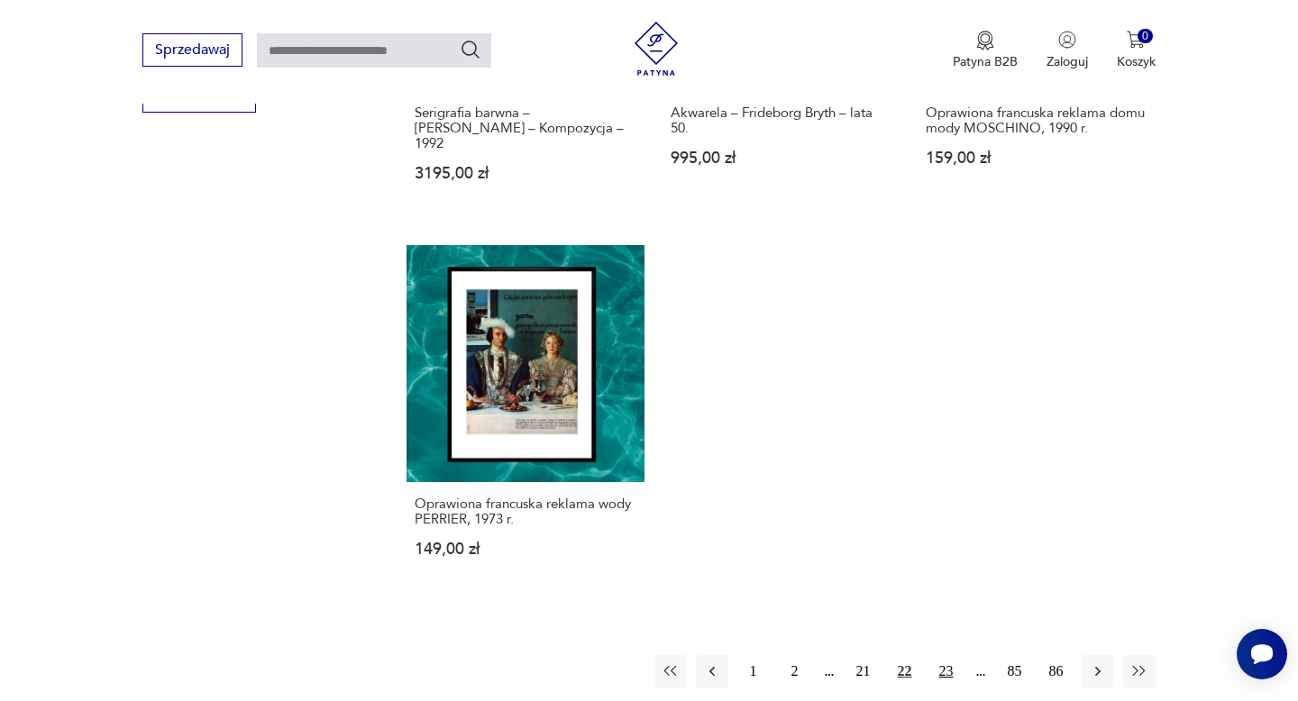
click at [944, 655] on button "23" at bounding box center [946, 671] width 32 height 32
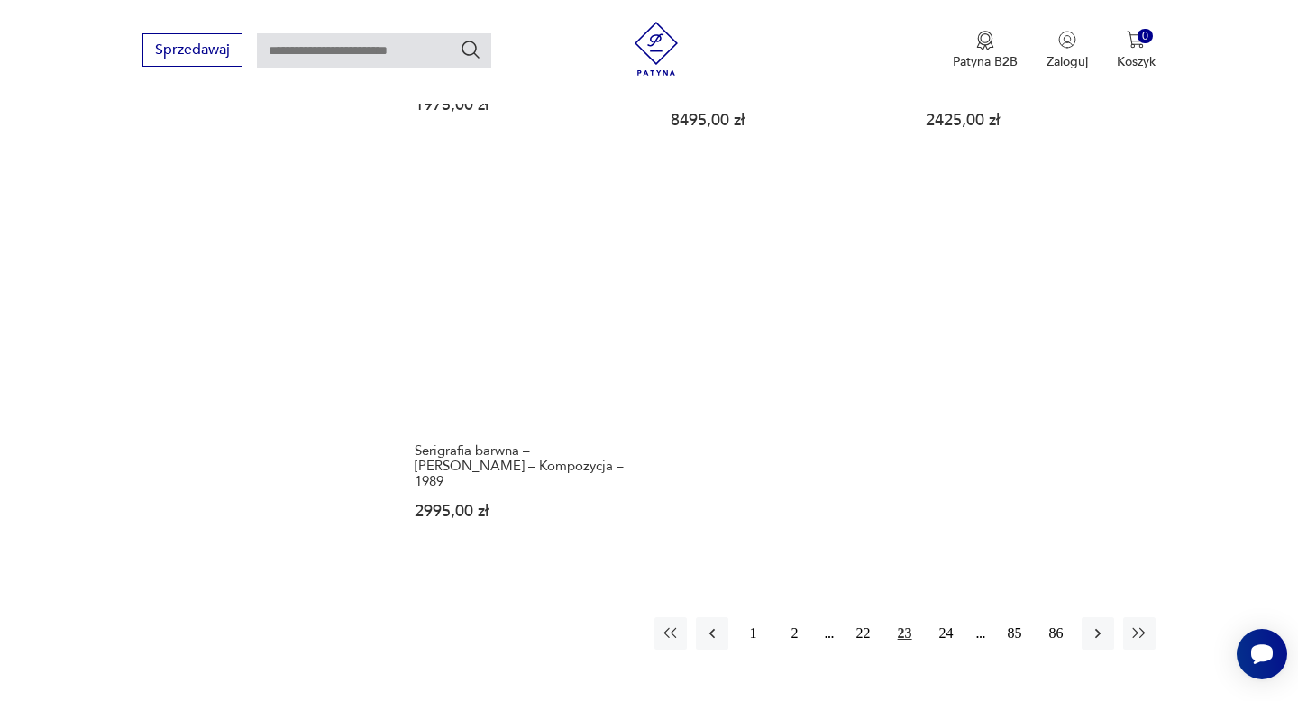
scroll to position [2541, 0]
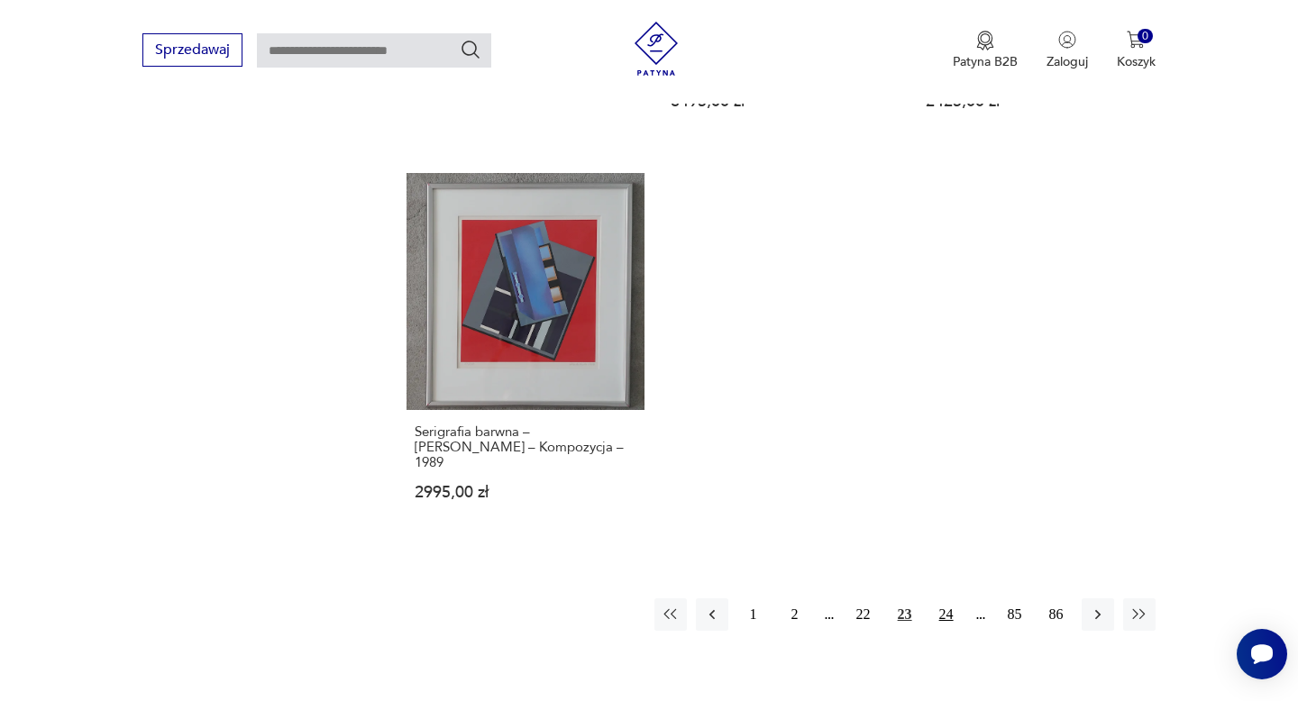
click at [940, 598] on button "24" at bounding box center [946, 614] width 32 height 32
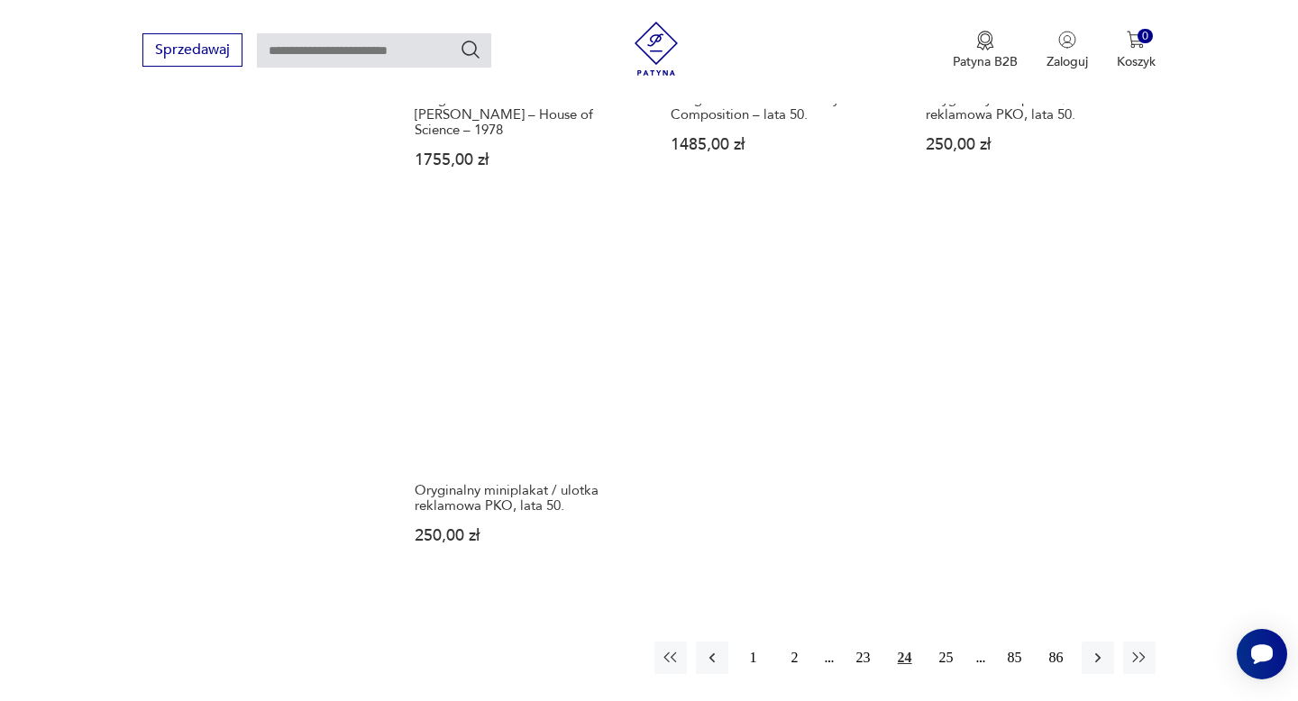
scroll to position [2469, 0]
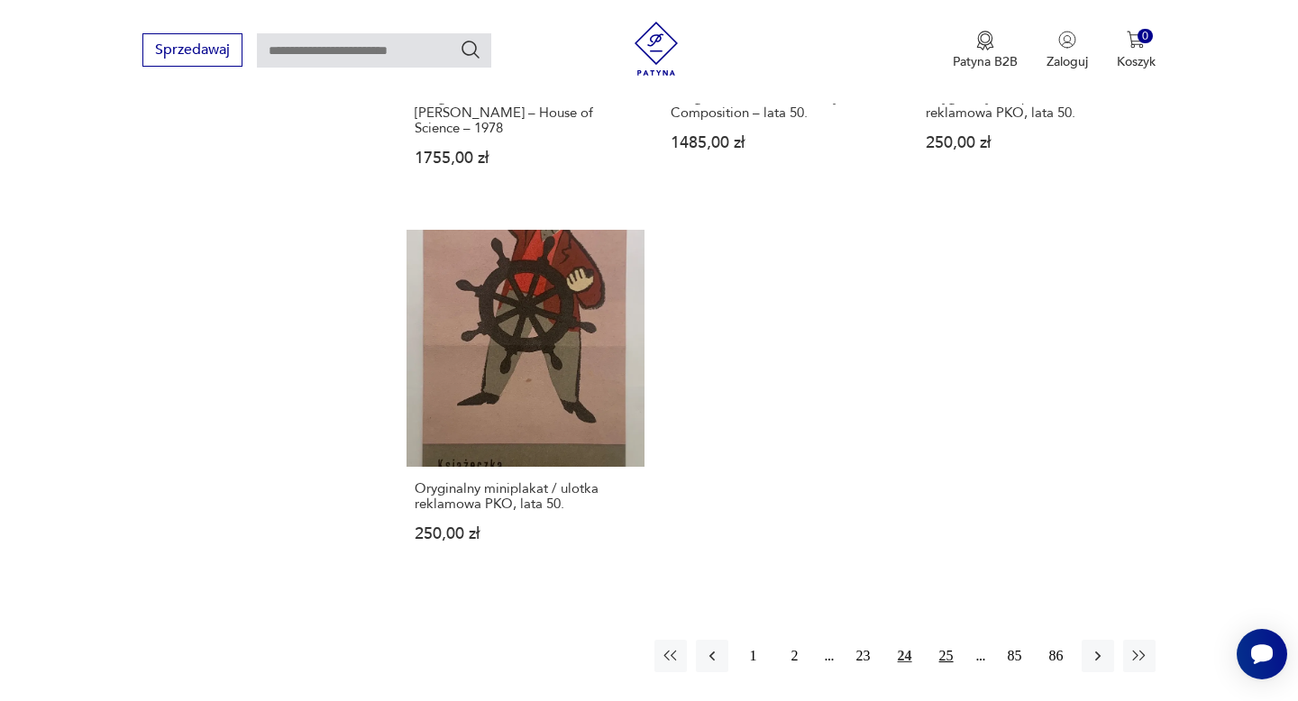
click at [946, 640] on button "25" at bounding box center [946, 656] width 32 height 32
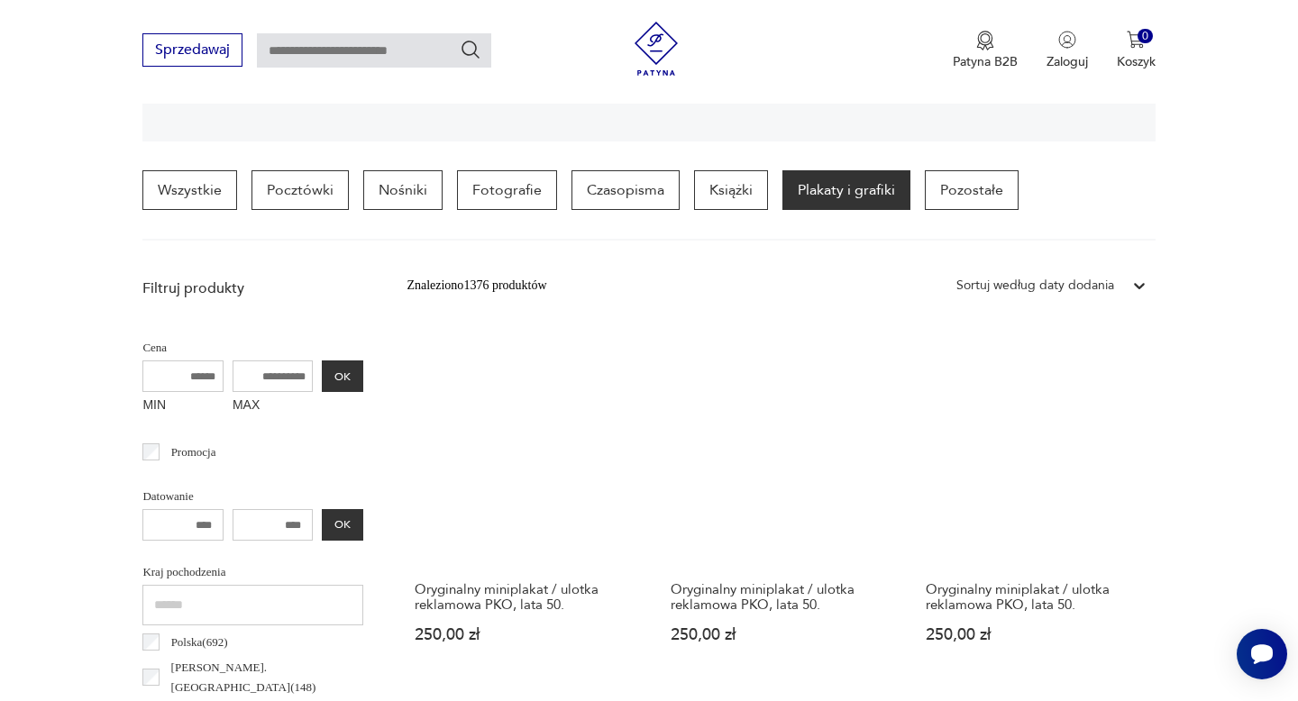
scroll to position [424, 0]
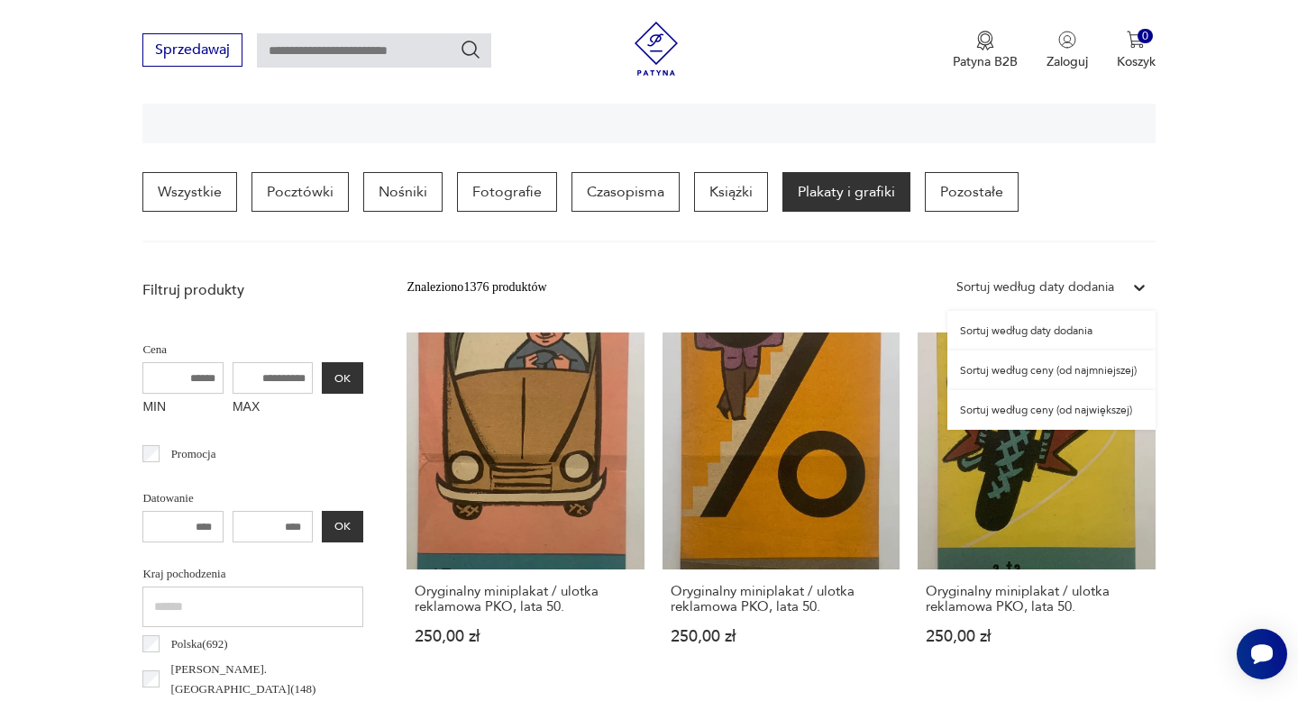
click at [1086, 287] on div "Sortuj według daty dodania" at bounding box center [1035, 288] width 158 height 20
click at [1104, 409] on div "Sortuj według ceny (od największej)" at bounding box center [1051, 410] width 208 height 40
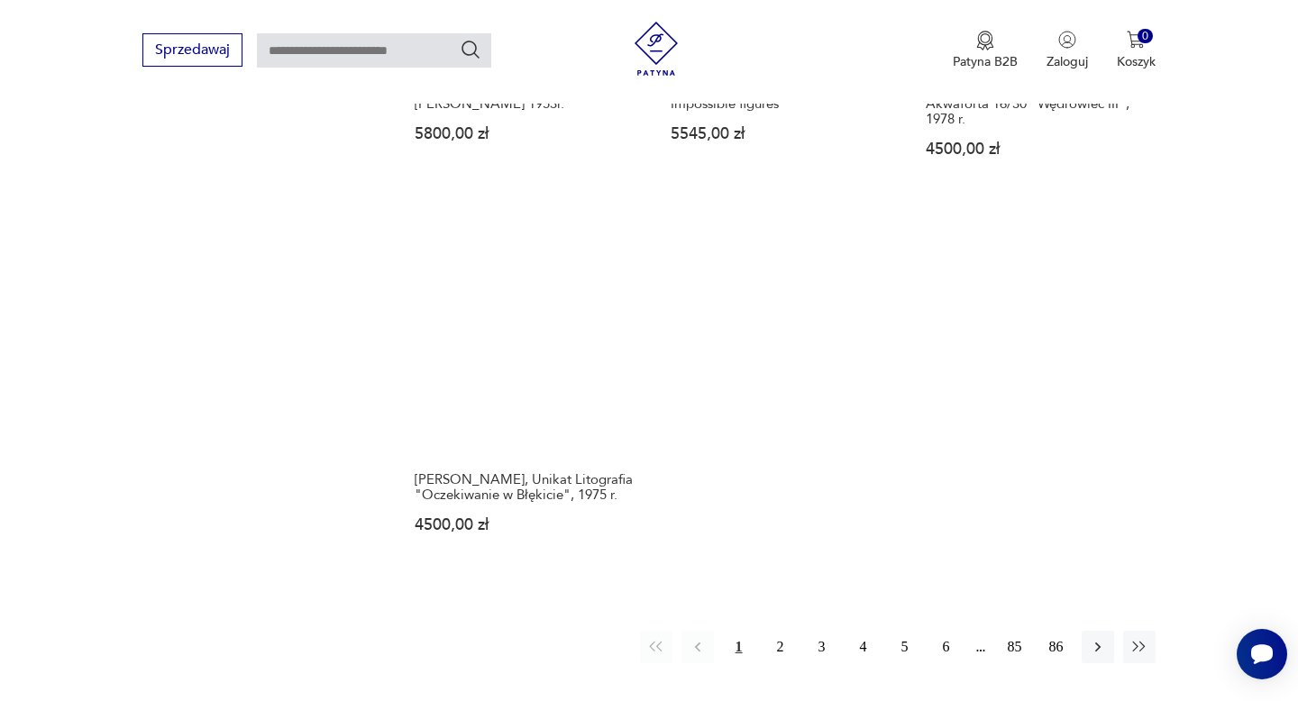
scroll to position [2514, 0]
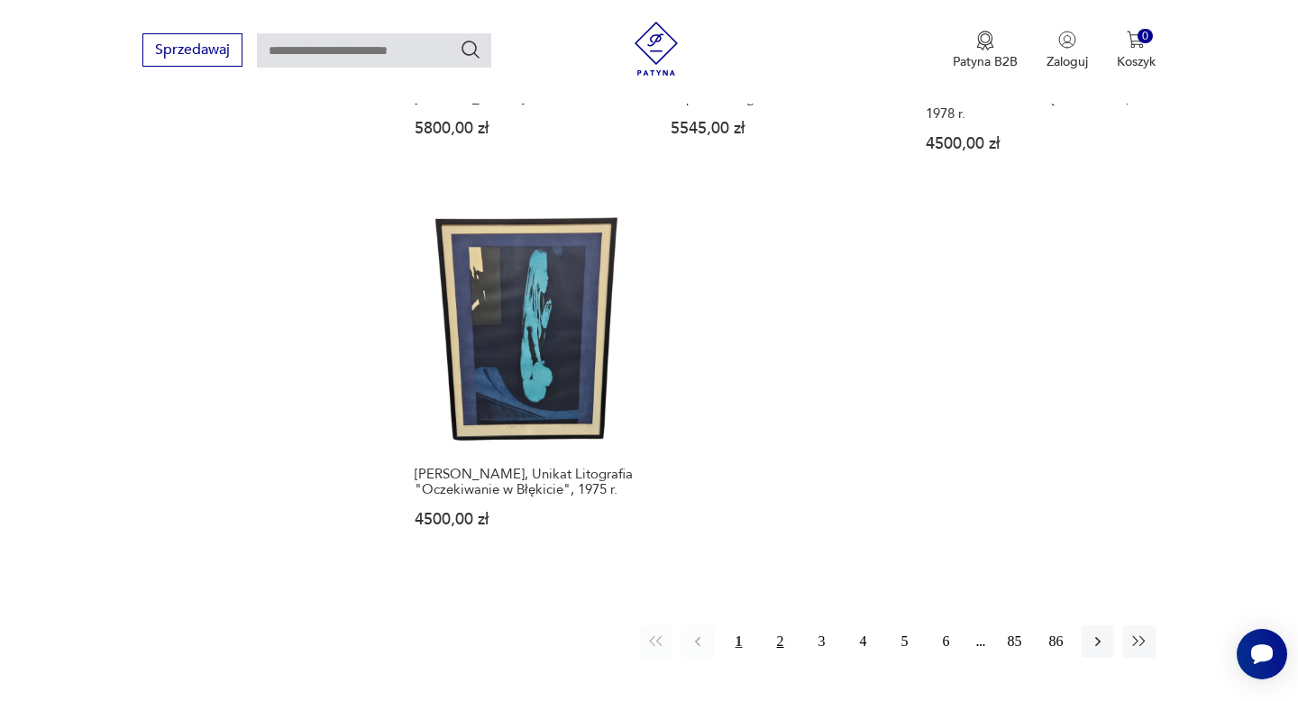
click at [788, 625] on button "2" at bounding box center [780, 641] width 32 height 32
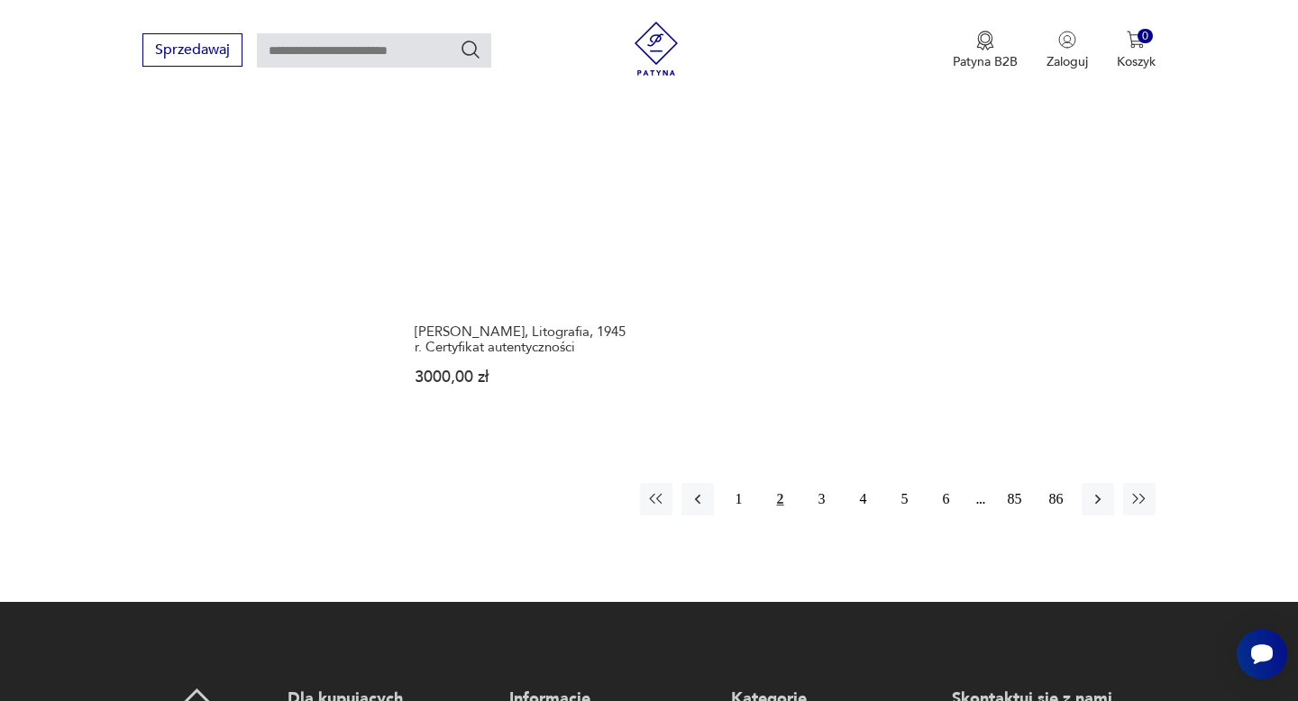
scroll to position [2690, 0]
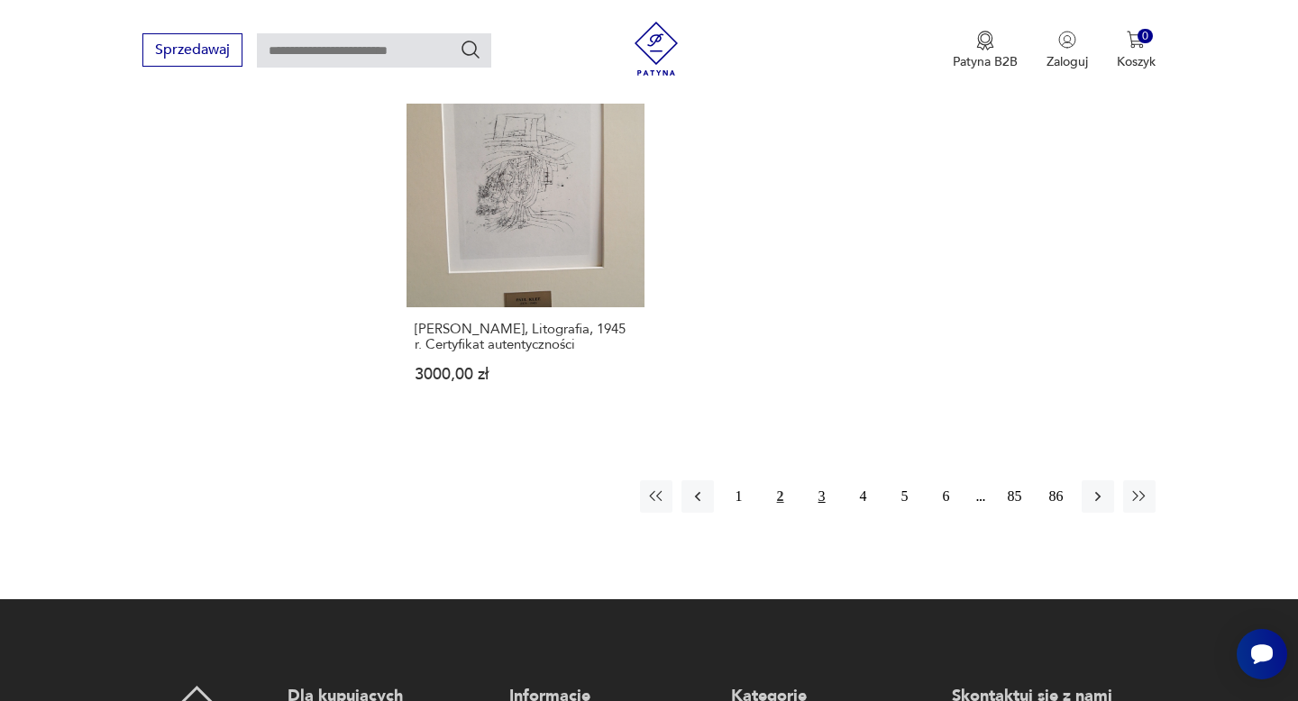
click at [821, 480] on button "3" at bounding box center [822, 496] width 32 height 32
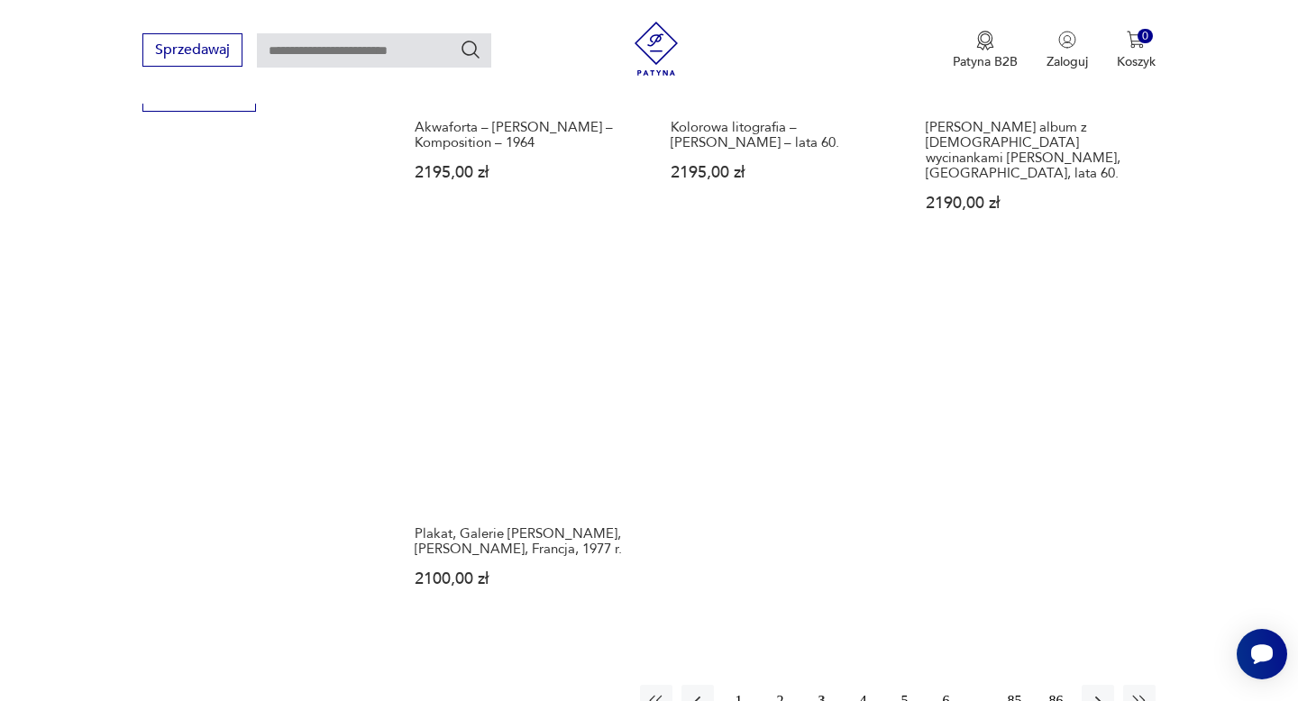
scroll to position [2457, 0]
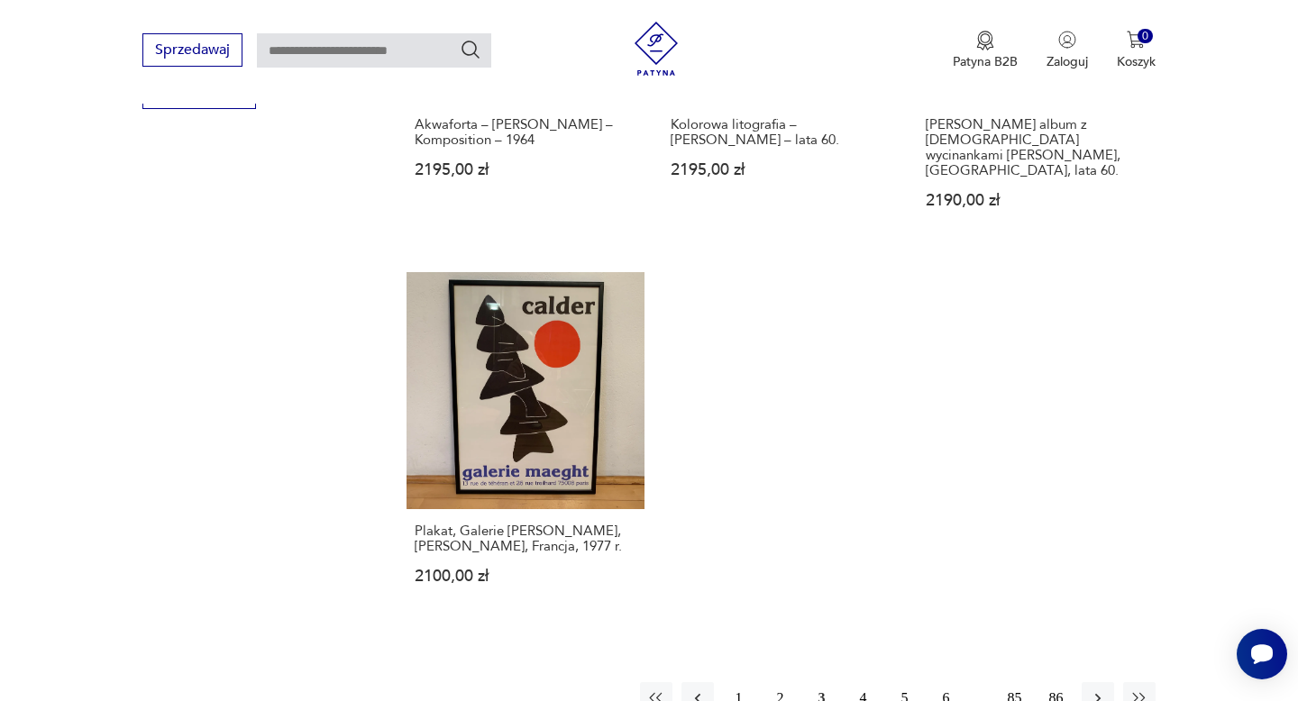
click at [860, 682] on button "4" at bounding box center [863, 698] width 32 height 32
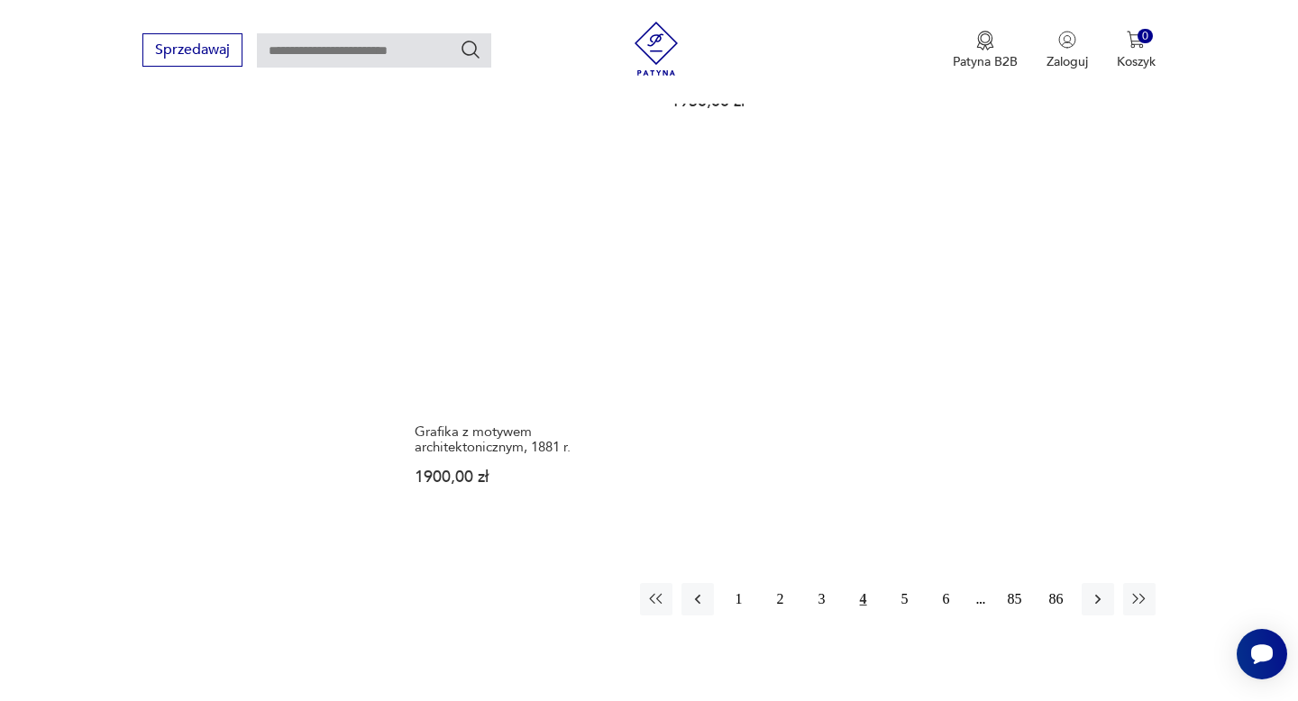
scroll to position [2564, 0]
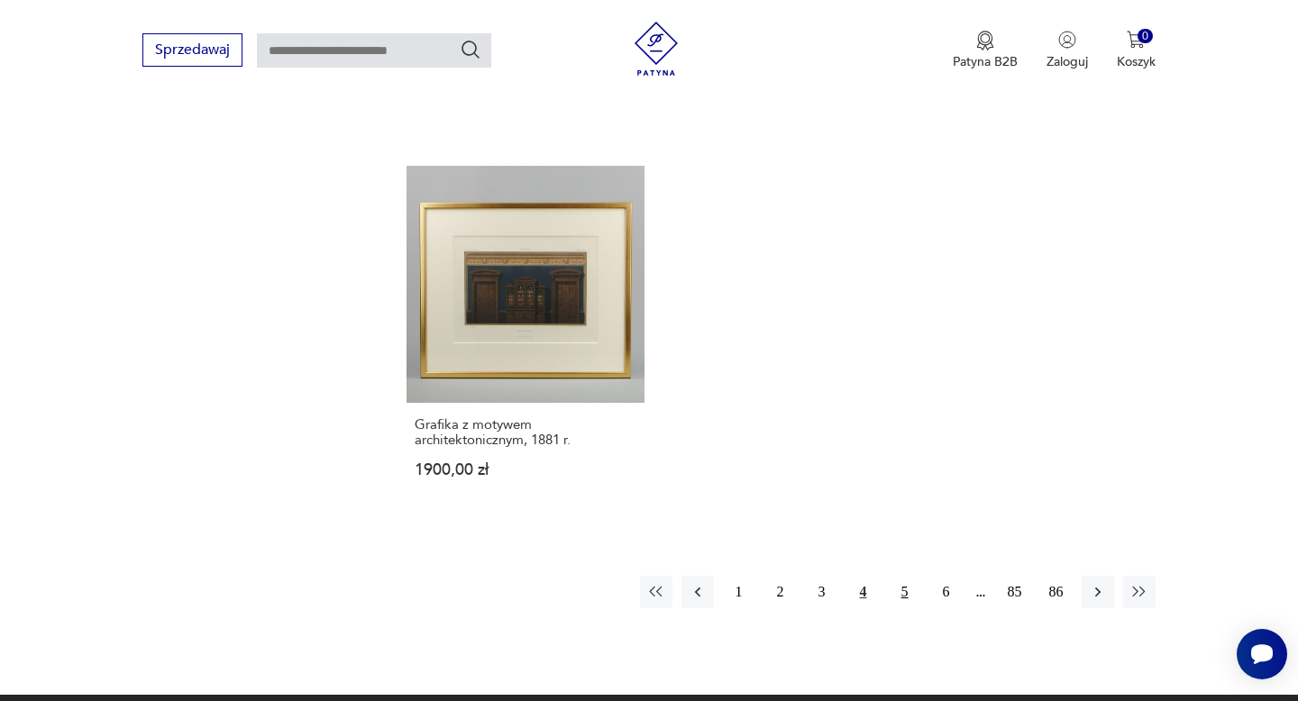
click at [905, 576] on button "5" at bounding box center [904, 592] width 32 height 32
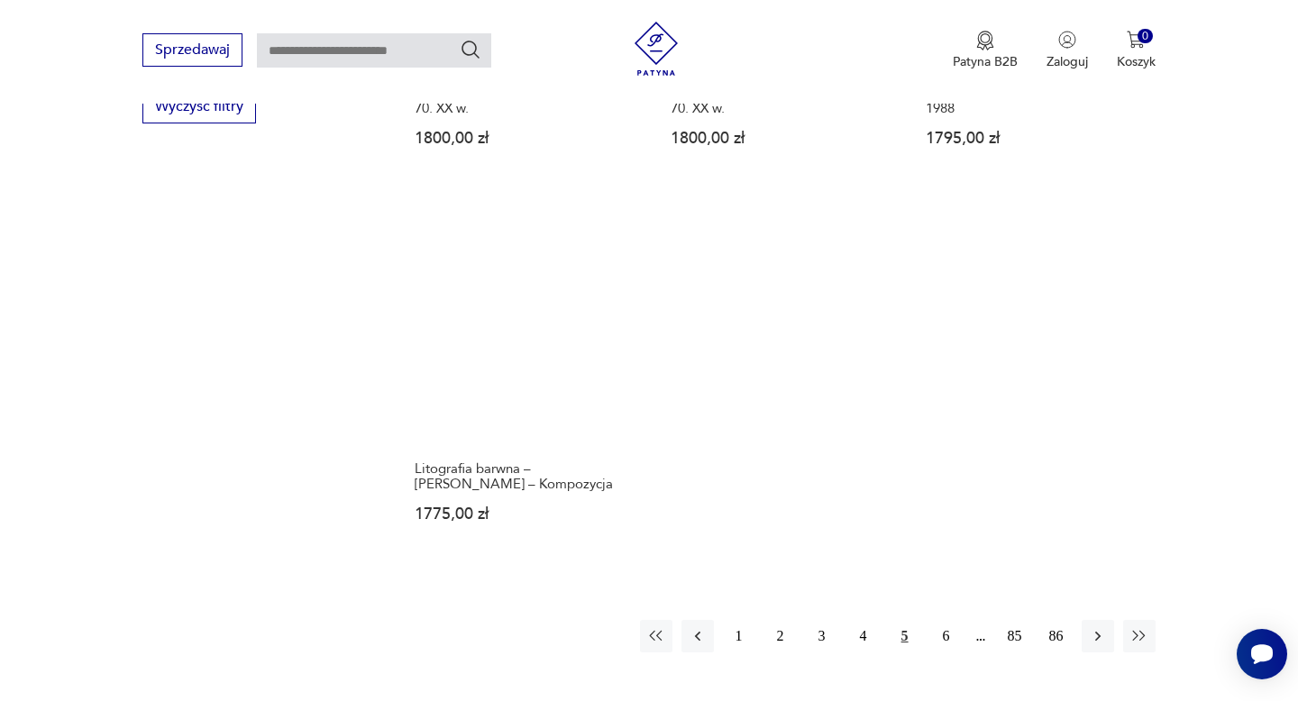
scroll to position [2492, 0]
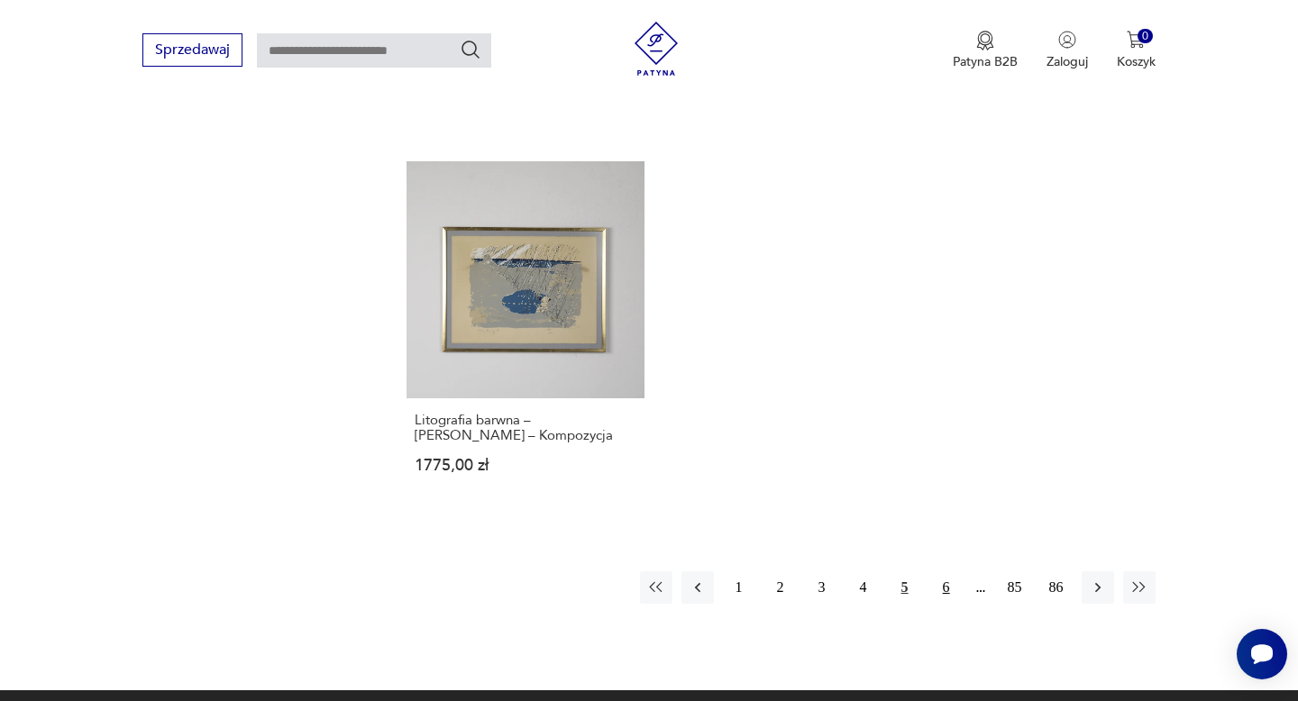
click at [949, 589] on button "6" at bounding box center [946, 587] width 32 height 32
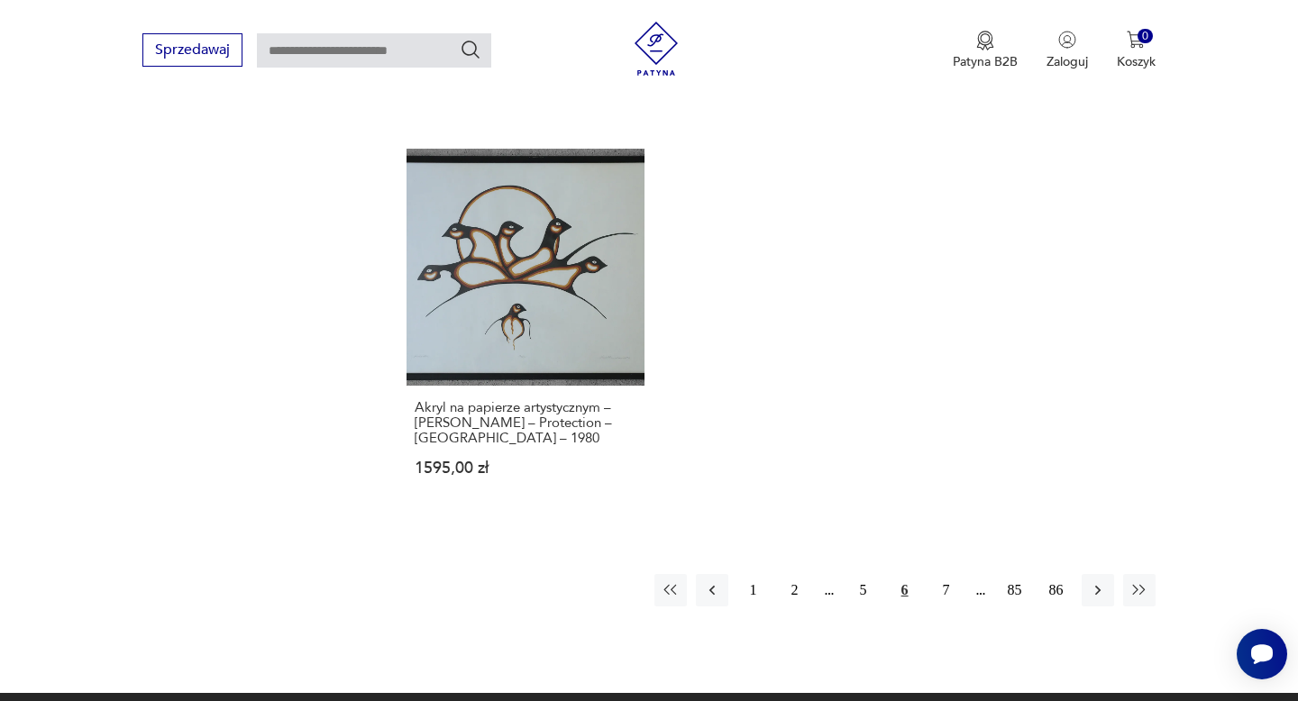
scroll to position [2593, 0]
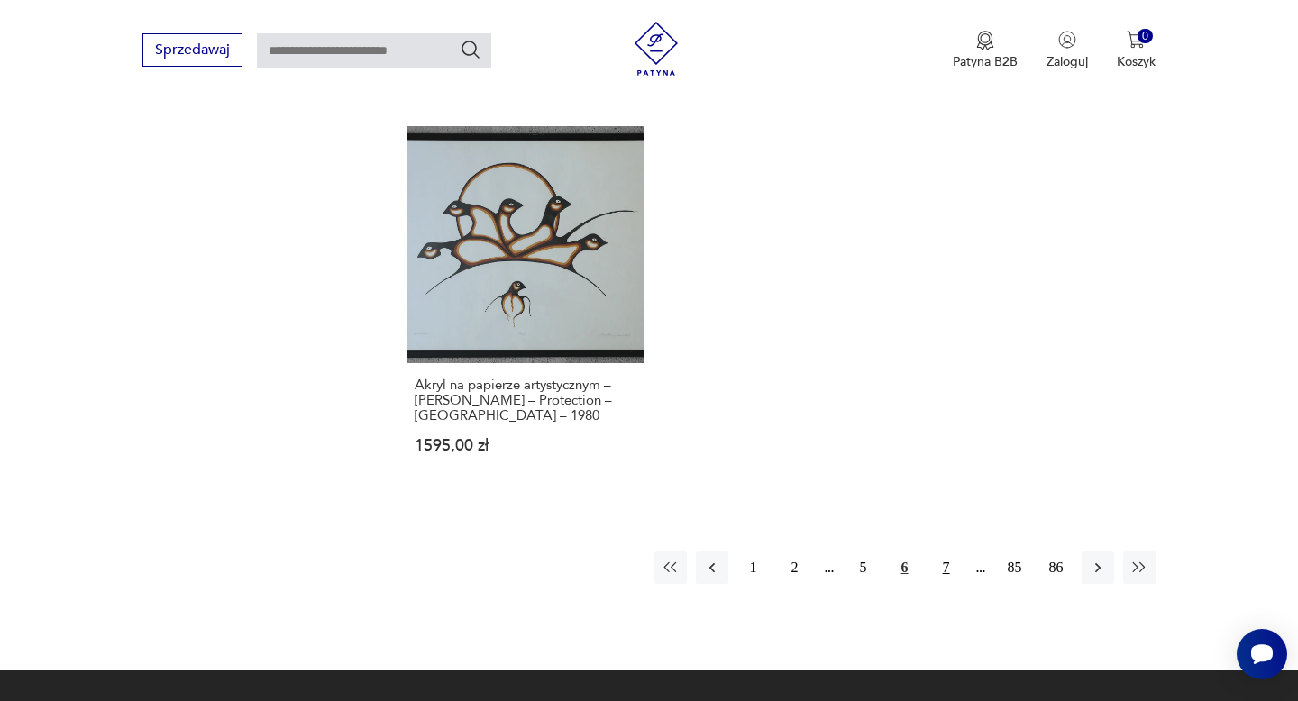
click at [942, 551] on button "7" at bounding box center [946, 567] width 32 height 32
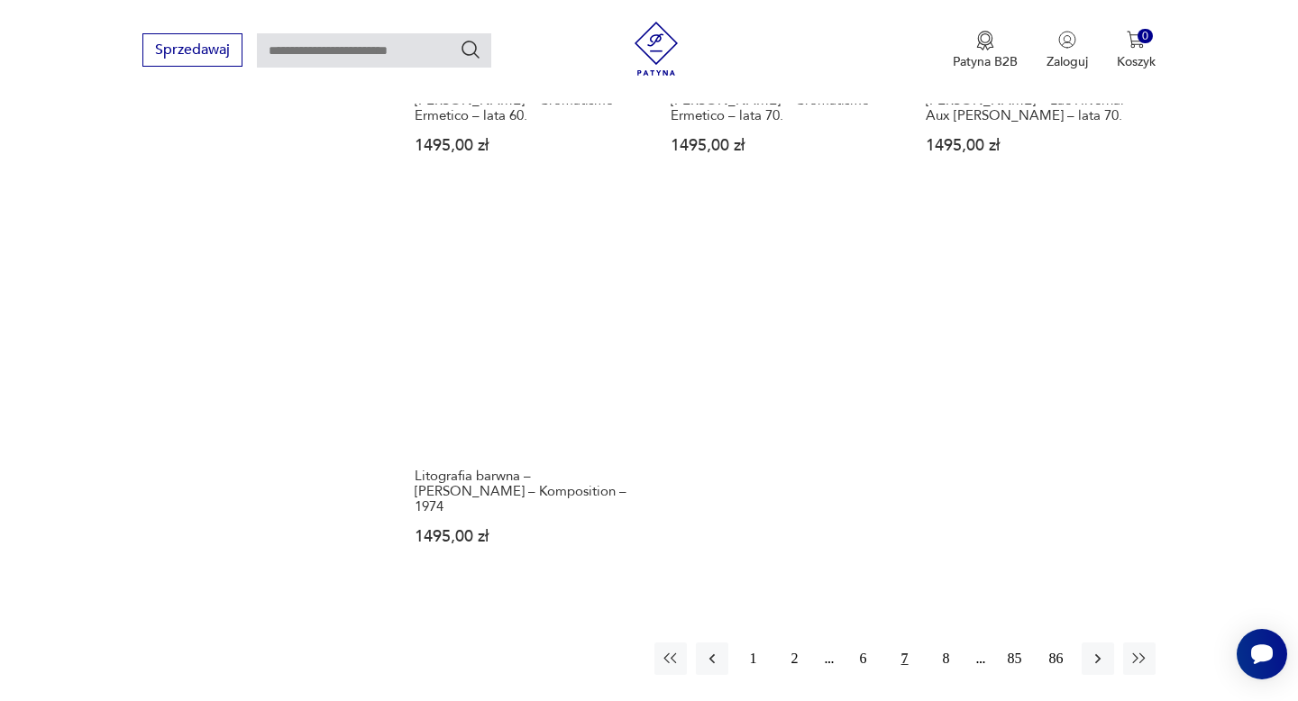
scroll to position [2603, 0]
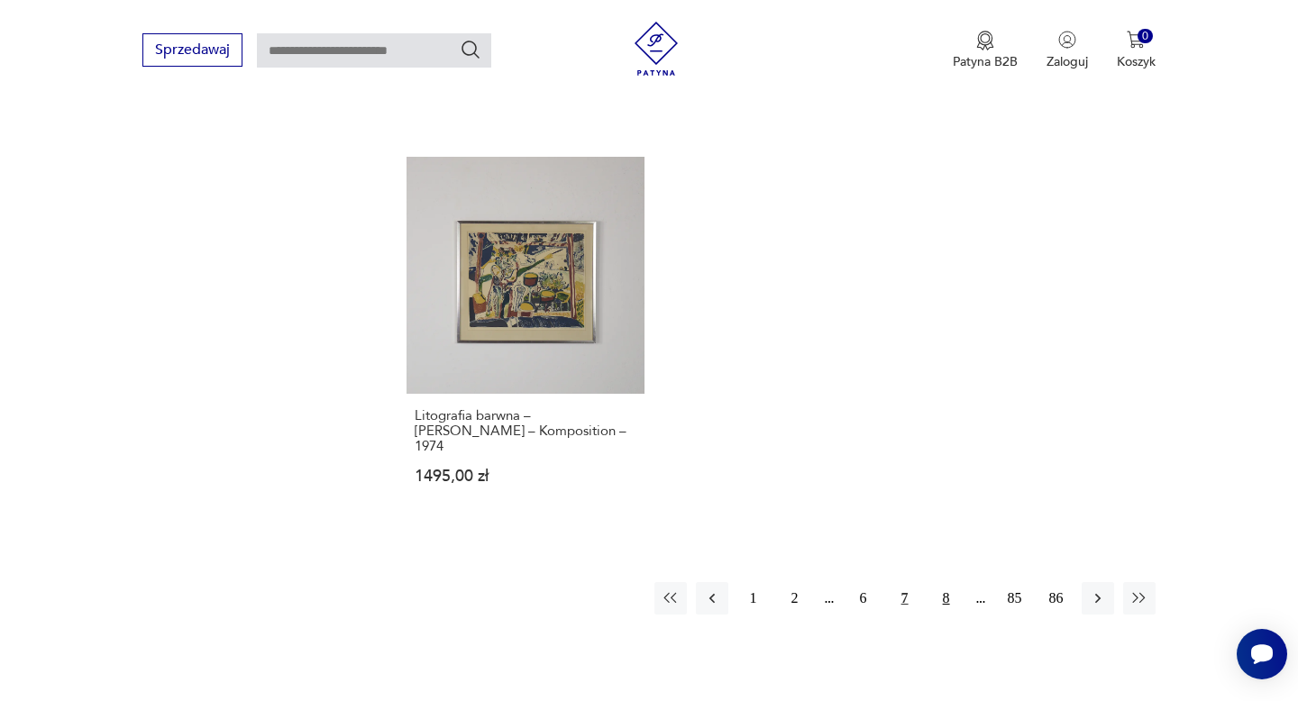
click at [948, 582] on button "8" at bounding box center [946, 598] width 32 height 32
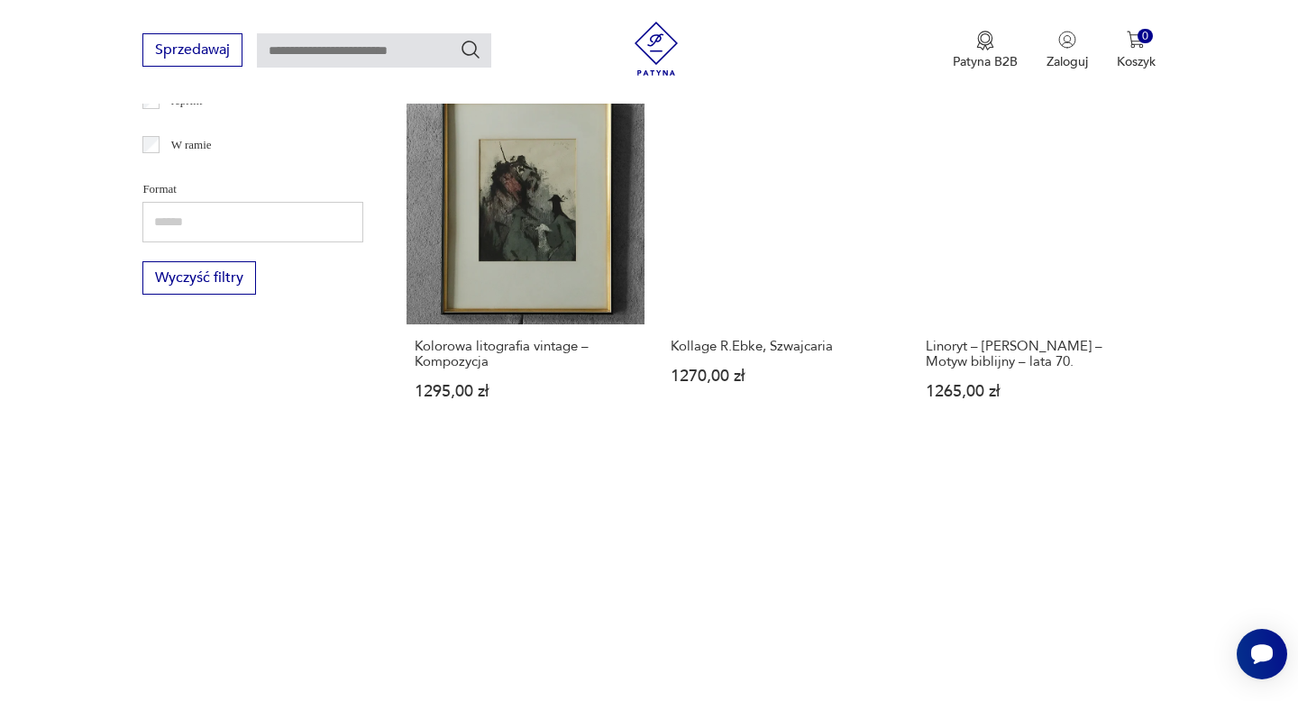
scroll to position [2283, 0]
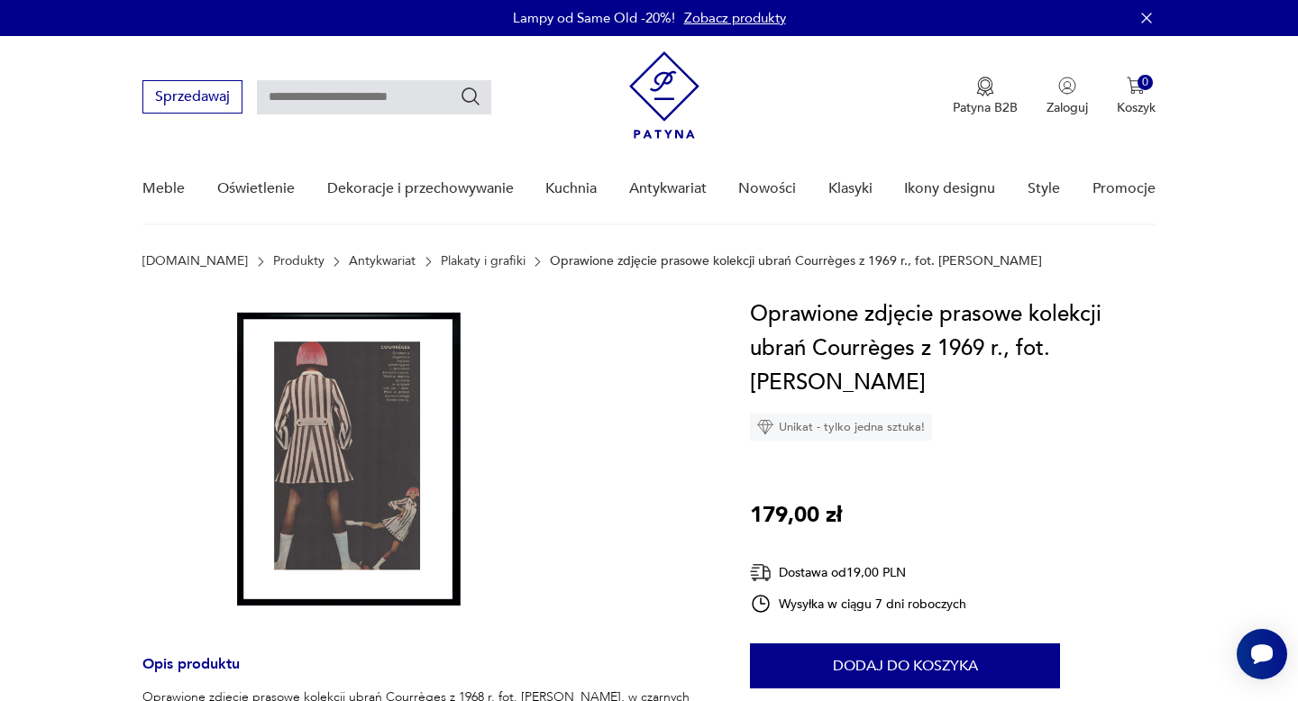
click at [384, 408] on img at bounding box center [349, 458] width 415 height 323
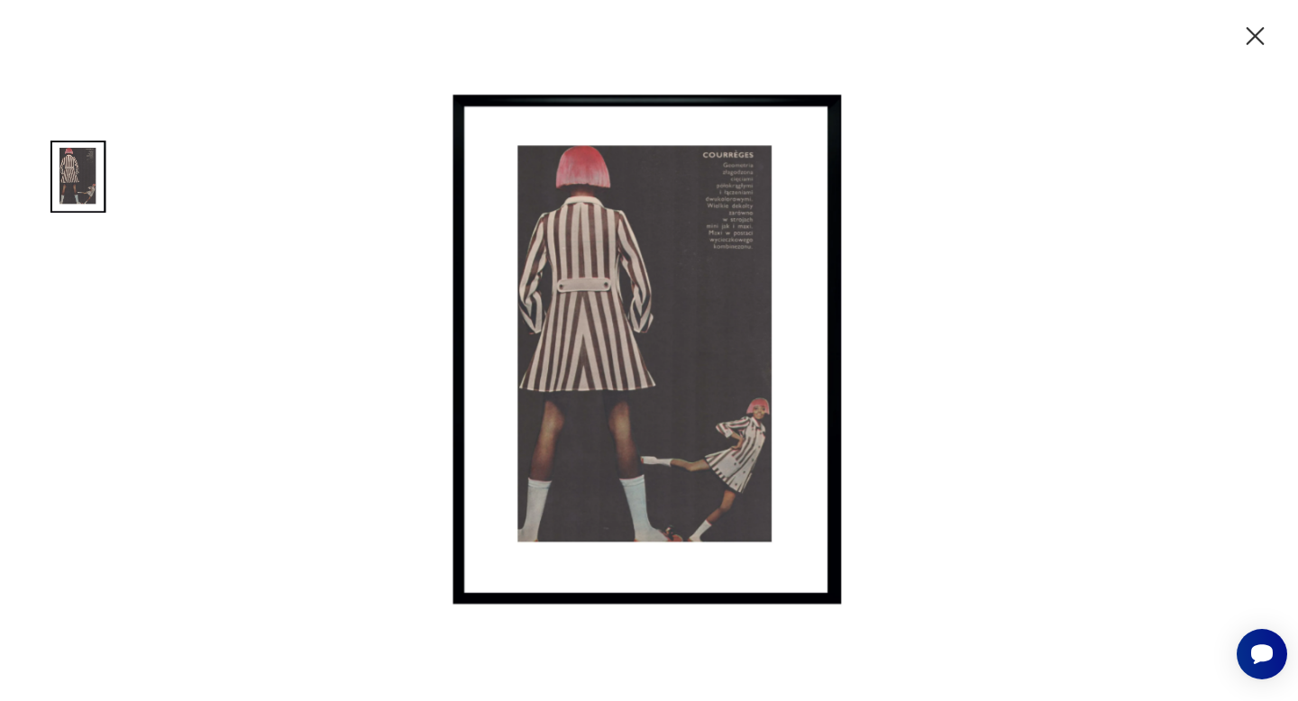
click at [1099, 169] on div at bounding box center [649, 350] width 1298 height 701
click at [1256, 38] on icon "button" at bounding box center [1255, 36] width 18 height 18
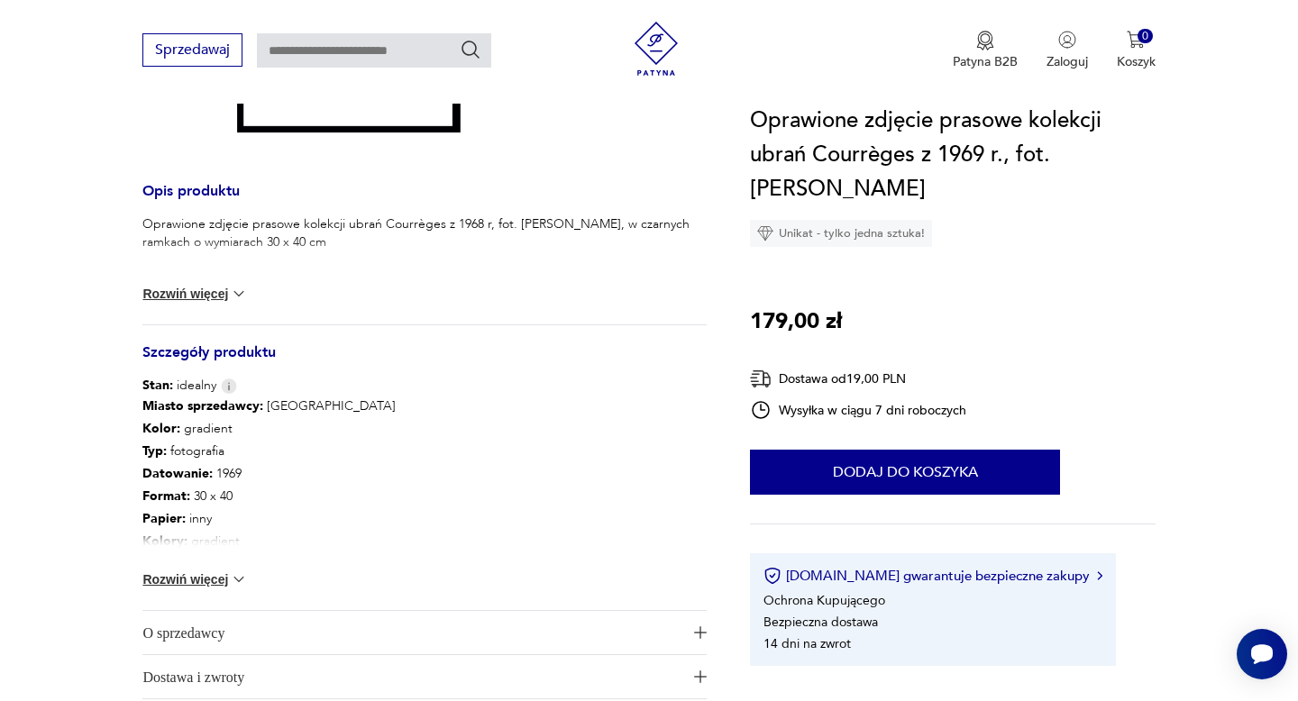
scroll to position [159, 0]
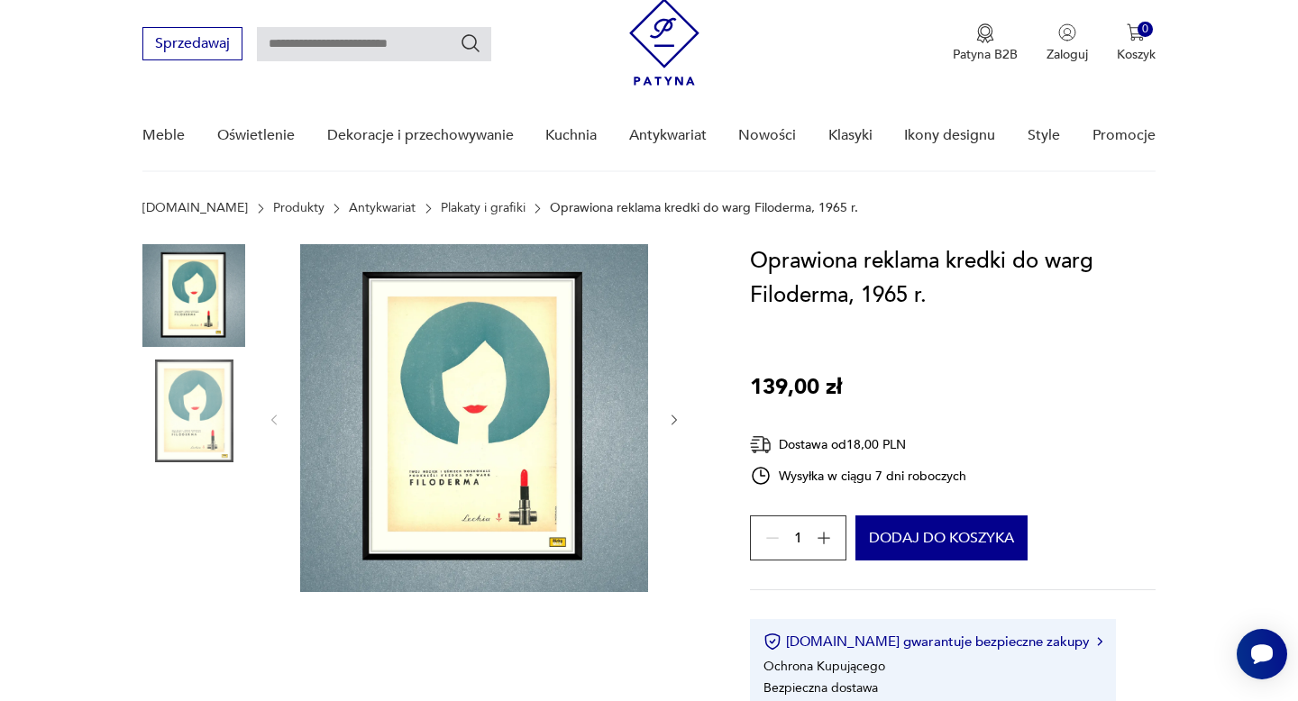
scroll to position [59, 0]
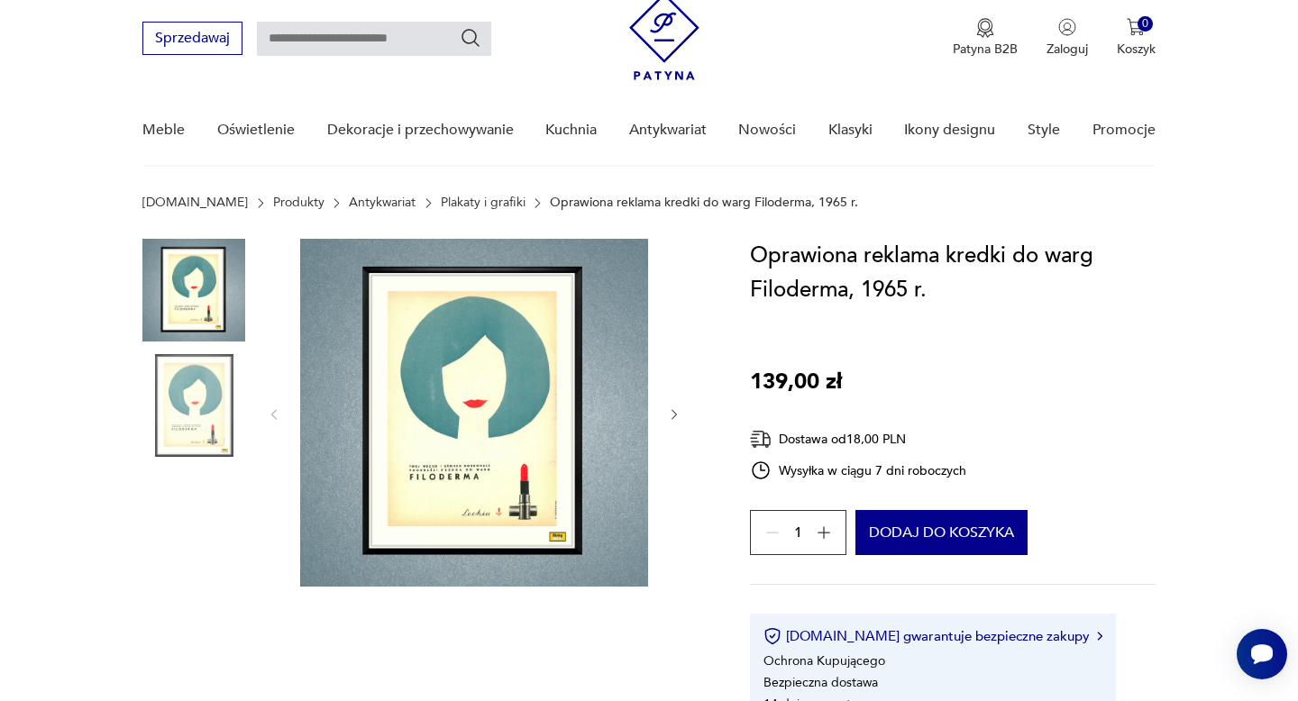
click at [807, 293] on h1 "Oprawiona reklama kredki do warg Filoderma, 1965 r." at bounding box center [952, 273] width 405 height 68
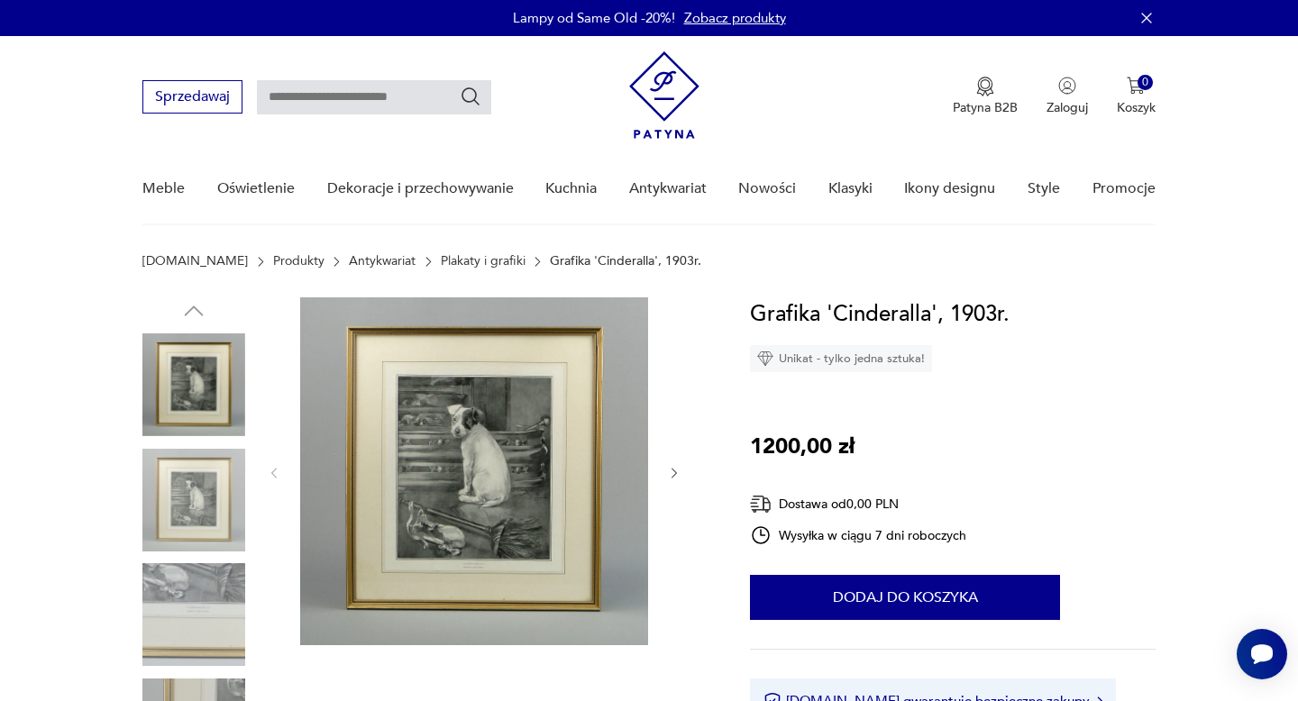
click at [469, 435] on img at bounding box center [474, 471] width 348 height 348
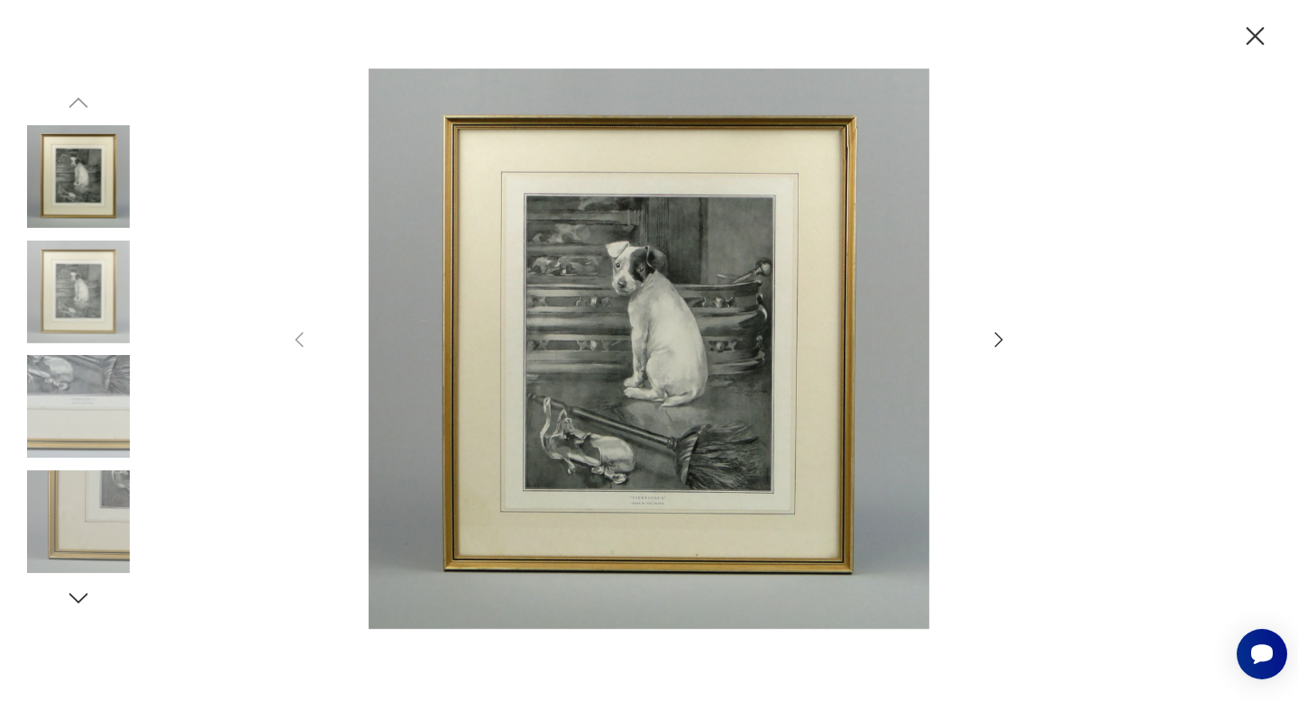
click at [995, 342] on icon "button" at bounding box center [999, 340] width 22 height 22
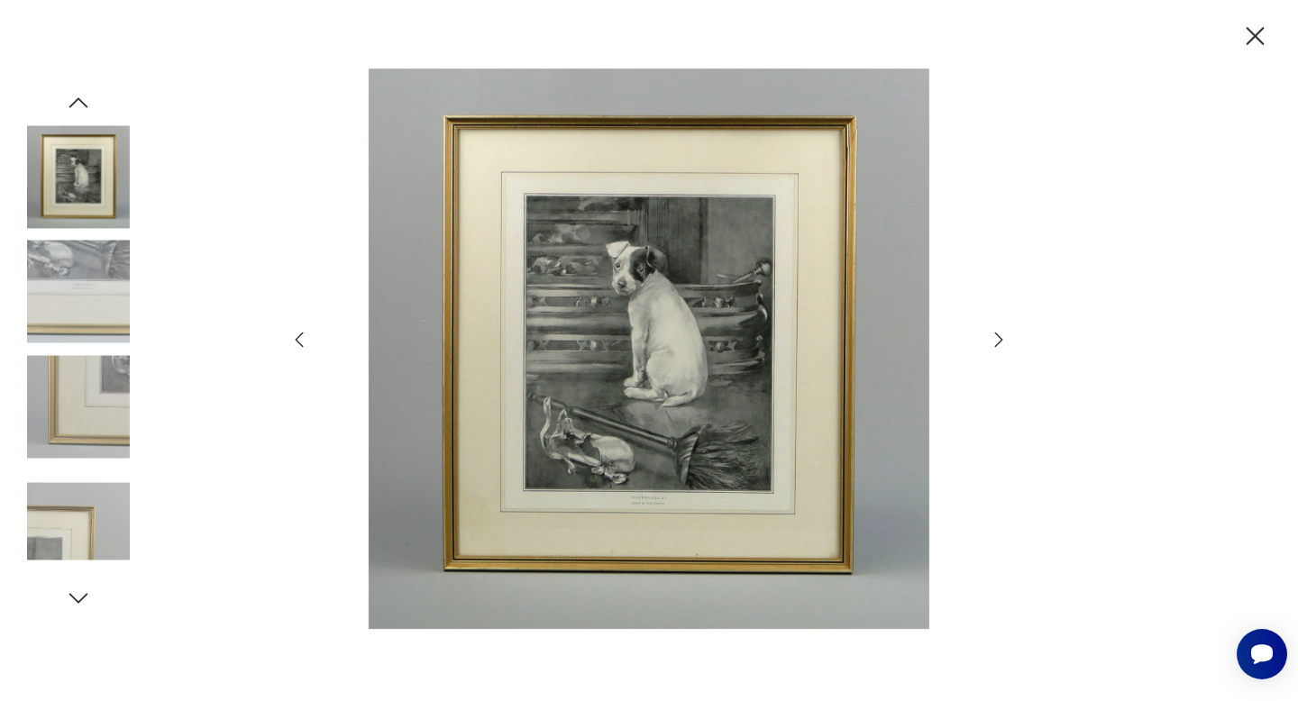
click at [995, 342] on icon "button" at bounding box center [999, 340] width 22 height 22
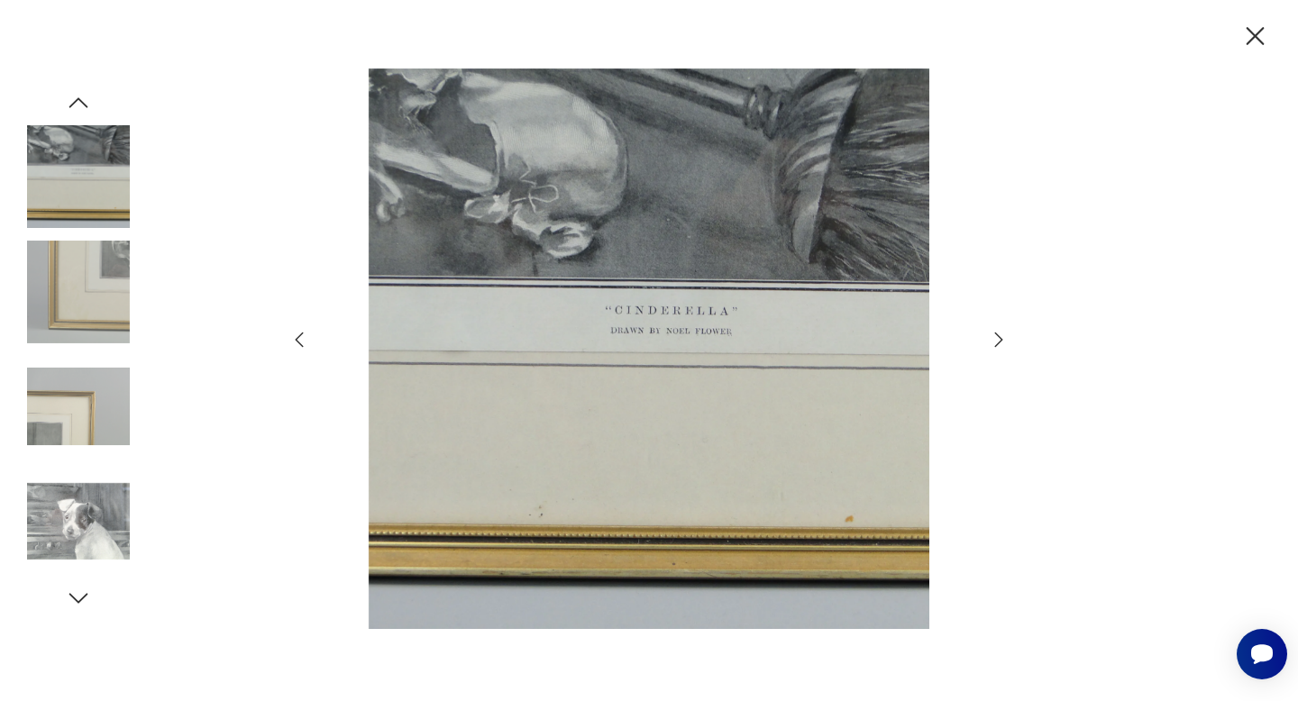
click at [995, 342] on icon "button" at bounding box center [999, 340] width 22 height 22
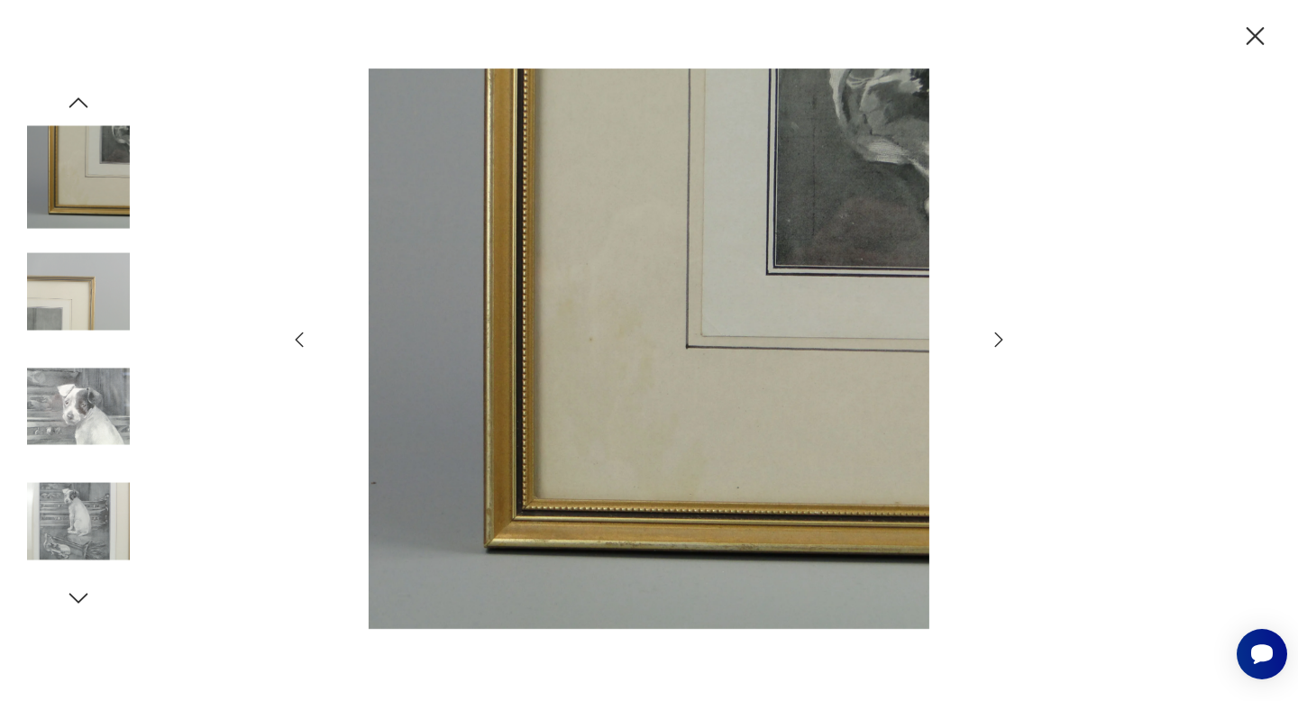
click at [995, 342] on icon "button" at bounding box center [999, 340] width 22 height 22
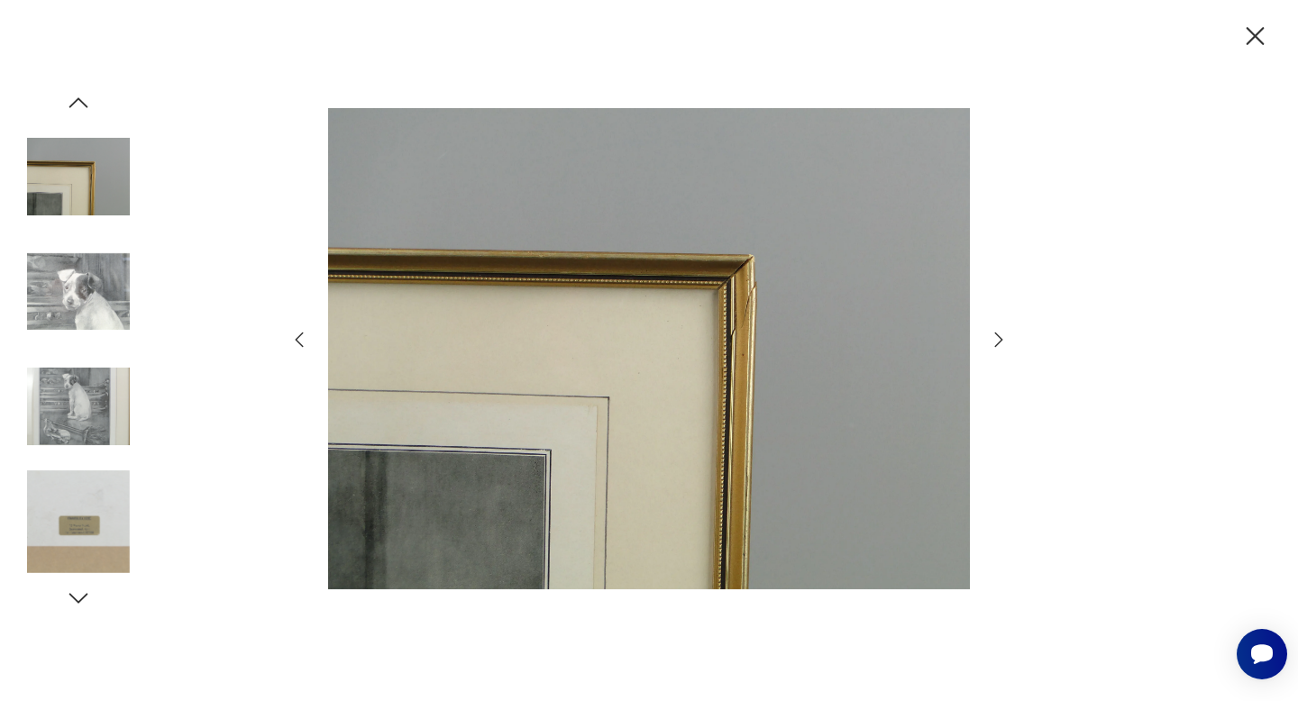
click at [995, 342] on icon "button" at bounding box center [999, 340] width 22 height 22
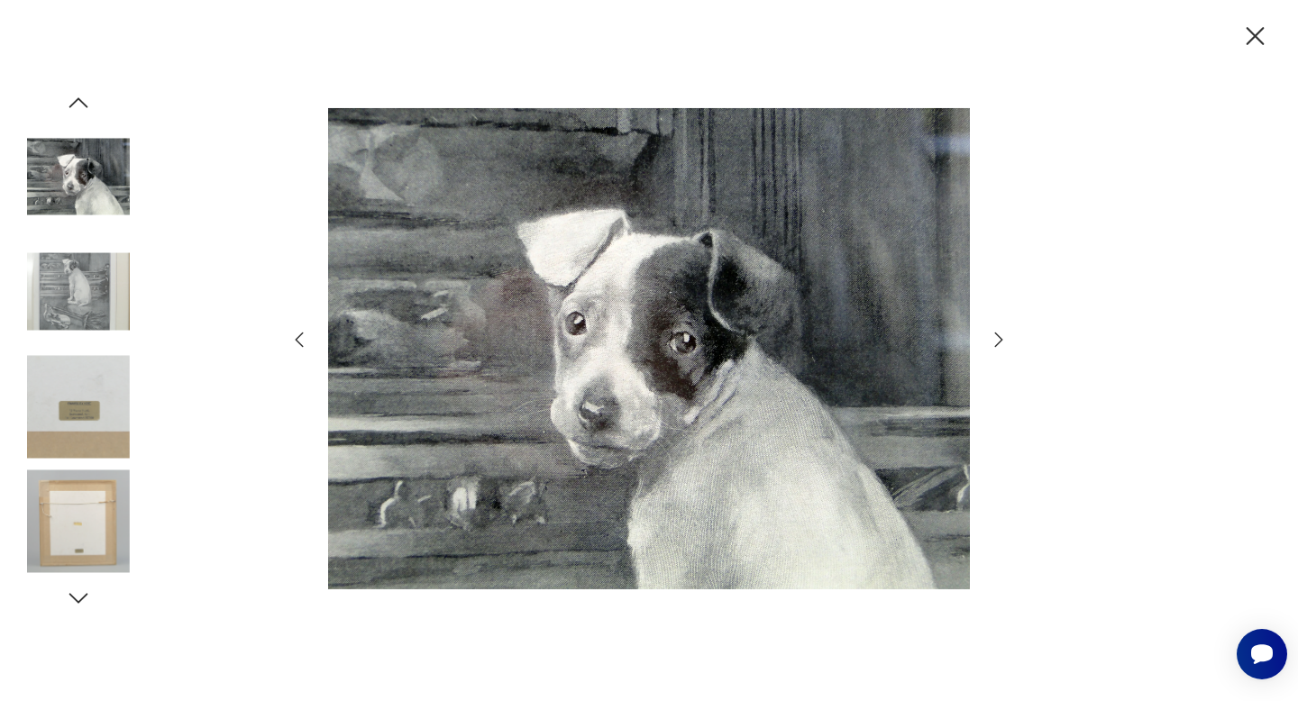
click at [995, 342] on icon "button" at bounding box center [999, 340] width 22 height 22
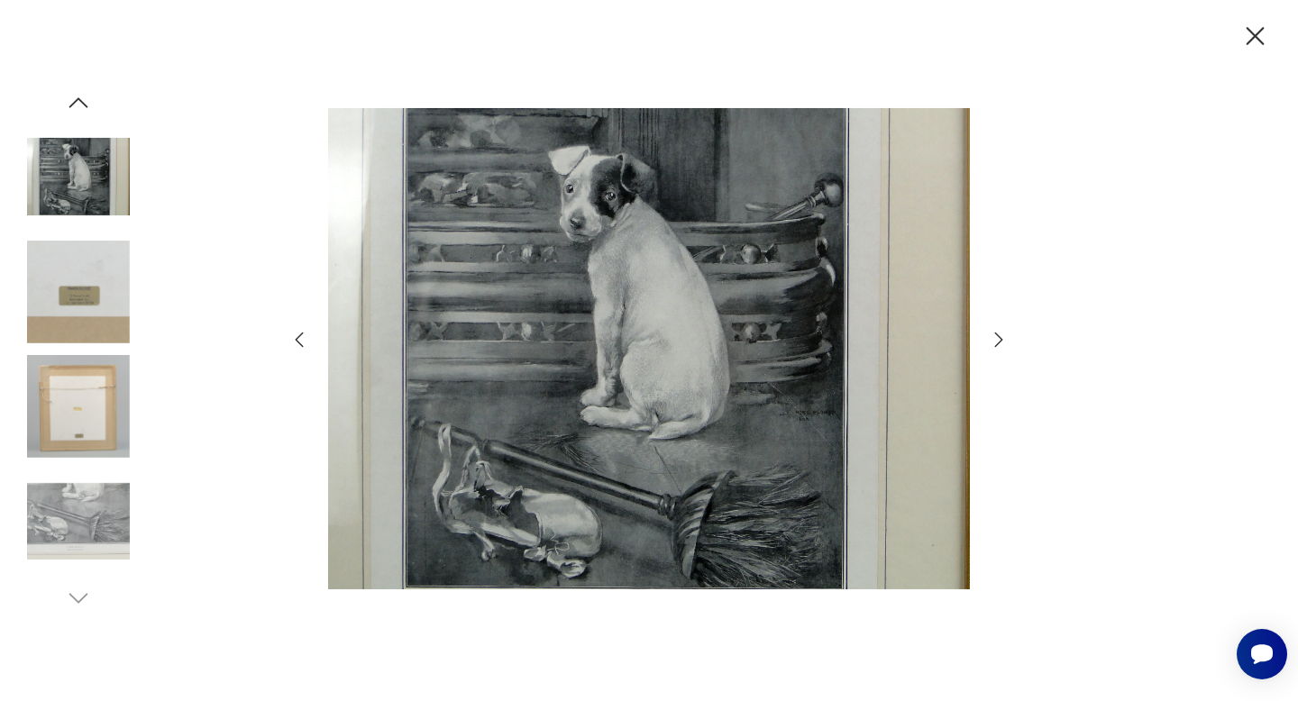
click at [1249, 34] on icon "button" at bounding box center [1255, 37] width 32 height 32
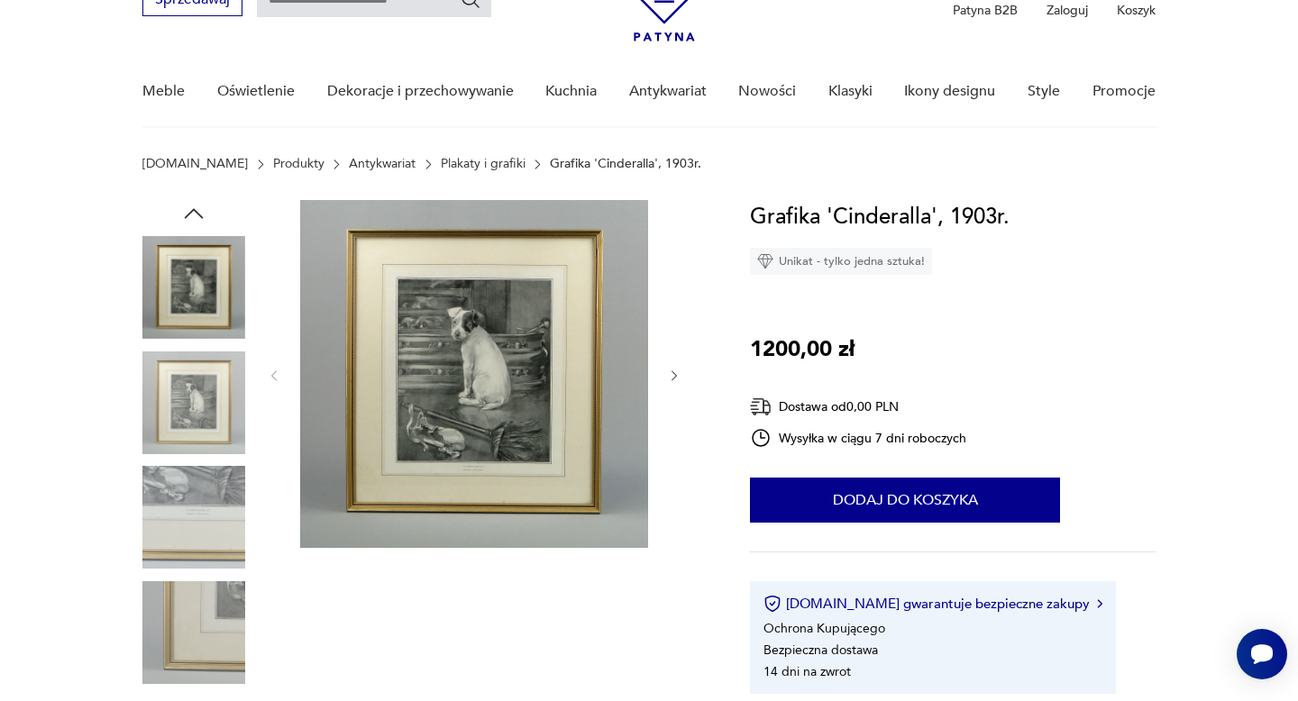
scroll to position [104, 0]
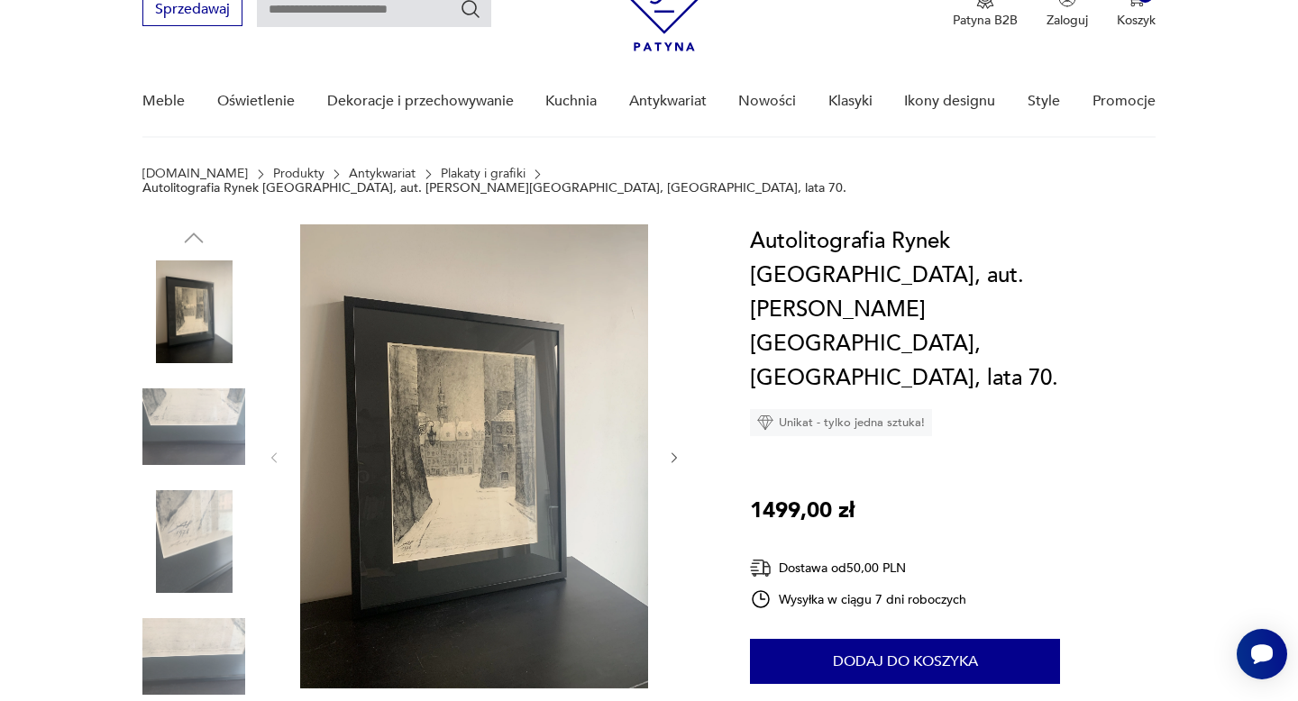
scroll to position [104, 0]
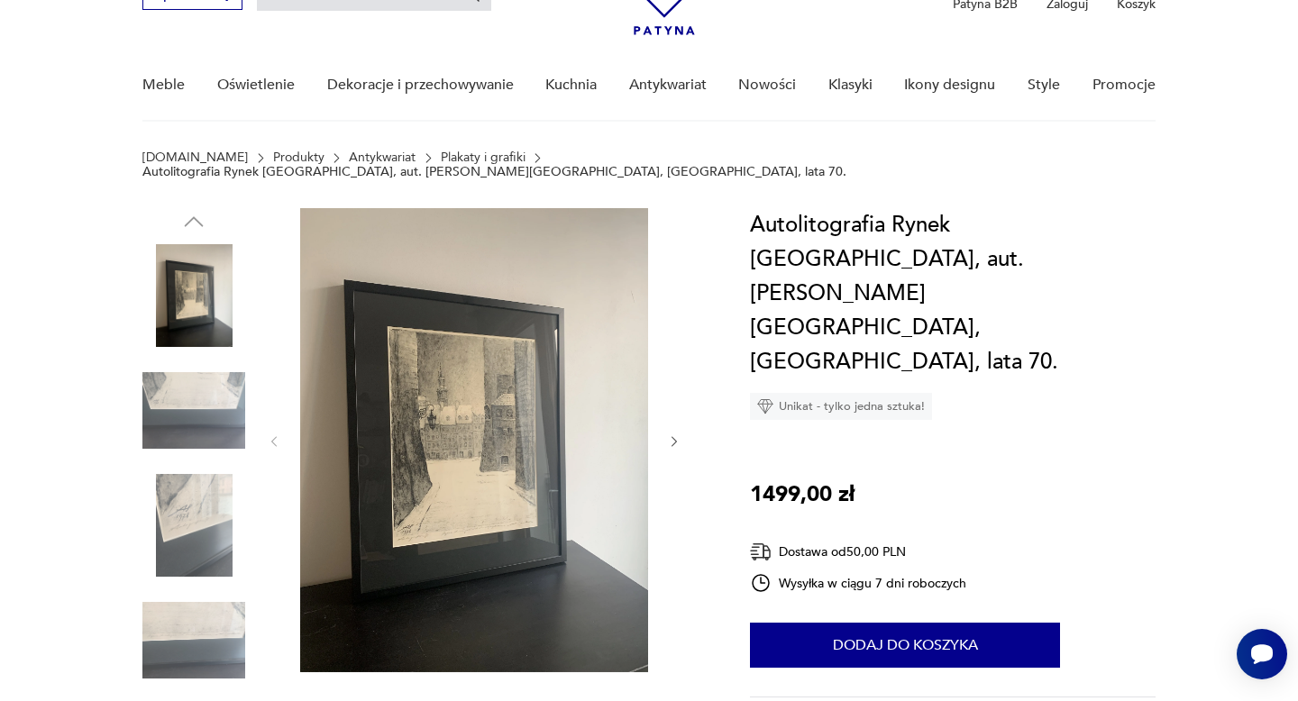
click at [673, 434] on icon "button" at bounding box center [674, 441] width 15 height 15
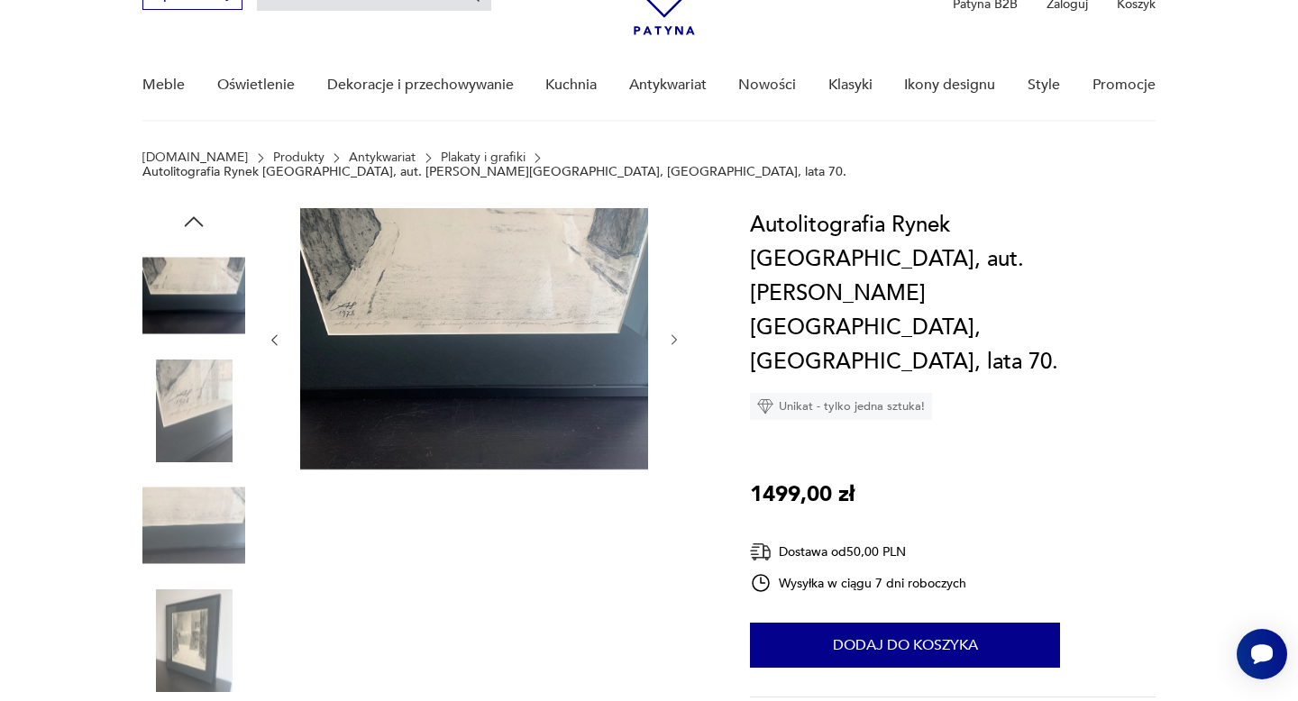
click at [673, 428] on div at bounding box center [474, 340] width 415 height 264
click at [672, 333] on icon "button" at bounding box center [674, 340] width 15 height 15
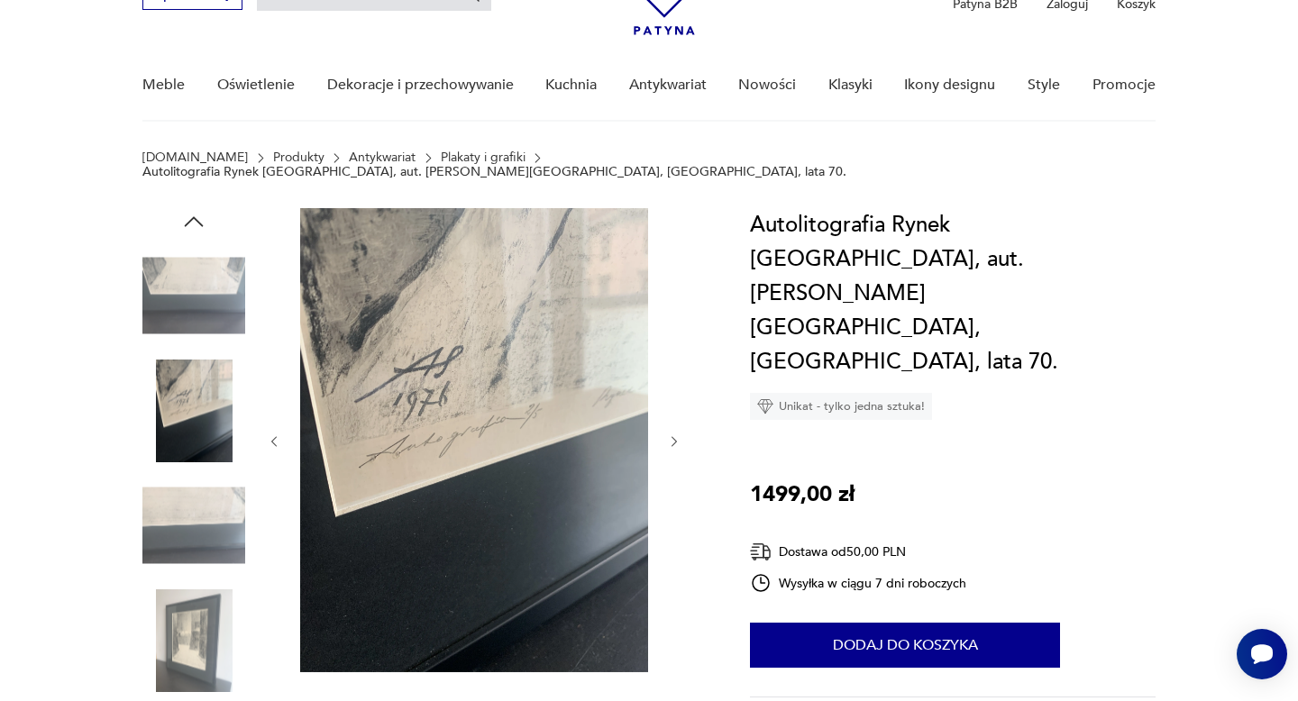
click at [675, 433] on button "button" at bounding box center [674, 442] width 15 height 18
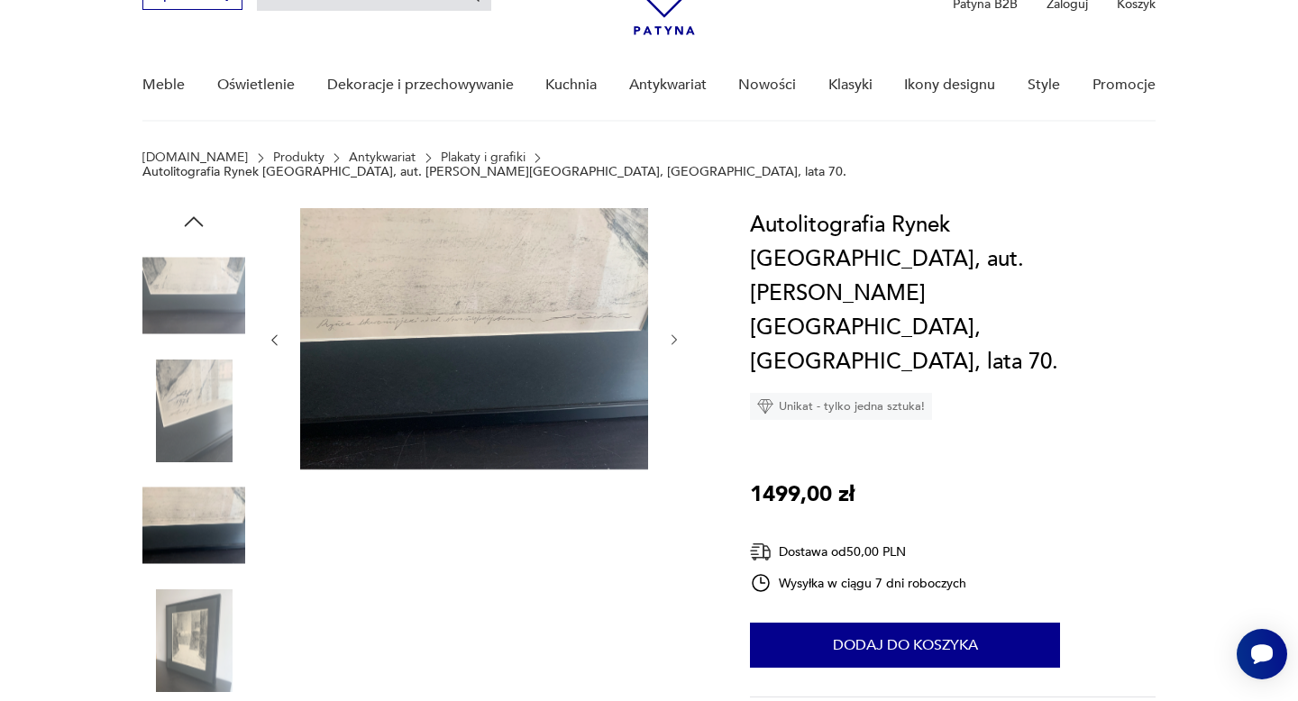
click at [675, 333] on icon "button" at bounding box center [674, 340] width 15 height 15
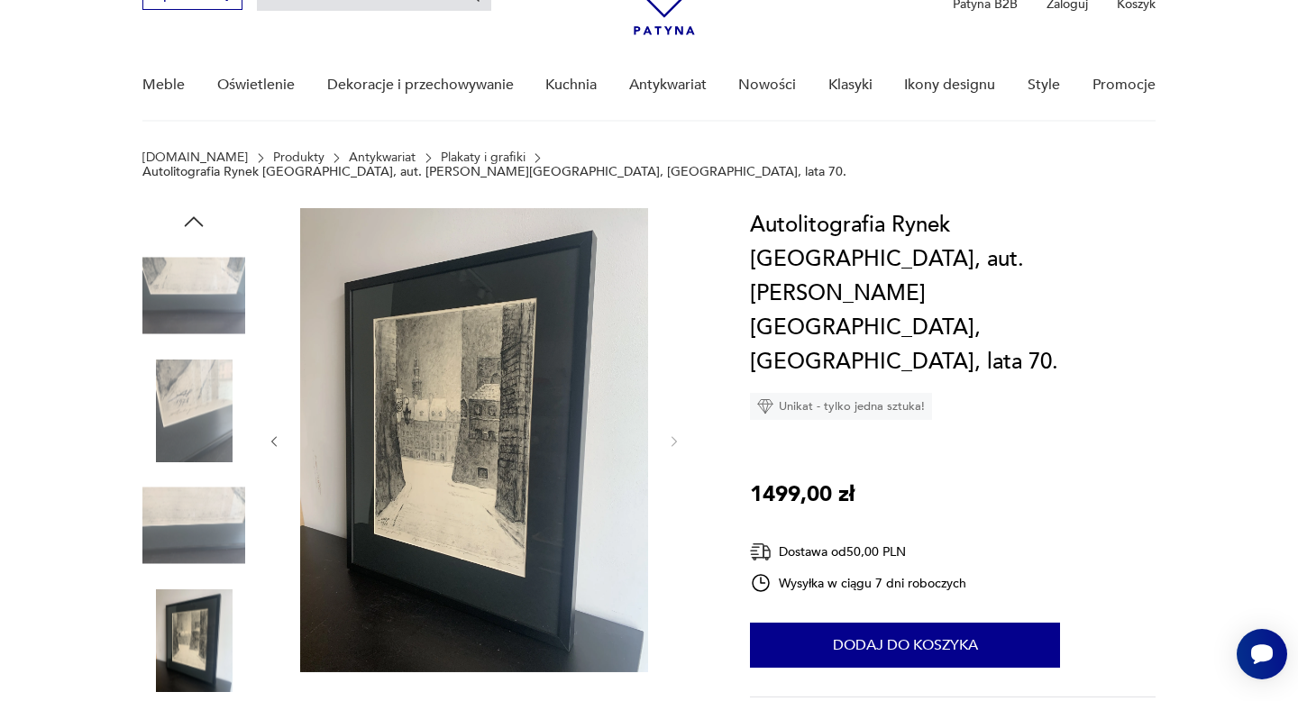
click at [506, 368] on img at bounding box center [474, 440] width 348 height 464
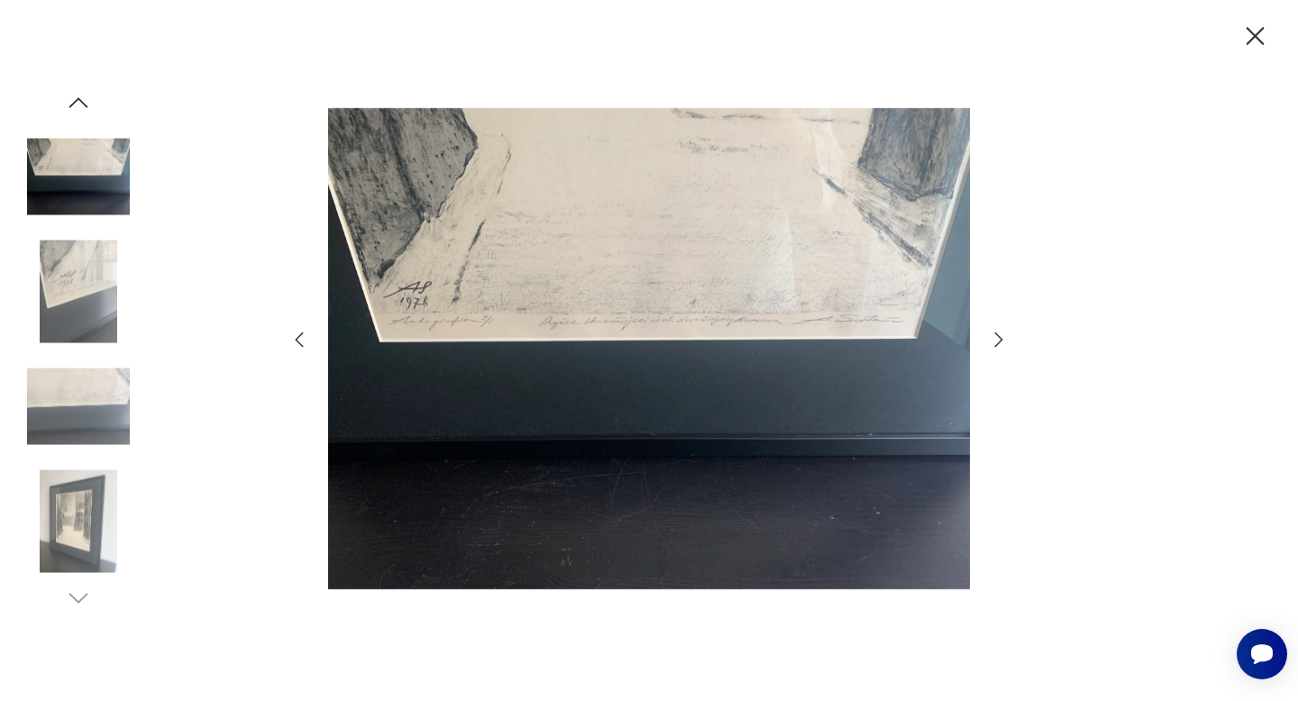
click at [1002, 338] on icon "button" at bounding box center [999, 340] width 22 height 22
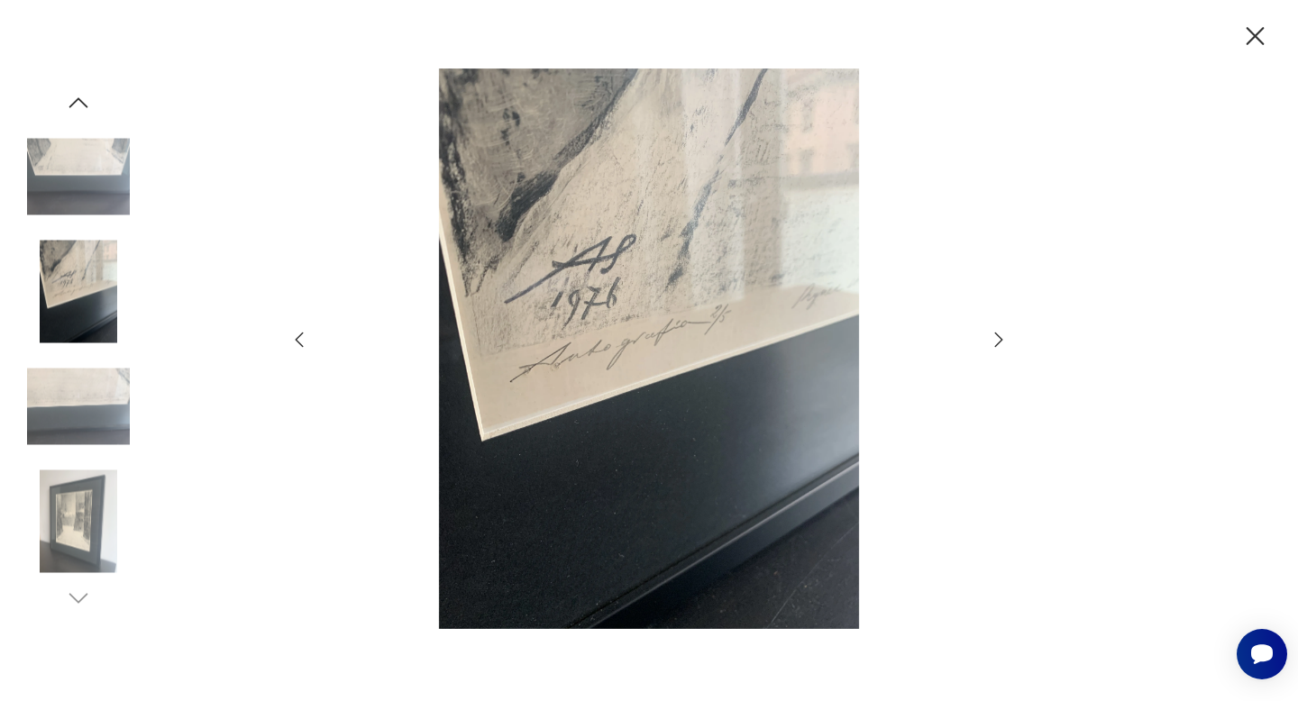
click at [985, 334] on div at bounding box center [648, 350] width 721 height 564
click at [992, 334] on icon "button" at bounding box center [999, 340] width 22 height 22
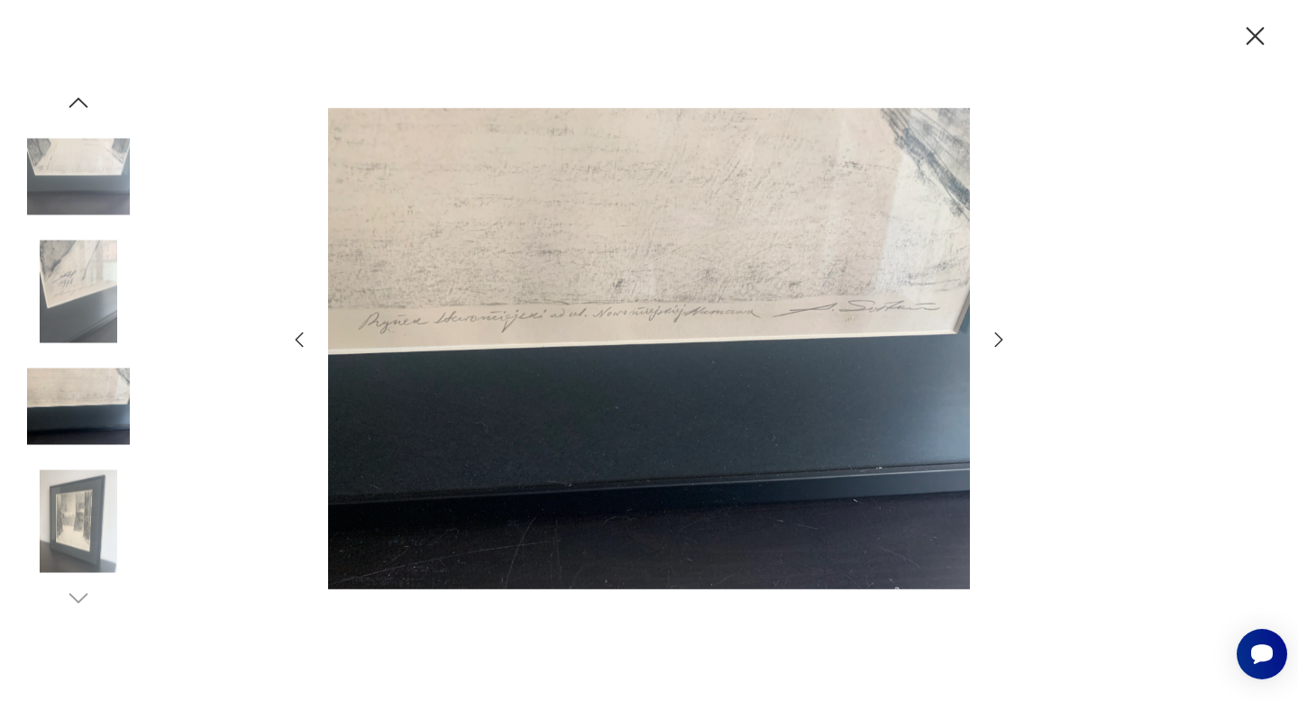
click at [992, 334] on icon "button" at bounding box center [999, 340] width 22 height 22
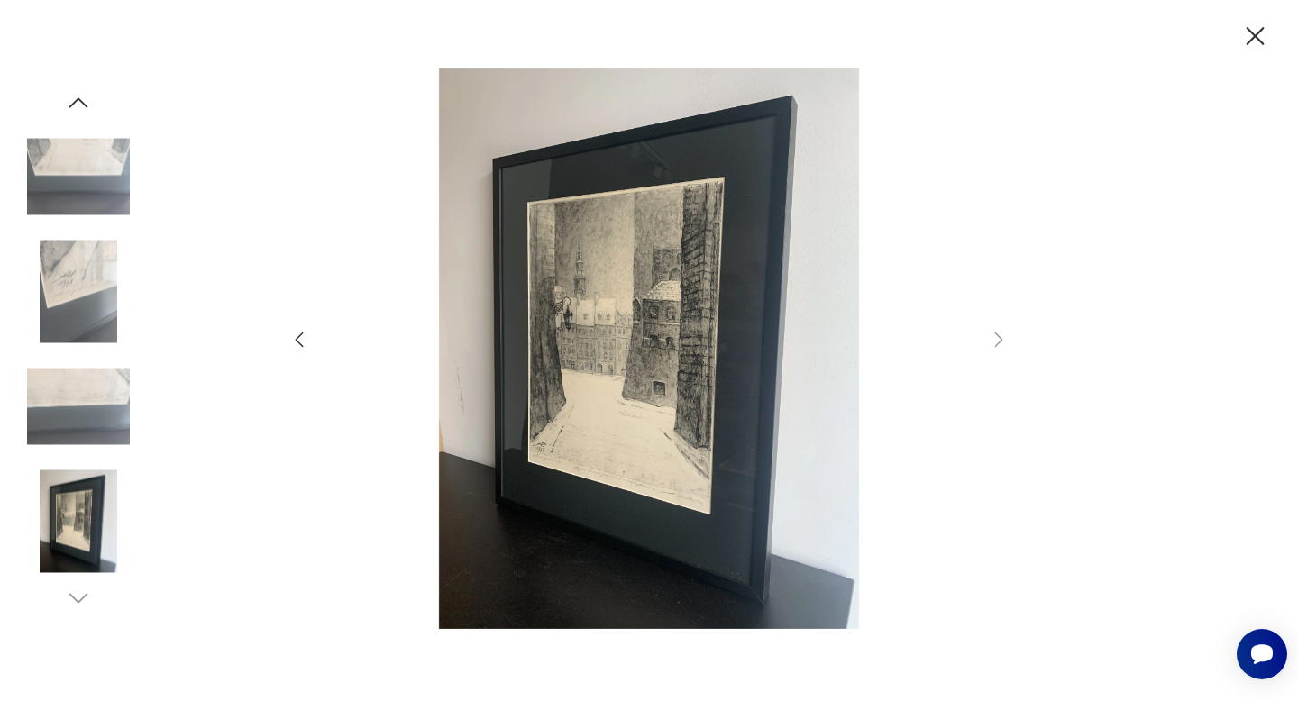
click at [1250, 33] on icon "button" at bounding box center [1255, 37] width 32 height 32
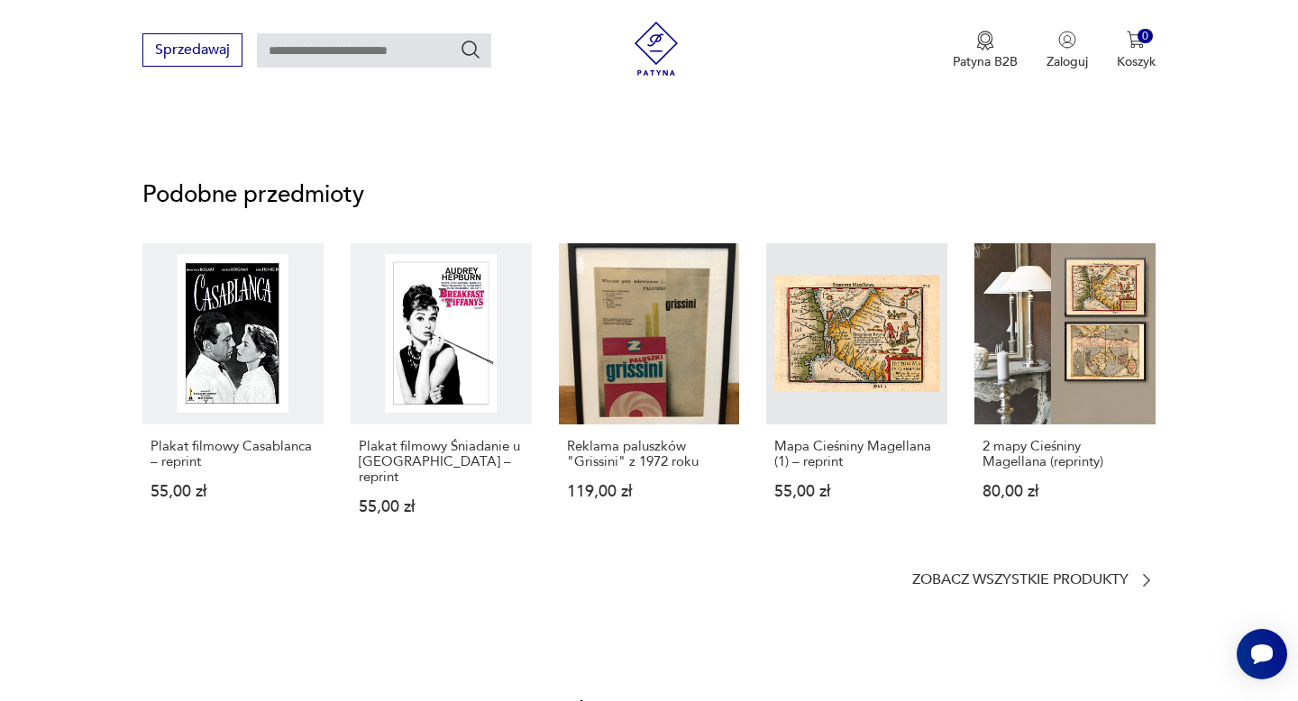
scroll to position [1322, 0]
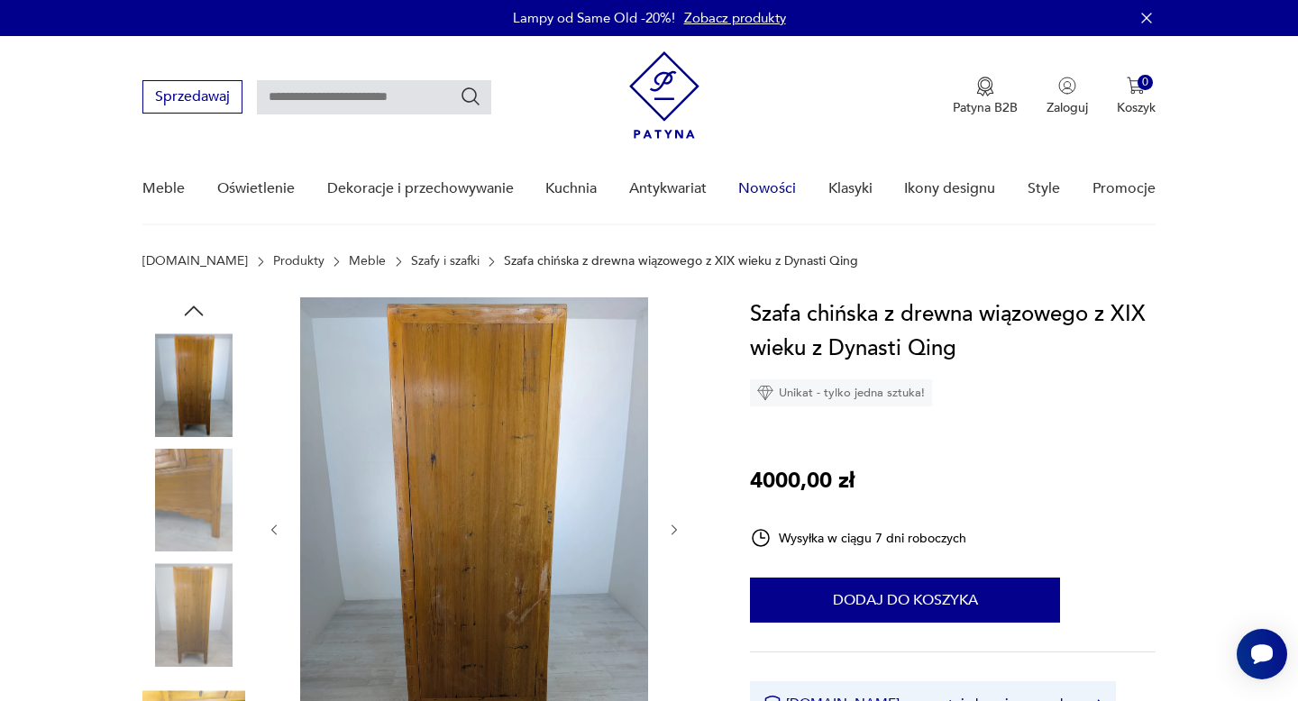
click at [788, 188] on link "Nowości" at bounding box center [767, 188] width 58 height 69
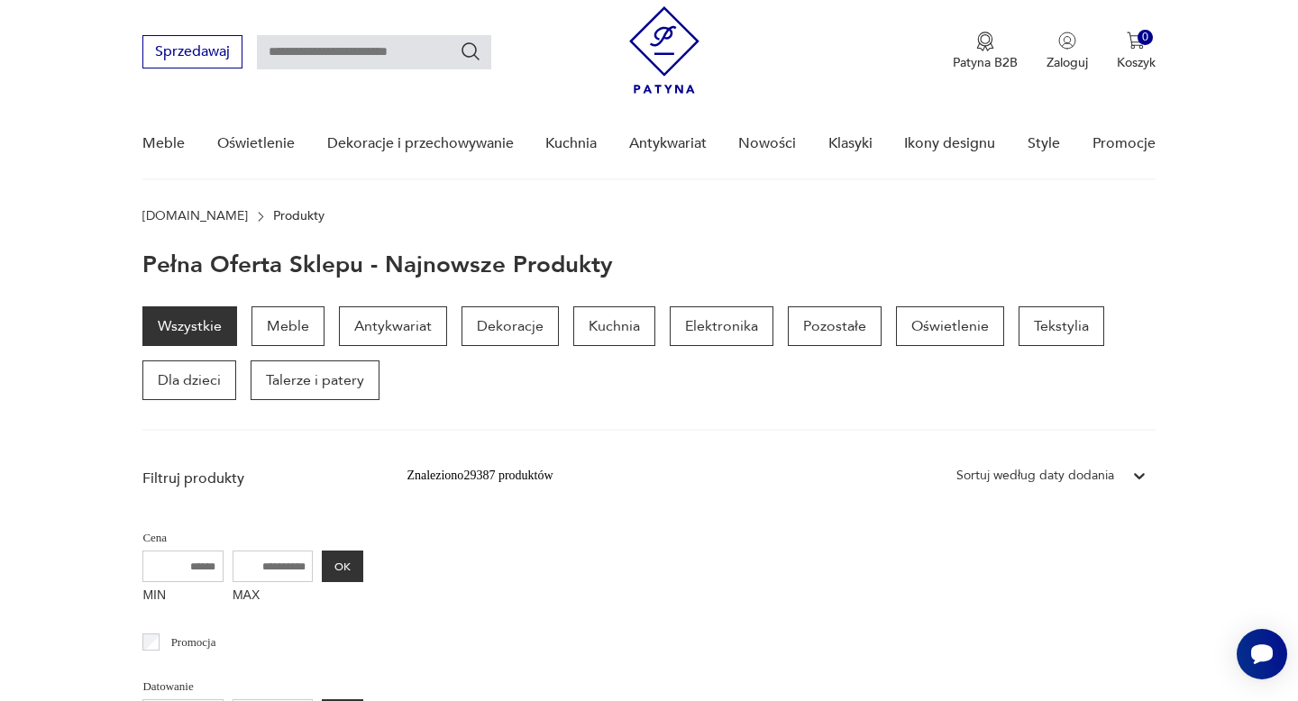
scroll to position [22, 0]
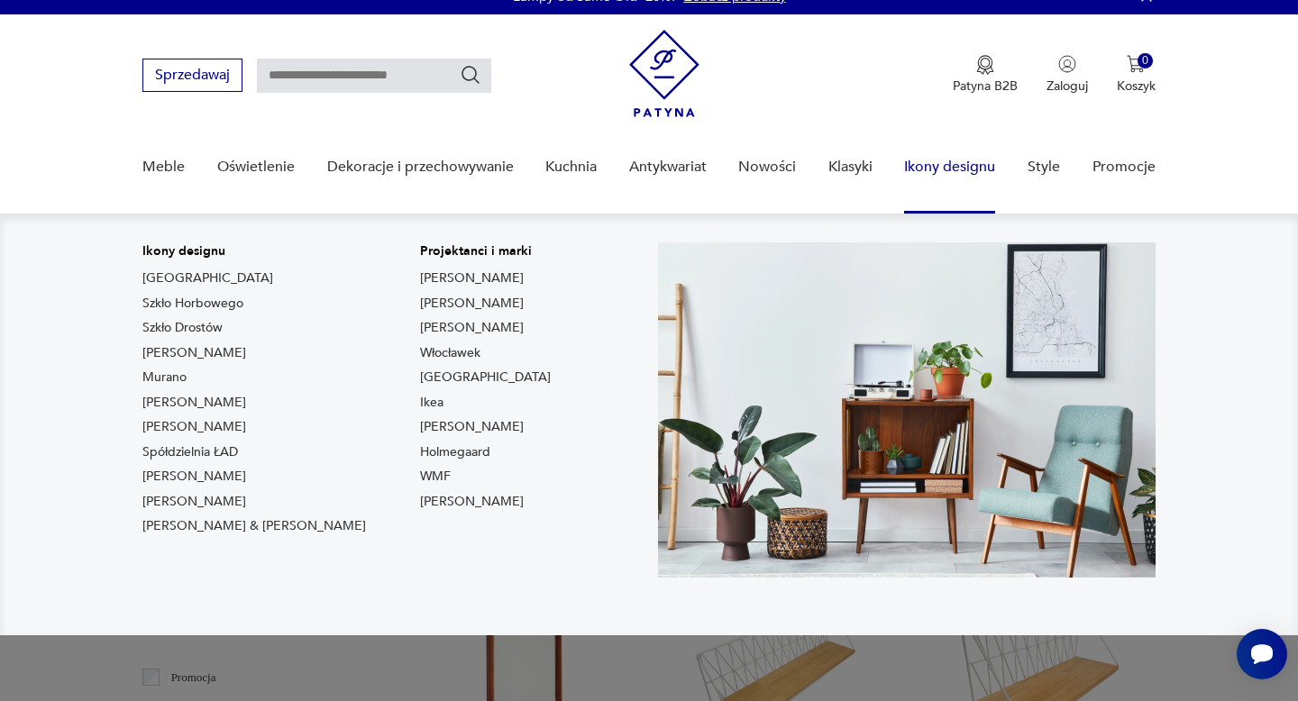
click at [924, 170] on link "Ikony designu" at bounding box center [949, 166] width 91 height 69
click at [967, 167] on link "Ikony designu" at bounding box center [949, 166] width 91 height 69
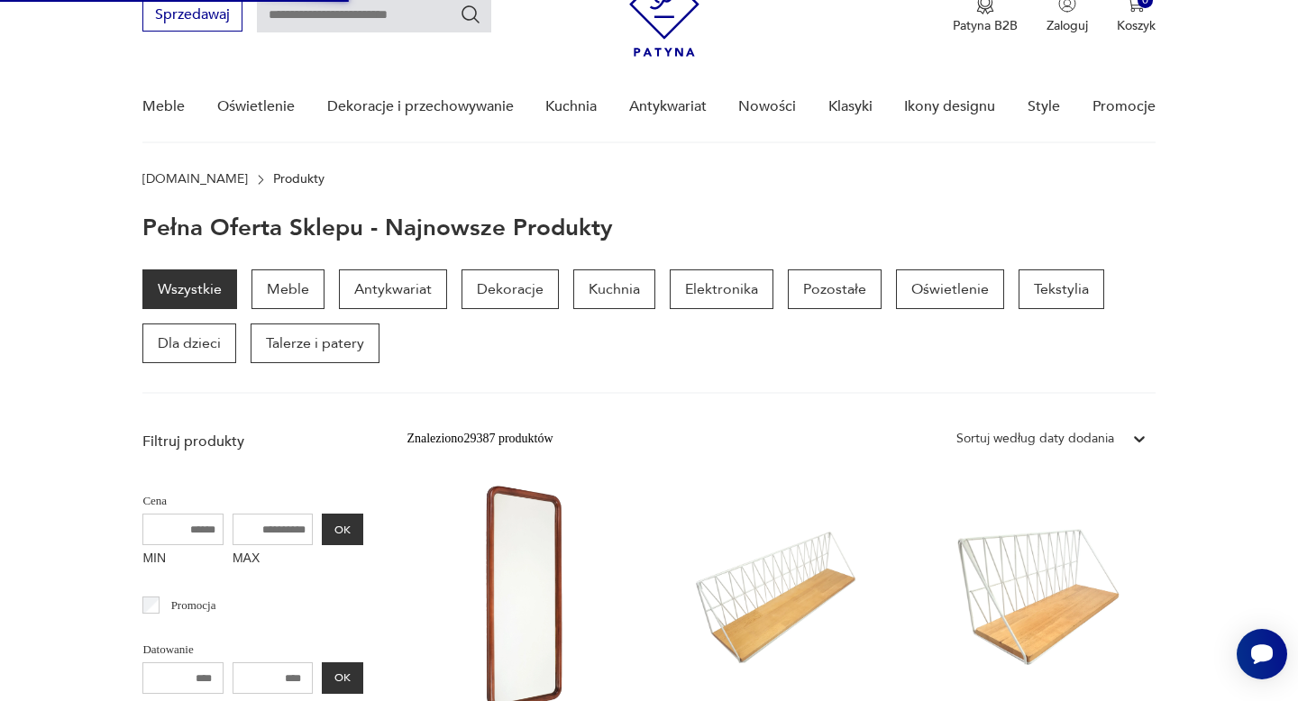
scroll to position [14, 0]
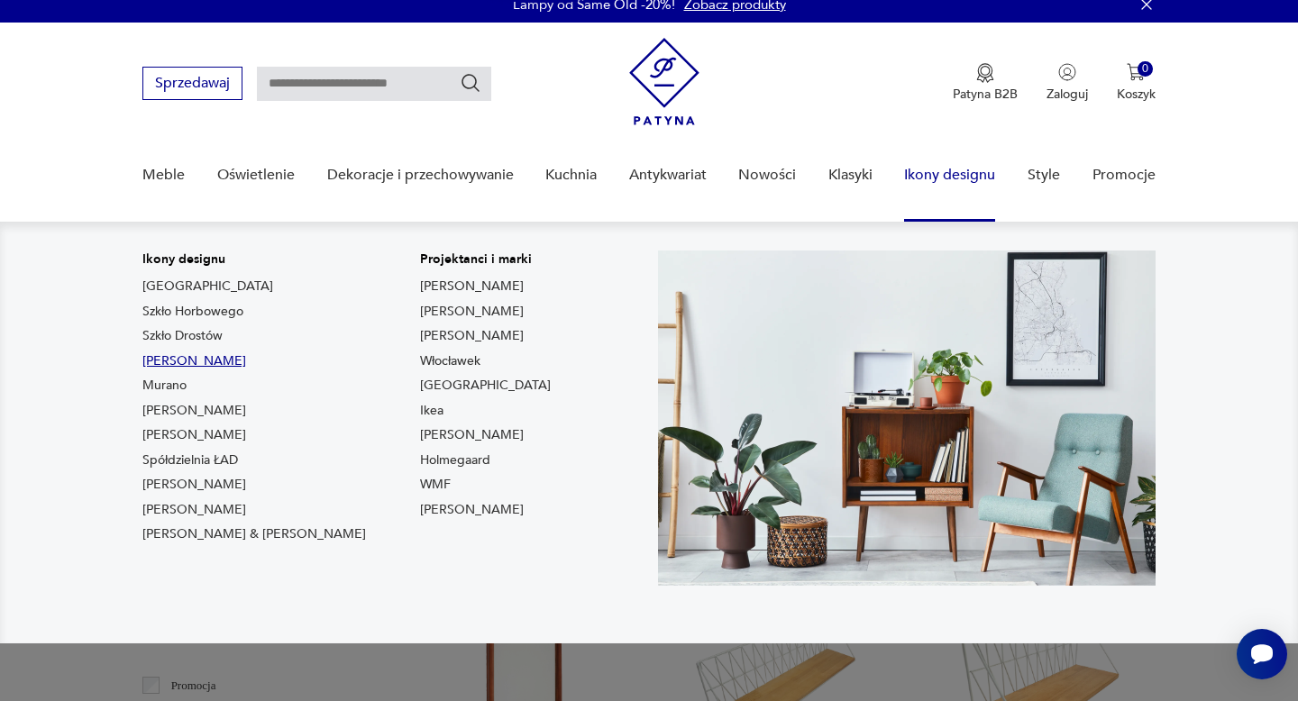
click at [234, 359] on link "Lampy Louis Poulsen" at bounding box center [194, 361] width 104 height 18
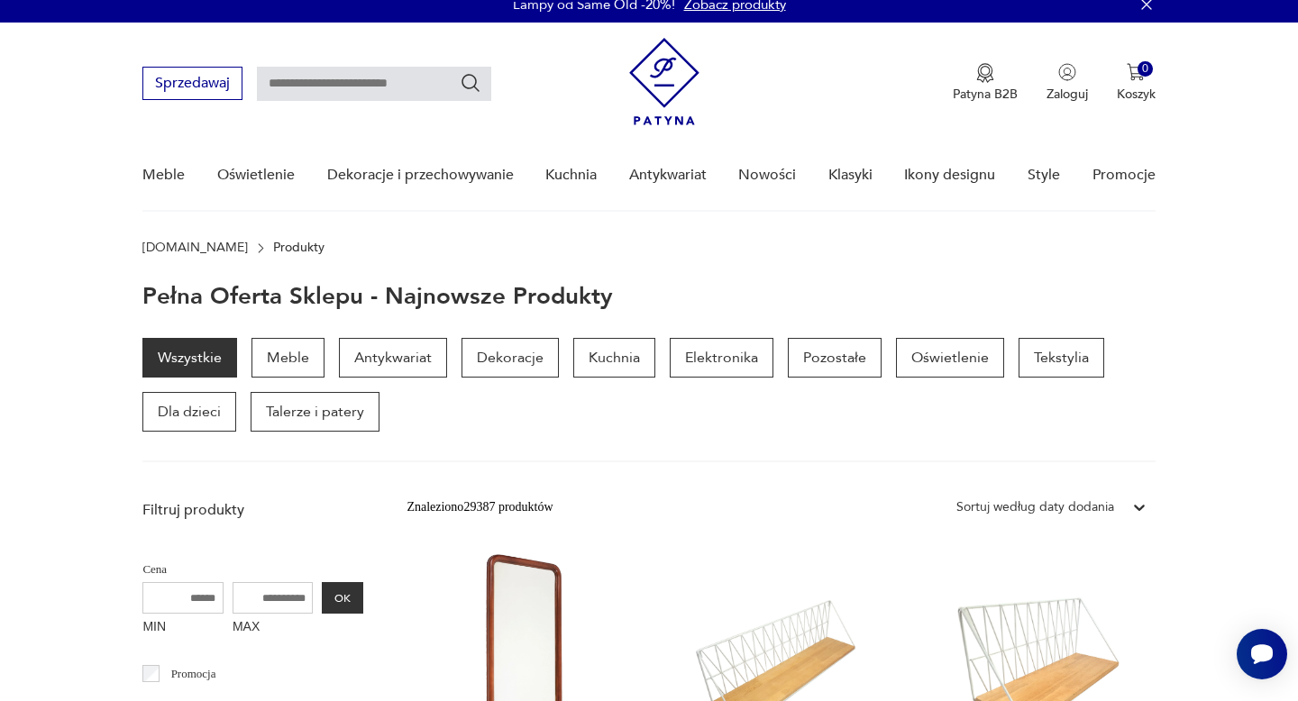
type input "*******"
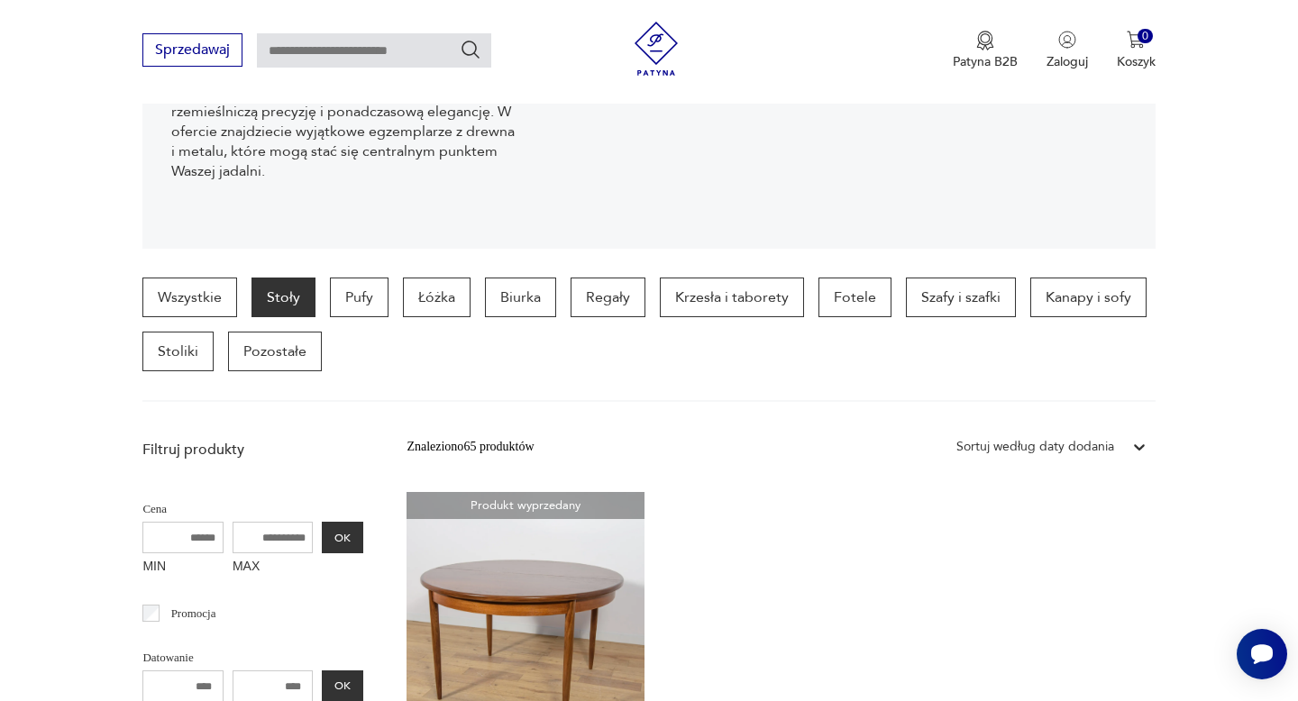
scroll to position [315, 0]
